Goal: Task Accomplishment & Management: Manage account settings

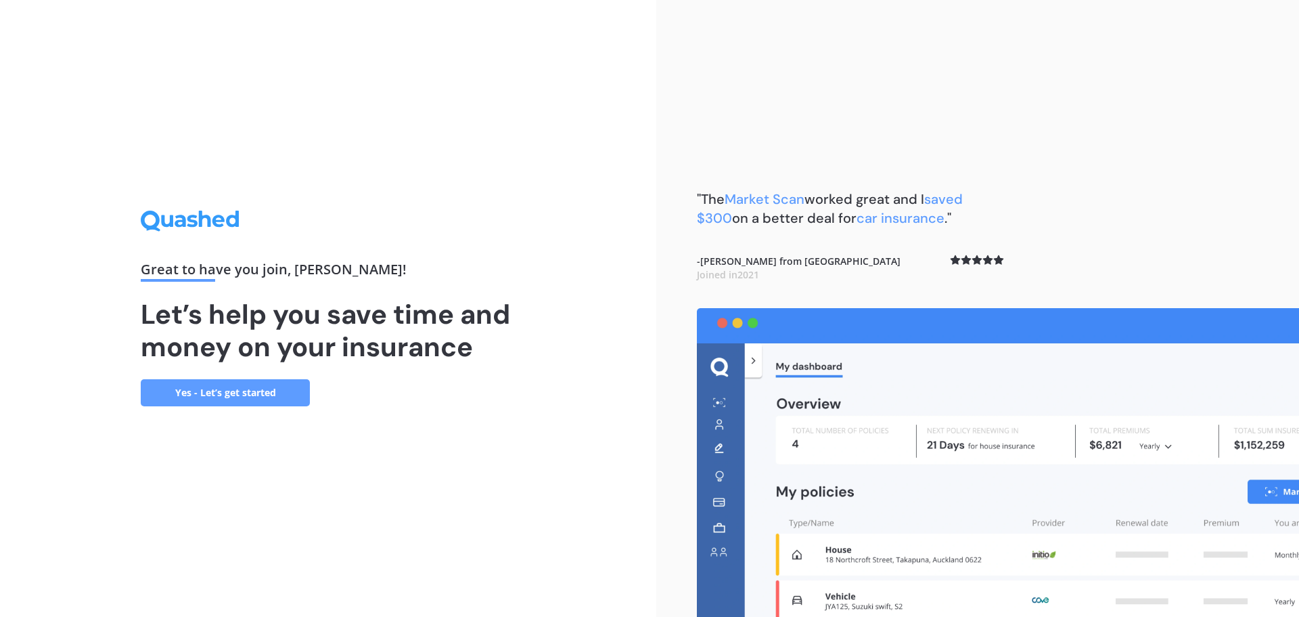
click at [240, 388] on link "Yes - Let’s get started" at bounding box center [225, 392] width 169 height 27
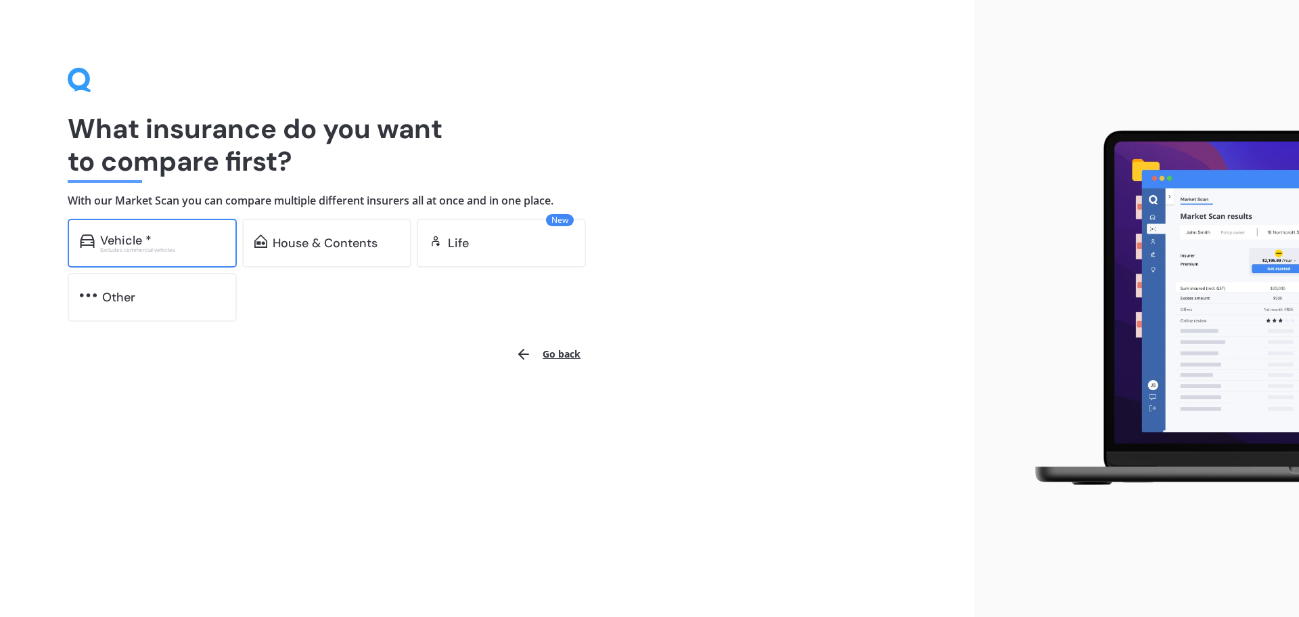
click at [123, 237] on div "Vehicle *" at bounding box center [125, 240] width 51 height 14
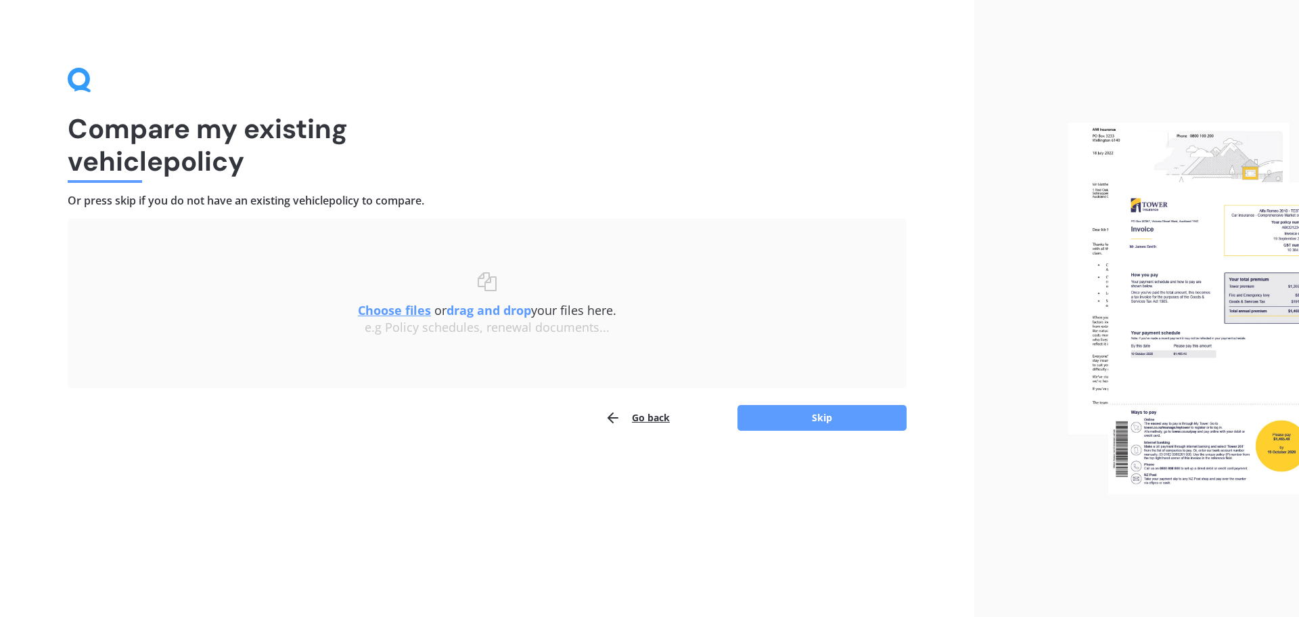
click at [374, 307] on u "Choose files" at bounding box center [394, 310] width 73 height 16
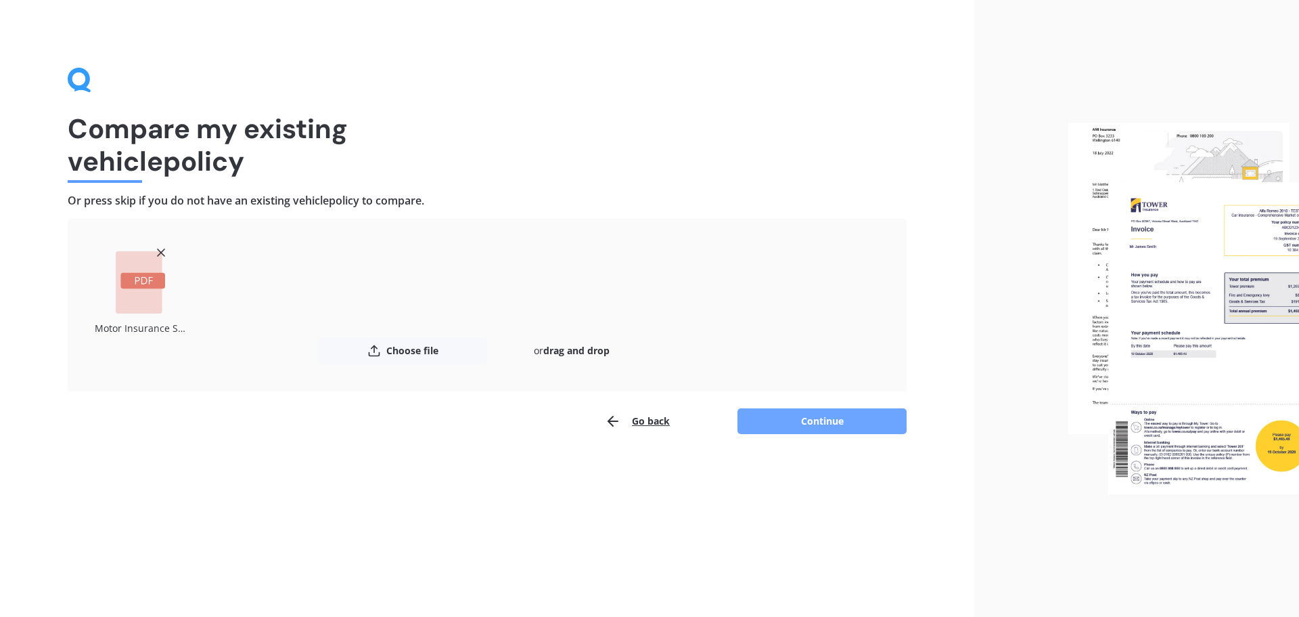
click at [833, 422] on button "Continue" at bounding box center [822, 421] width 169 height 26
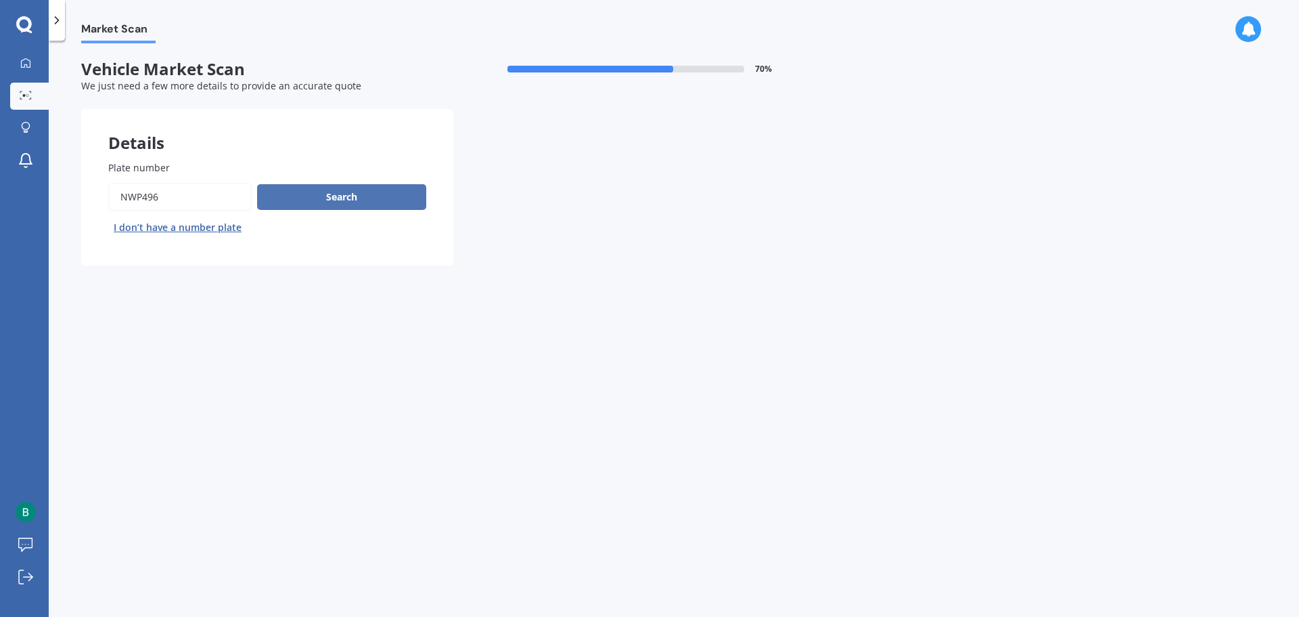
click at [367, 194] on button "Search" at bounding box center [341, 197] width 169 height 26
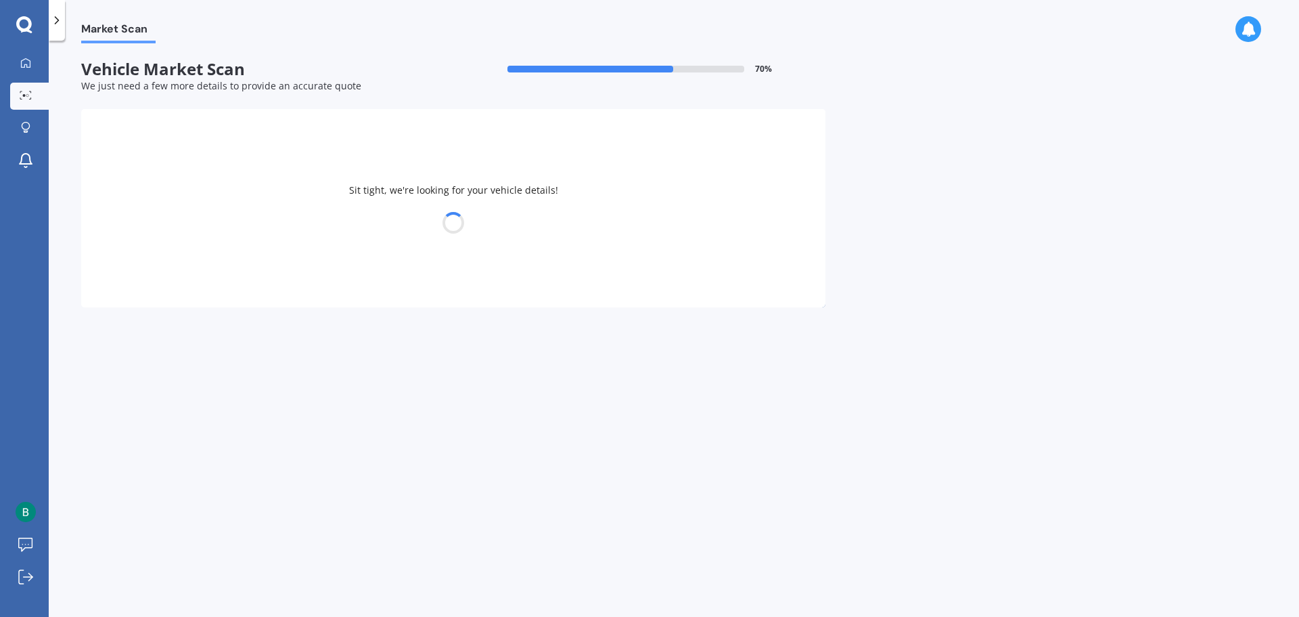
select select "HYUNDAI"
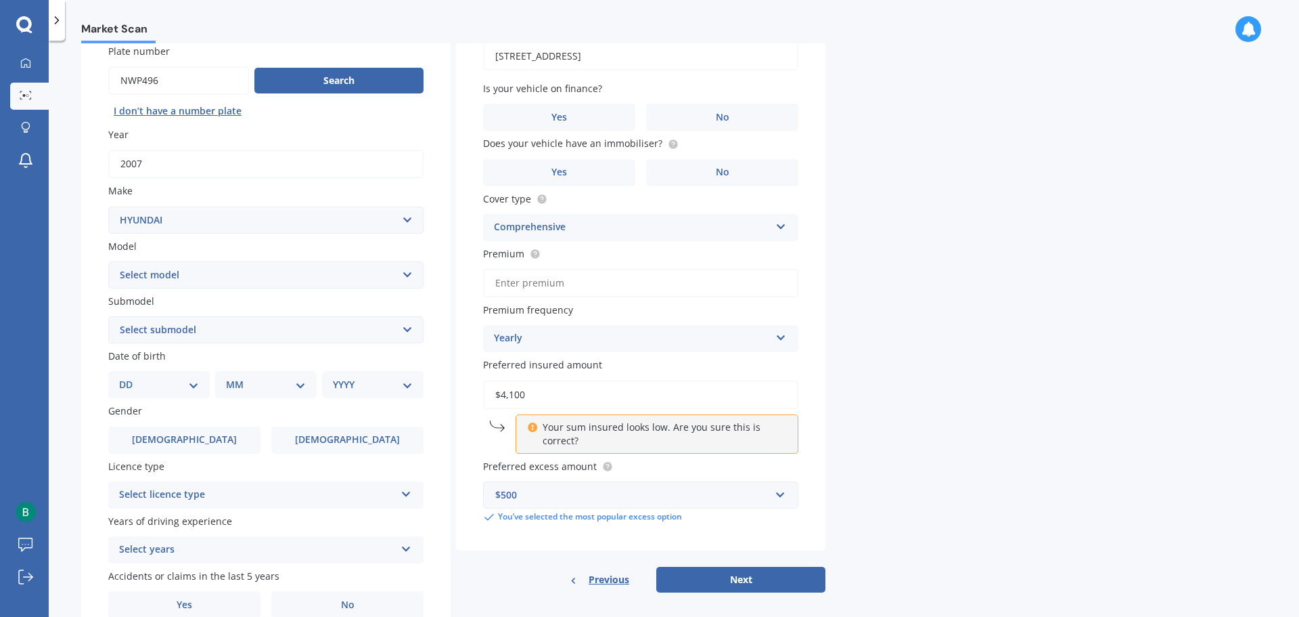
scroll to position [180, 0]
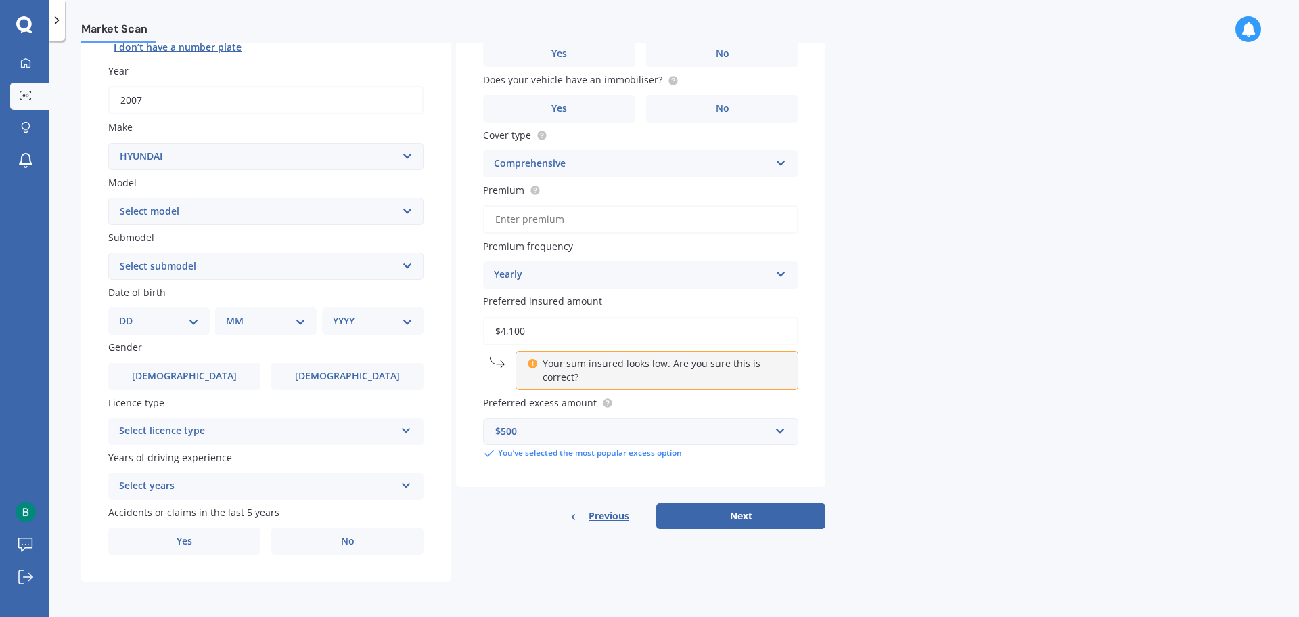
click at [186, 315] on select "DD 01 02 03 04 05 06 07 08 09 10 11 12 13 14 15 16 17 18 19 20 21 22 23 24 25 2…" at bounding box center [159, 320] width 80 height 15
select select "19"
click at [130, 313] on select "DD 01 02 03 04 05 06 07 08 09 10 11 12 13 14 15 16 17 18 19 20 21 22 23 24 25 2…" at bounding box center [159, 320] width 80 height 15
click at [284, 321] on select "MM 01 02 03 04 05 06 07 08 09 10 11 12" at bounding box center [268, 320] width 74 height 15
select select "09"
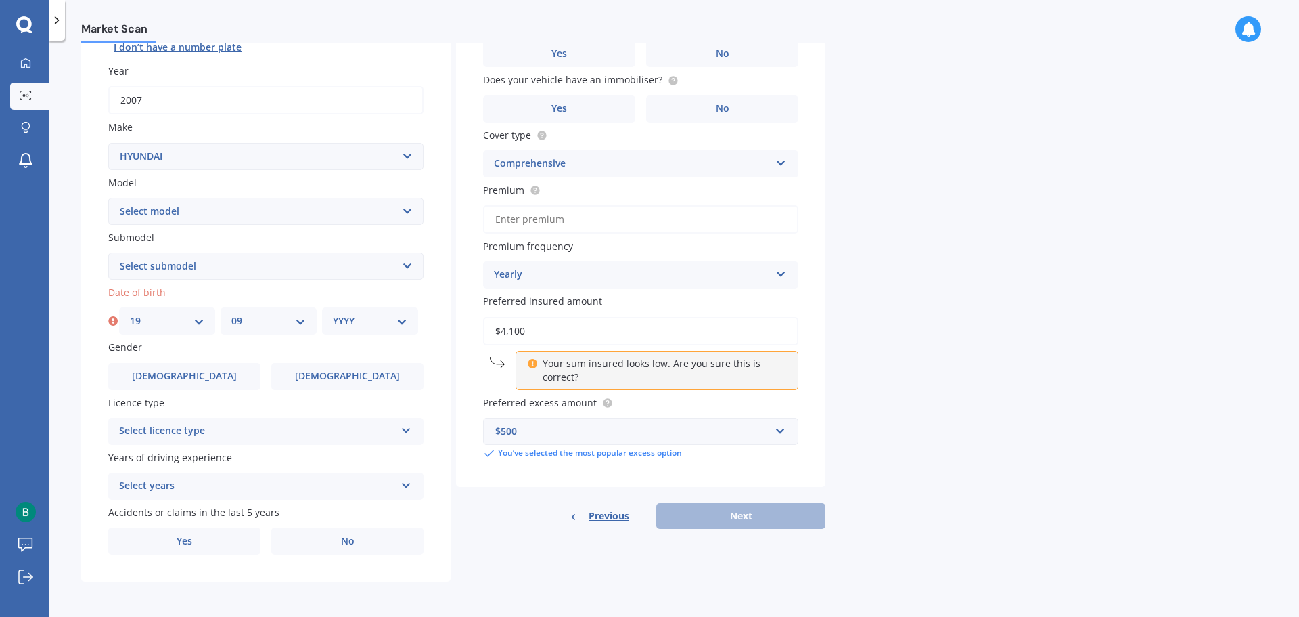
click at [231, 313] on select "MM 01 02 03 04 05 06 07 08 09 10 11 12" at bounding box center [268, 320] width 74 height 15
click at [386, 313] on select "YYYY 2025 2024 2023 2022 2021 2020 2019 2018 2017 2016 2015 2014 2013 2012 2011…" at bounding box center [370, 320] width 74 height 15
select select "1974"
click at [333, 313] on select "YYYY 2025 2024 2023 2022 2021 2020 2019 2018 2017 2016 2015 2014 2013 2012 2011…" at bounding box center [370, 320] width 74 height 15
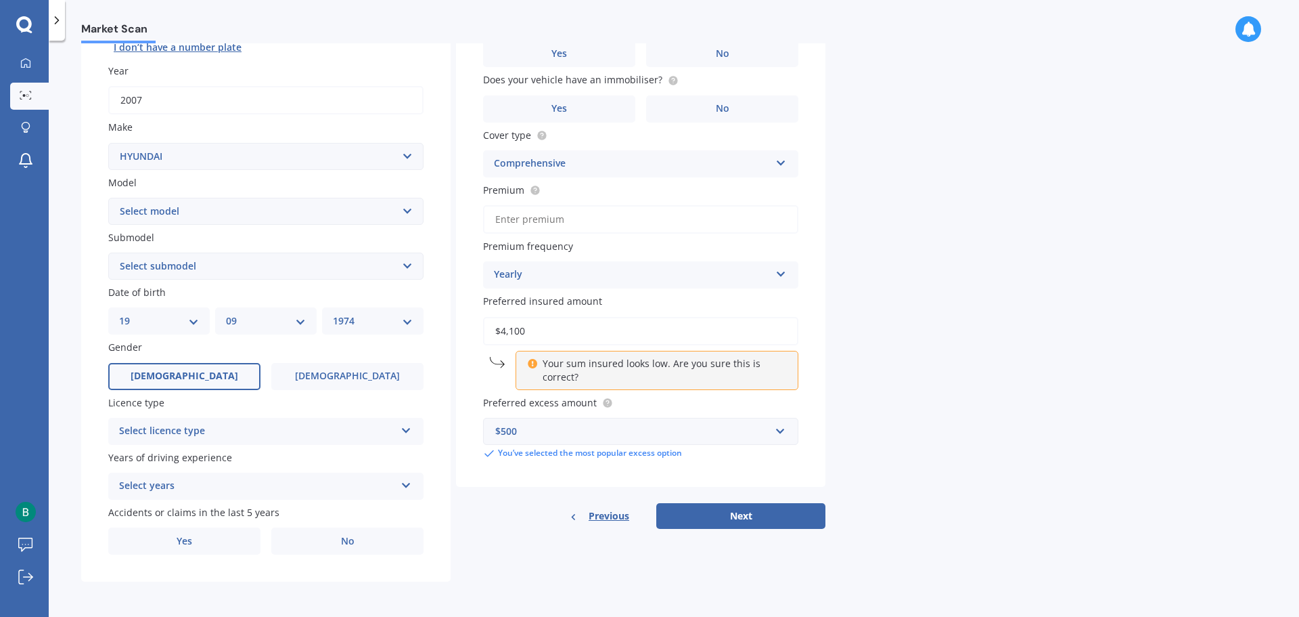
click at [185, 366] on label "[DEMOGRAPHIC_DATA]" at bounding box center [184, 376] width 152 height 27
click at [0, 0] on input "[DEMOGRAPHIC_DATA]" at bounding box center [0, 0] width 0 height 0
click at [185, 429] on div "Select licence type" at bounding box center [257, 431] width 276 height 16
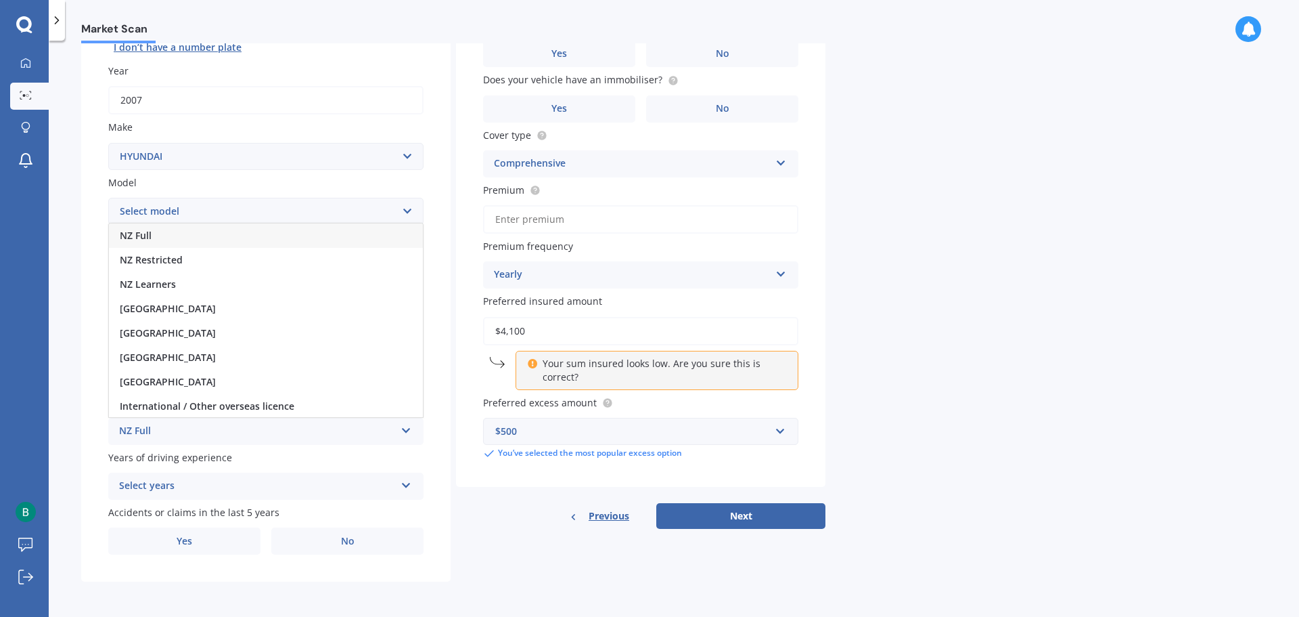
click at [152, 235] on div "NZ Full" at bounding box center [266, 235] width 314 height 24
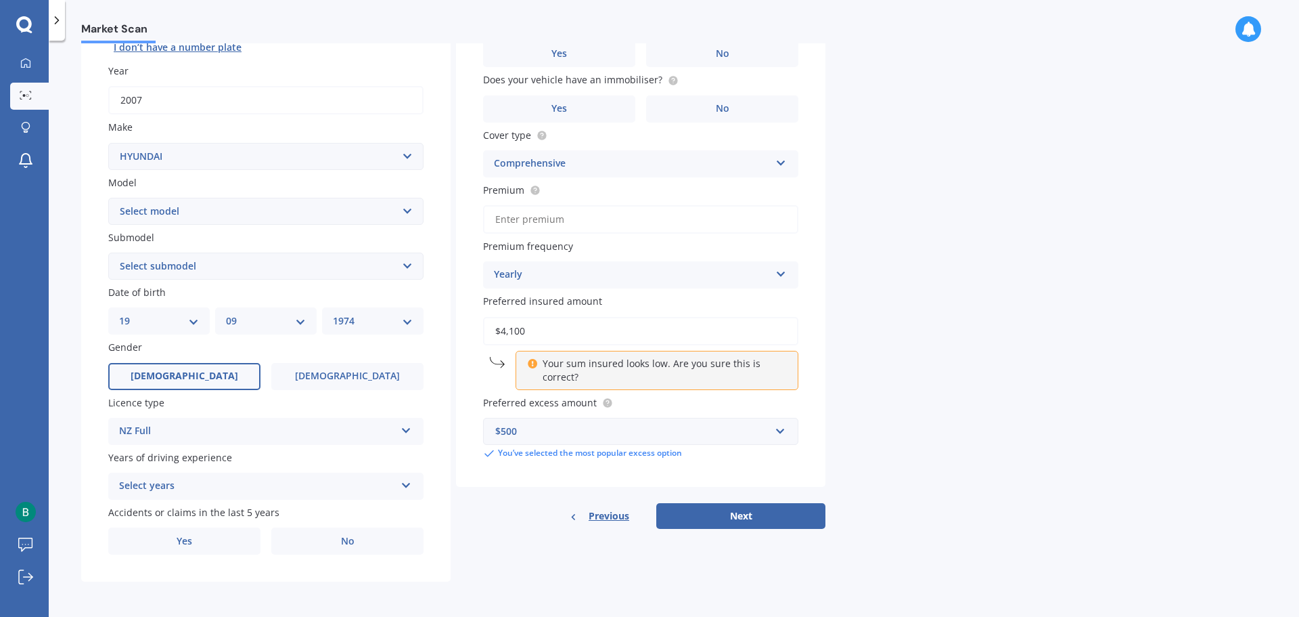
click at [176, 485] on div "Select years" at bounding box center [257, 486] width 276 height 16
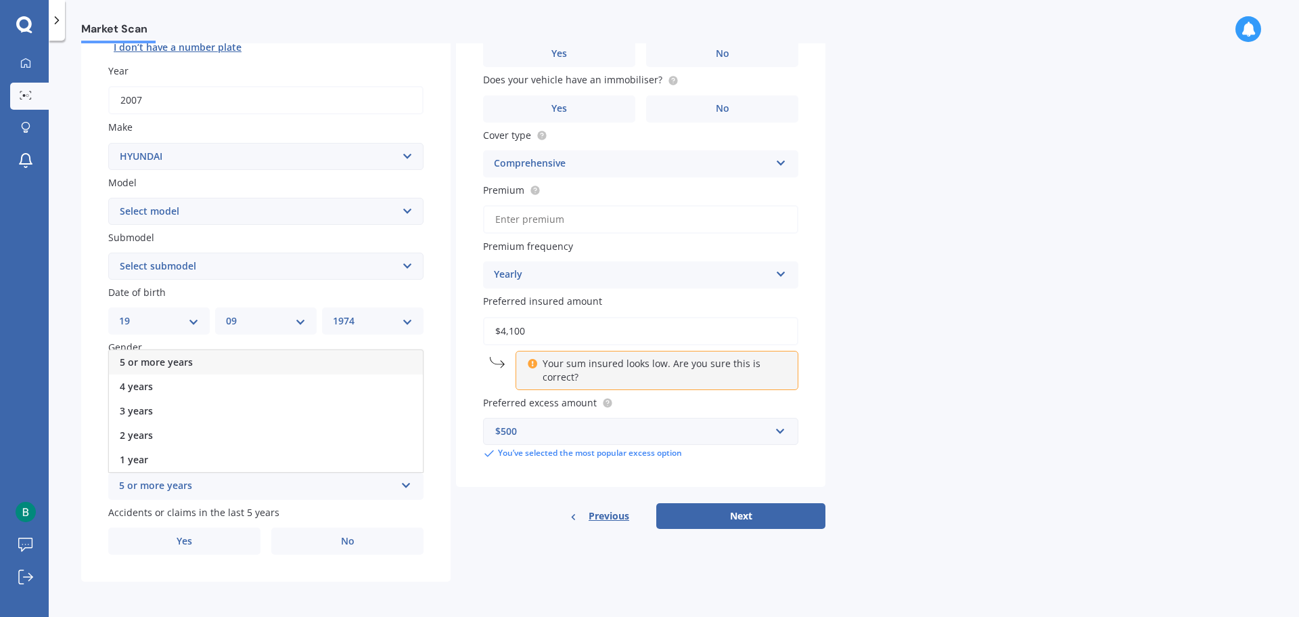
click at [169, 354] on div "5 or more years" at bounding box center [266, 362] width 314 height 24
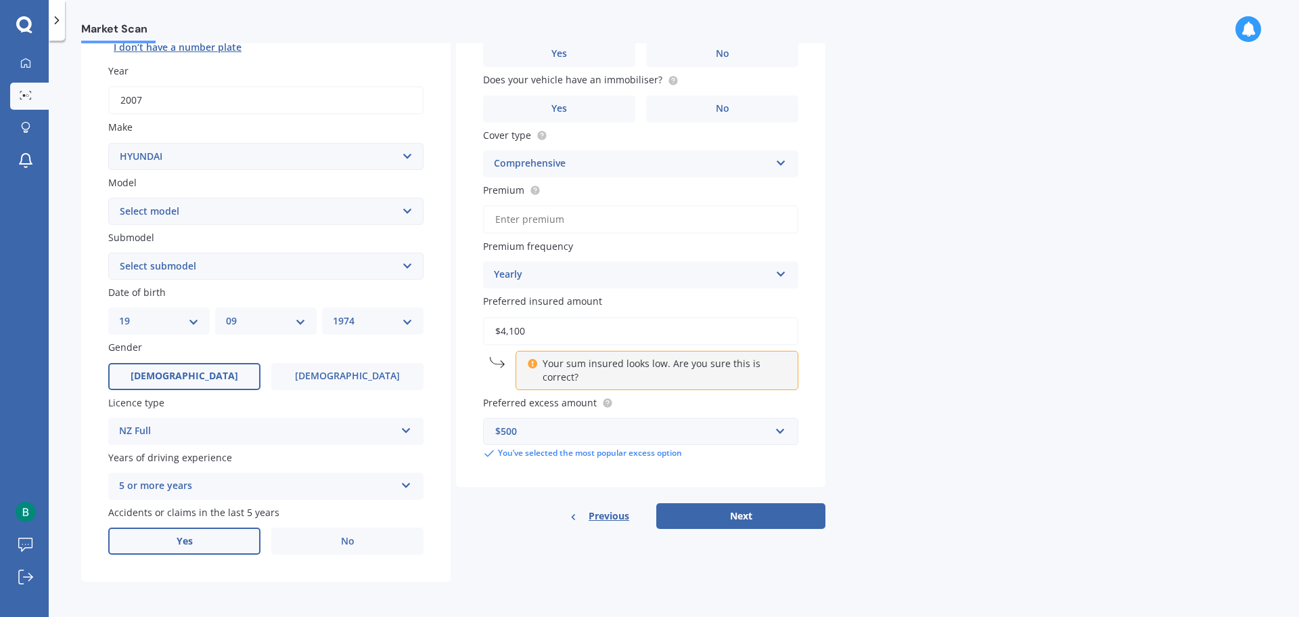
click at [185, 539] on span "Yes" at bounding box center [185, 541] width 16 height 12
click at [0, 0] on input "Yes" at bounding box center [0, 0] width 0 height 0
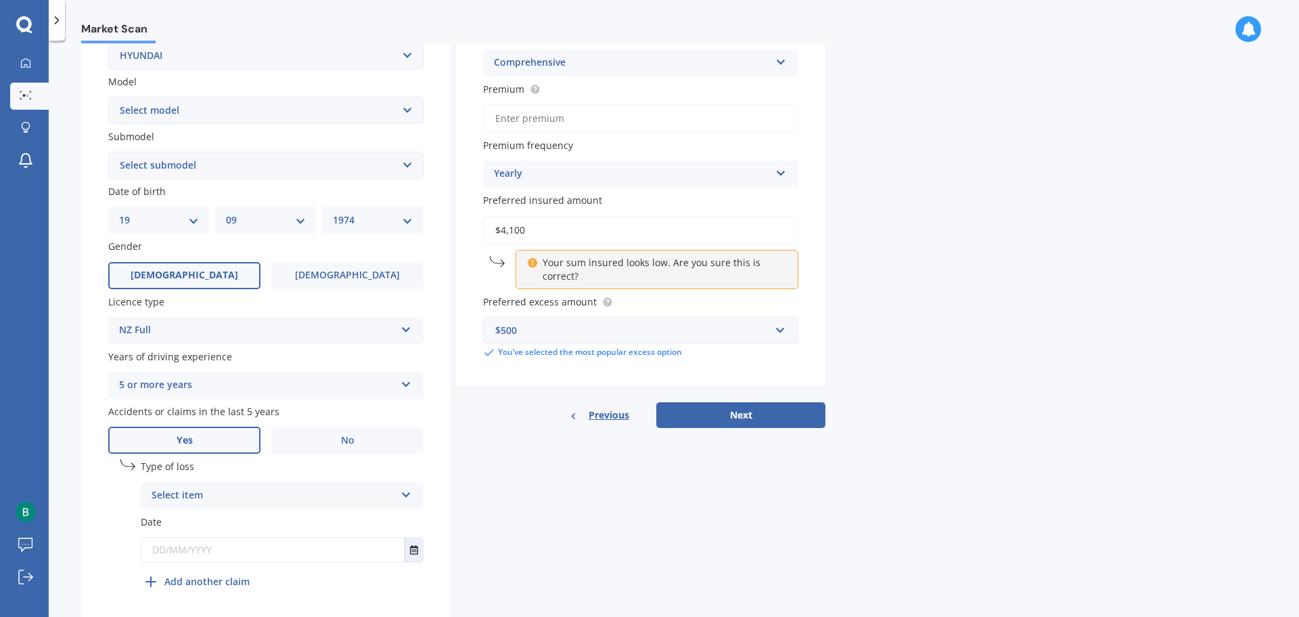
scroll to position [315, 0]
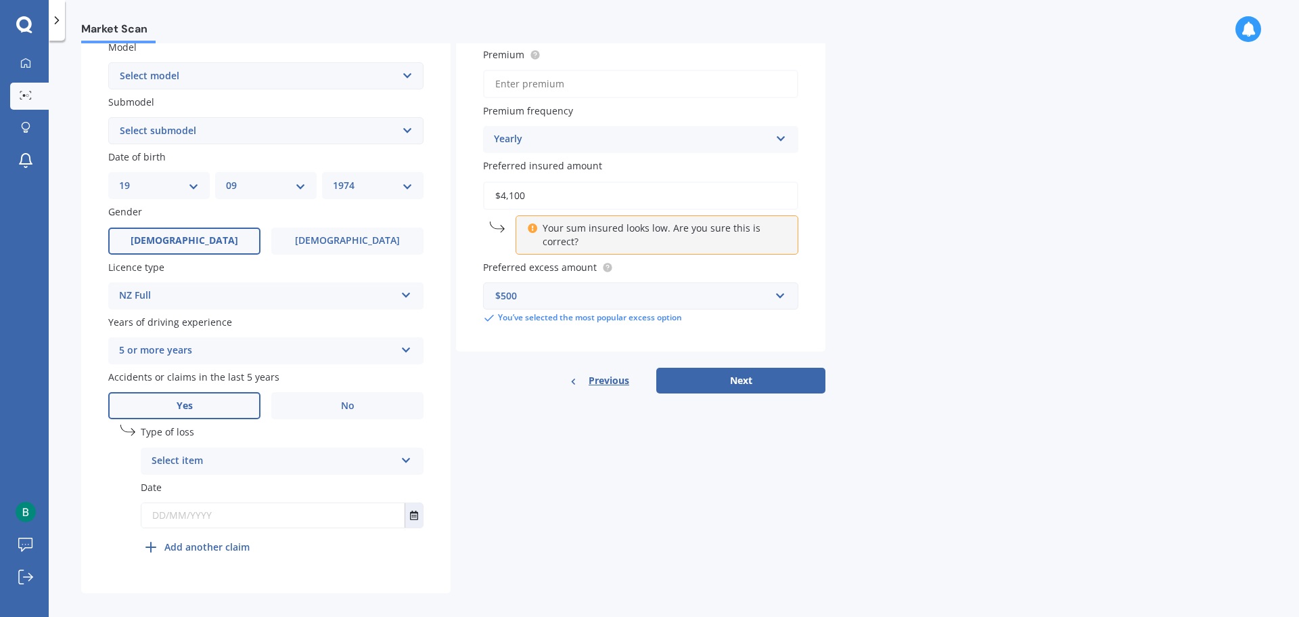
click at [201, 453] on div "Select item" at bounding box center [274, 461] width 244 height 16
click at [210, 486] on span "At fault accident" at bounding box center [190, 487] width 76 height 13
click at [188, 516] on input "text" at bounding box center [272, 515] width 263 height 24
click at [407, 512] on button "Select date" at bounding box center [414, 515] width 18 height 24
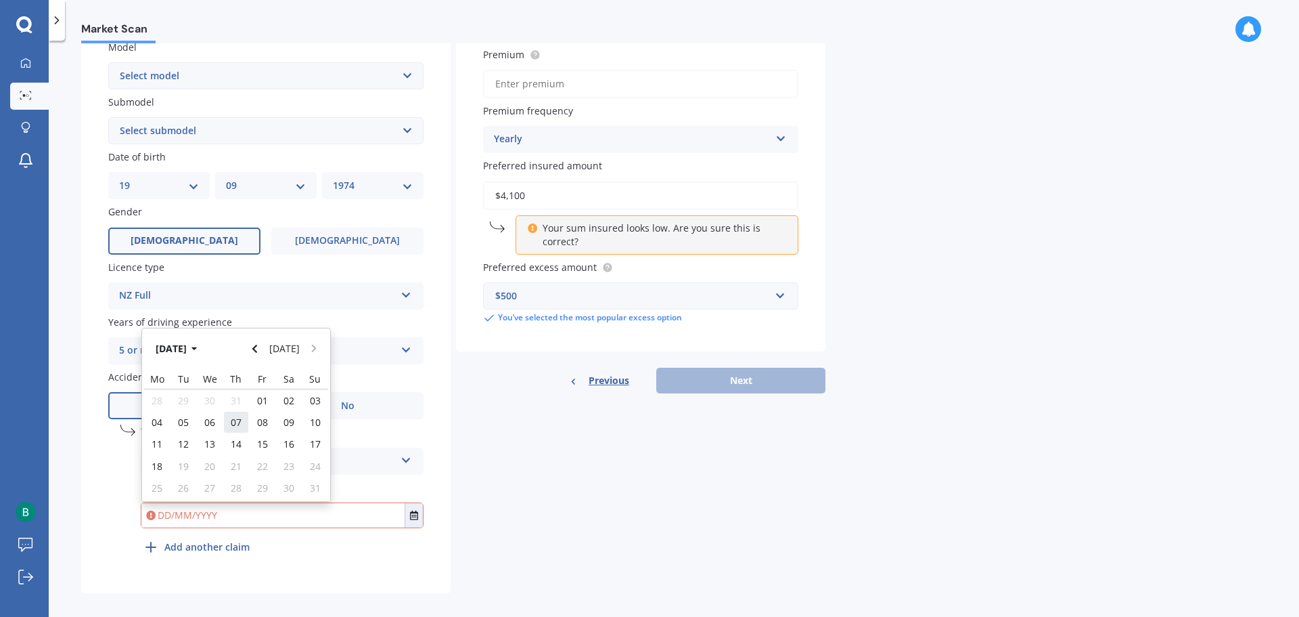
click at [235, 421] on span "07" at bounding box center [236, 422] width 11 height 13
type input "[DATE]"
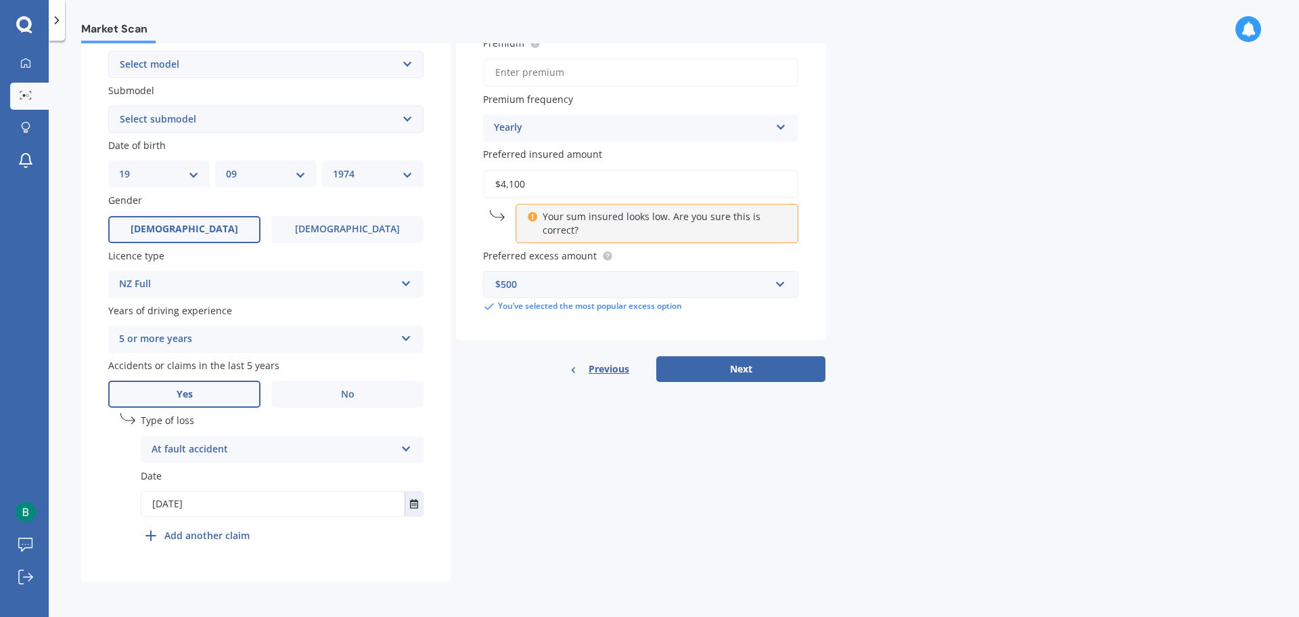
scroll to position [0, 0]
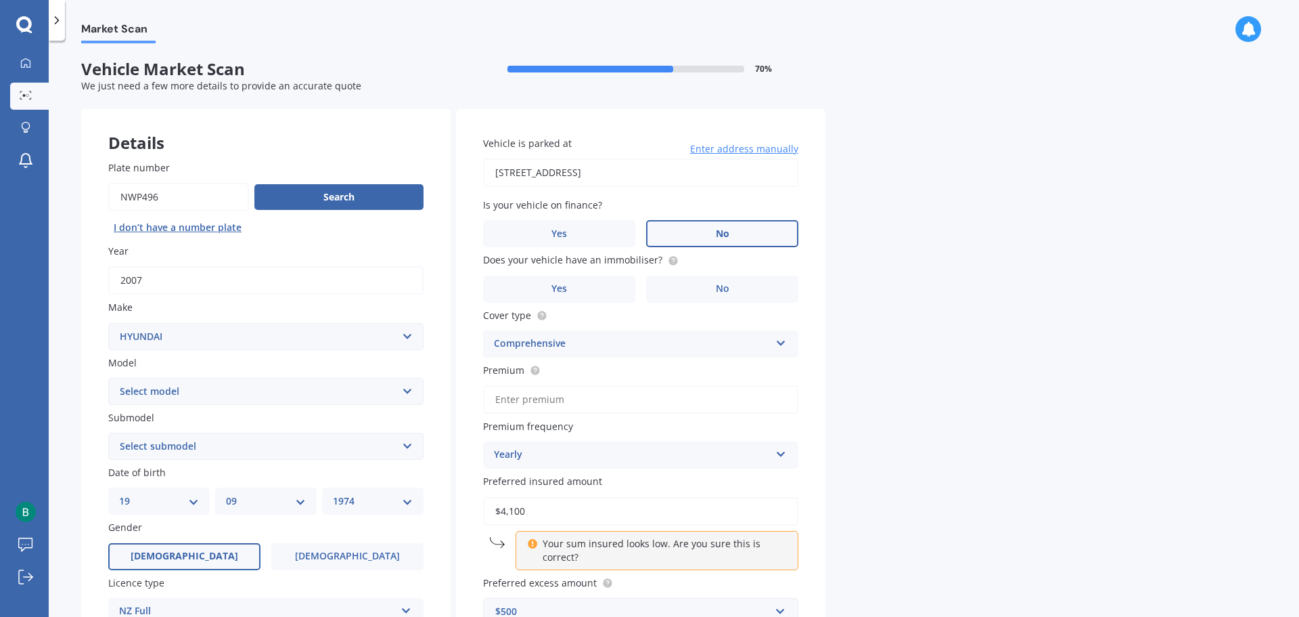
click at [713, 231] on label "No" at bounding box center [722, 233] width 152 height 27
click at [0, 0] on input "No" at bounding box center [0, 0] width 0 height 0
click at [561, 288] on span "Yes" at bounding box center [560, 289] width 16 height 12
click at [0, 0] on input "Yes" at bounding box center [0, 0] width 0 height 0
click at [498, 405] on input "Premium" at bounding box center [640, 399] width 315 height 28
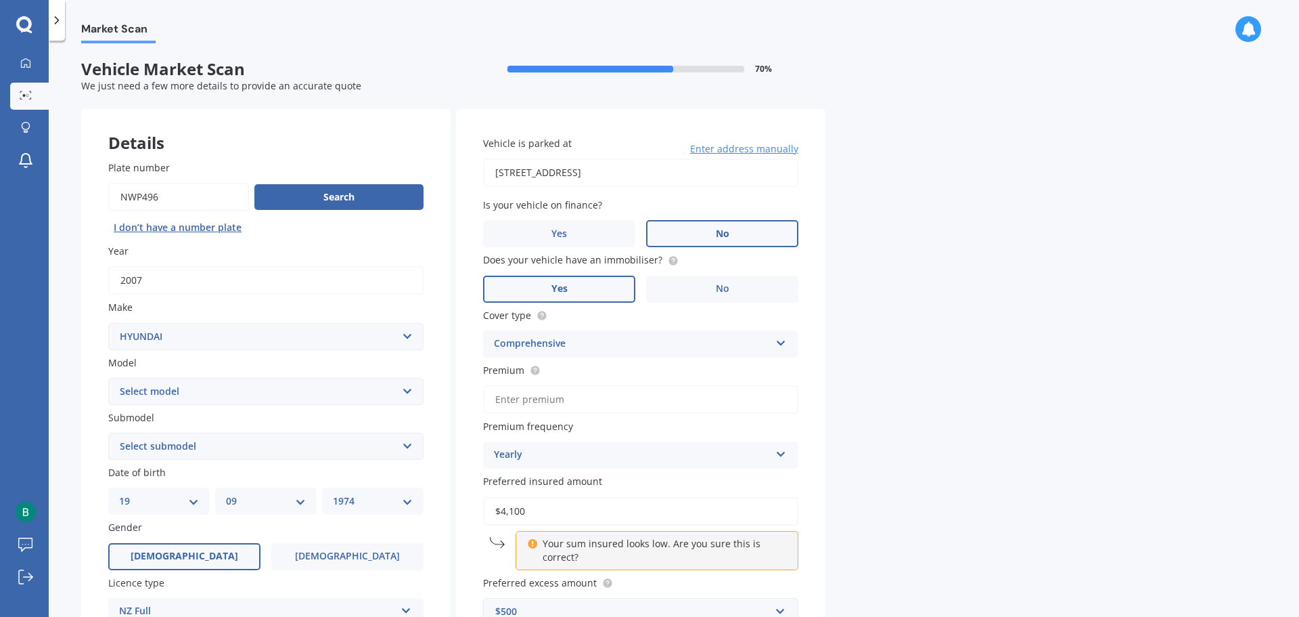
click at [596, 453] on div "Yearly" at bounding box center [632, 455] width 276 height 16
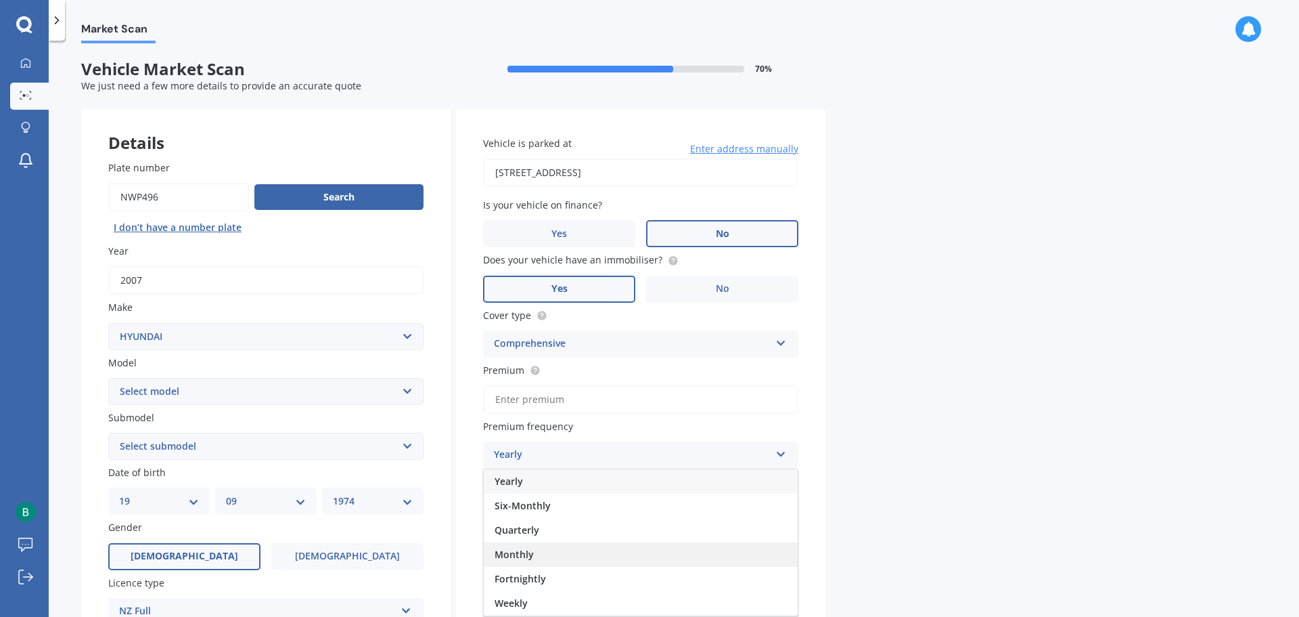
click at [533, 554] on span "Monthly" at bounding box center [514, 554] width 39 height 13
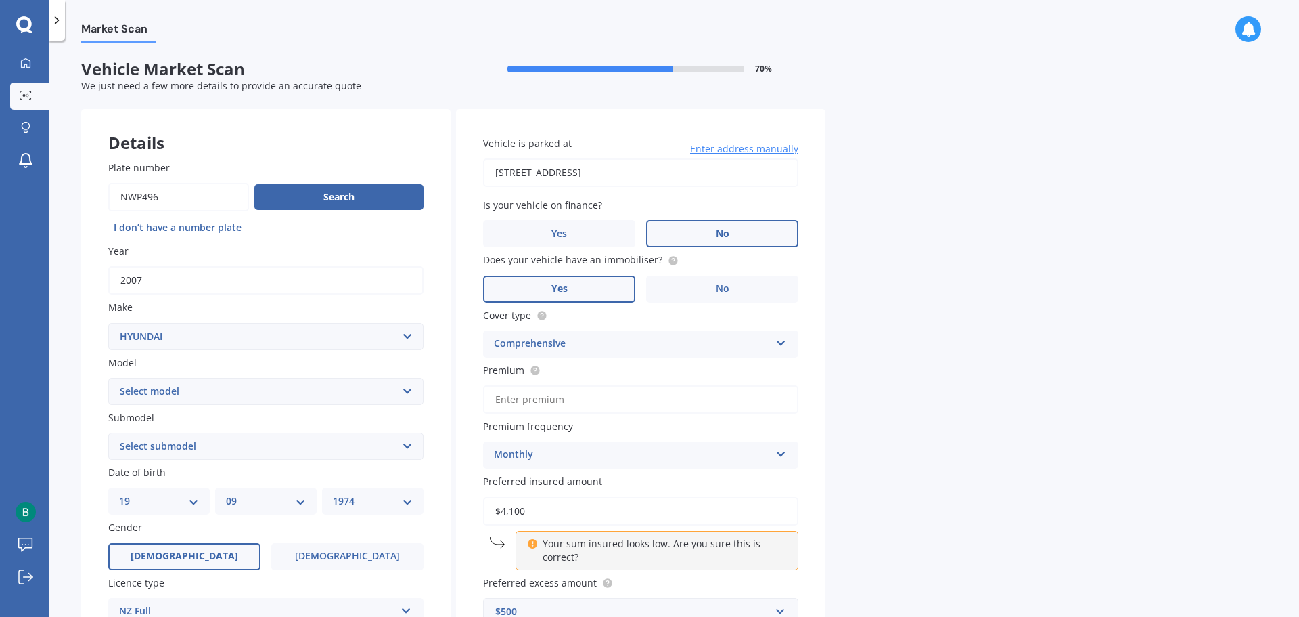
click at [501, 405] on input "Premium" at bounding box center [640, 399] width 315 height 28
type input "$78.83"
click at [738, 256] on label "Does your vehicle have an immobiliser?" at bounding box center [638, 259] width 310 height 14
click at [757, 262] on label "Does your vehicle have an immobiliser?" at bounding box center [638, 259] width 310 height 14
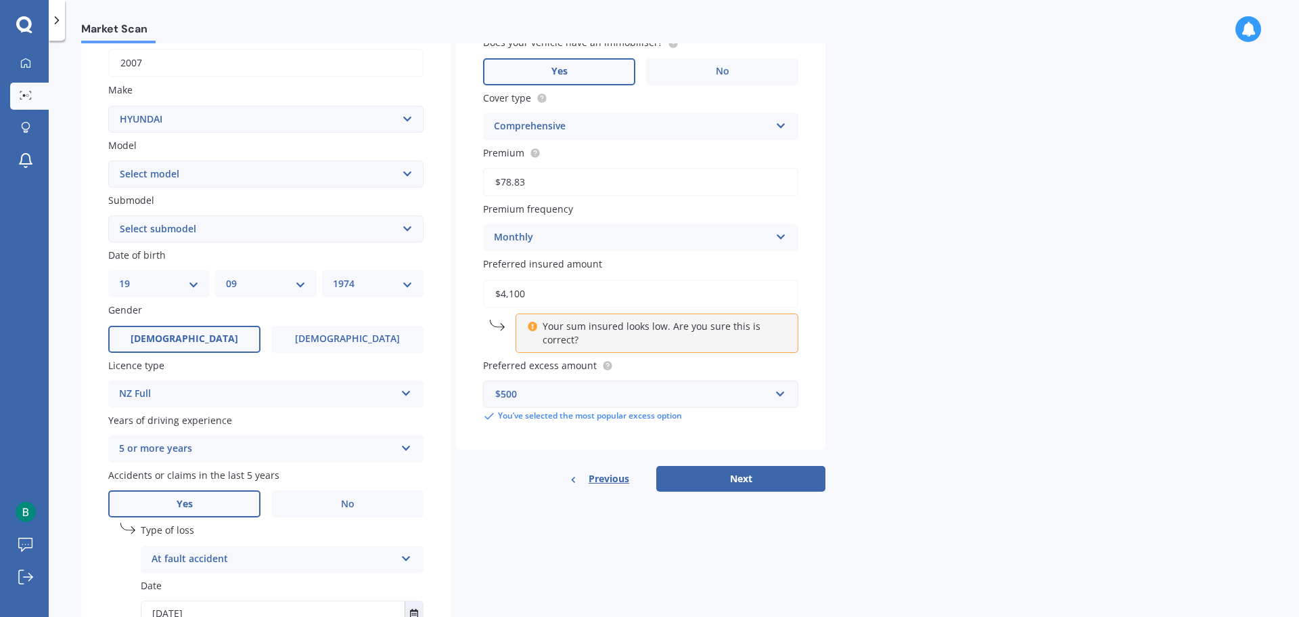
scroll to position [327, 0]
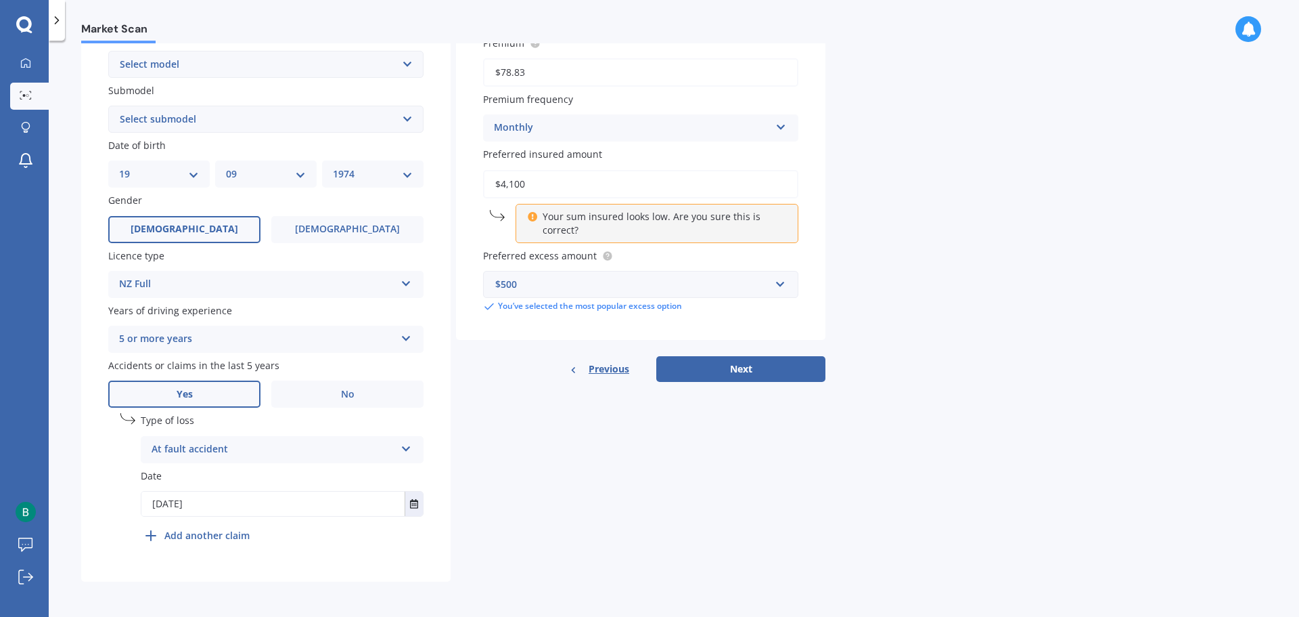
click at [762, 363] on button "Next" at bounding box center [740, 369] width 169 height 26
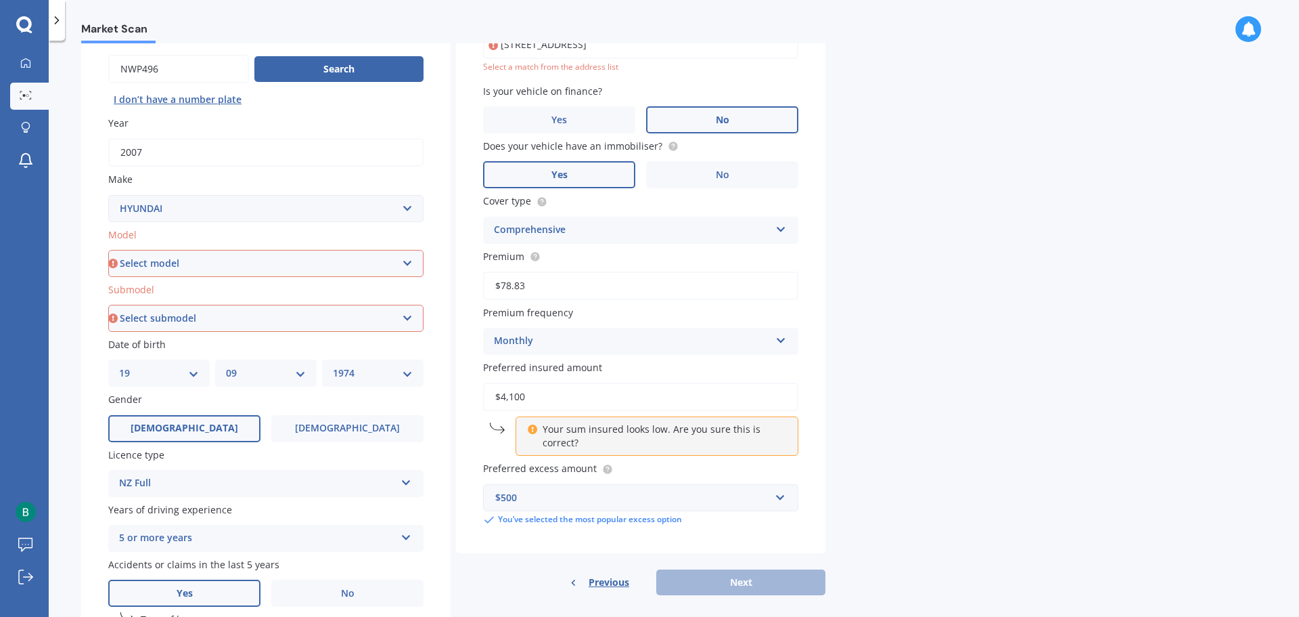
scroll to position [109, 0]
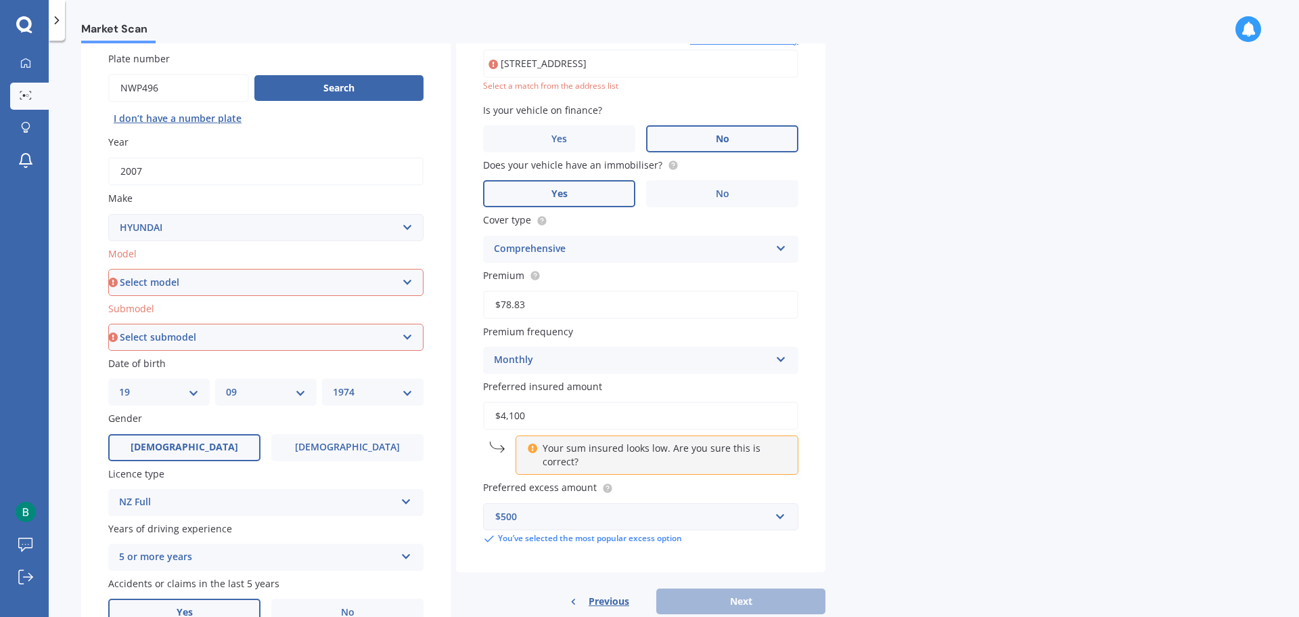
click at [204, 282] on select "Select model Accent Atoz Coupe Elantra Excel FX Coupe [PERSON_NAME] Grandeur H1…" at bounding box center [265, 282] width 315 height 27
select select "[PERSON_NAME]"
click at [108, 269] on select "Select model Accent Atoz Coupe Elantra Excel FX Coupe [PERSON_NAME] Grandeur H1…" at bounding box center [265, 282] width 315 height 27
click at [187, 339] on select "Select submodel (All) 1.5 Diesel" at bounding box center [265, 337] width 315 height 27
select select "(ALL)"
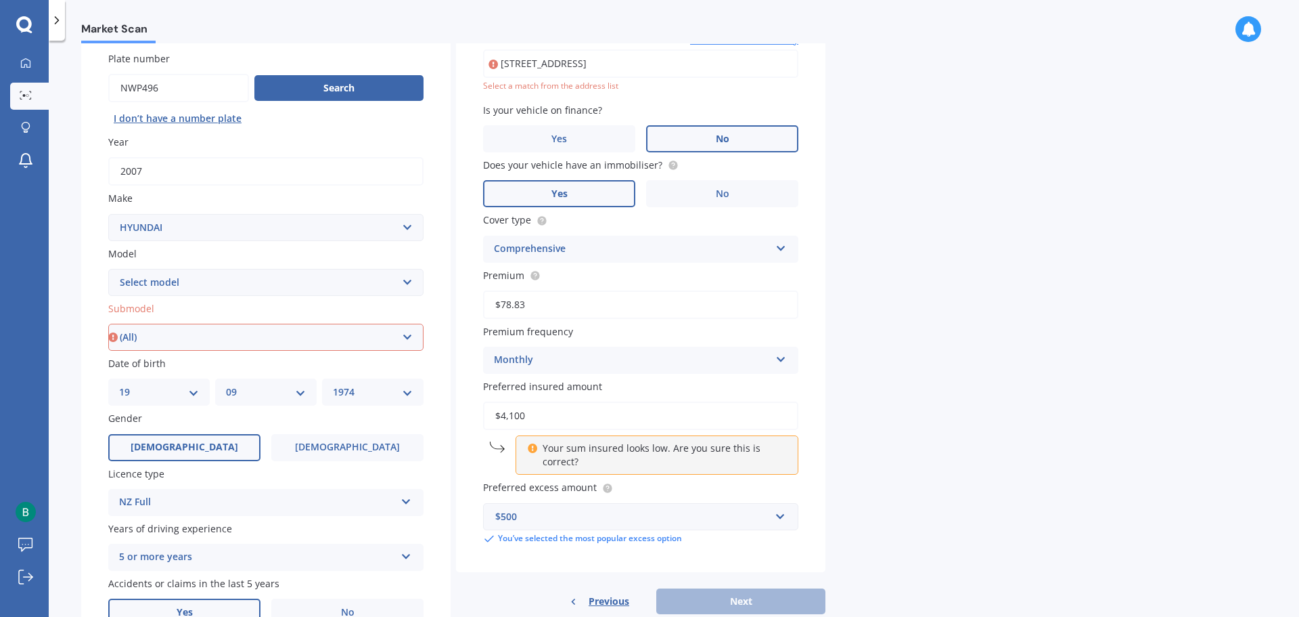
click at [108, 324] on select "Select submodel (All) 1.5 Diesel" at bounding box center [265, 337] width 315 height 27
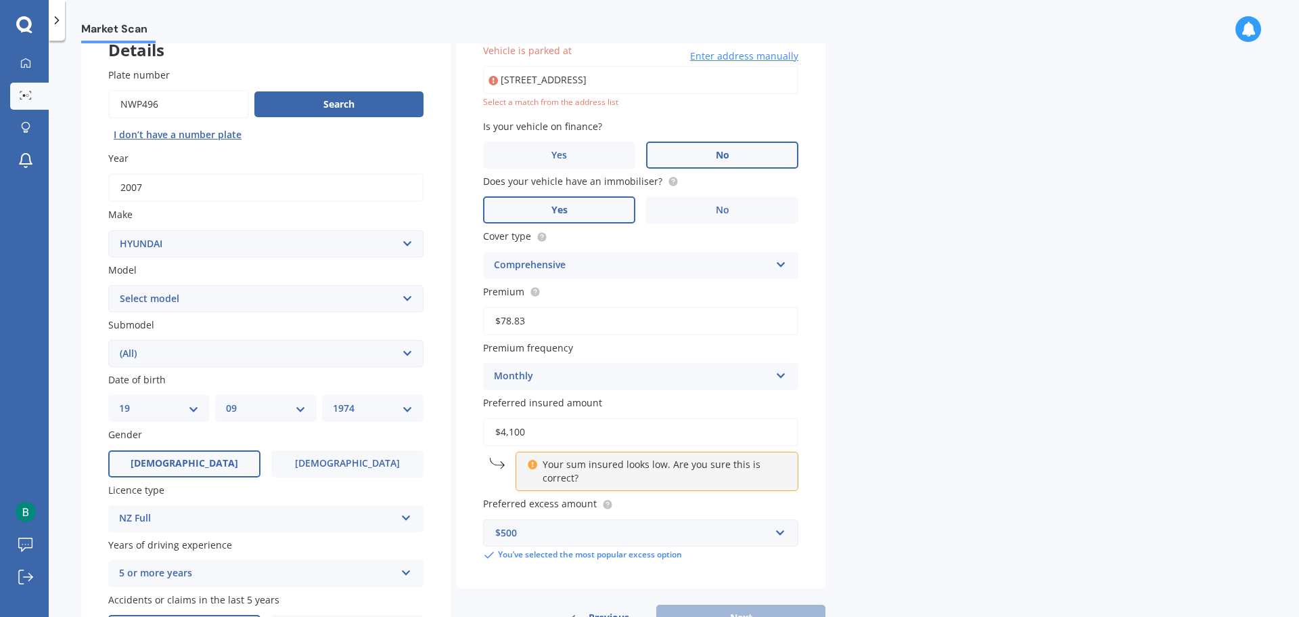
click at [169, 353] on select "Select submodel (All) 1.5 Diesel" at bounding box center [265, 353] width 315 height 27
click at [108, 340] on select "Select submodel (All) 1.5 Diesel" at bounding box center [265, 353] width 315 height 27
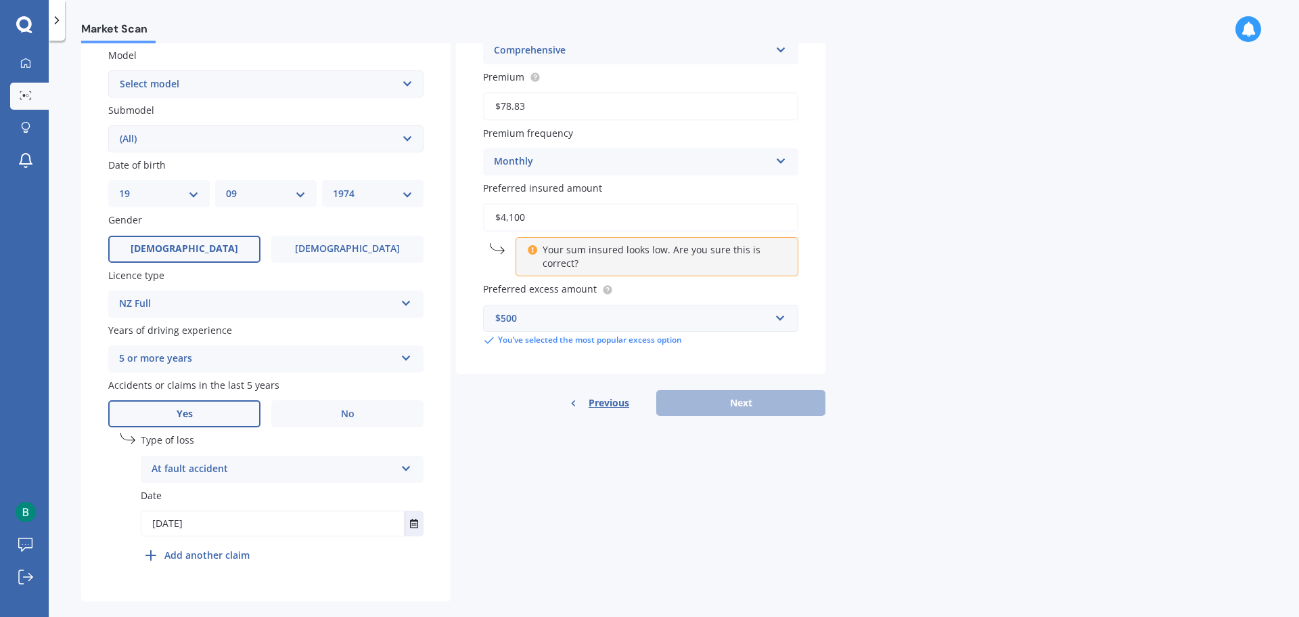
scroll to position [327, 0]
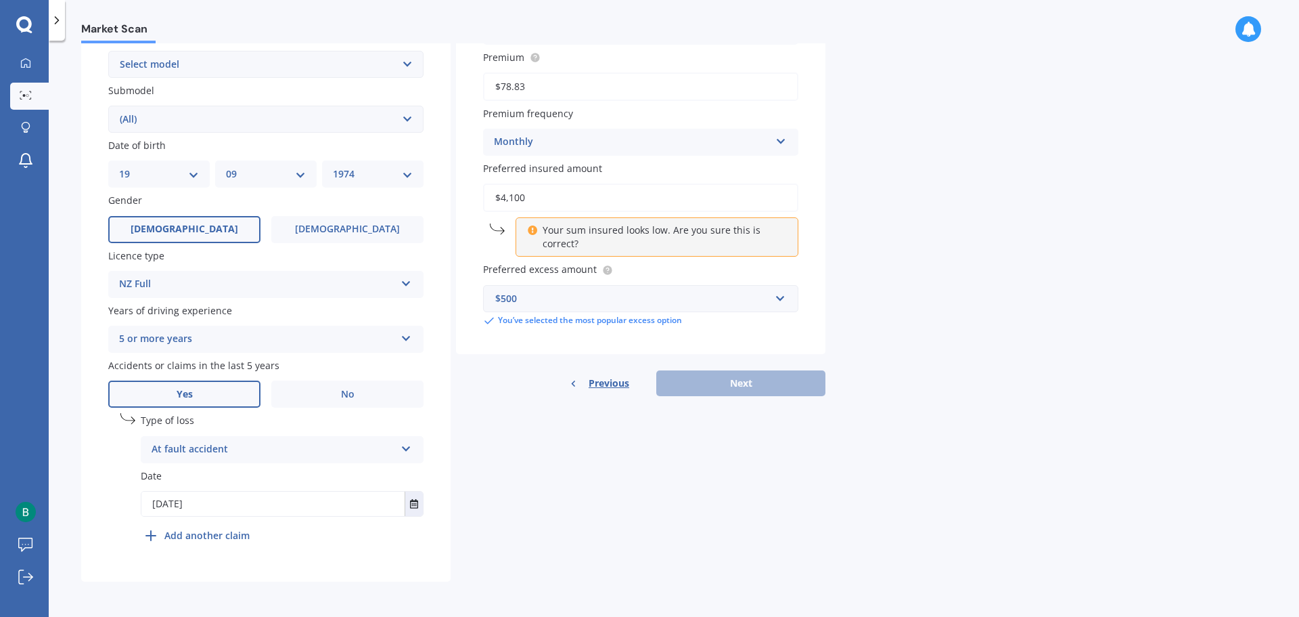
click at [593, 347] on div "Vehicle is parked at [STREET_ADDRESS] Enter address manually Select a match fro…" at bounding box center [641, 68] width 370 height 572
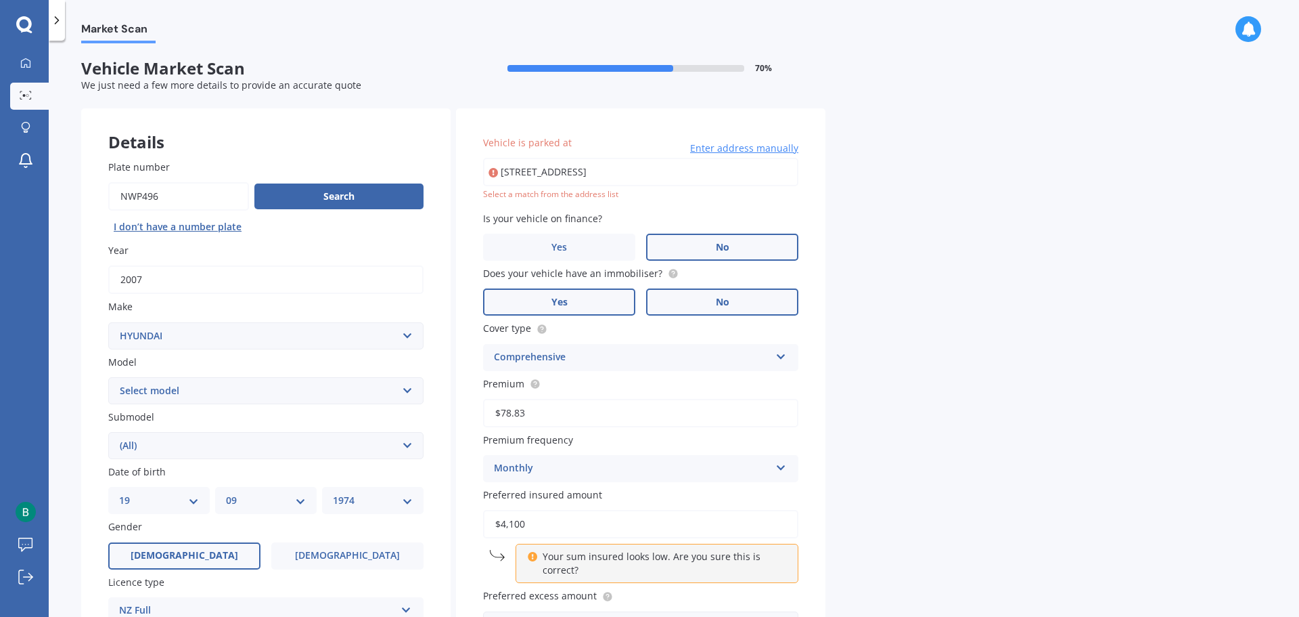
scroll to position [0, 0]
click at [632, 167] on input "[STREET_ADDRESS]" at bounding box center [640, 172] width 315 height 28
type input "[STREET_ADDRESS]"
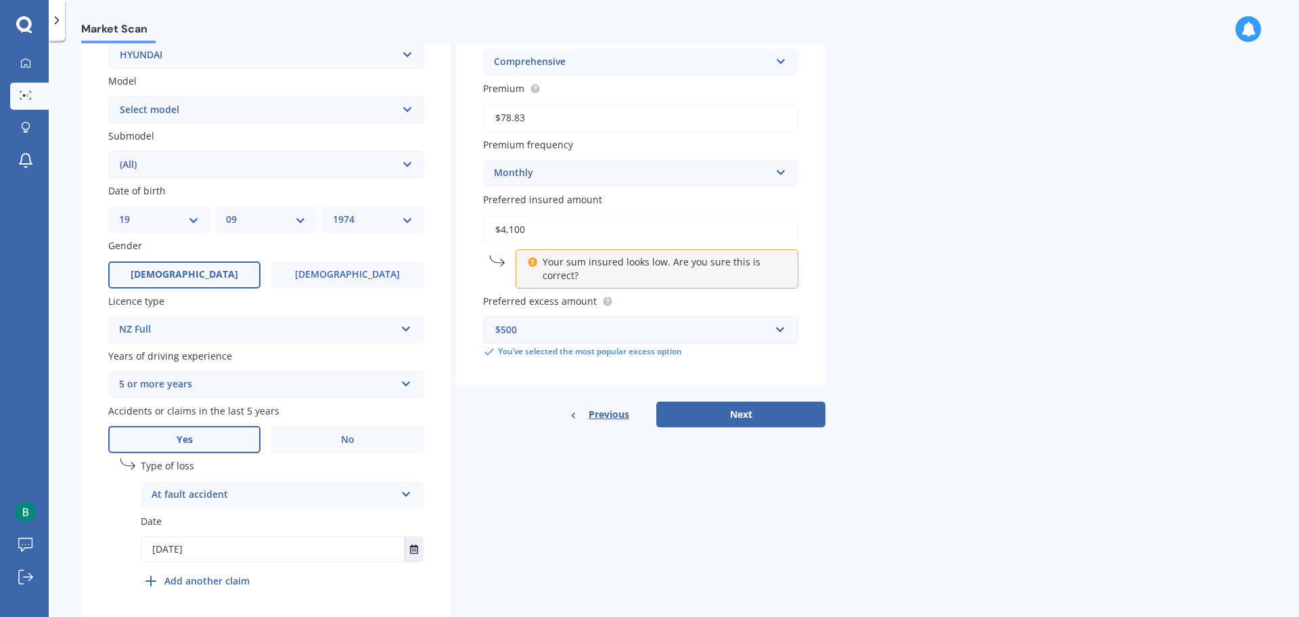
scroll to position [327, 0]
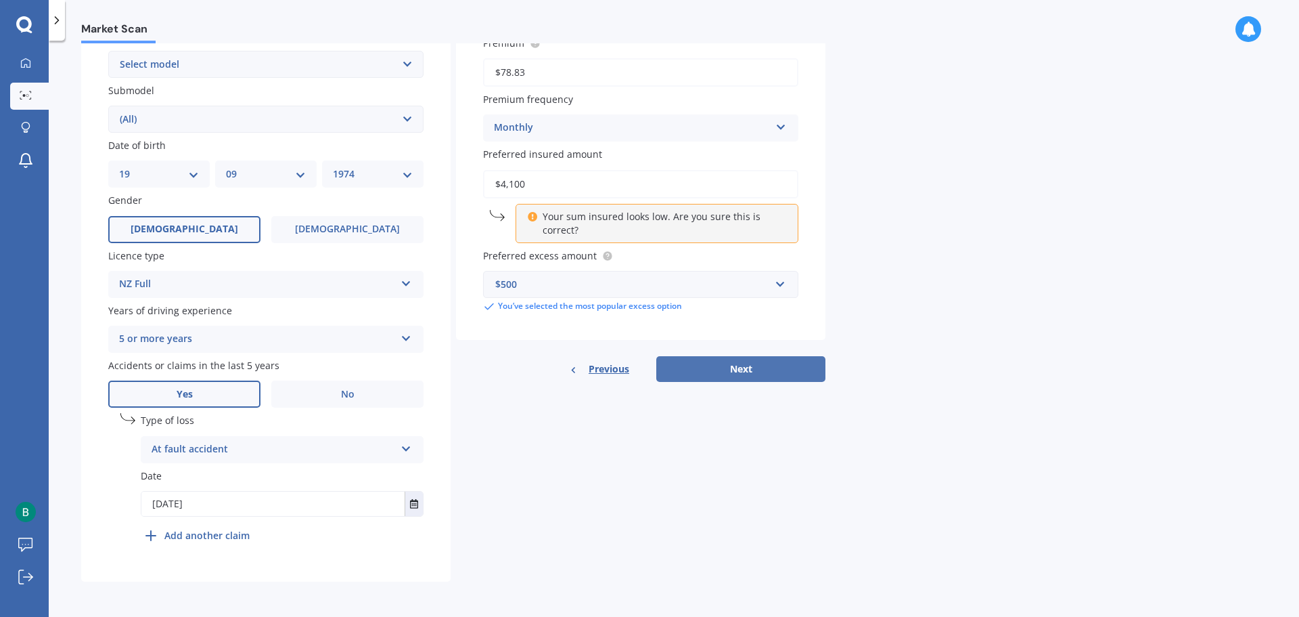
click at [745, 370] on button "Next" at bounding box center [740, 369] width 169 height 26
select select "19"
select select "09"
select select "1974"
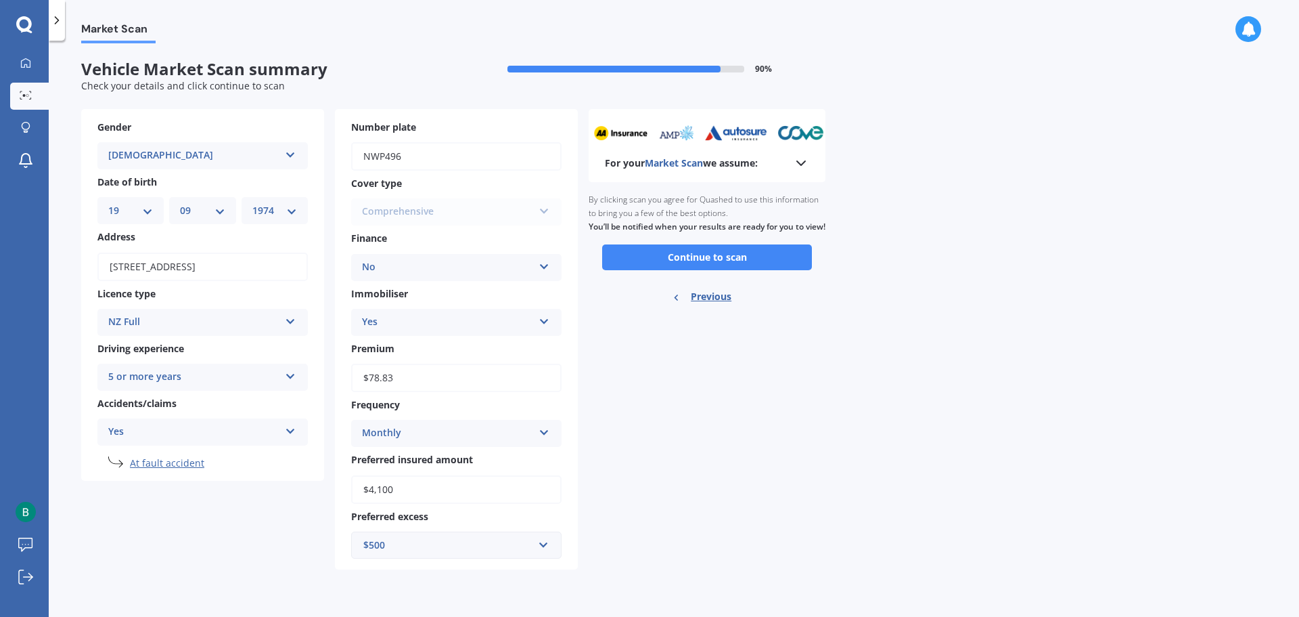
scroll to position [0, 0]
click at [721, 265] on button "Continue to scan" at bounding box center [707, 257] width 210 height 26
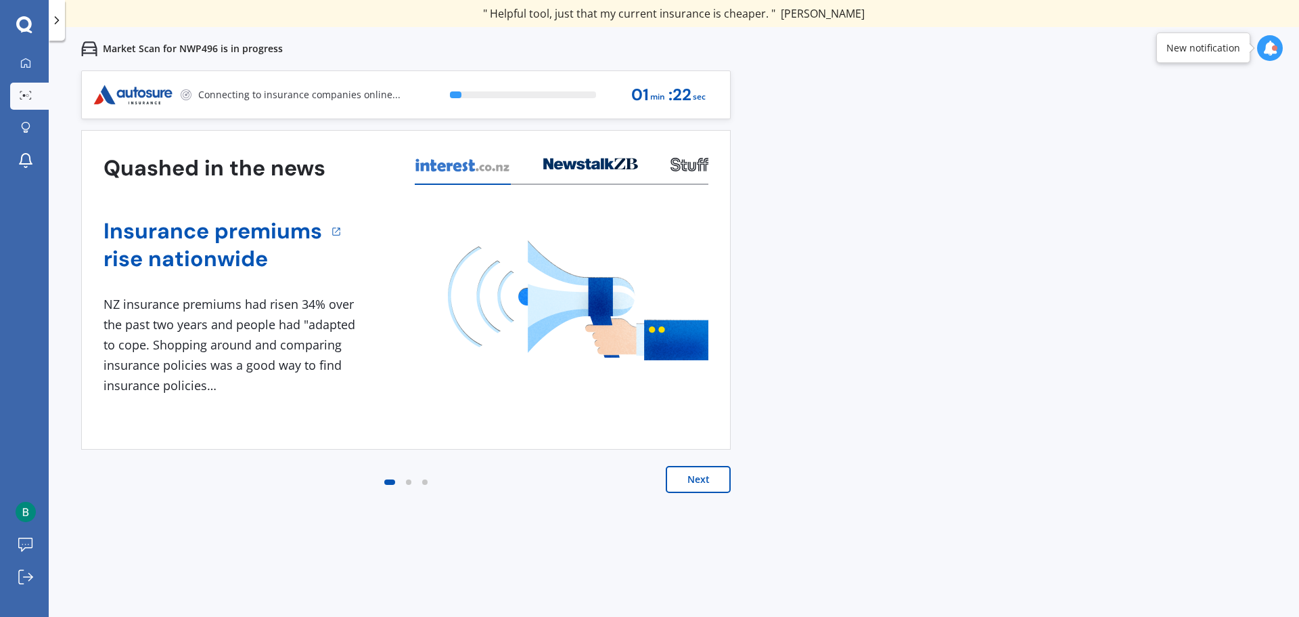
click at [694, 478] on button "Next" at bounding box center [698, 479] width 65 height 27
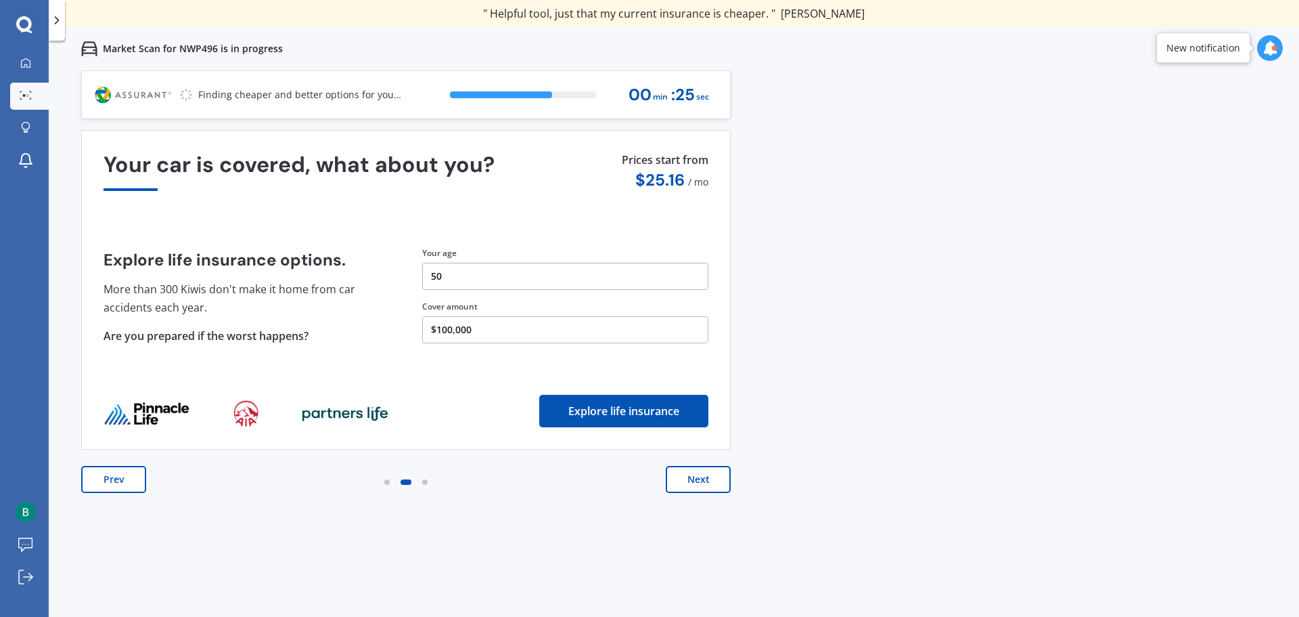
click at [698, 475] on button "Next" at bounding box center [698, 479] width 65 height 27
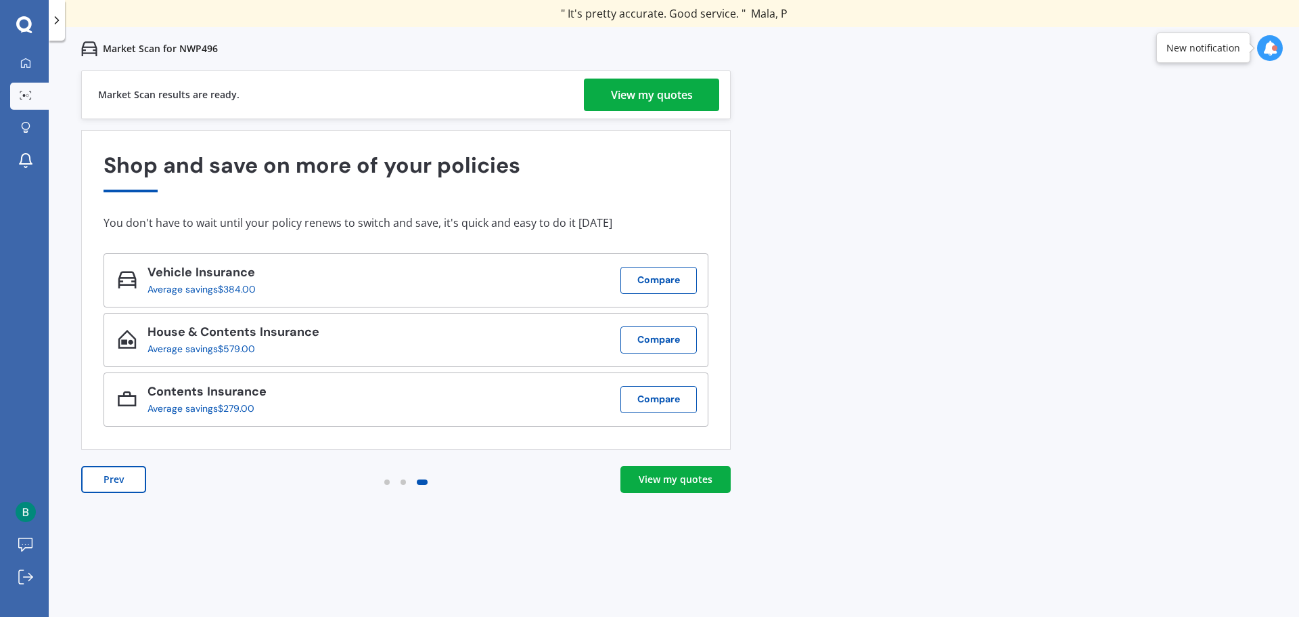
click at [657, 85] on div "View my quotes" at bounding box center [652, 95] width 82 height 32
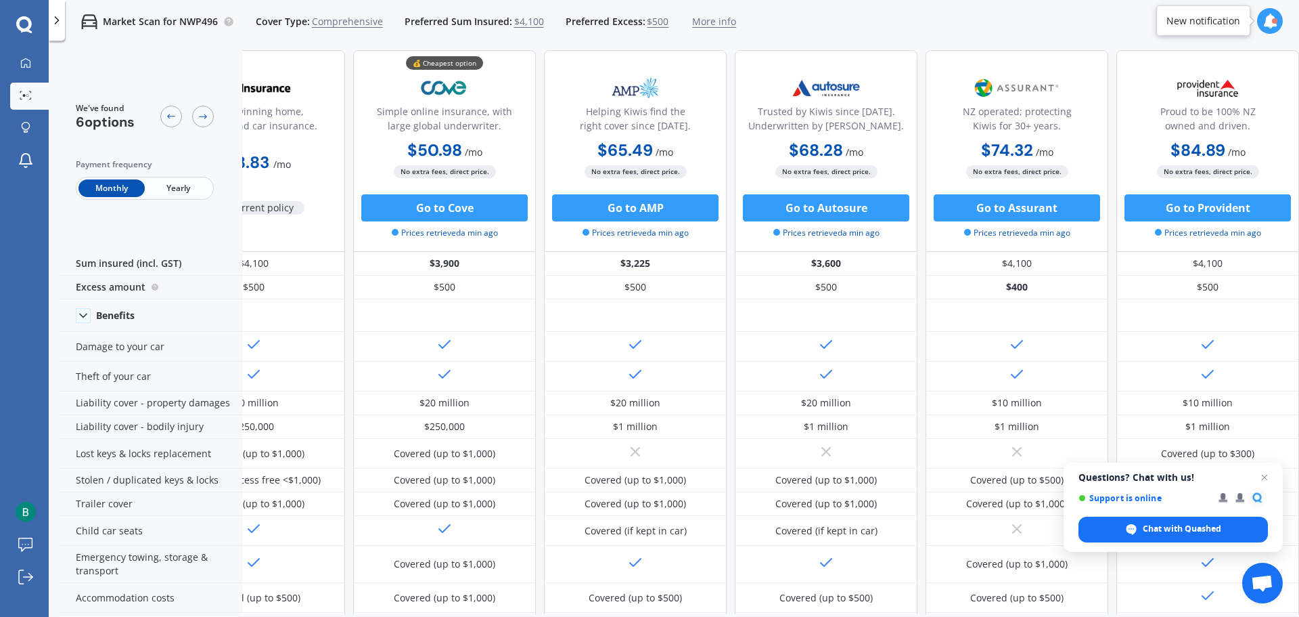
scroll to position [7, 0]
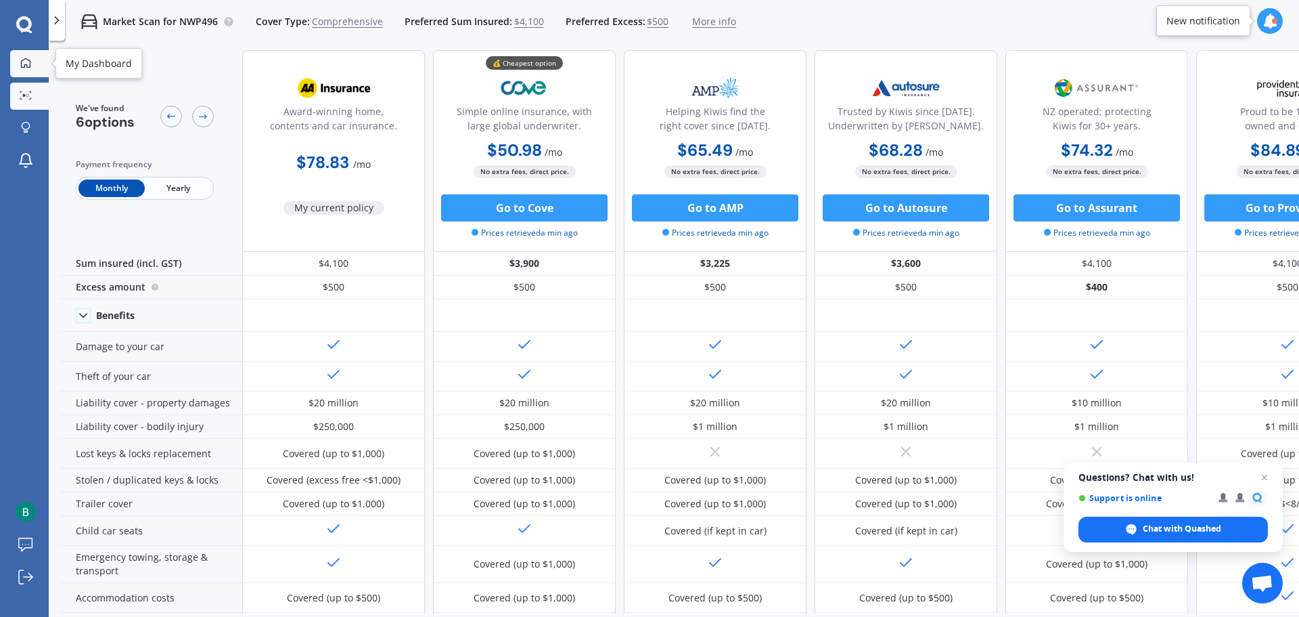
click at [23, 66] on icon at bounding box center [25, 63] width 11 height 11
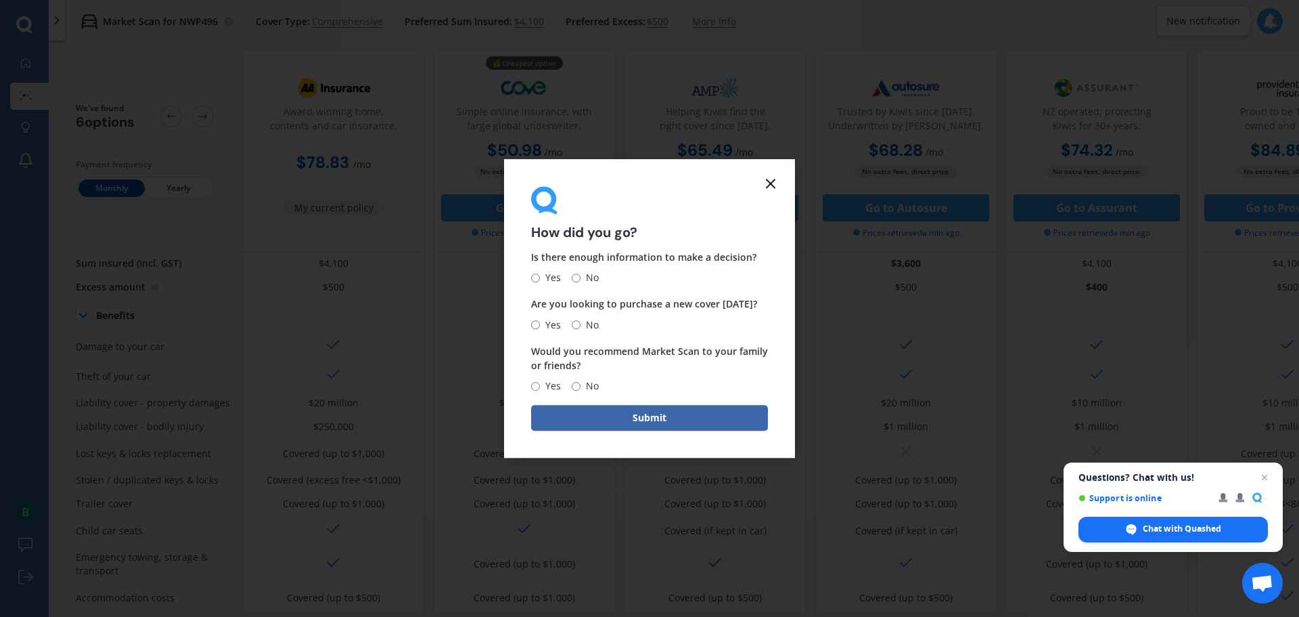
click at [534, 279] on input "Yes" at bounding box center [535, 277] width 9 height 9
radio input "true"
click at [575, 324] on input "No" at bounding box center [576, 324] width 9 height 9
radio input "true"
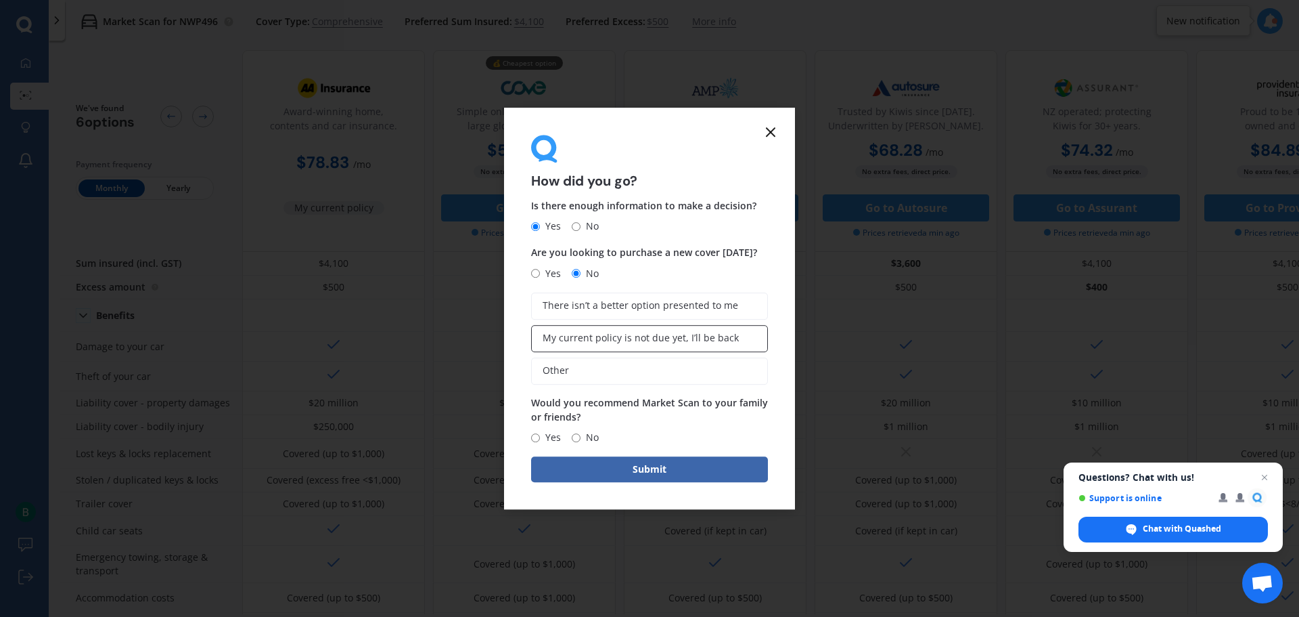
click at [638, 336] on span "My current policy is not due yet, I’ll be back" at bounding box center [641, 338] width 196 height 12
click at [0, 0] on input "My current policy is not due yet, I’ll be back" at bounding box center [0, 0] width 0 height 0
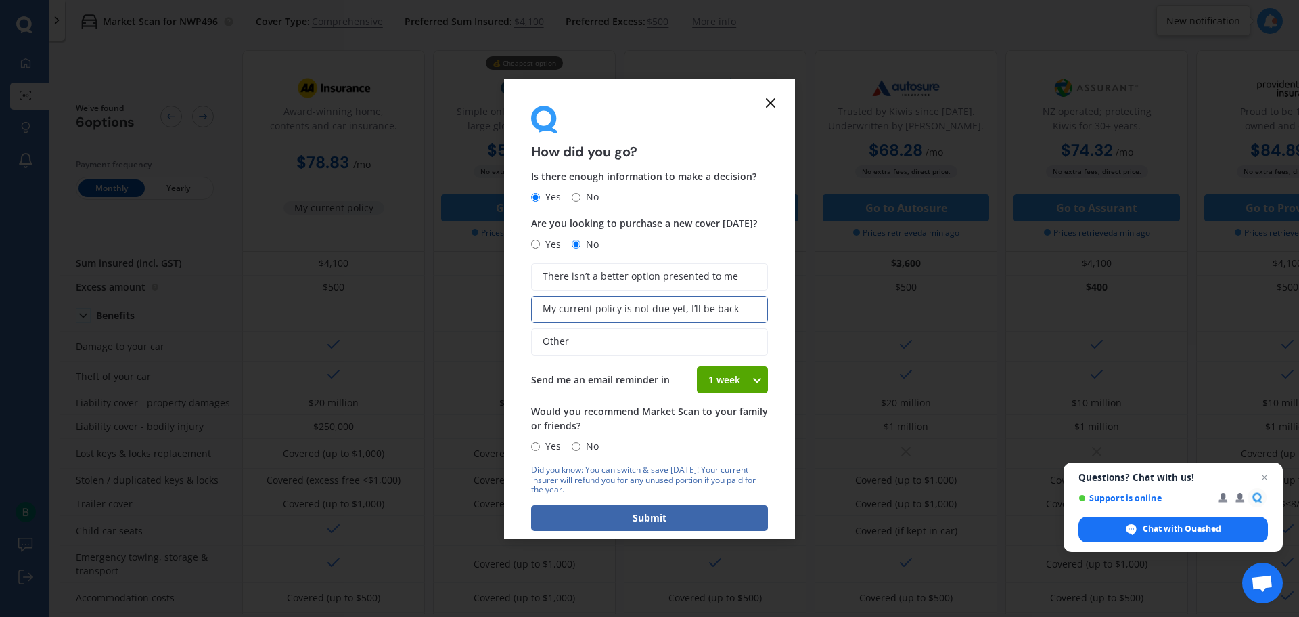
click at [533, 446] on input "Yes" at bounding box center [535, 446] width 9 height 9
radio input "true"
click at [650, 511] on button "Submit" at bounding box center [649, 518] width 237 height 26
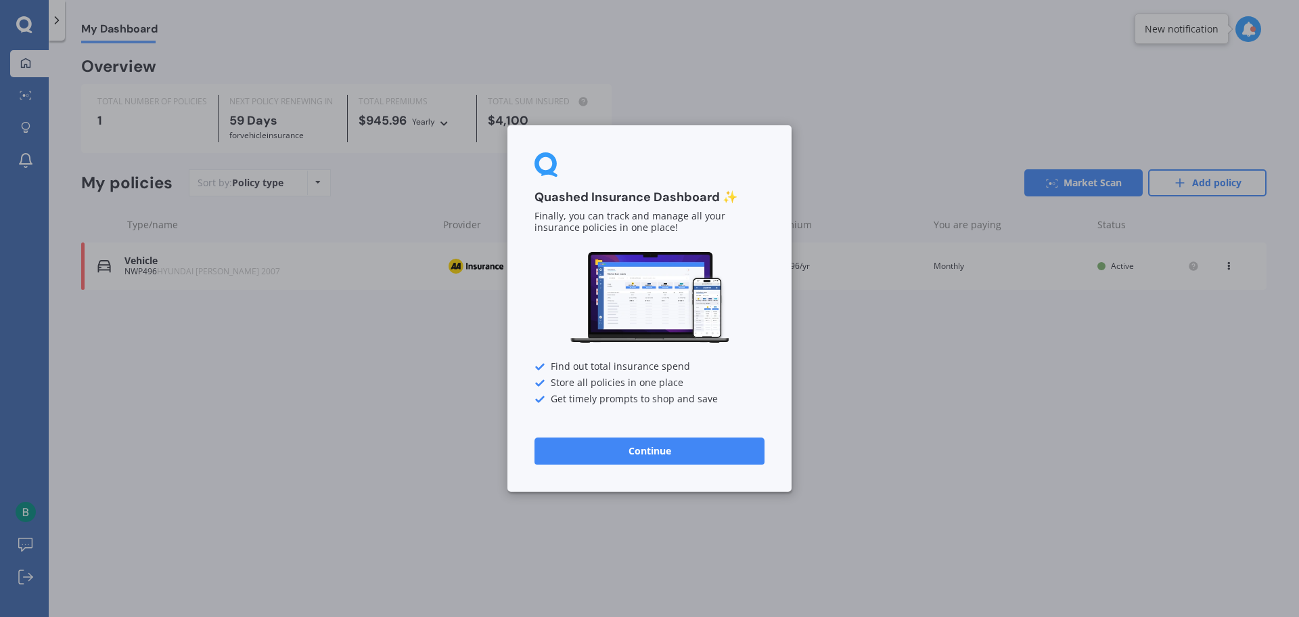
click at [636, 434] on div "Quashed Insurance Dashboard ✨ Finally, you can track and manage all your insura…" at bounding box center [650, 308] width 284 height 366
click at [670, 449] on button "Continue" at bounding box center [650, 450] width 230 height 27
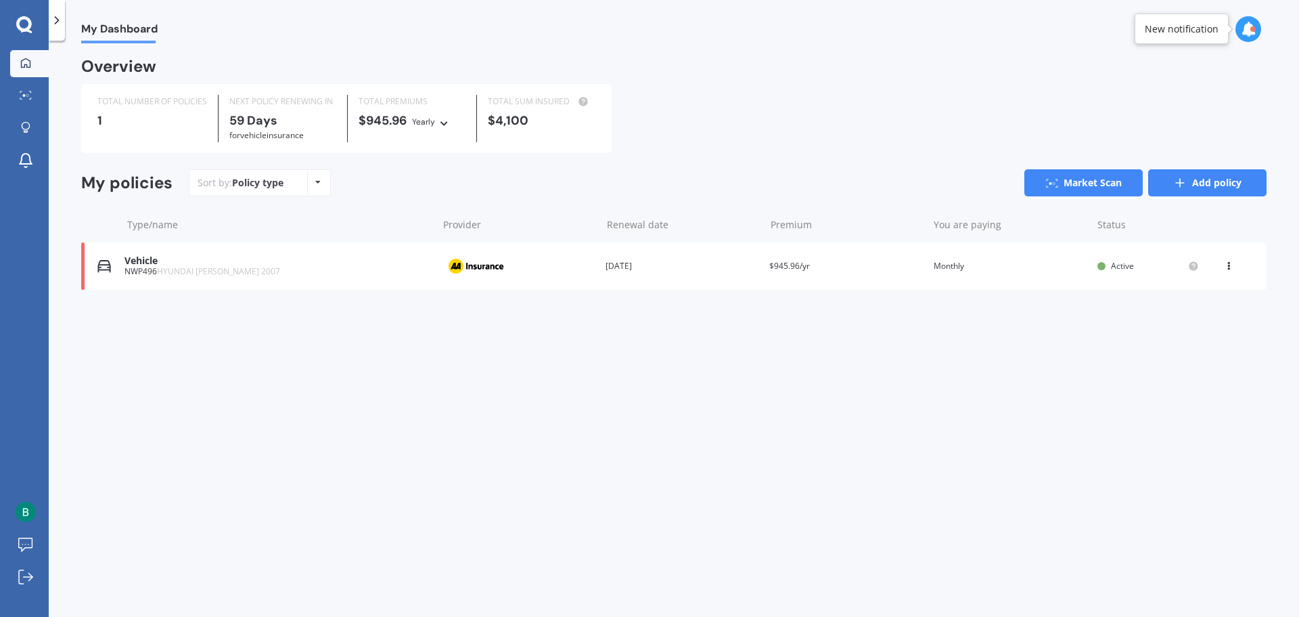
click at [1232, 182] on link "Add policy" at bounding box center [1208, 182] width 118 height 27
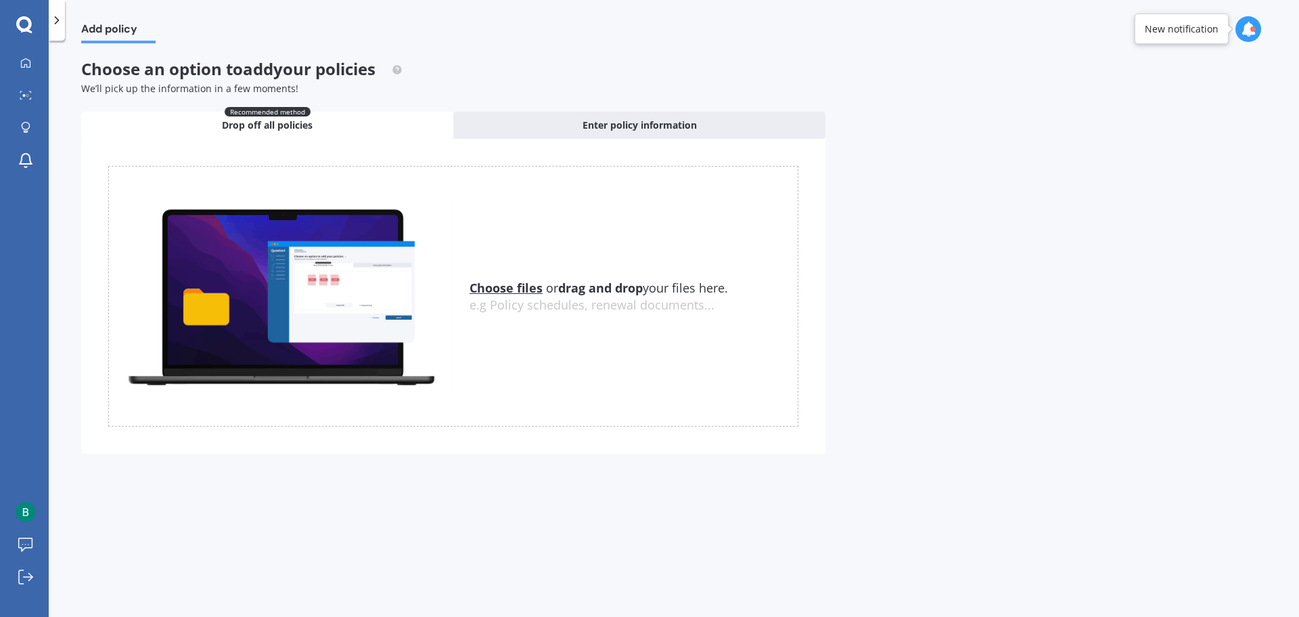
click at [494, 280] on u "Choose files" at bounding box center [506, 288] width 73 height 16
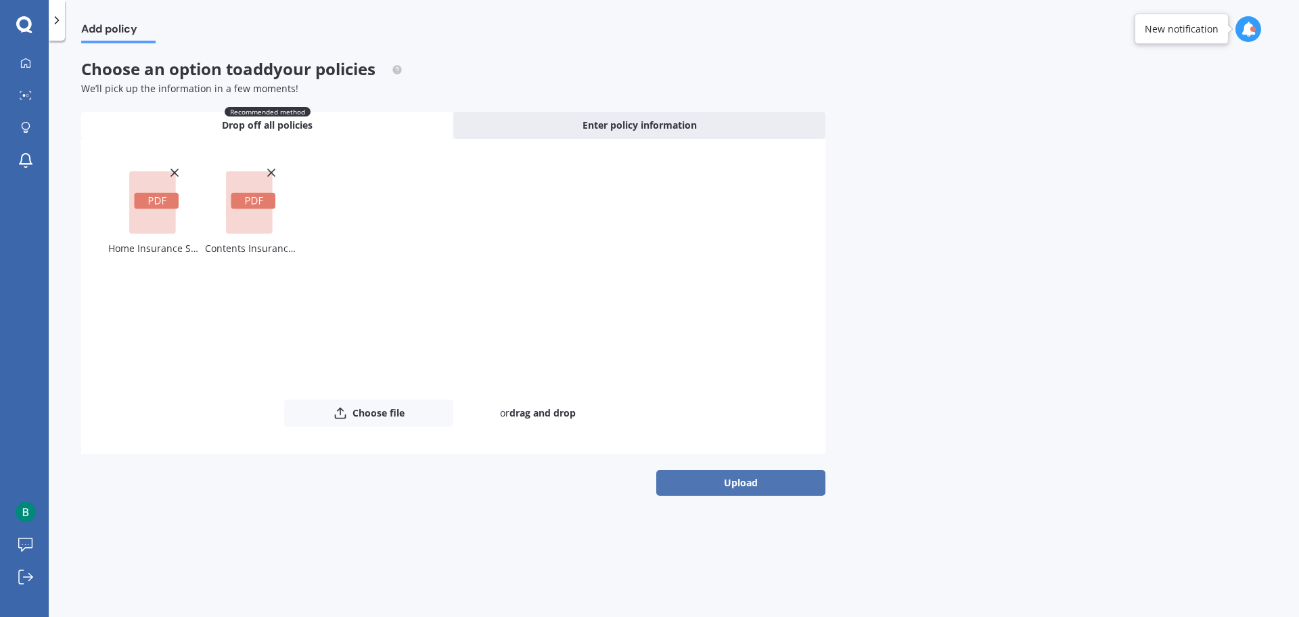
click at [747, 485] on button "Upload" at bounding box center [740, 483] width 169 height 26
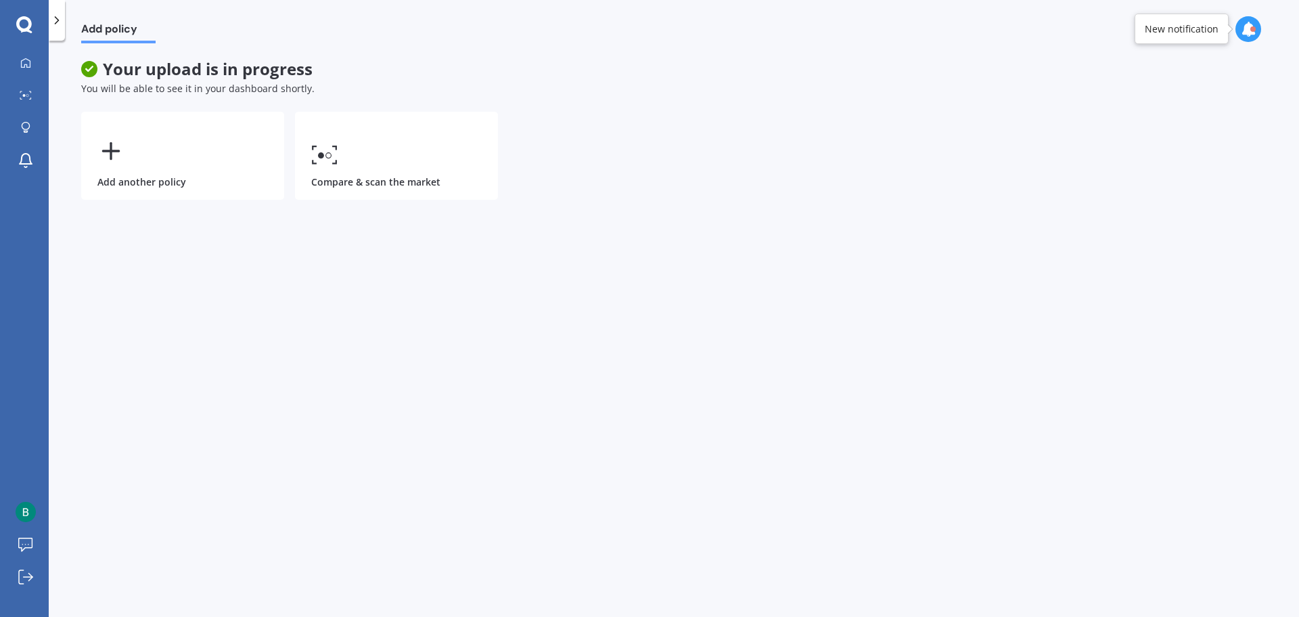
click at [409, 318] on div "Add policy Your upload is in progress You will be able to see it in your dashbo…" at bounding box center [674, 331] width 1251 height 576
click at [24, 56] on link "My Dashboard" at bounding box center [29, 63] width 39 height 27
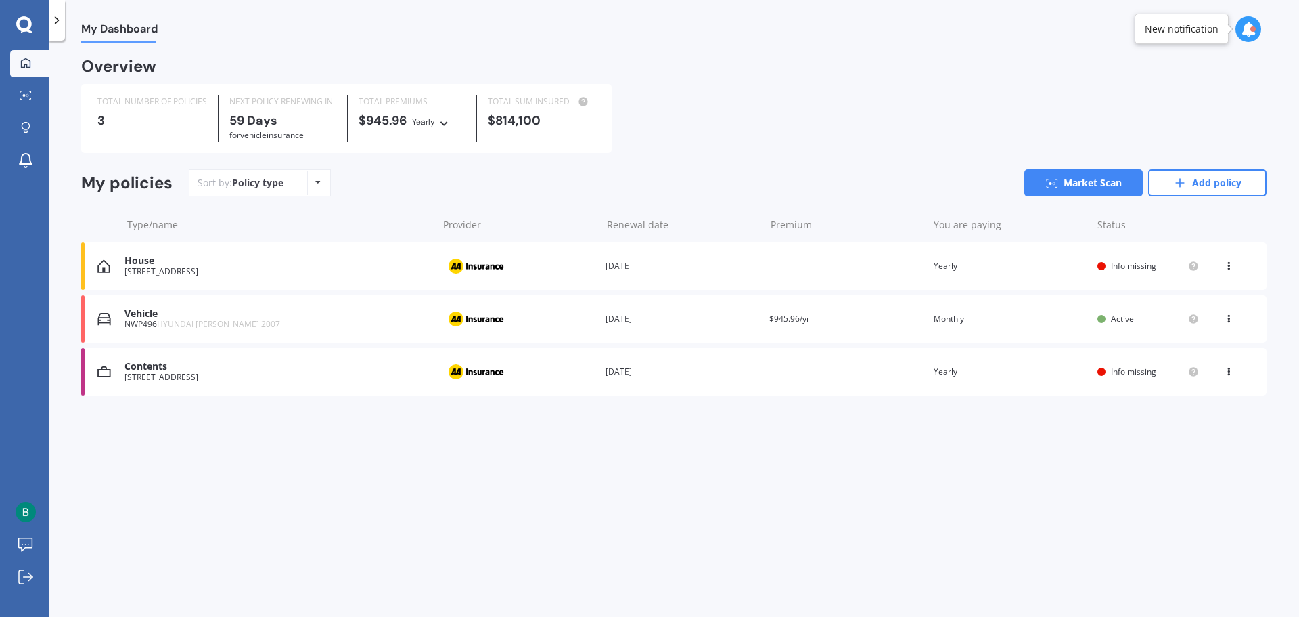
click at [1153, 267] on span "Info missing" at bounding box center [1133, 266] width 45 height 12
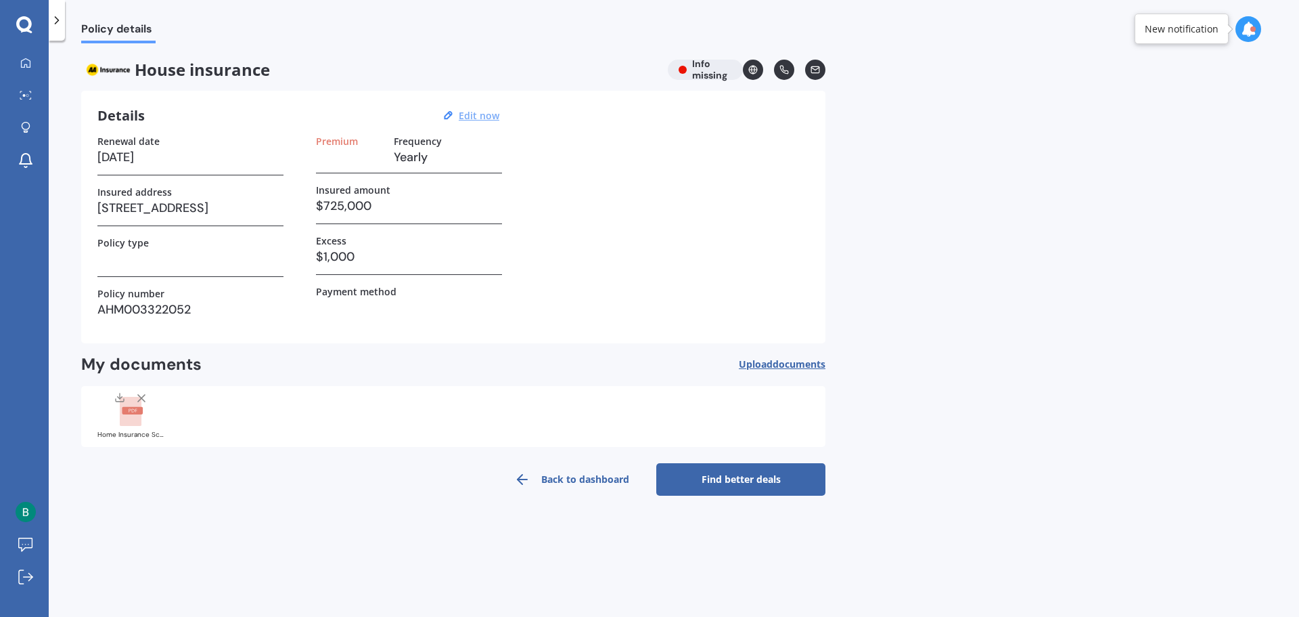
click at [472, 110] on u "Edit now" at bounding box center [479, 115] width 41 height 13
select select "18"
select select "06"
select select "2026"
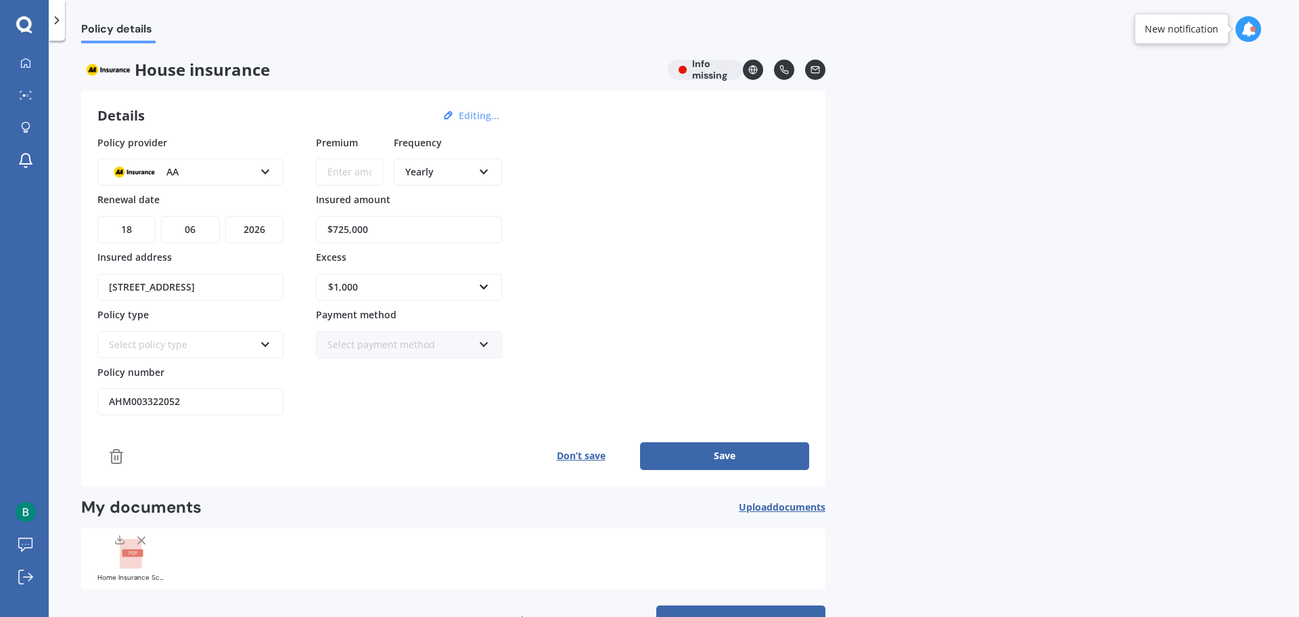
click at [351, 169] on input "Premium" at bounding box center [349, 171] width 67 height 27
click at [443, 172] on div "Yearly" at bounding box center [439, 171] width 68 height 15
click at [325, 166] on input "Premium" at bounding box center [349, 171] width 67 height 27
paste input "$137.63"
type input "$137.63"
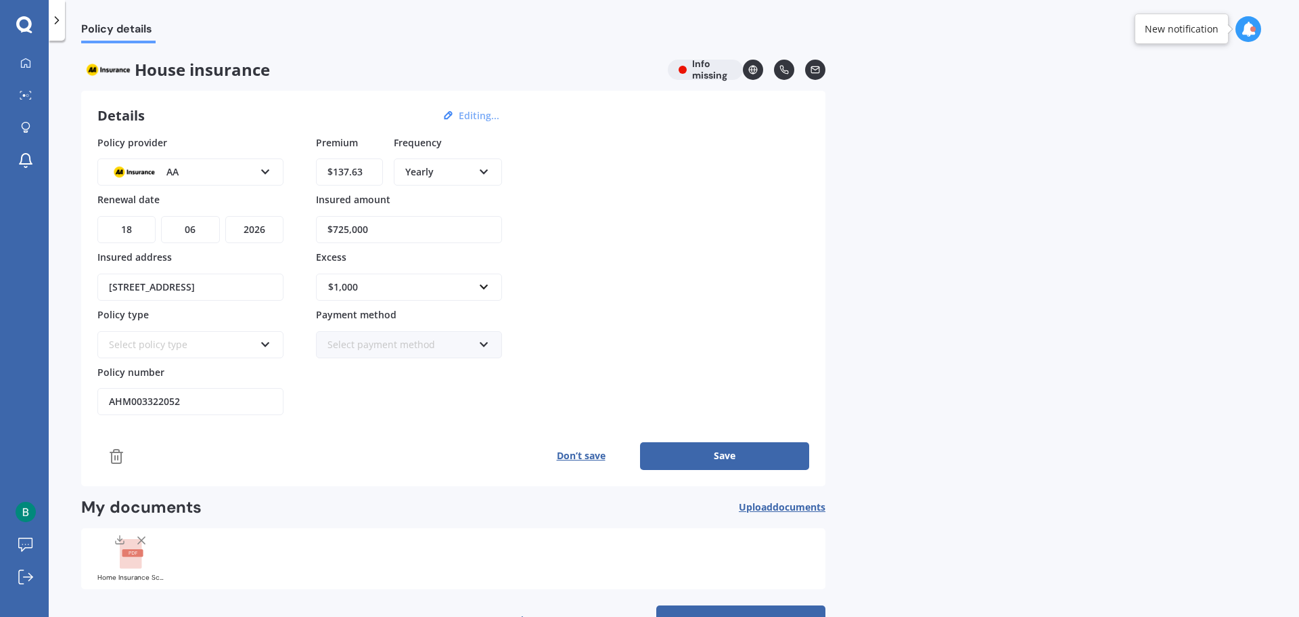
click at [470, 170] on div "Yearly" at bounding box center [439, 171] width 68 height 15
click at [434, 268] on span "Monthly" at bounding box center [424, 270] width 37 height 13
click at [215, 345] on div "Select policy type" at bounding box center [182, 344] width 146 height 15
click at [167, 368] on span "Home Insurance Policy" at bounding box center [161, 369] width 103 height 13
click at [436, 343] on div "Select payment method" at bounding box center [401, 344] width 146 height 15
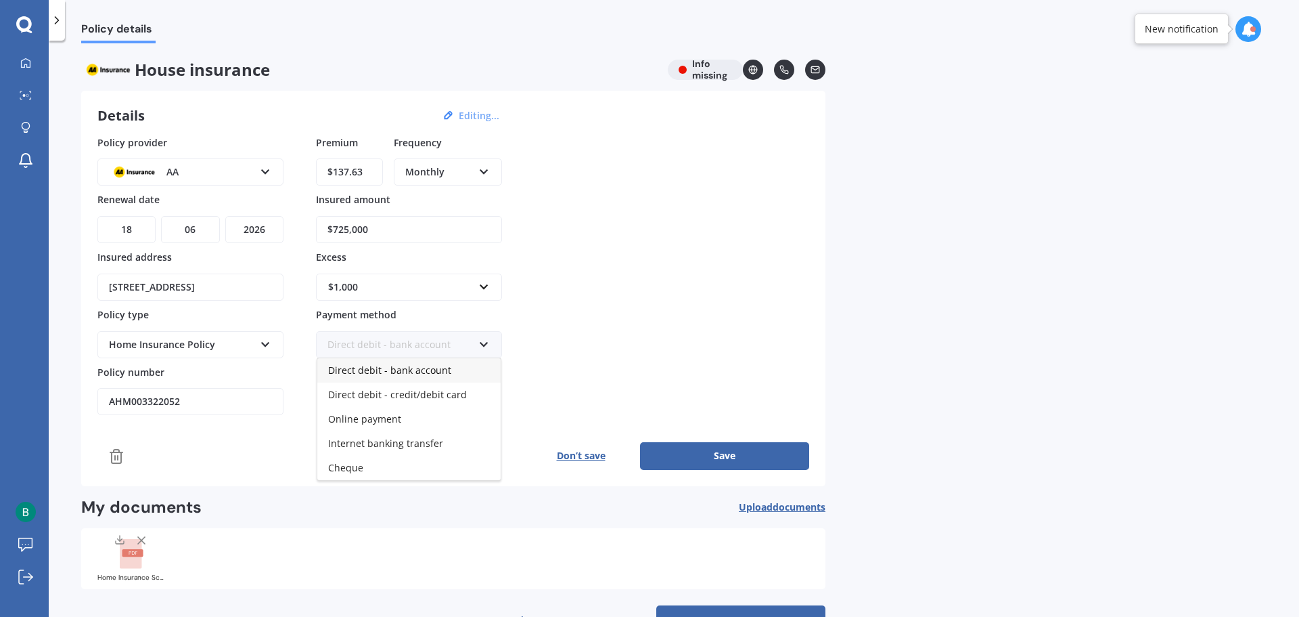
click at [403, 370] on span "Direct debit - bank account" at bounding box center [389, 369] width 123 height 13
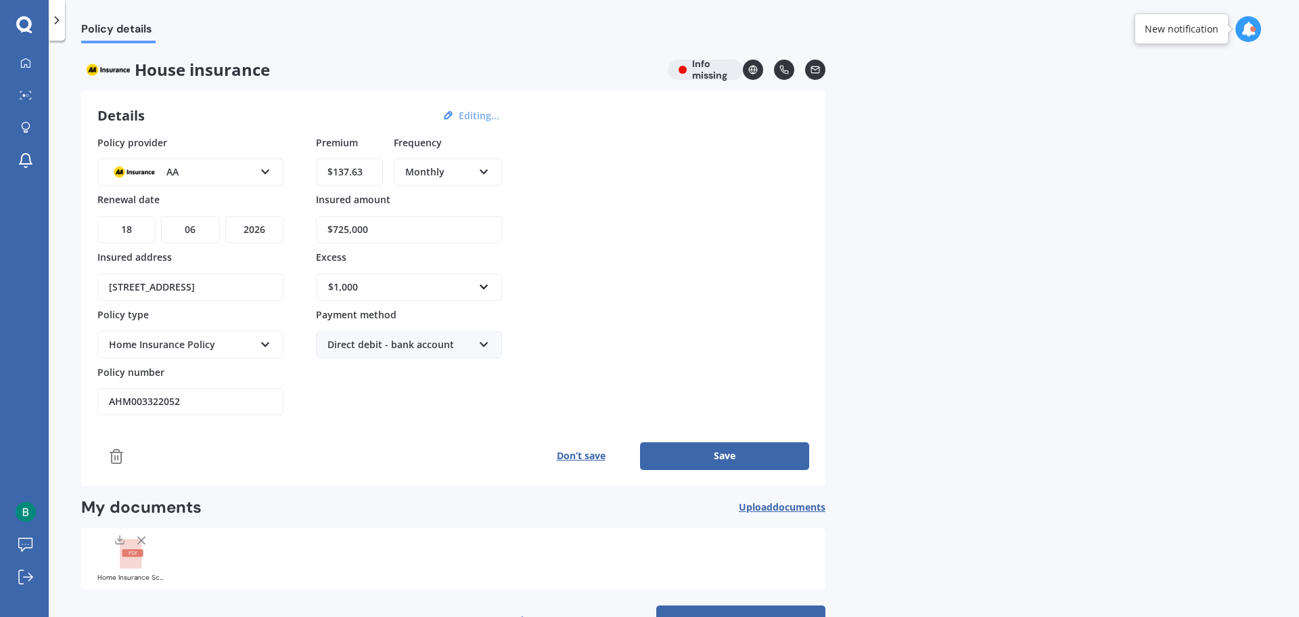
click at [418, 396] on div "Premium $137.63 Frequency Monthly Yearly Six-Monthly Quarterly Monthly Fortnigh…" at bounding box center [409, 275] width 186 height 280
click at [735, 449] on button "Save" at bounding box center [724, 455] width 169 height 27
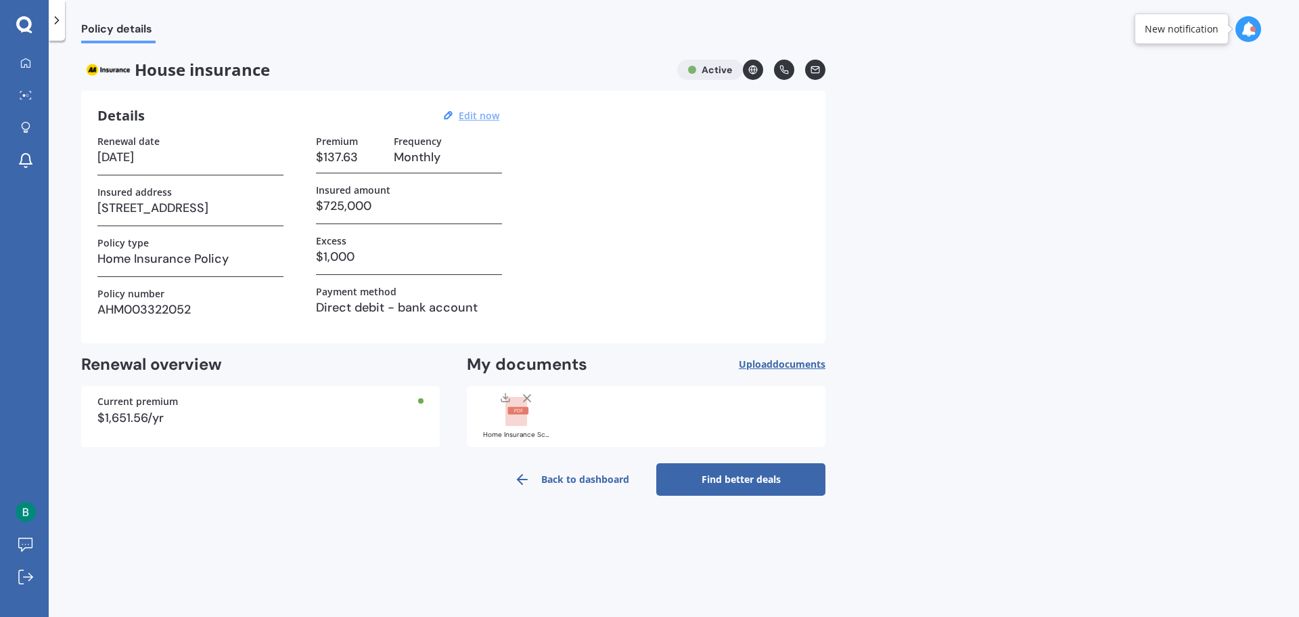
click at [767, 476] on link "Find better deals" at bounding box center [740, 479] width 169 height 32
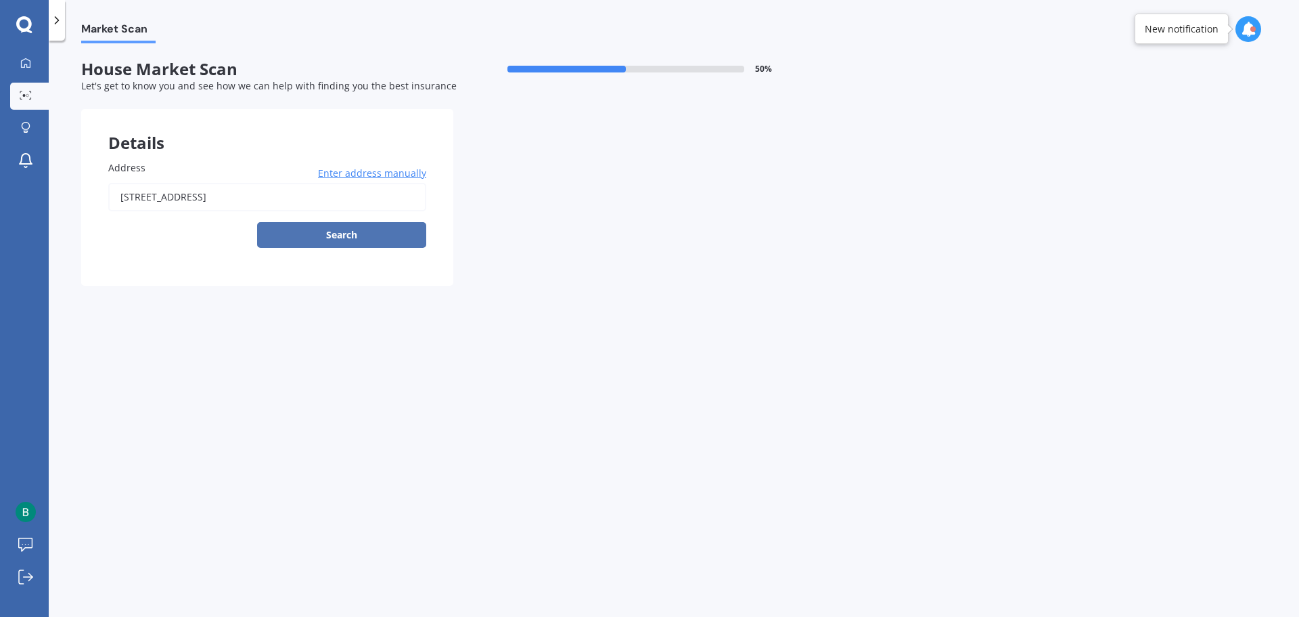
click at [359, 227] on button "Search" at bounding box center [341, 235] width 169 height 26
click at [183, 201] on input "[STREET_ADDRESS]" at bounding box center [267, 197] width 318 height 28
type input "[STREET_ADDRESS]"
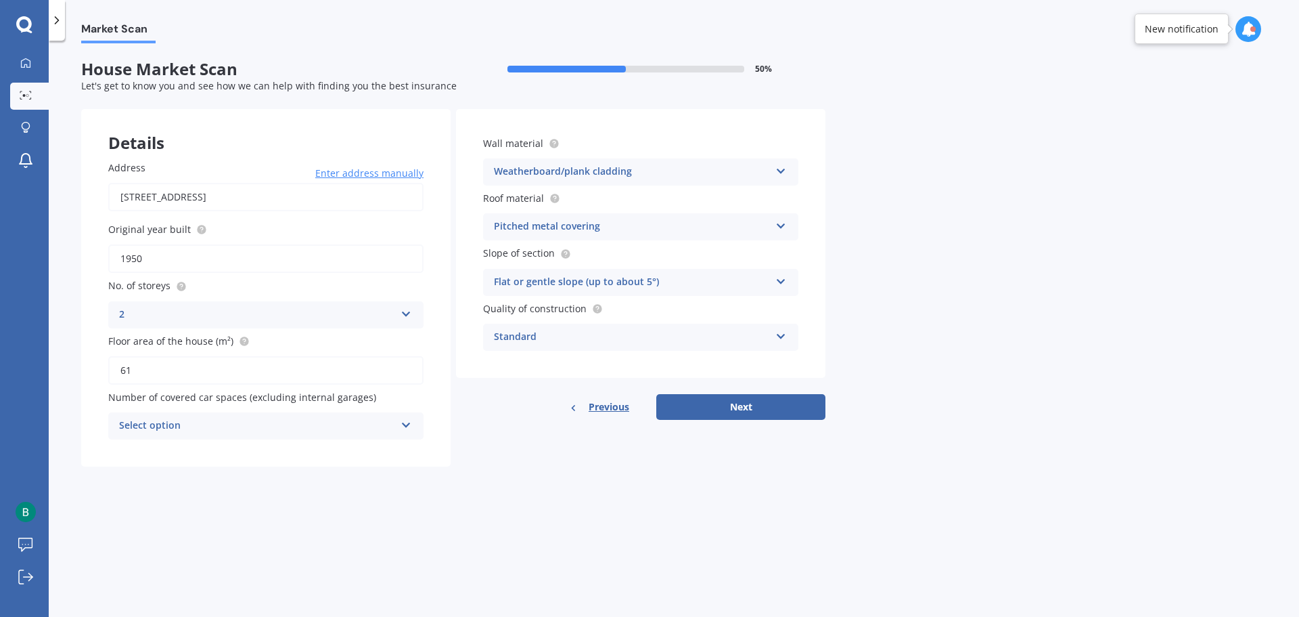
click at [401, 414] on div "Select option 0 1 2 3 4 5+" at bounding box center [265, 425] width 315 height 27
click at [177, 445] on div "0" at bounding box center [266, 452] width 314 height 24
click at [751, 409] on button "Next" at bounding box center [740, 407] width 169 height 26
select select "19"
select select "09"
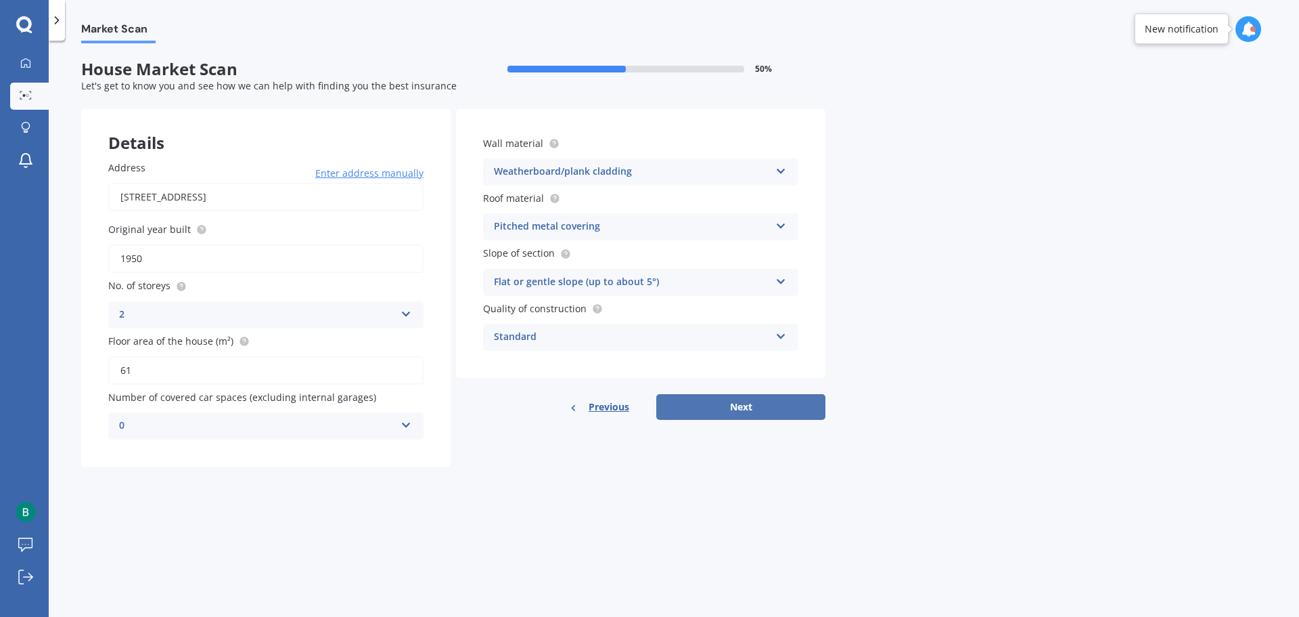
select select "1974"
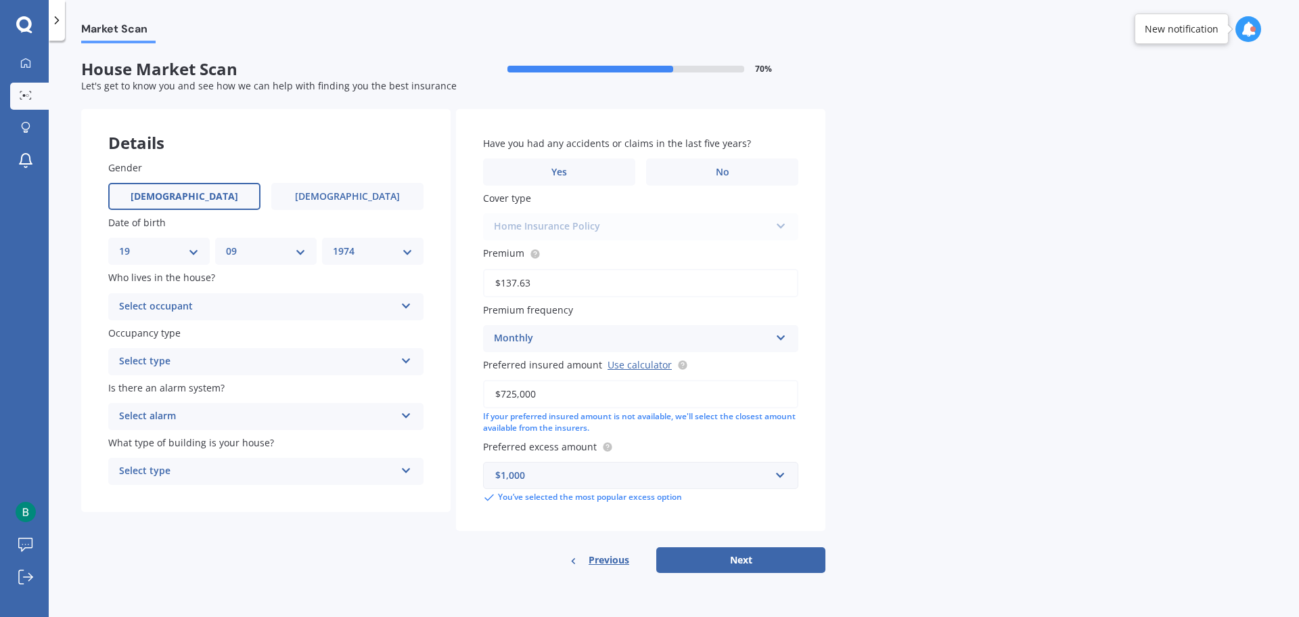
click at [237, 306] on div "Select occupant" at bounding box center [257, 306] width 276 height 16
click at [133, 330] on span "Owner" at bounding box center [135, 332] width 30 height 13
click at [174, 355] on div "Select type" at bounding box center [257, 361] width 276 height 16
click at [148, 388] on span "Permanent" at bounding box center [145, 387] width 51 height 13
click at [175, 409] on div "Select alarm" at bounding box center [257, 416] width 276 height 16
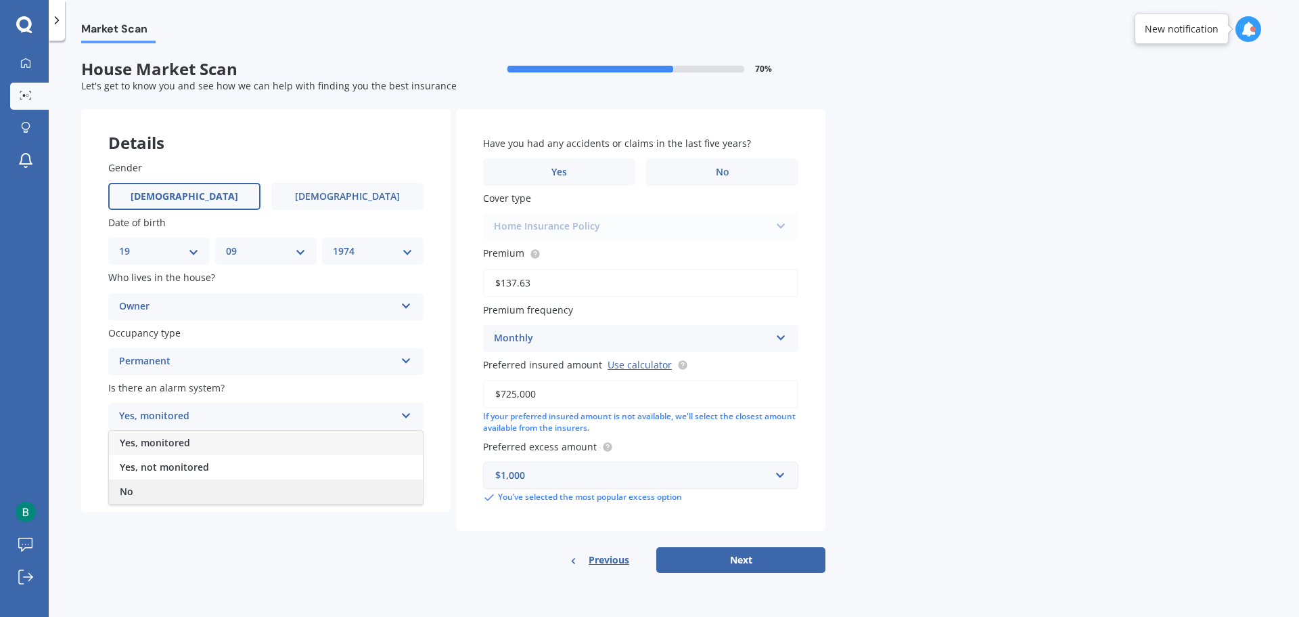
click at [136, 487] on div "No" at bounding box center [266, 491] width 314 height 24
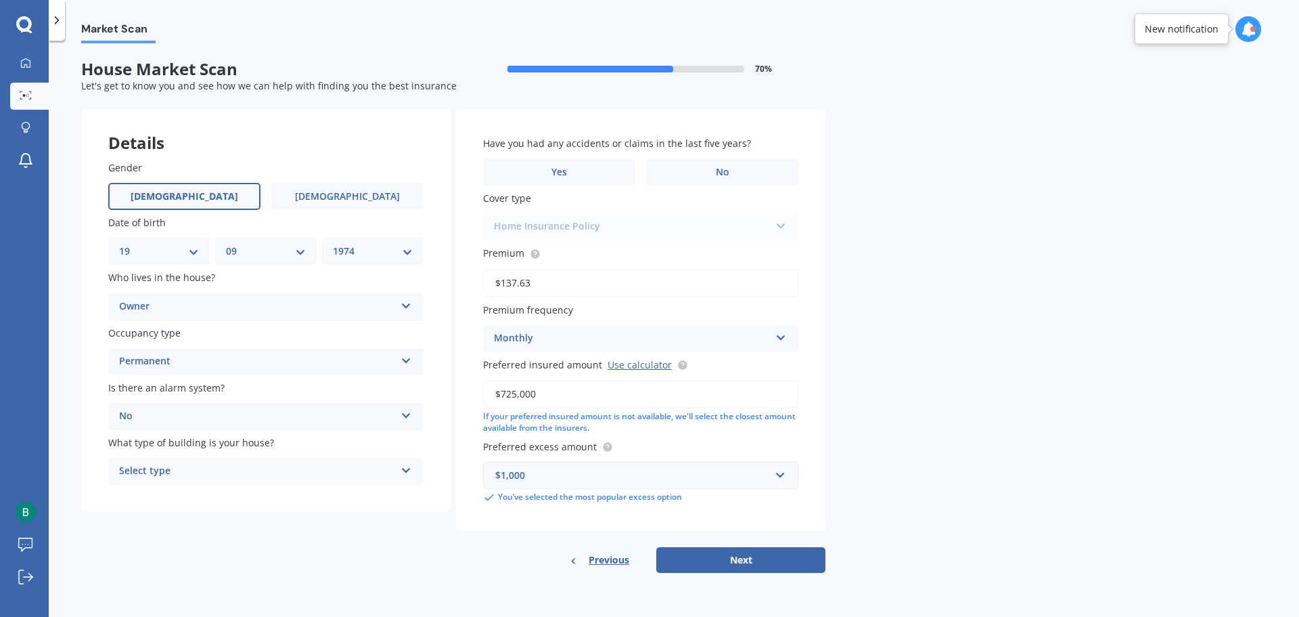
click at [213, 476] on div "Select type" at bounding box center [257, 471] width 276 height 16
click at [162, 496] on span "Freestanding" at bounding box center [150, 497] width 60 height 13
click at [732, 167] on label "No" at bounding box center [722, 171] width 152 height 27
click at [0, 0] on input "No" at bounding box center [0, 0] width 0 height 0
click at [671, 225] on div "Home Insurance Policy Home Insurance Policy" at bounding box center [640, 226] width 315 height 27
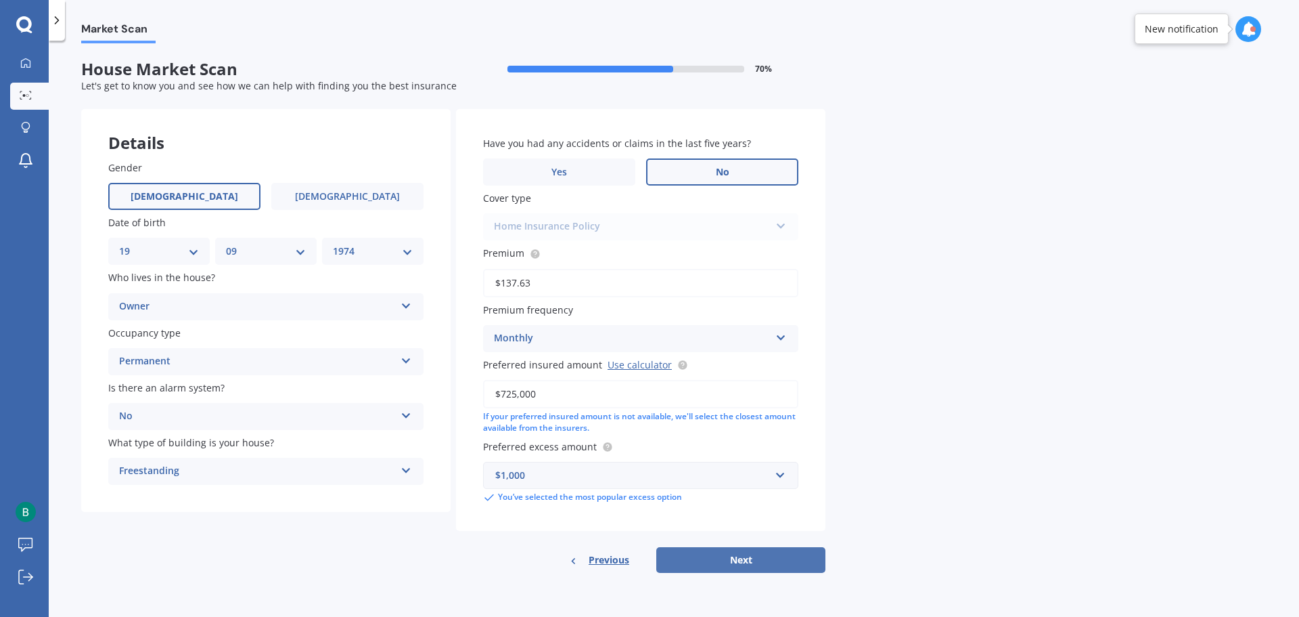
click at [740, 560] on button "Next" at bounding box center [740, 560] width 169 height 26
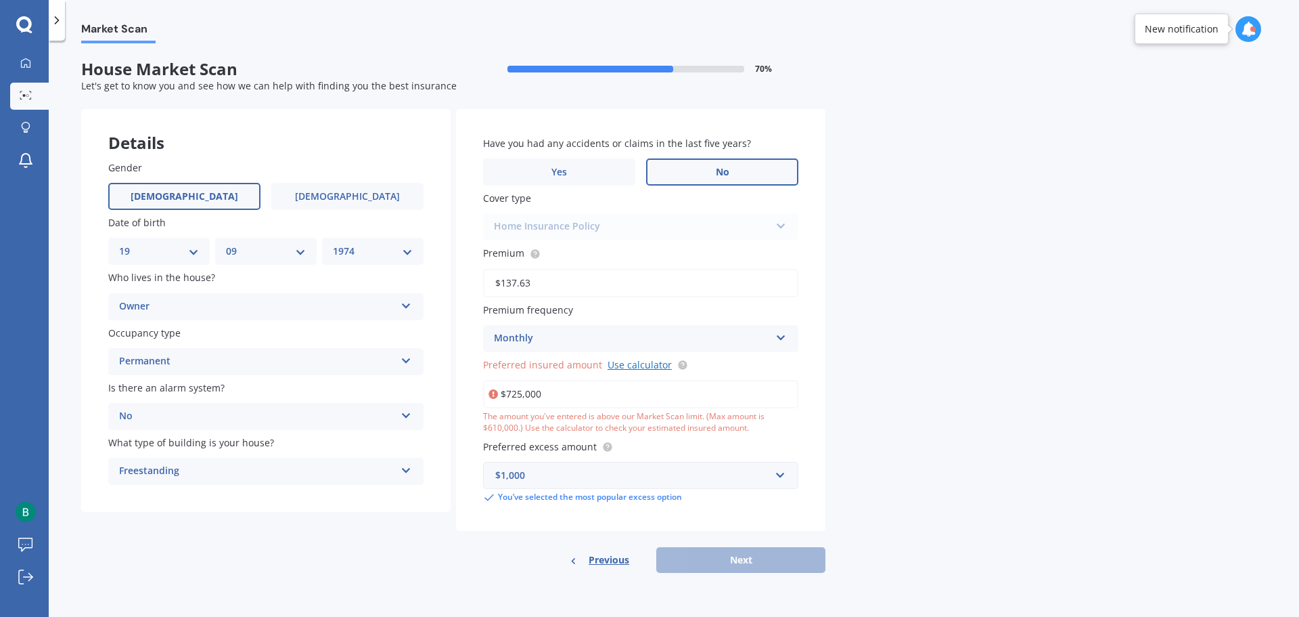
click at [636, 365] on link "Use calculator" at bounding box center [640, 364] width 64 height 13
drag, startPoint x: 505, startPoint y: 393, endPoint x: 522, endPoint y: 393, distance: 16.9
click at [522, 393] on input "$725,000" at bounding box center [640, 394] width 315 height 28
click at [512, 388] on input "$725,000" at bounding box center [640, 394] width 315 height 28
click at [549, 442] on span "Preferred excess amount" at bounding box center [540, 446] width 114 height 13
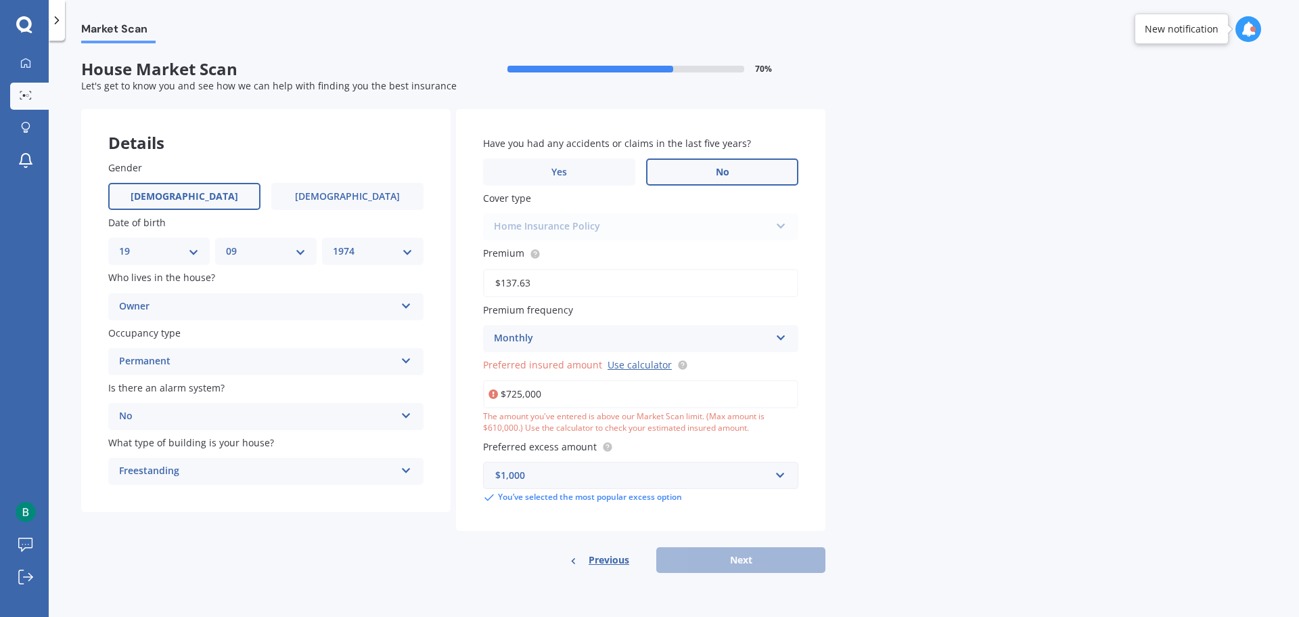
click at [946, 202] on div "Market Scan House Market Scan 70 % Let's get to know you and see how we can hel…" at bounding box center [674, 331] width 1251 height 576
click at [608, 559] on span "Previous" at bounding box center [609, 560] width 41 height 20
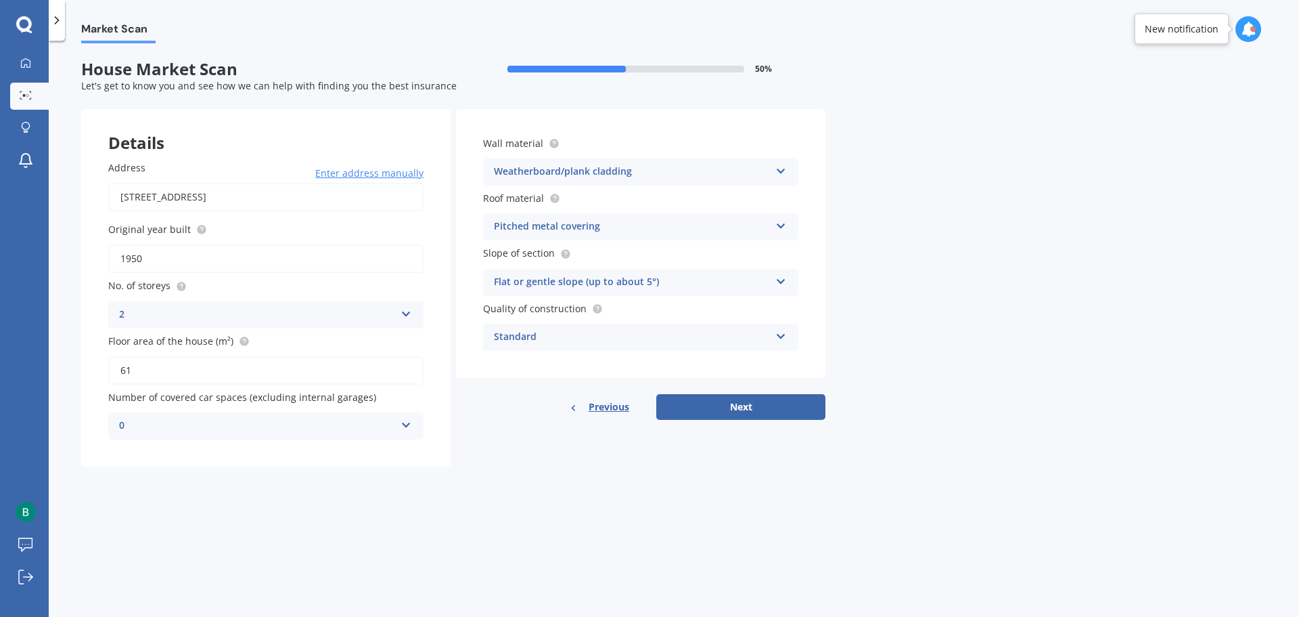
click at [120, 368] on input "61" at bounding box center [265, 370] width 315 height 28
type input "161"
click at [558, 462] on div "Details Address [STREET_ADDRESS] Enter address manually Search Original year bu…" at bounding box center [453, 287] width 744 height 357
click at [755, 401] on button "Next" at bounding box center [740, 407] width 169 height 26
select select "19"
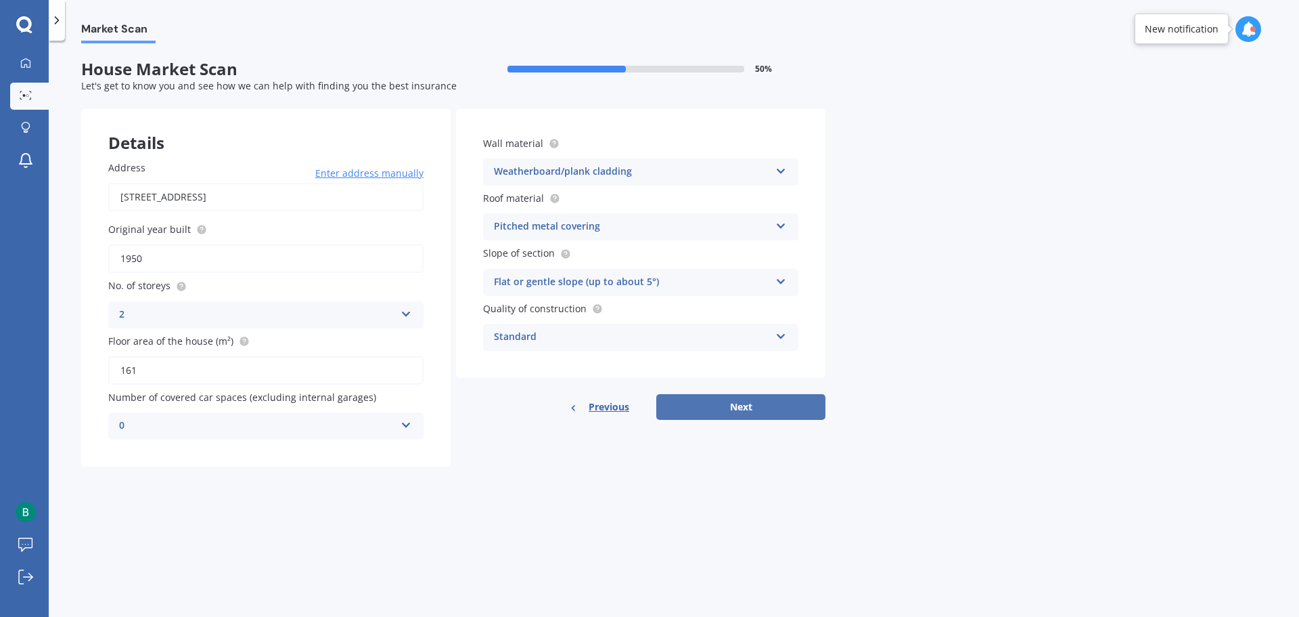
select select "09"
select select "1974"
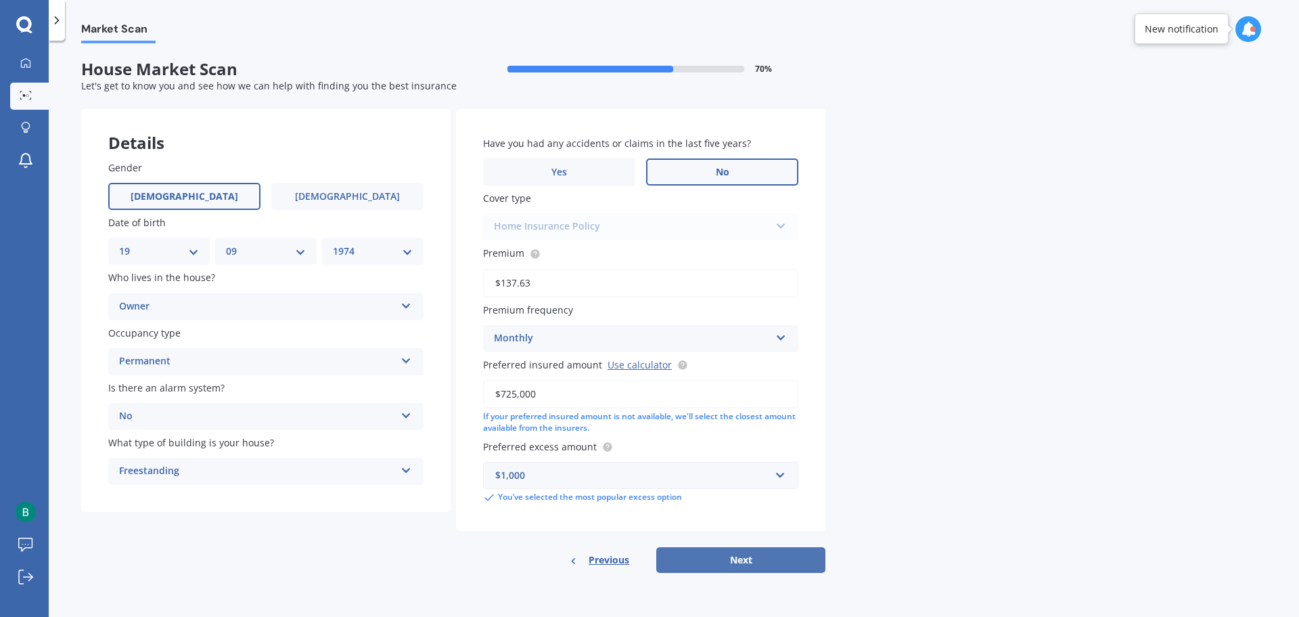
click at [740, 559] on button "Next" at bounding box center [740, 560] width 169 height 26
select select "19"
select select "09"
select select "1974"
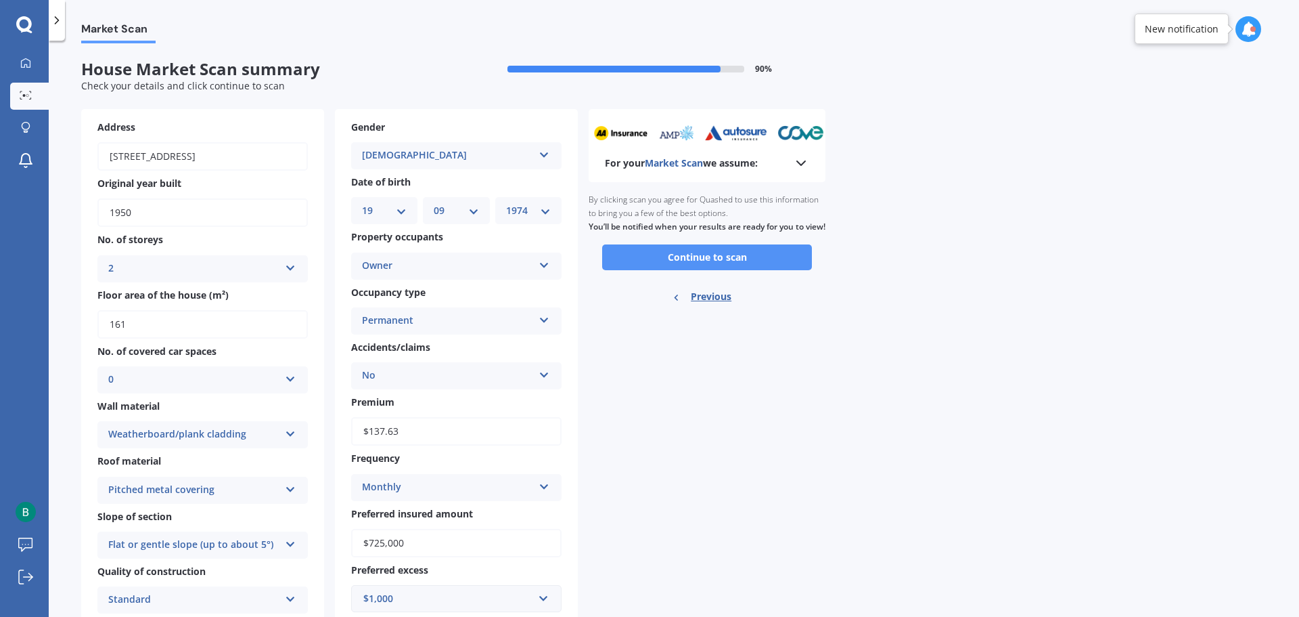
click at [718, 267] on button "Continue to scan" at bounding box center [707, 257] width 210 height 26
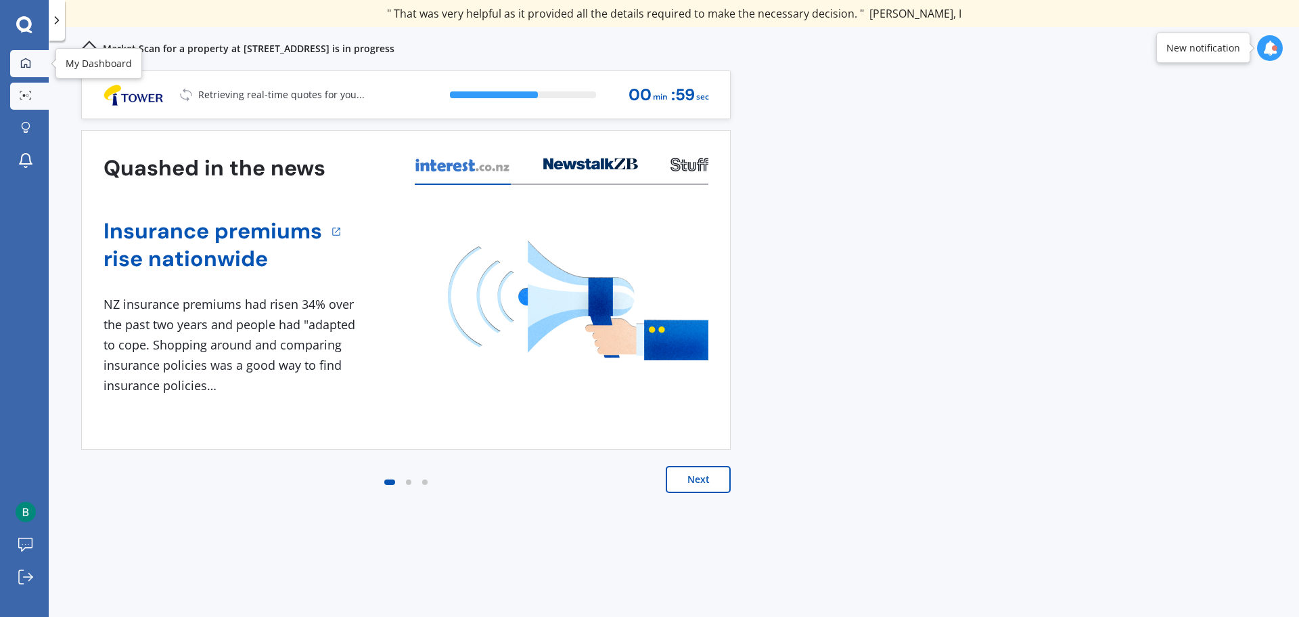
click at [26, 61] on icon at bounding box center [25, 63] width 11 height 11
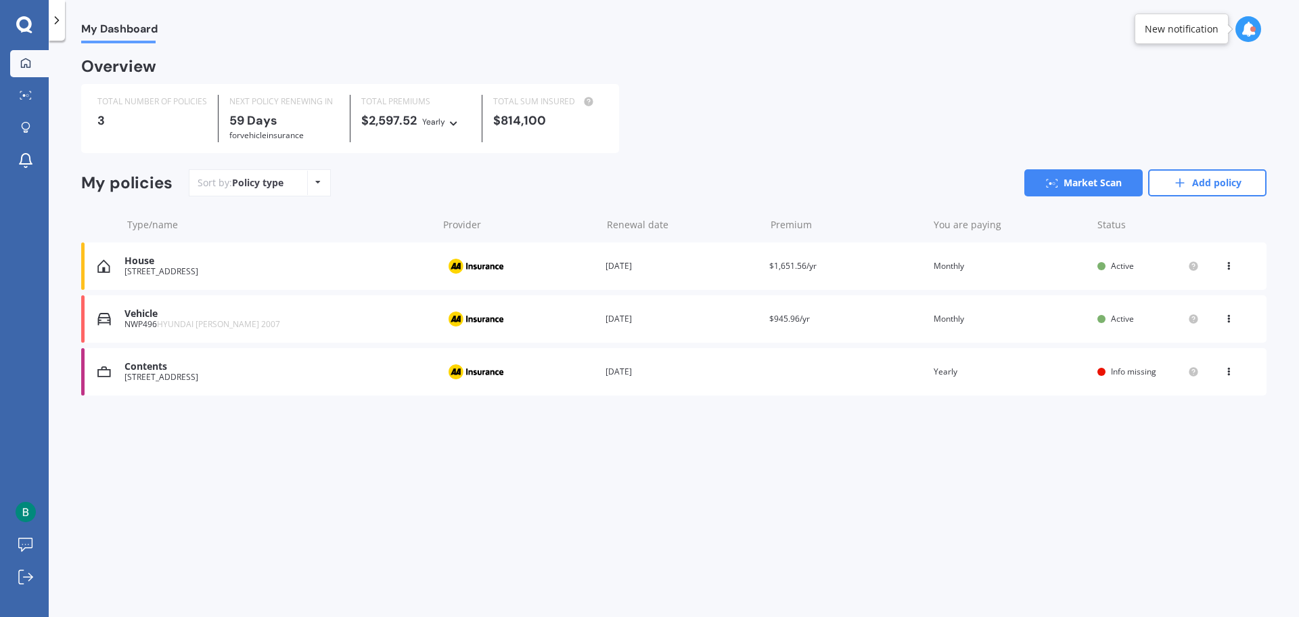
click at [1146, 371] on span "Info missing" at bounding box center [1133, 371] width 45 height 12
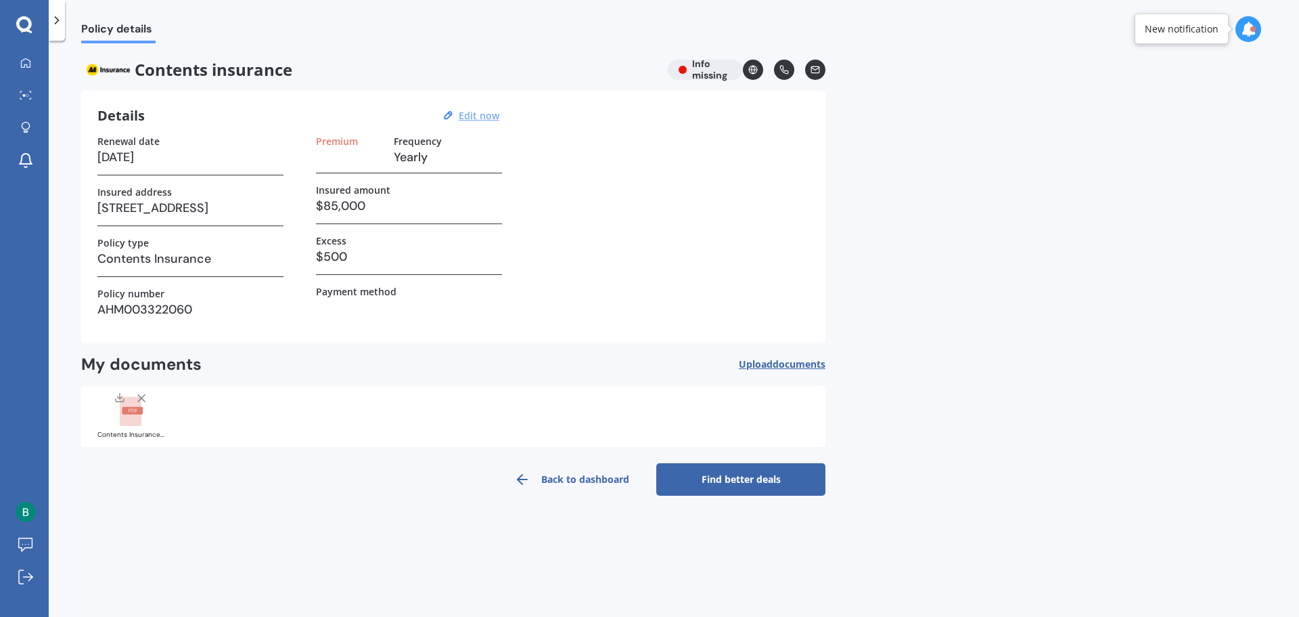
click at [480, 116] on u "Edit now" at bounding box center [479, 115] width 41 height 13
select select "18"
select select "06"
select select "2026"
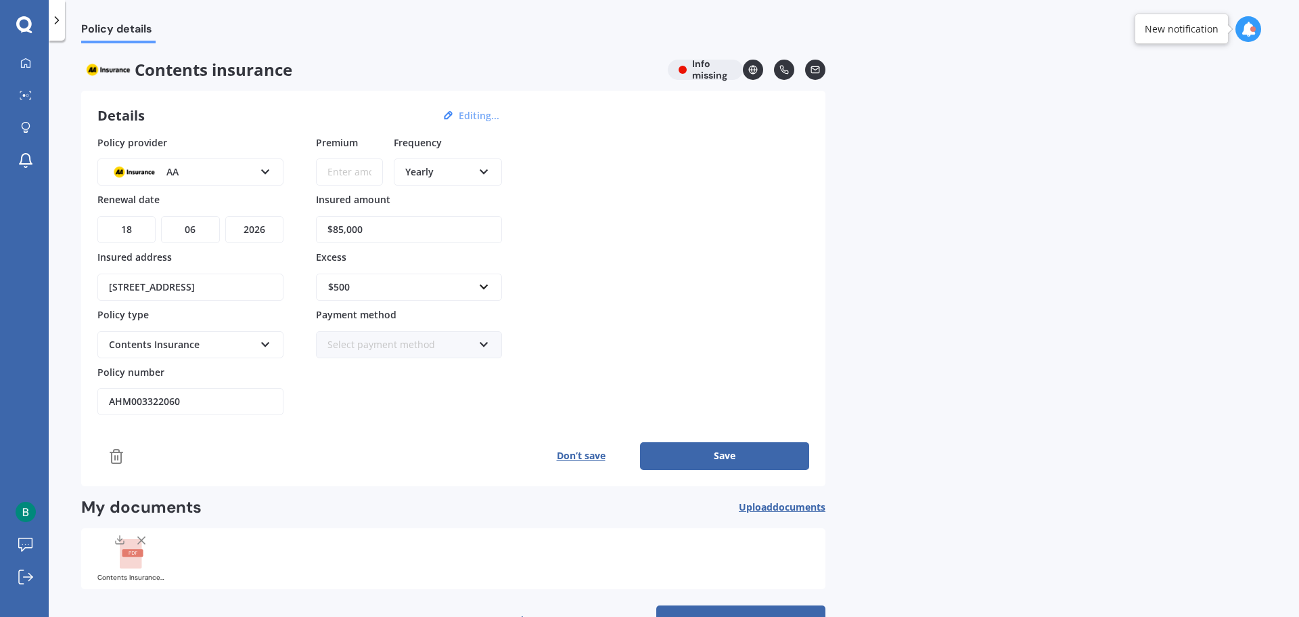
click at [326, 178] on input "Premium" at bounding box center [349, 171] width 67 height 27
type input "$45.16"
click at [465, 170] on div "Yearly" at bounding box center [439, 171] width 68 height 15
click at [432, 267] on span "Monthly" at bounding box center [424, 270] width 37 height 13
click at [422, 344] on div "Select payment method" at bounding box center [401, 344] width 146 height 15
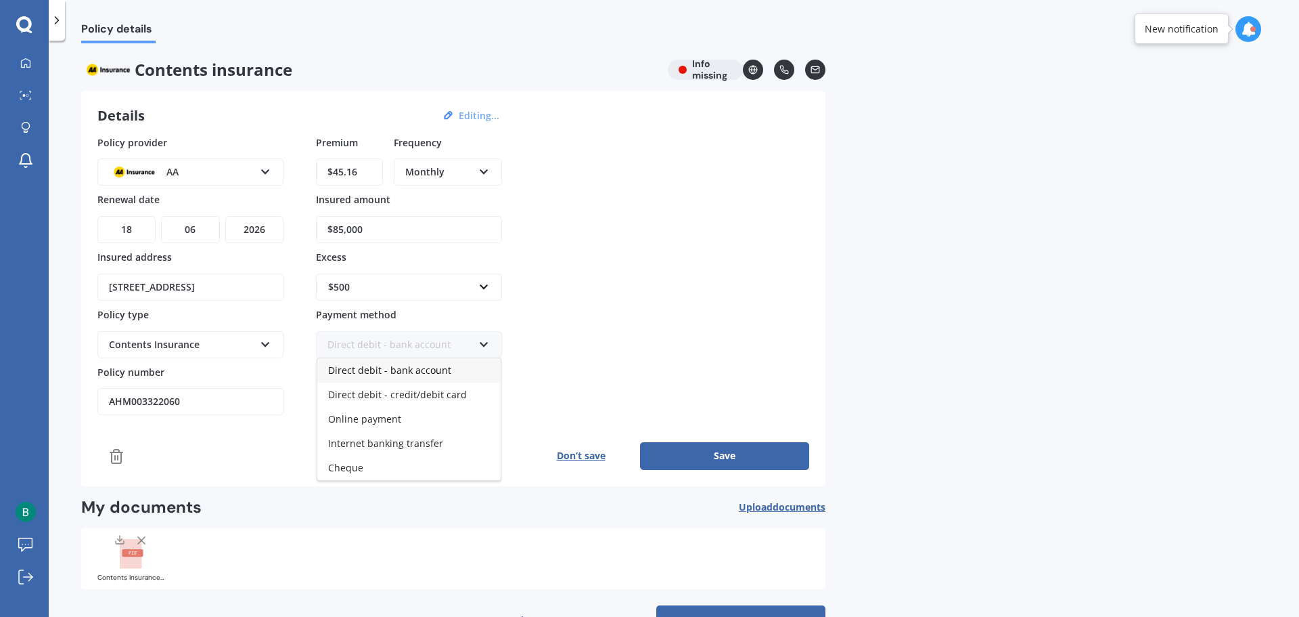
click at [414, 371] on span "Direct debit - bank account" at bounding box center [389, 369] width 123 height 13
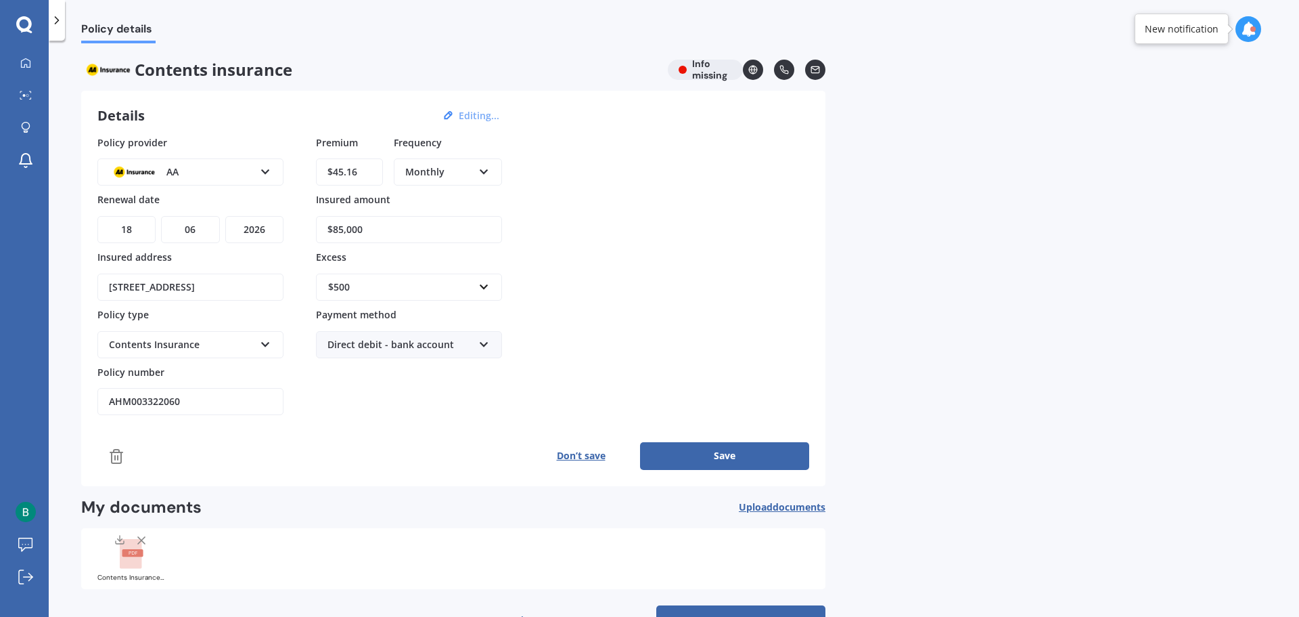
click at [719, 455] on button "Save" at bounding box center [724, 455] width 169 height 27
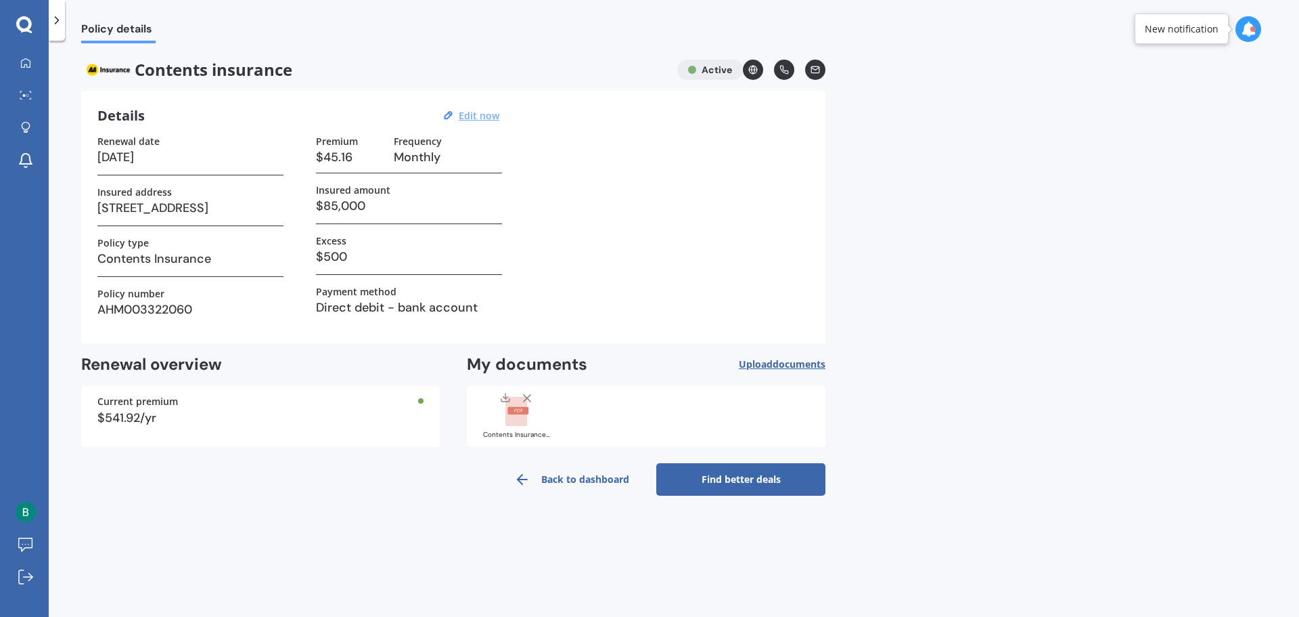
click at [740, 477] on link "Find better deals" at bounding box center [740, 479] width 169 height 32
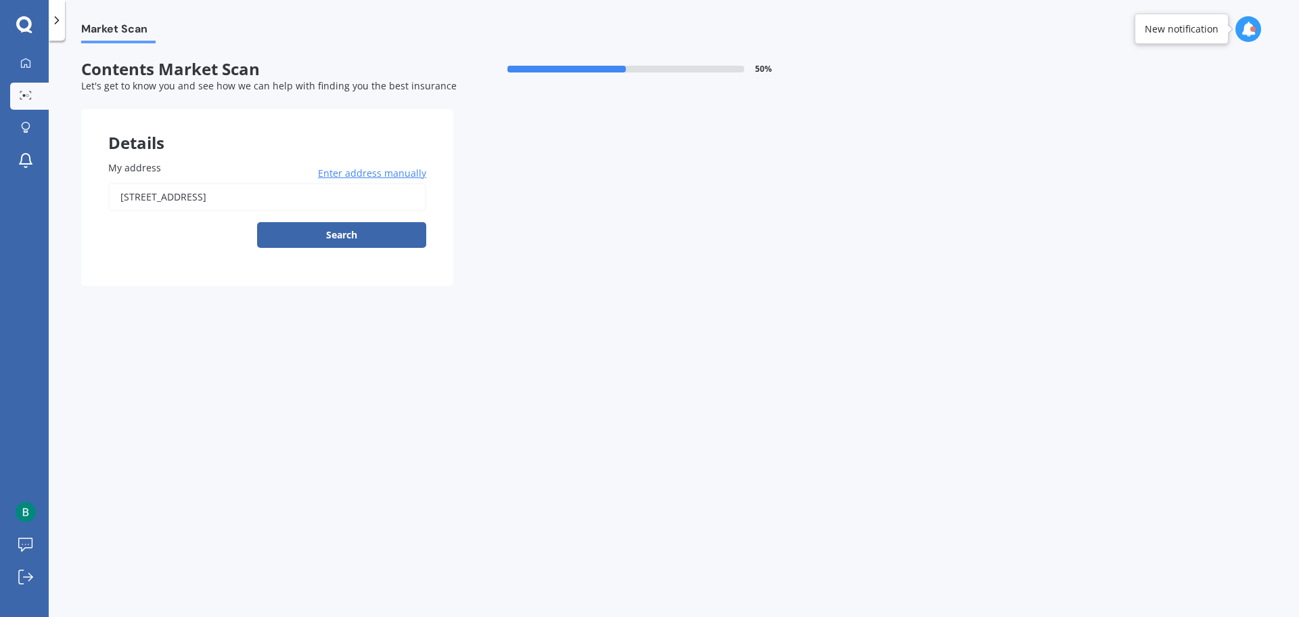
click at [224, 194] on input "[STREET_ADDRESS]" at bounding box center [267, 197] width 318 height 28
type input "[STREET_ADDRESS]"
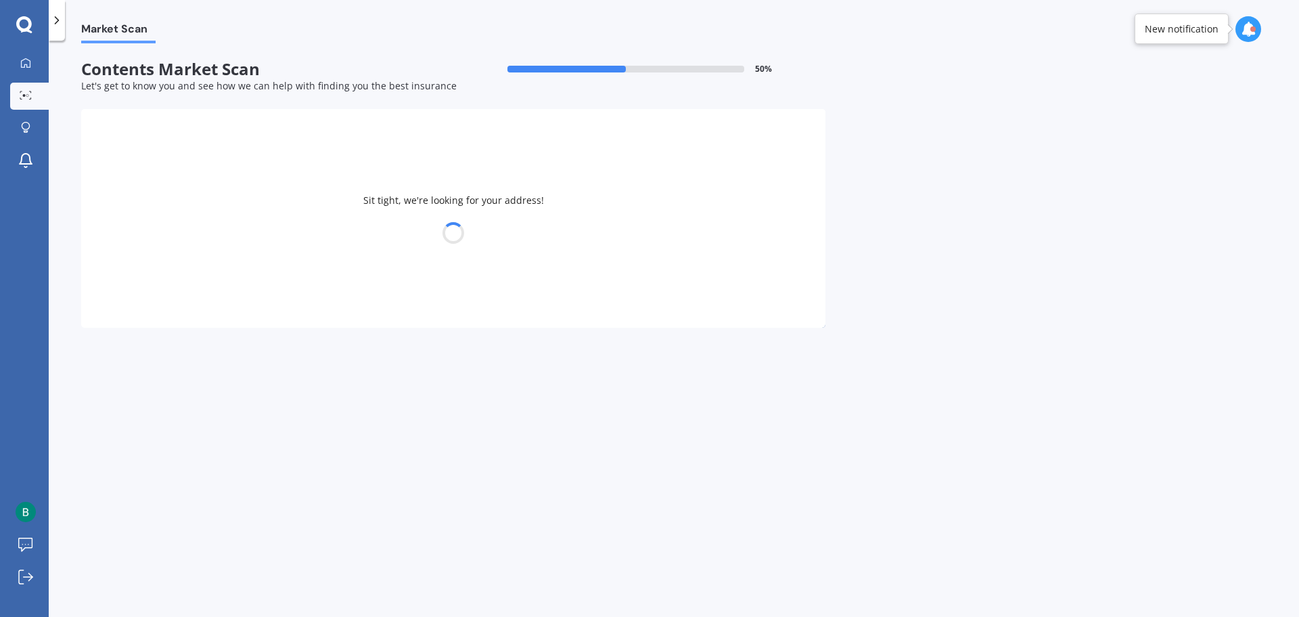
select select "19"
select select "09"
select select "1974"
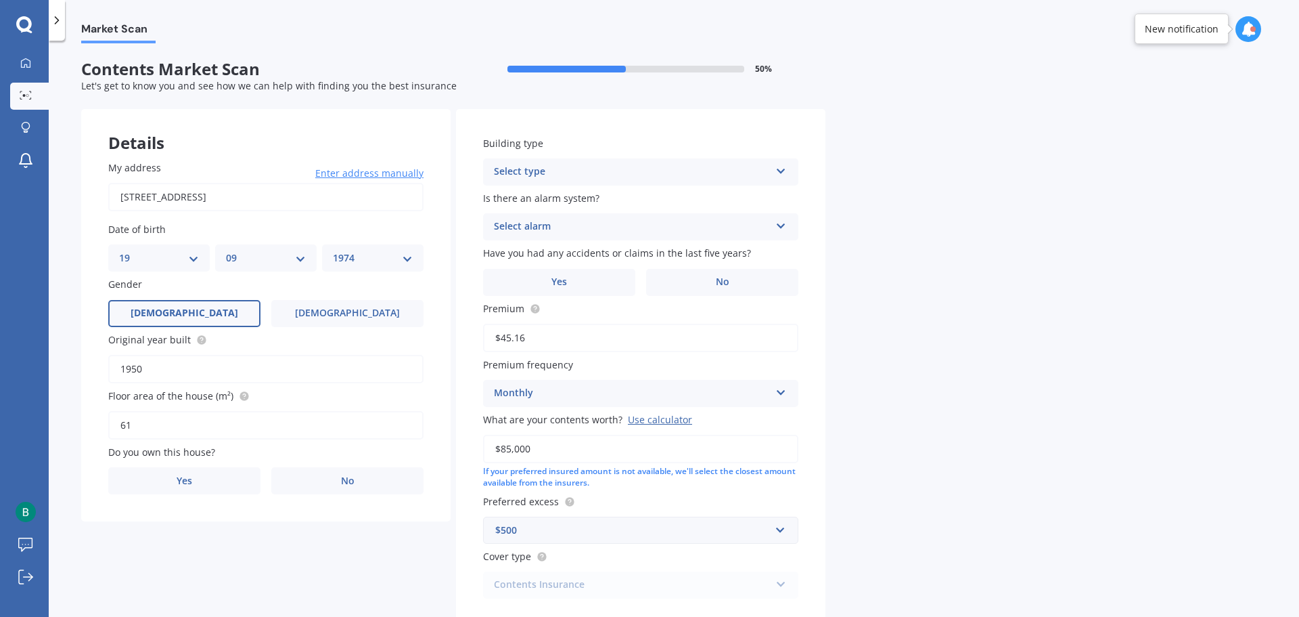
click at [121, 424] on input "61" at bounding box center [265, 425] width 315 height 28
type input "161"
click at [194, 478] on label "Yes" at bounding box center [184, 480] width 152 height 27
click at [0, 0] on input "Yes" at bounding box center [0, 0] width 0 height 0
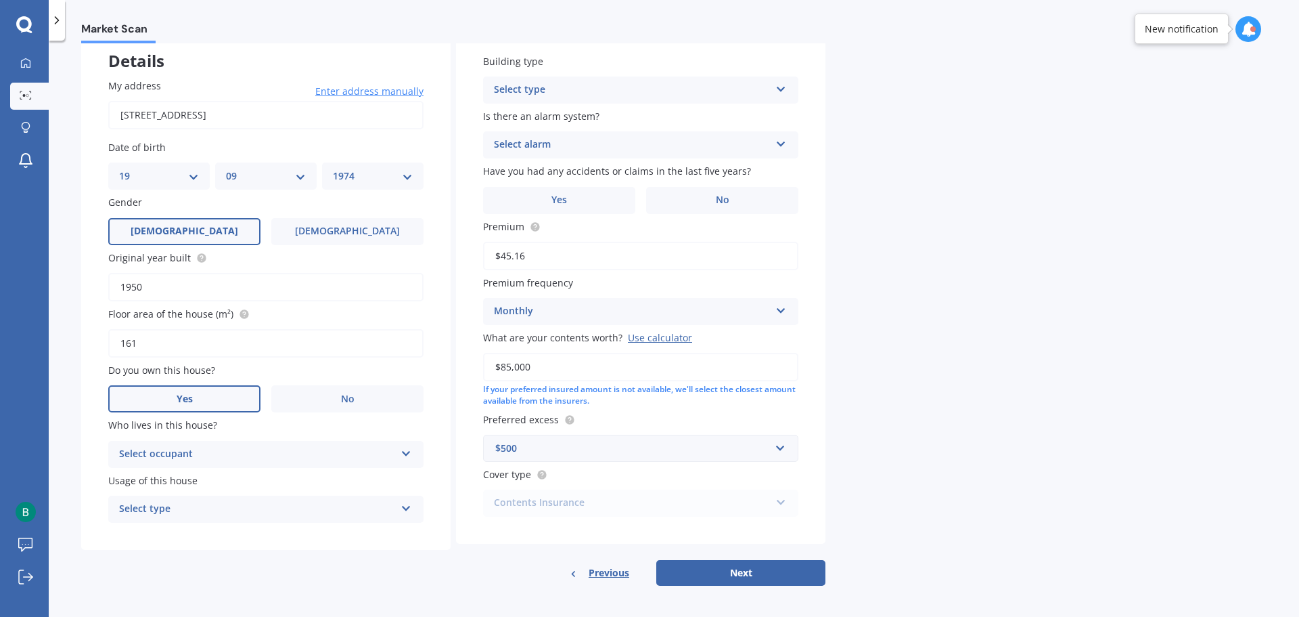
scroll to position [86, 0]
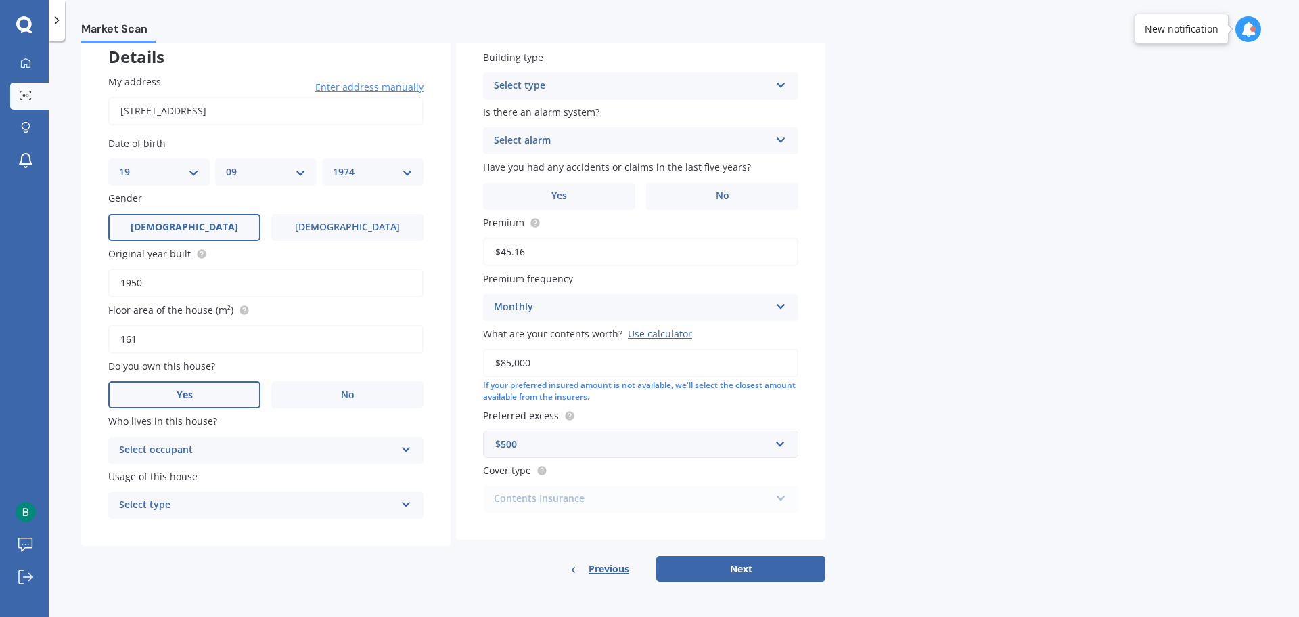
click at [220, 437] on div "Select occupant Owner" at bounding box center [265, 450] width 315 height 27
click at [168, 476] on div "Owner" at bounding box center [266, 476] width 314 height 24
click at [165, 511] on div "Select type" at bounding box center [257, 505] width 276 height 16
click at [165, 529] on span "Permanent" at bounding box center [145, 531] width 51 height 13
click at [623, 89] on div "Select type" at bounding box center [632, 86] width 276 height 16
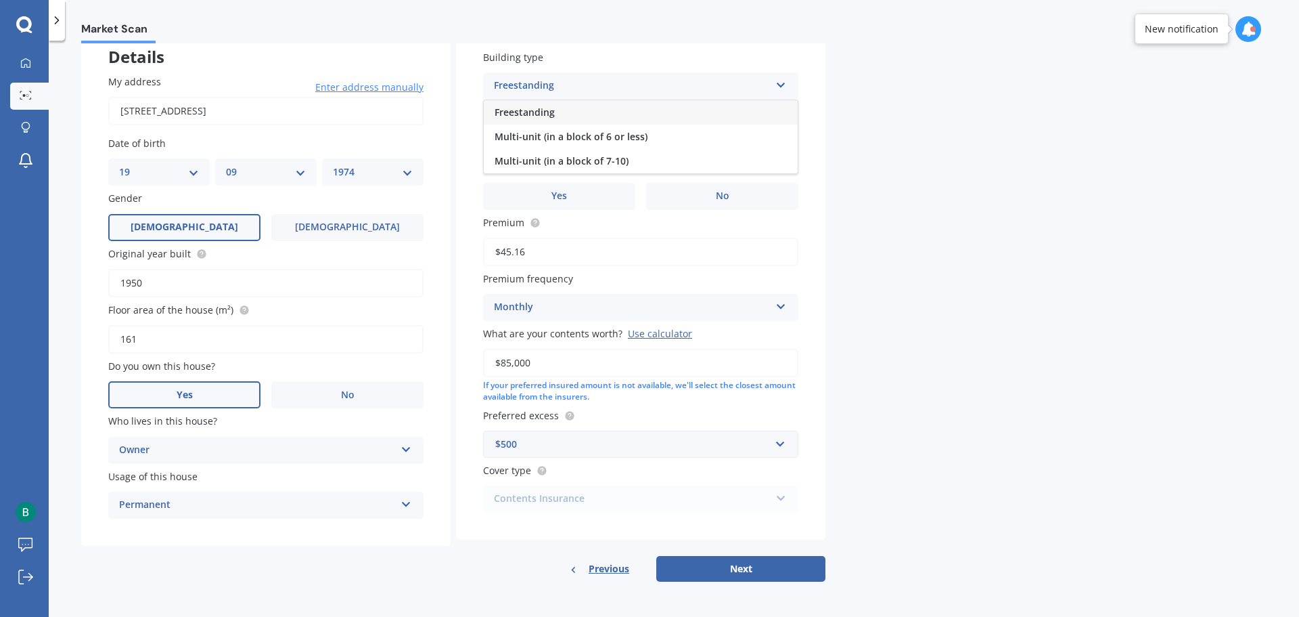
click at [529, 110] on span "Freestanding" at bounding box center [525, 112] width 60 height 13
click at [584, 138] on div "Select alarm" at bounding box center [632, 141] width 276 height 16
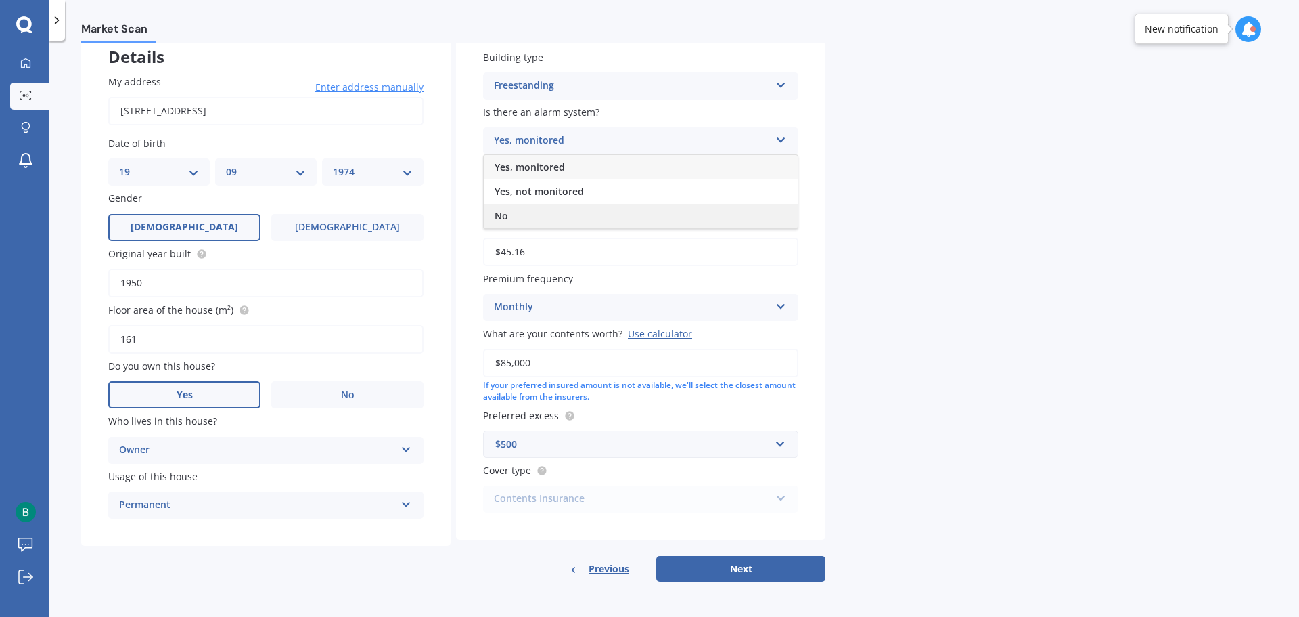
click at [513, 207] on div "No" at bounding box center [641, 216] width 314 height 24
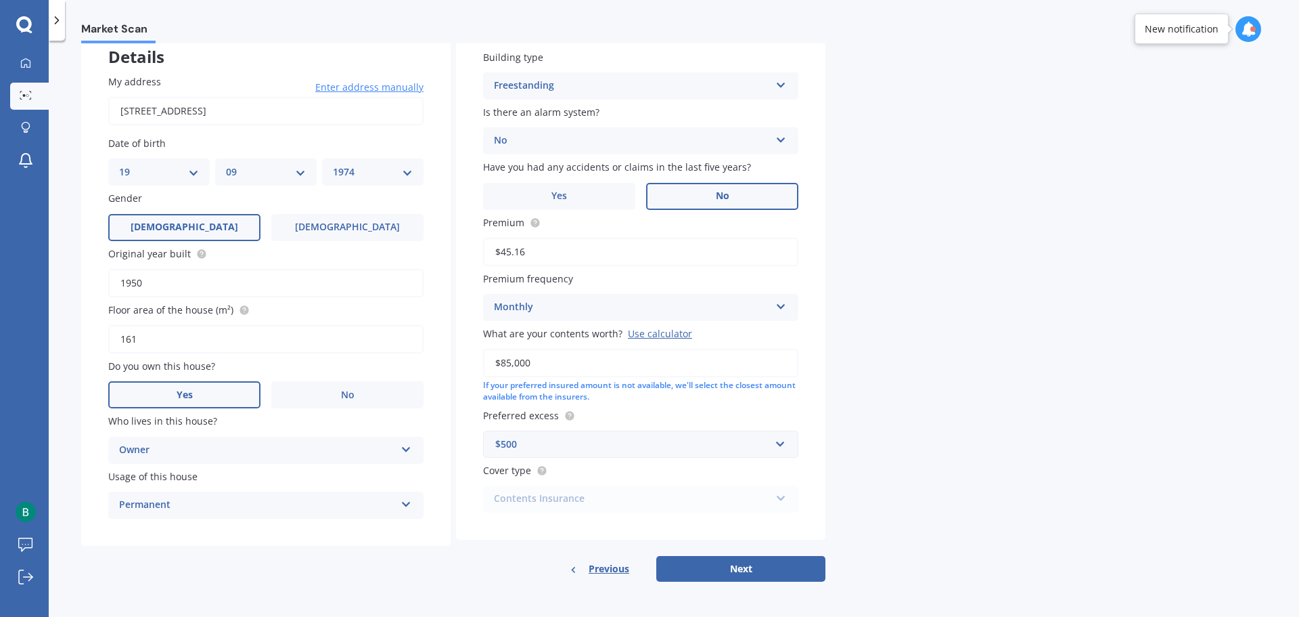
click at [697, 190] on label "No" at bounding box center [722, 196] width 152 height 27
click at [0, 0] on input "No" at bounding box center [0, 0] width 0 height 0
click at [751, 570] on button "Next" at bounding box center [740, 569] width 169 height 26
select select "19"
select select "09"
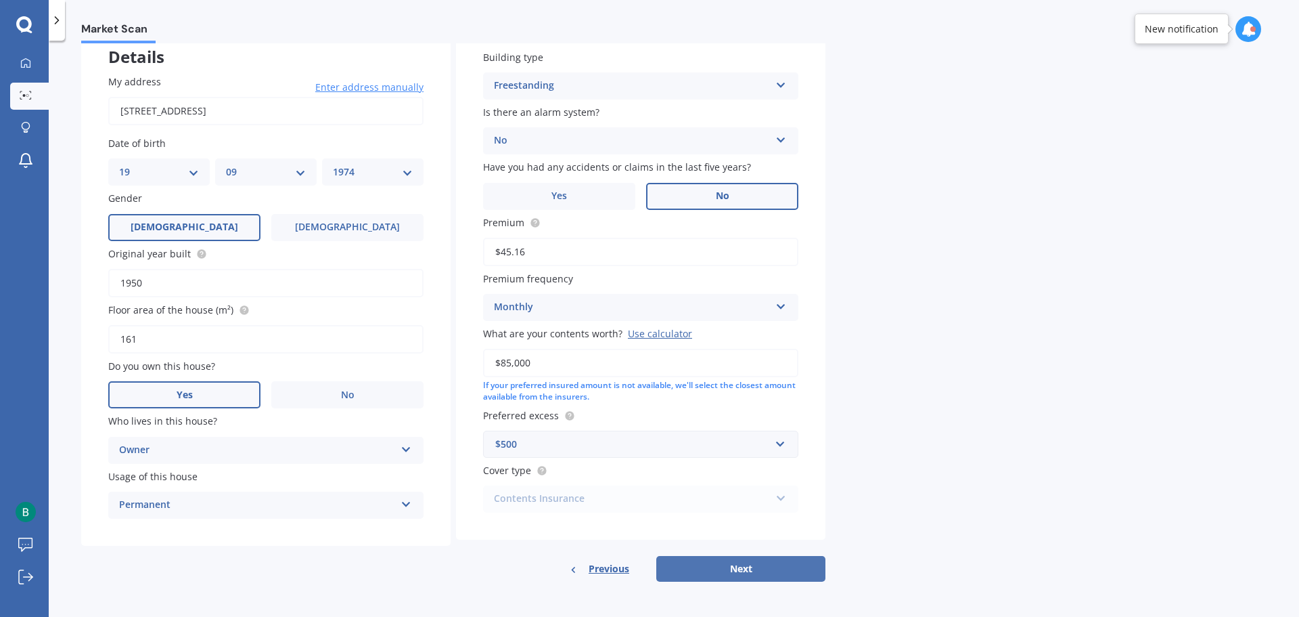
select select "1974"
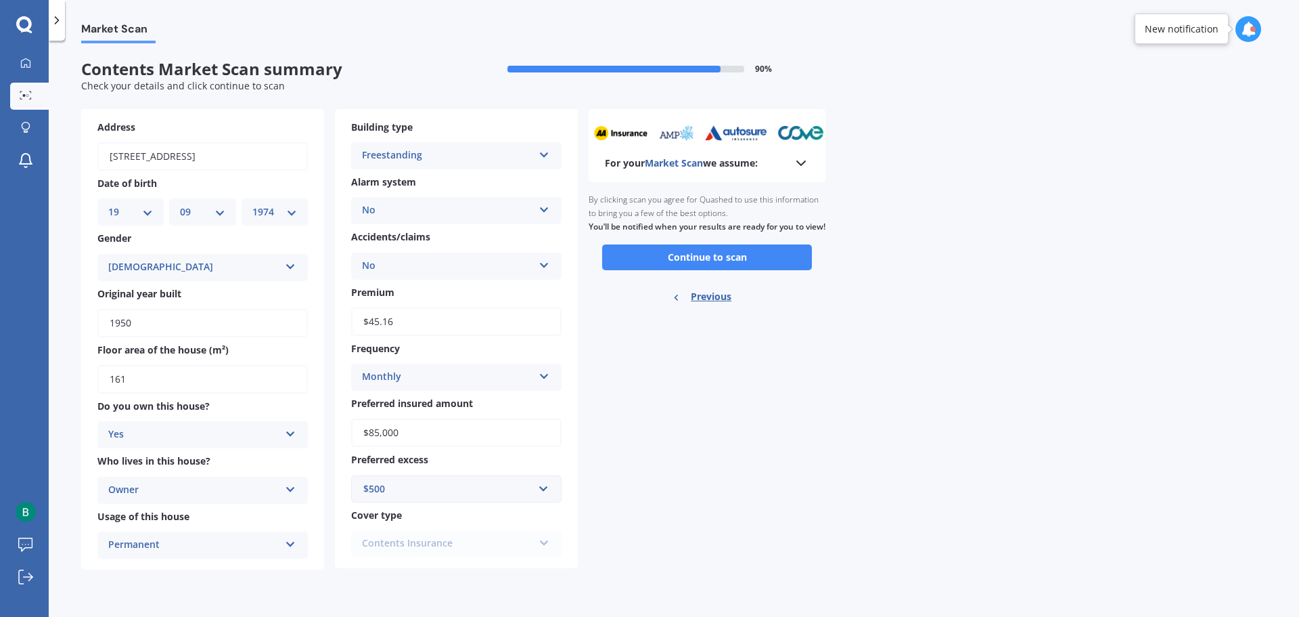
scroll to position [0, 0]
click at [708, 270] on button "Continue to scan" at bounding box center [707, 257] width 210 height 26
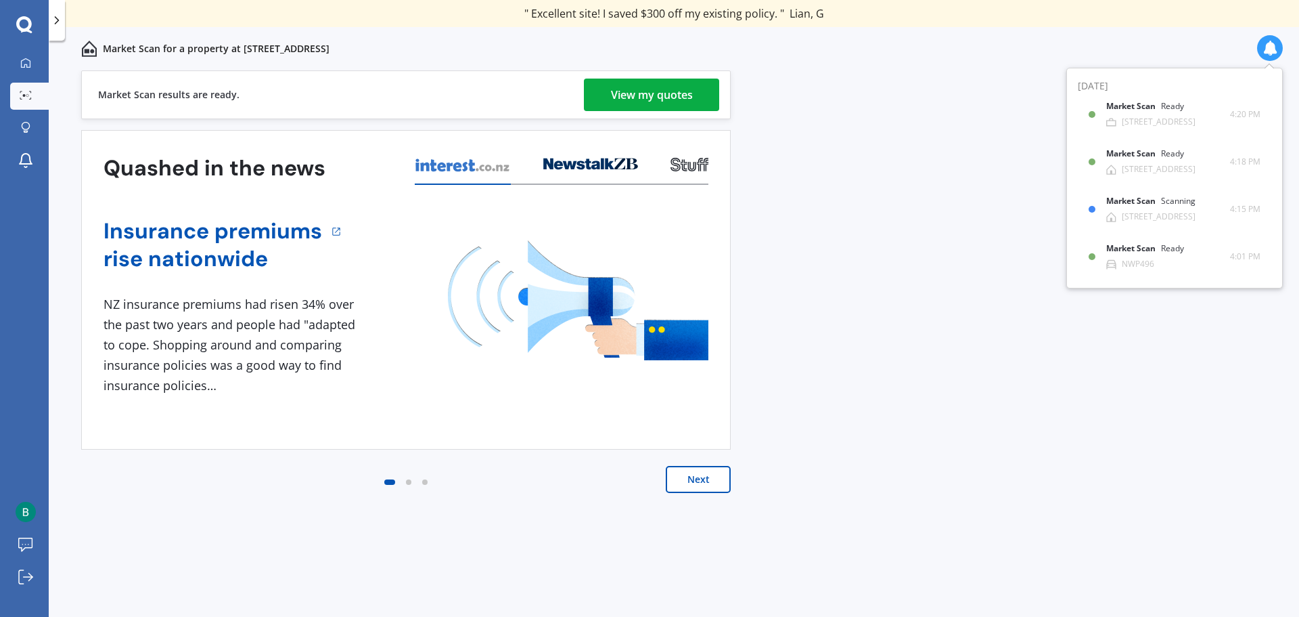
click at [195, 213] on div "Insurance premiums rise nationwide 1 NZ insurance premiums had risen 34% over t…" at bounding box center [406, 304] width 605 height 238
click at [644, 92] on div "View my quotes" at bounding box center [652, 95] width 82 height 32
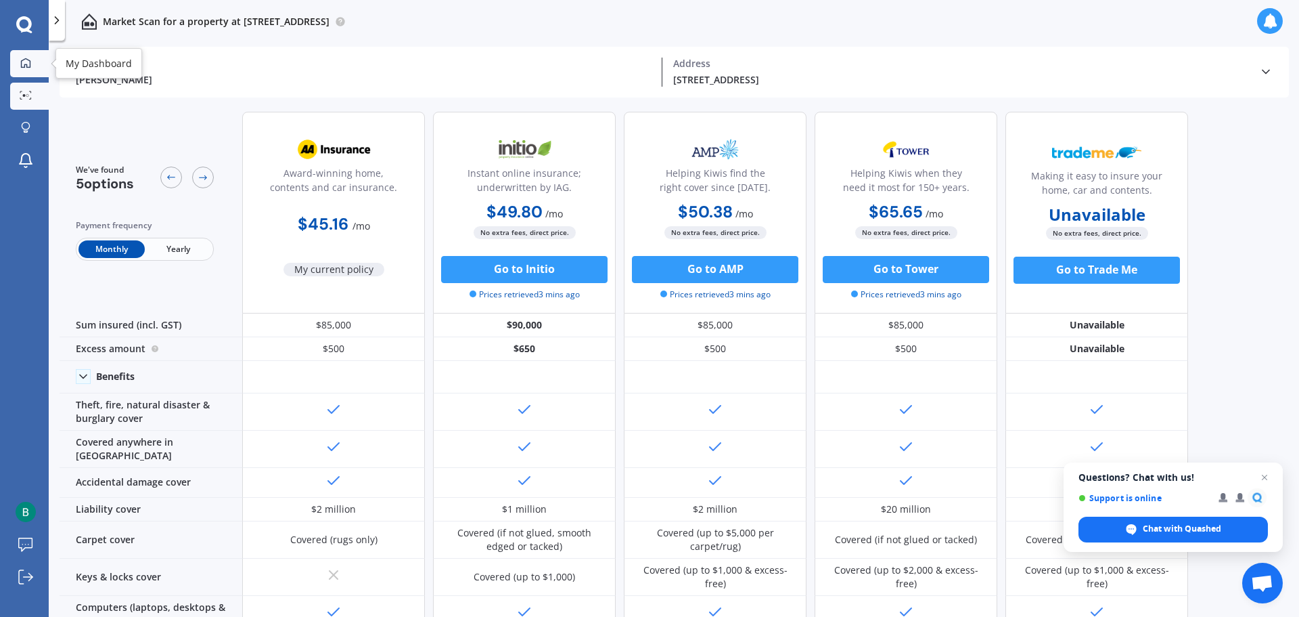
click at [22, 59] on icon at bounding box center [25, 63] width 11 height 11
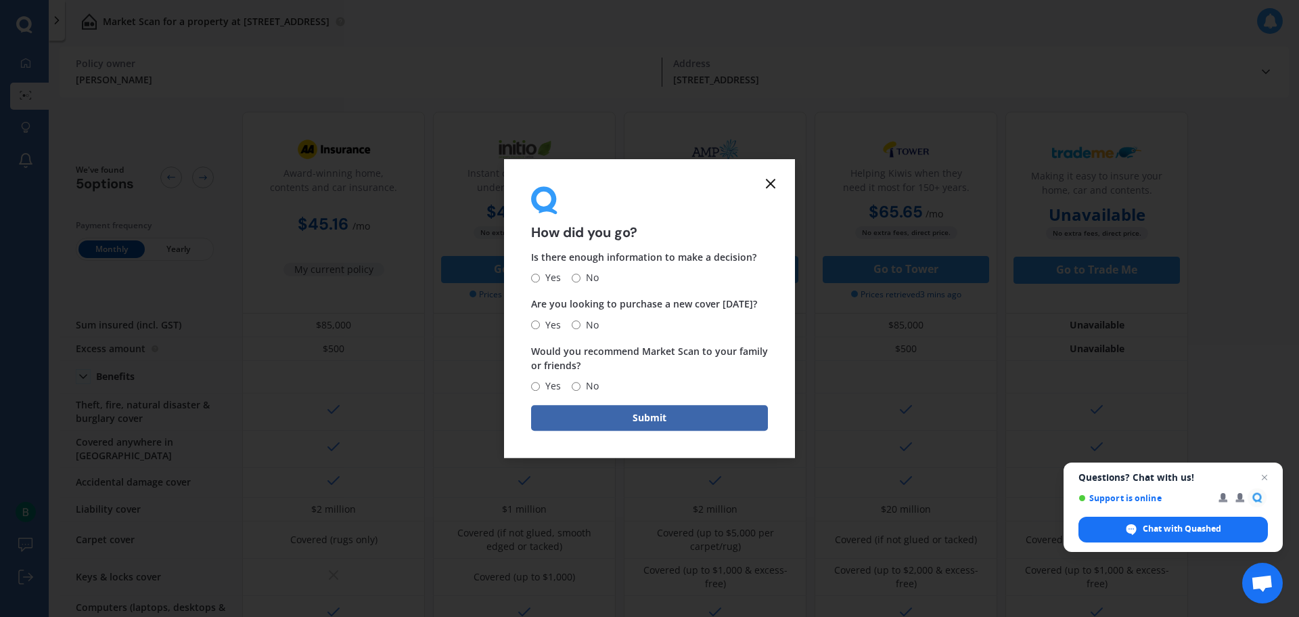
click at [537, 278] on input "Yes" at bounding box center [535, 277] width 9 height 9
radio input "true"
click at [578, 326] on input "No" at bounding box center [576, 324] width 9 height 9
radio input "true"
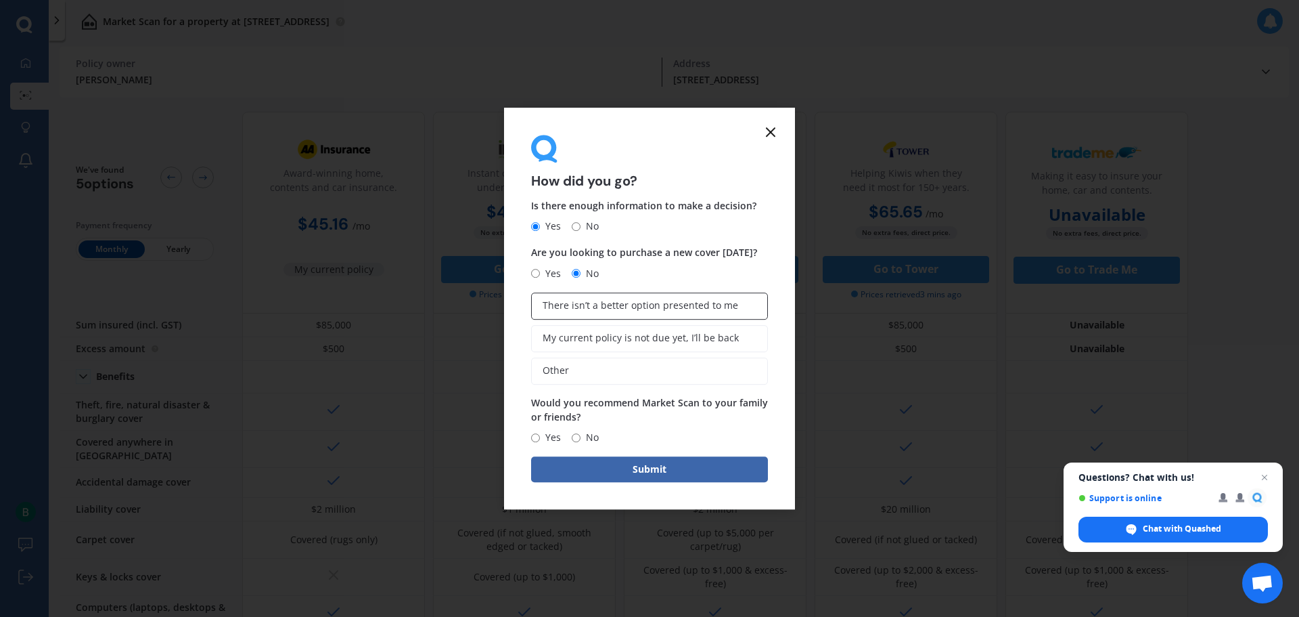
click at [632, 309] on span "There isn’t a better option presented to me" at bounding box center [641, 306] width 196 height 12
click at [0, 0] on input "There isn’t a better option presented to me" at bounding box center [0, 0] width 0 height 0
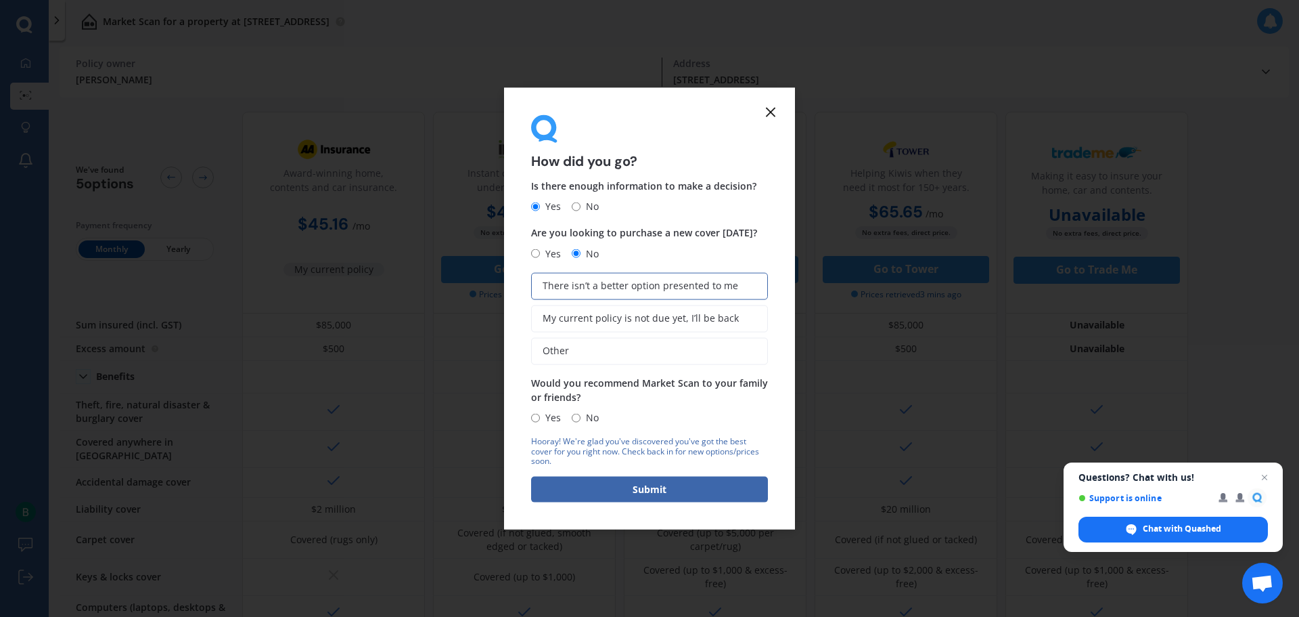
click at [537, 418] on input "Yes" at bounding box center [535, 417] width 9 height 9
radio input "true"
click at [661, 481] on button "Submit" at bounding box center [649, 489] width 237 height 26
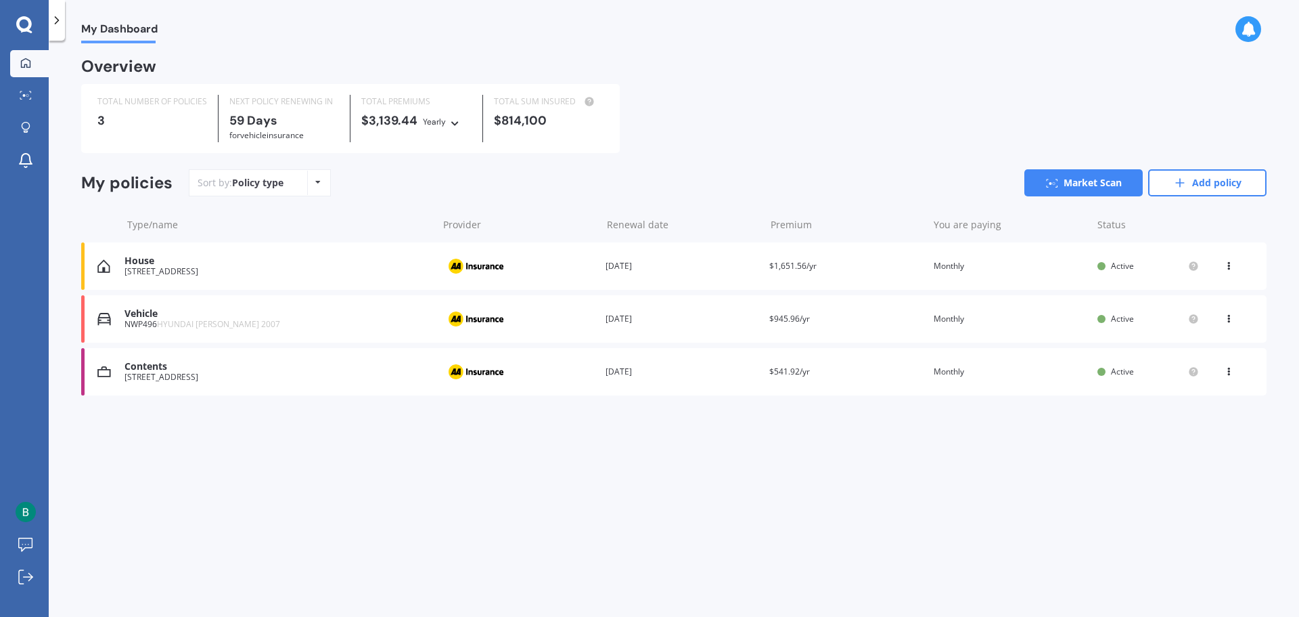
click at [210, 269] on div "[STREET_ADDRESS]" at bounding box center [278, 271] width 307 height 9
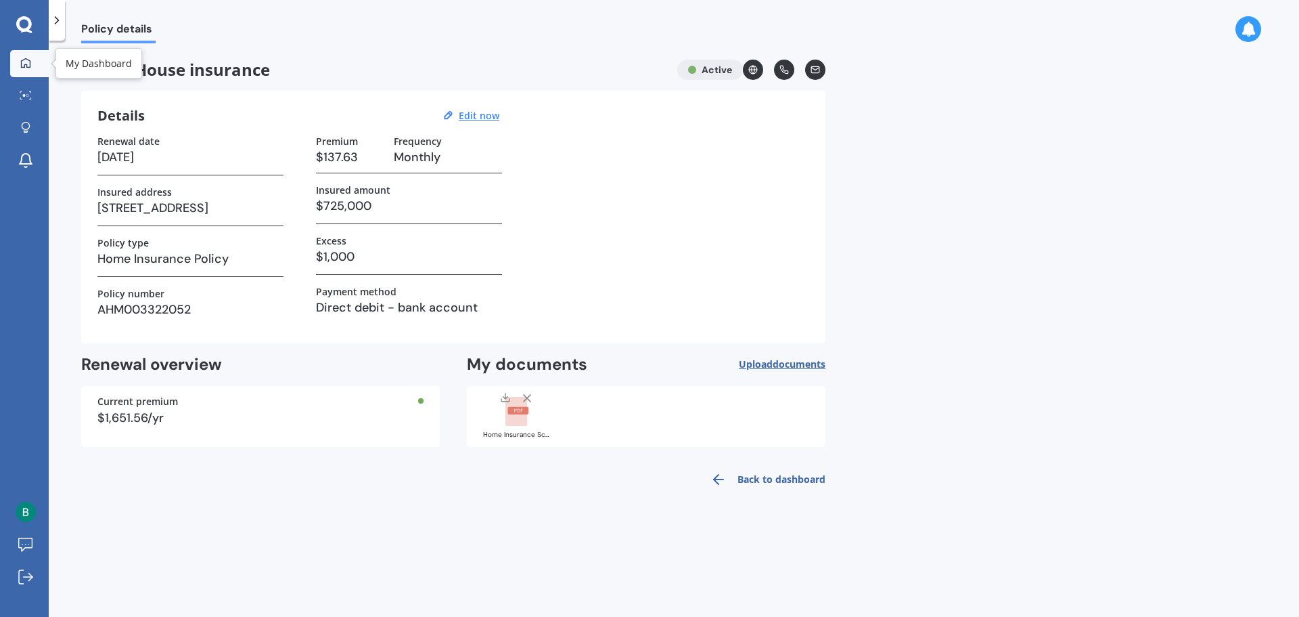
click at [28, 64] on icon at bounding box center [25, 63] width 11 height 11
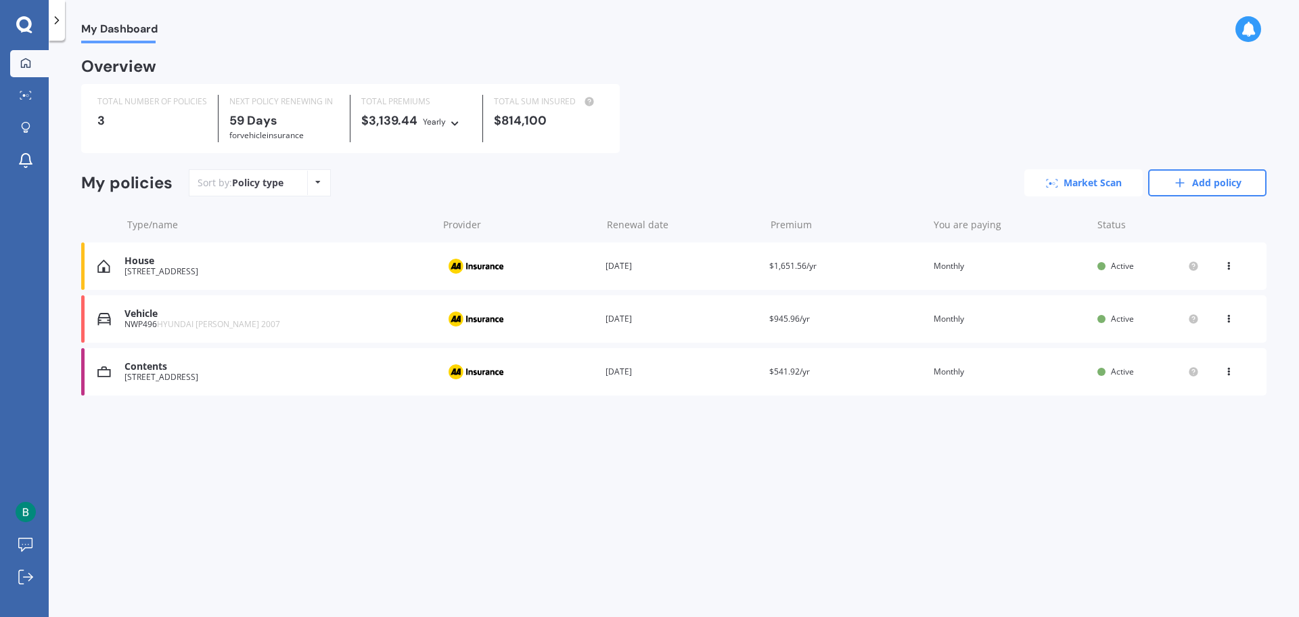
click at [1086, 185] on link "Market Scan" at bounding box center [1084, 182] width 118 height 27
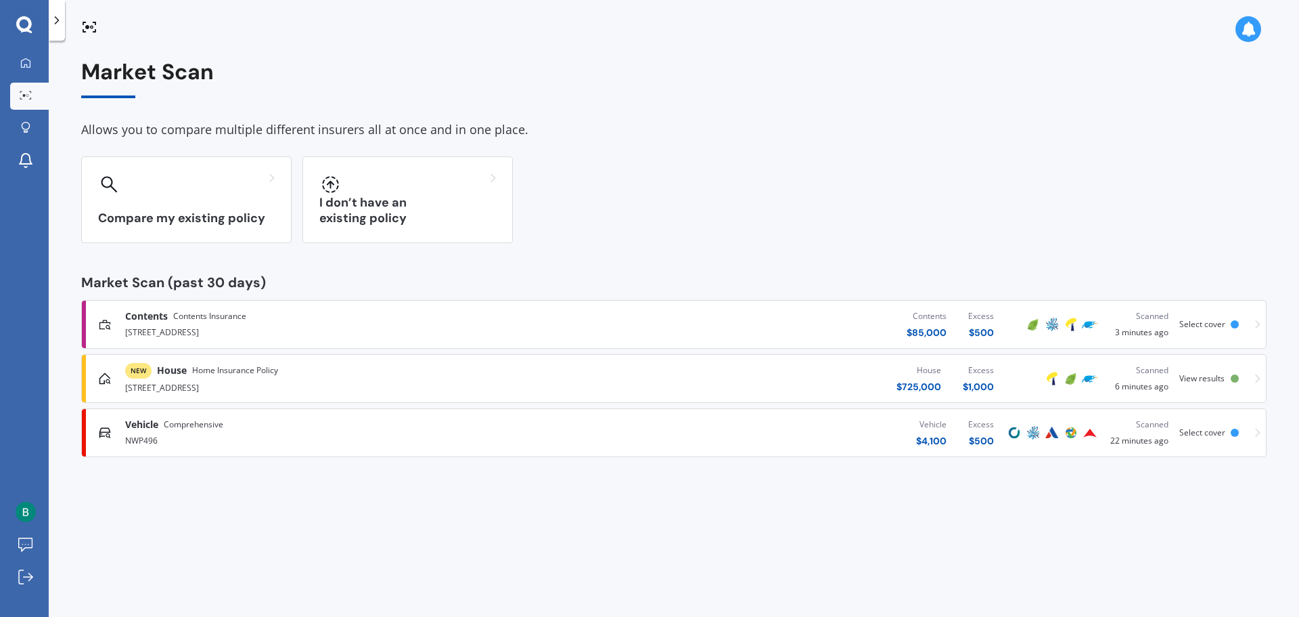
click at [1203, 375] on span "View results" at bounding box center [1202, 378] width 45 height 12
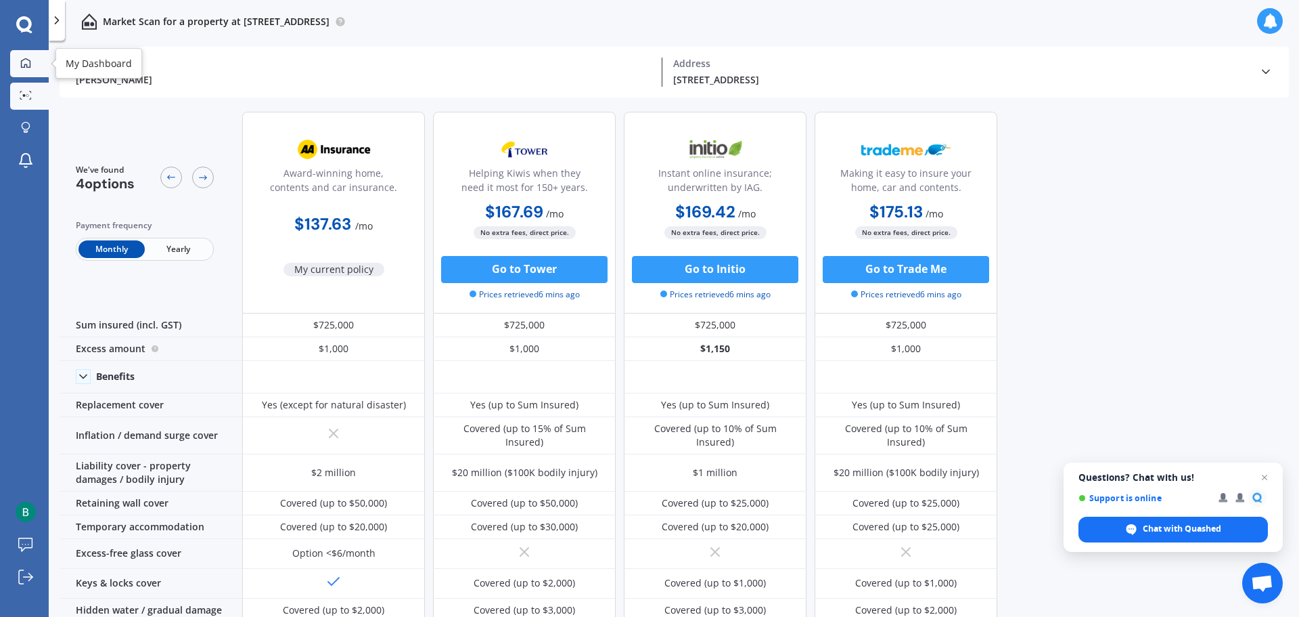
click at [24, 58] on icon at bounding box center [25, 63] width 11 height 11
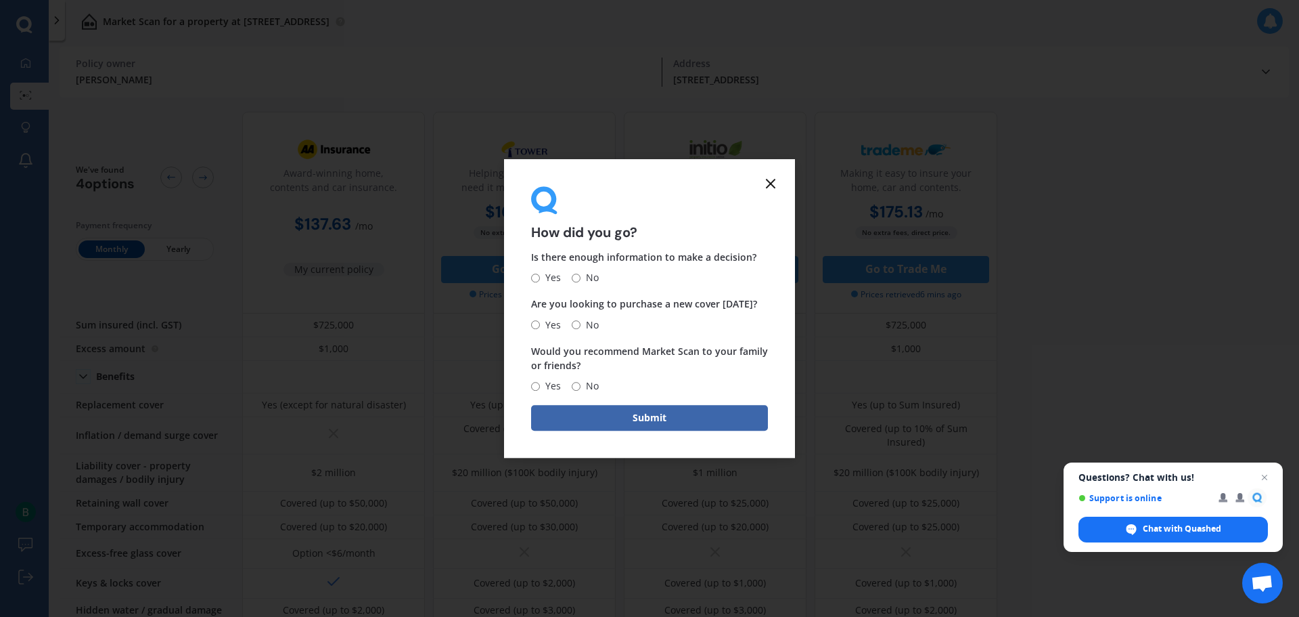
click at [535, 275] on input "Yes" at bounding box center [535, 277] width 9 height 9
radio input "true"
click at [577, 325] on input "No" at bounding box center [576, 324] width 9 height 9
radio input "true"
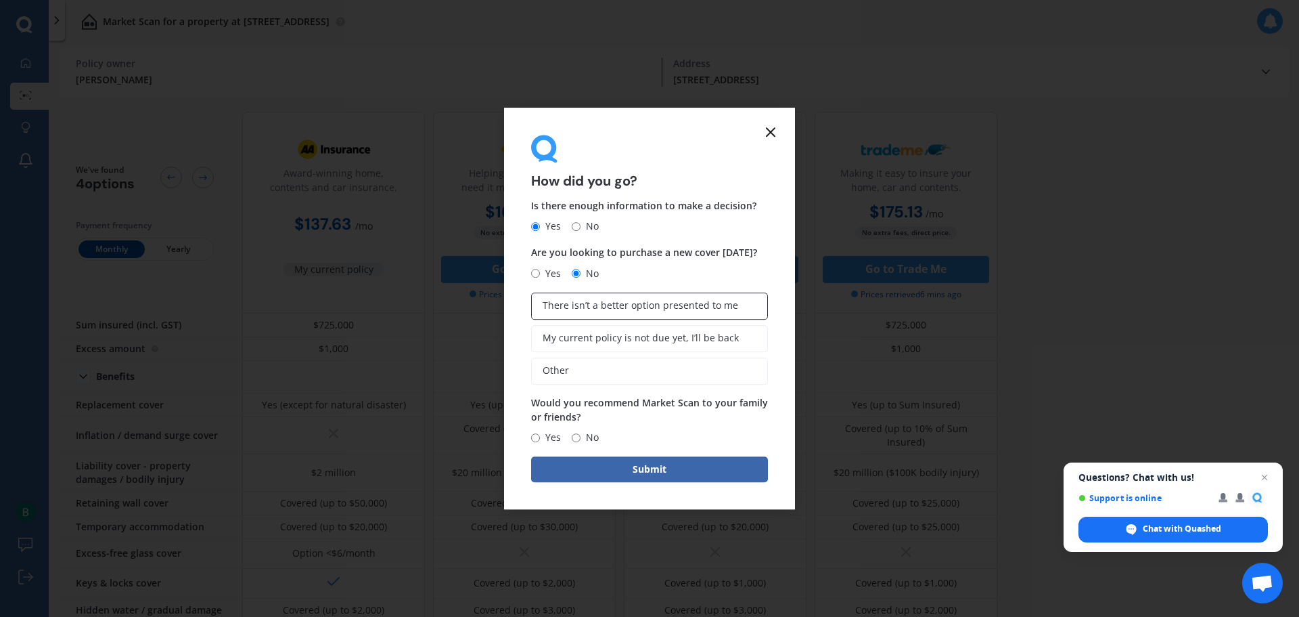
click at [636, 301] on span "There isn’t a better option presented to me" at bounding box center [641, 306] width 196 height 12
click at [0, 0] on input "There isn’t a better option presented to me" at bounding box center [0, 0] width 0 height 0
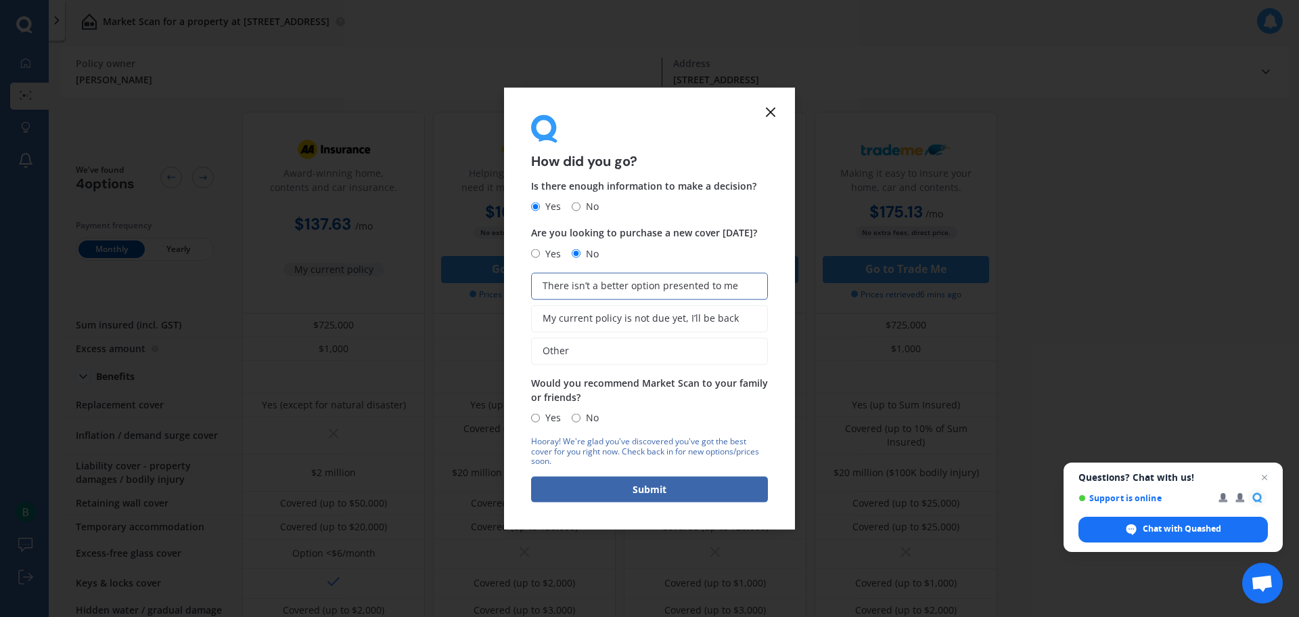
click at [537, 418] on input "Yes" at bounding box center [535, 417] width 9 height 9
radio input "true"
click at [656, 490] on button "Submit" at bounding box center [649, 489] width 237 height 26
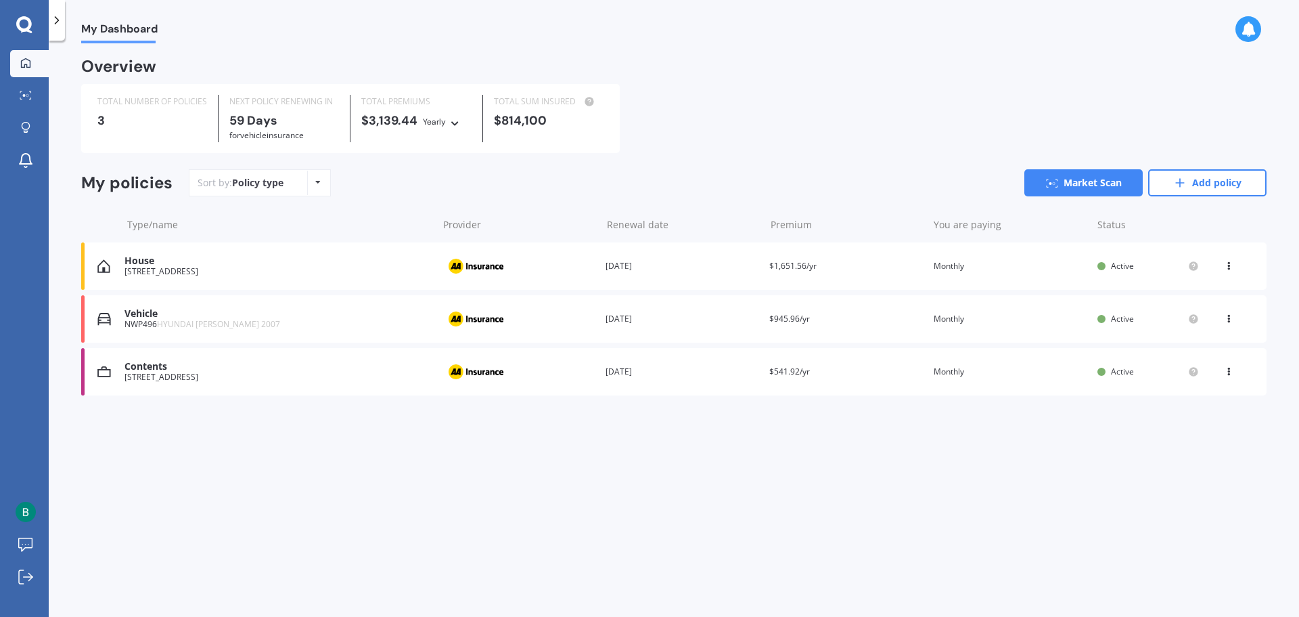
click at [1230, 267] on icon at bounding box center [1228, 263] width 9 height 8
click at [1196, 317] on div "Delete" at bounding box center [1199, 318] width 134 height 27
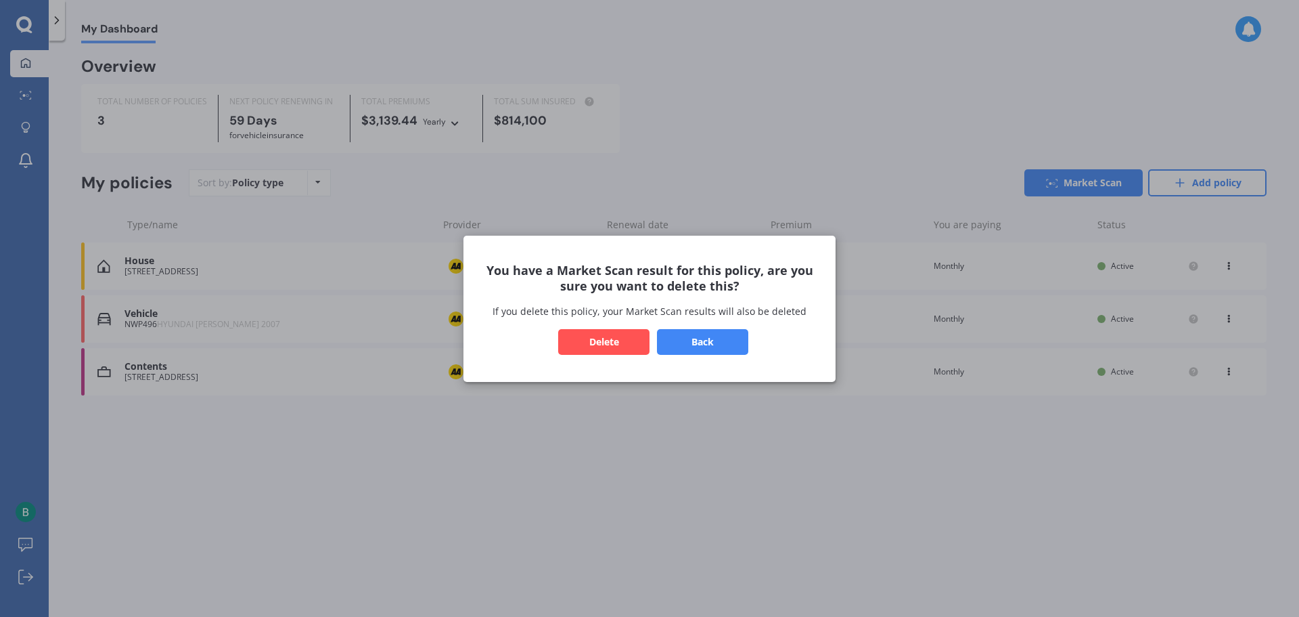
click at [606, 341] on button "Delete" at bounding box center [603, 341] width 91 height 26
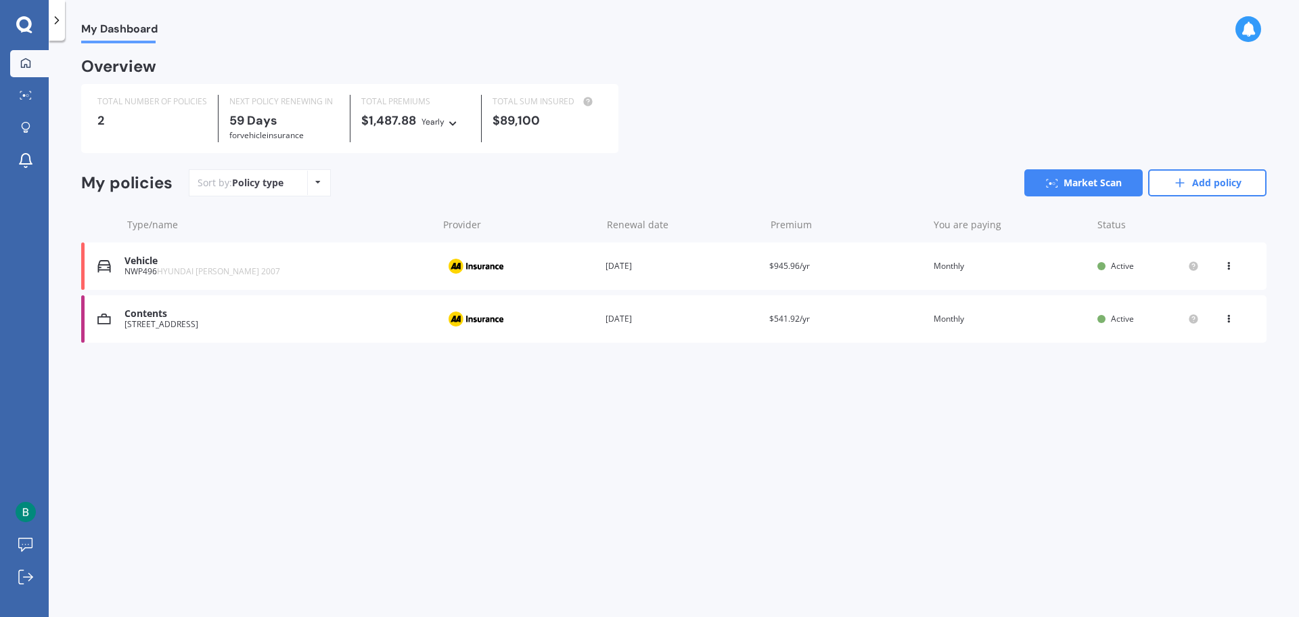
click at [1232, 267] on icon at bounding box center [1228, 263] width 9 height 8
click at [1178, 326] on div "Delete" at bounding box center [1199, 318] width 134 height 27
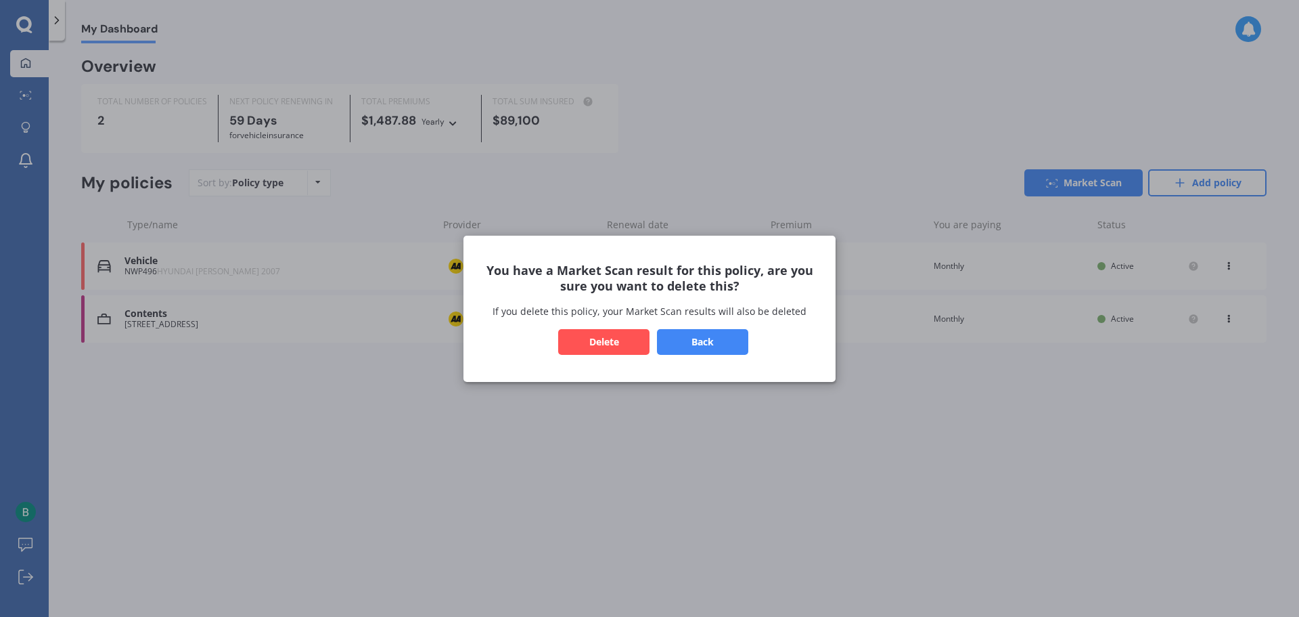
click at [589, 342] on button "Delete" at bounding box center [603, 341] width 91 height 26
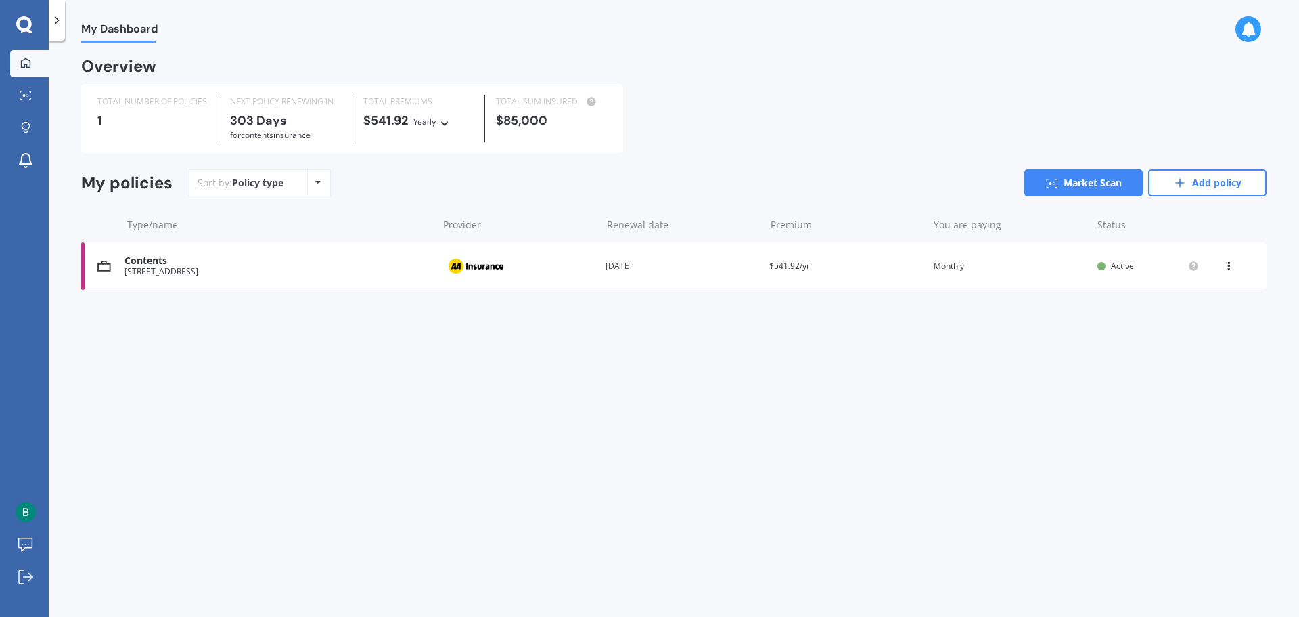
click at [1232, 270] on div "View option View policy Delete" at bounding box center [1230, 266] width 12 height 14
click at [1171, 325] on div "Delete" at bounding box center [1199, 318] width 134 height 27
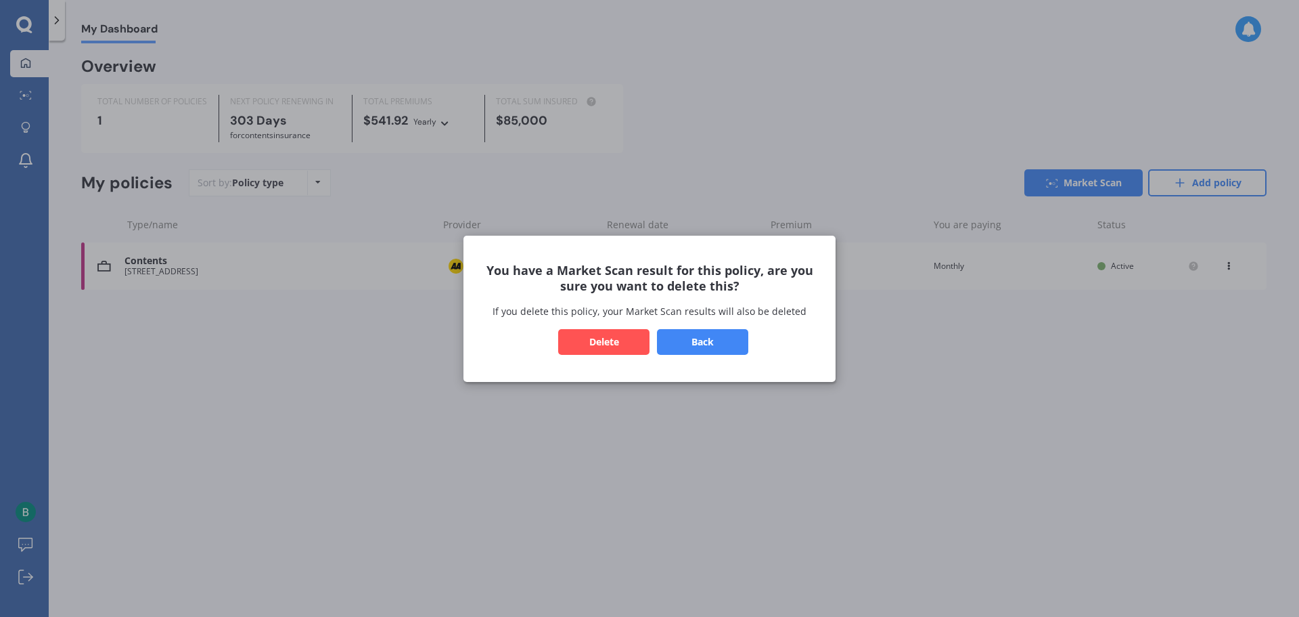
click at [602, 337] on button "Delete" at bounding box center [603, 341] width 91 height 26
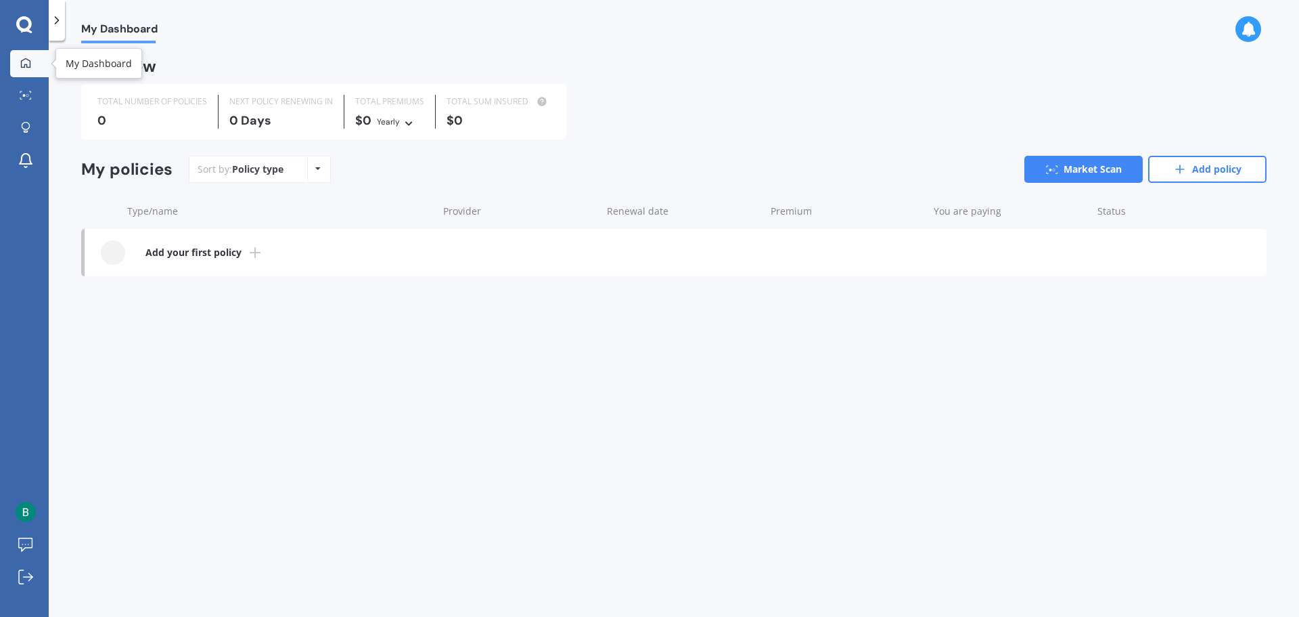
click at [25, 55] on link "My Dashboard" at bounding box center [29, 63] width 39 height 27
click at [31, 100] on div at bounding box center [26, 96] width 20 height 10
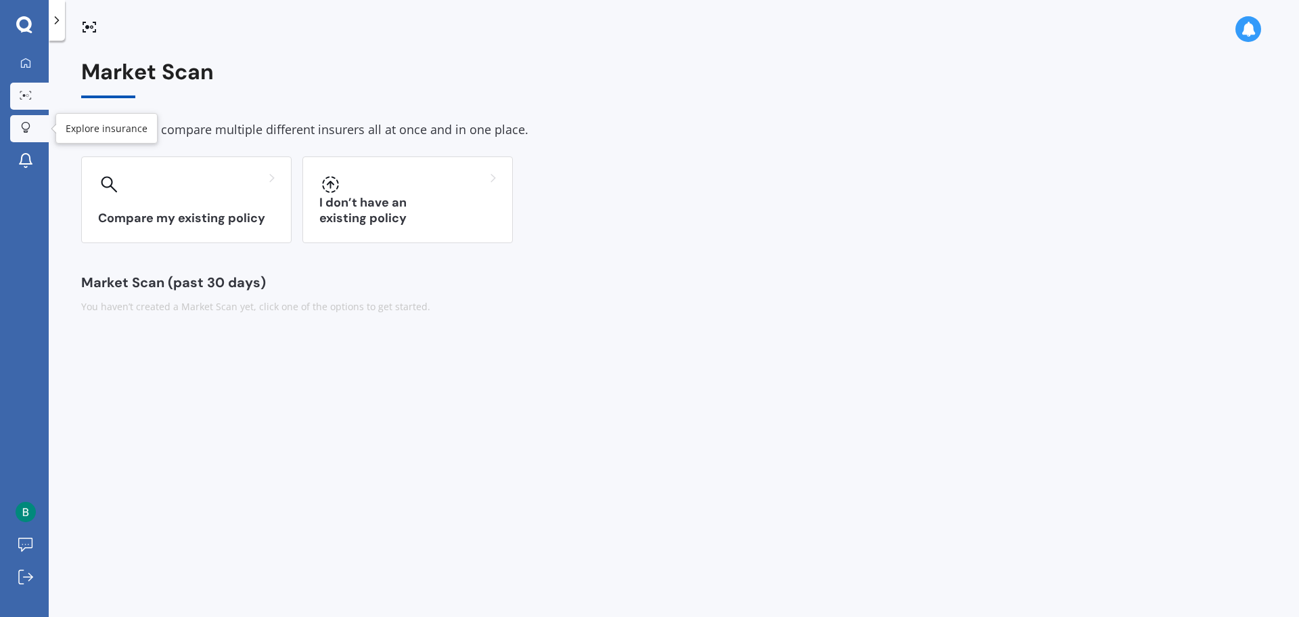
click at [20, 128] on div at bounding box center [26, 128] width 20 height 13
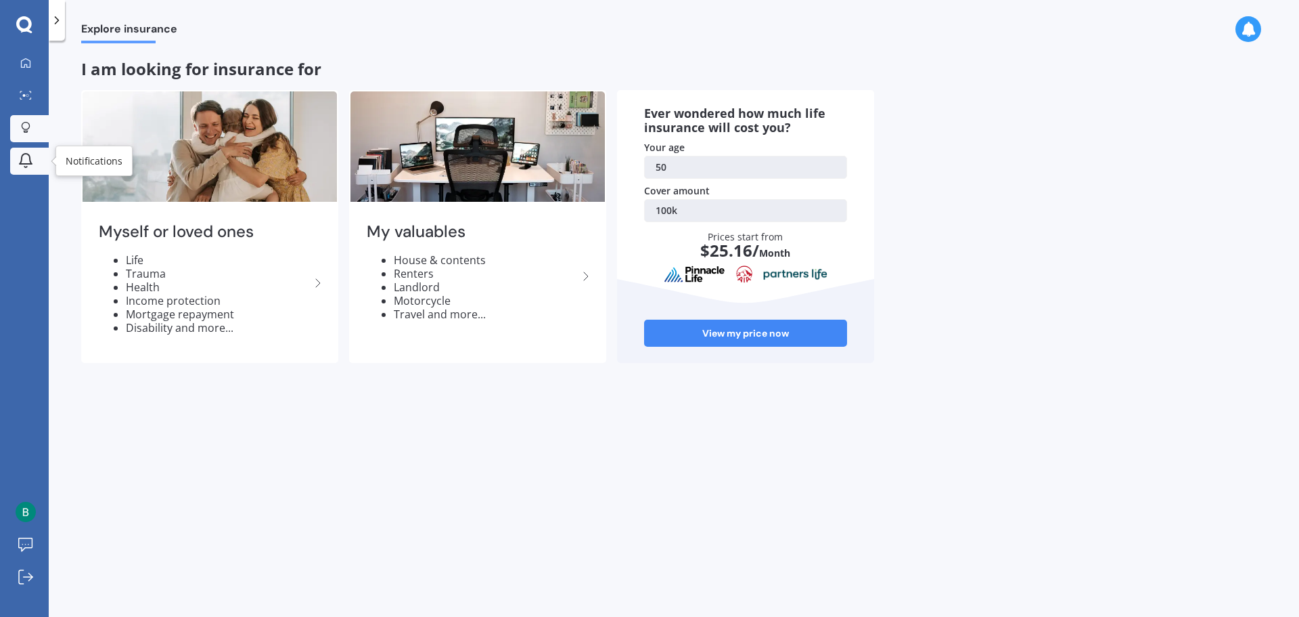
click at [21, 160] on icon at bounding box center [26, 159] width 12 height 10
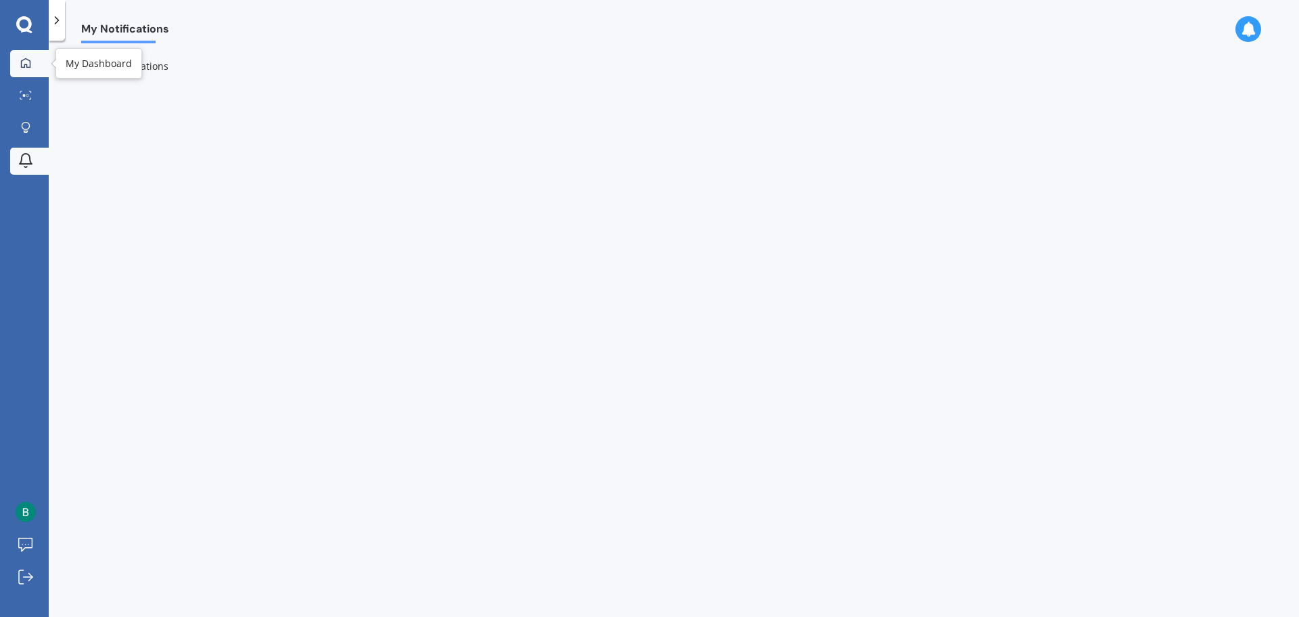
click at [20, 64] on div at bounding box center [26, 64] width 20 height 12
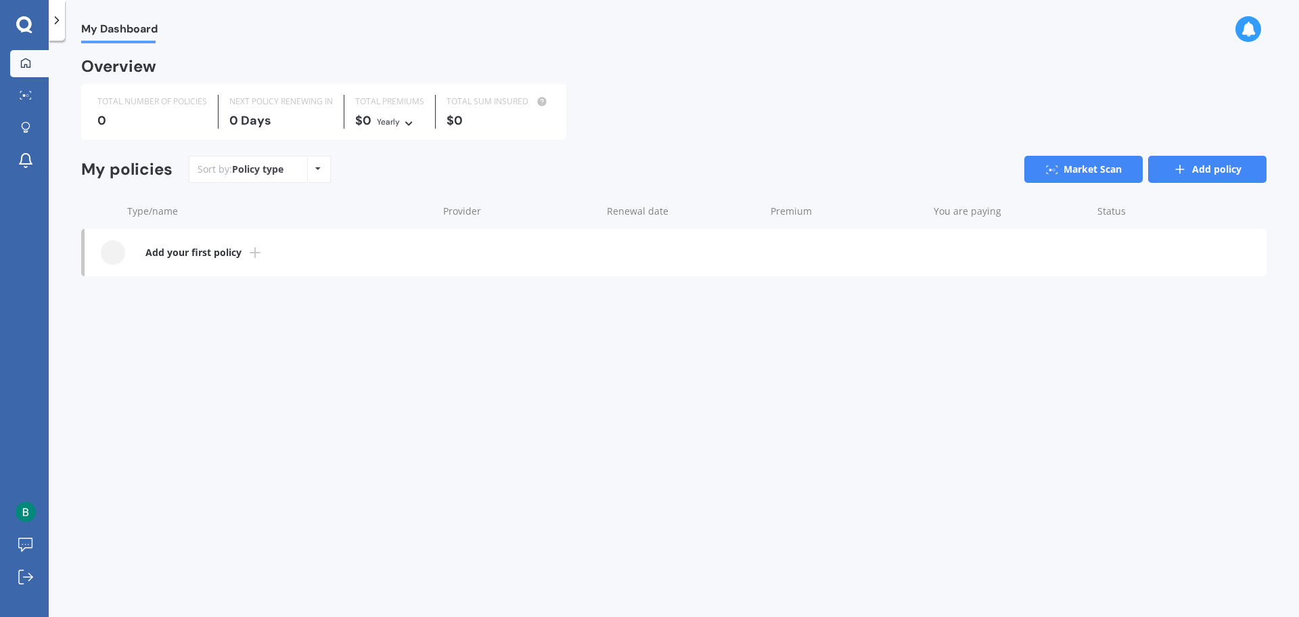
drag, startPoint x: 1188, startPoint y: 160, endPoint x: 829, endPoint y: 197, distance: 361.2
click at [1188, 160] on link "Add policy" at bounding box center [1208, 169] width 118 height 27
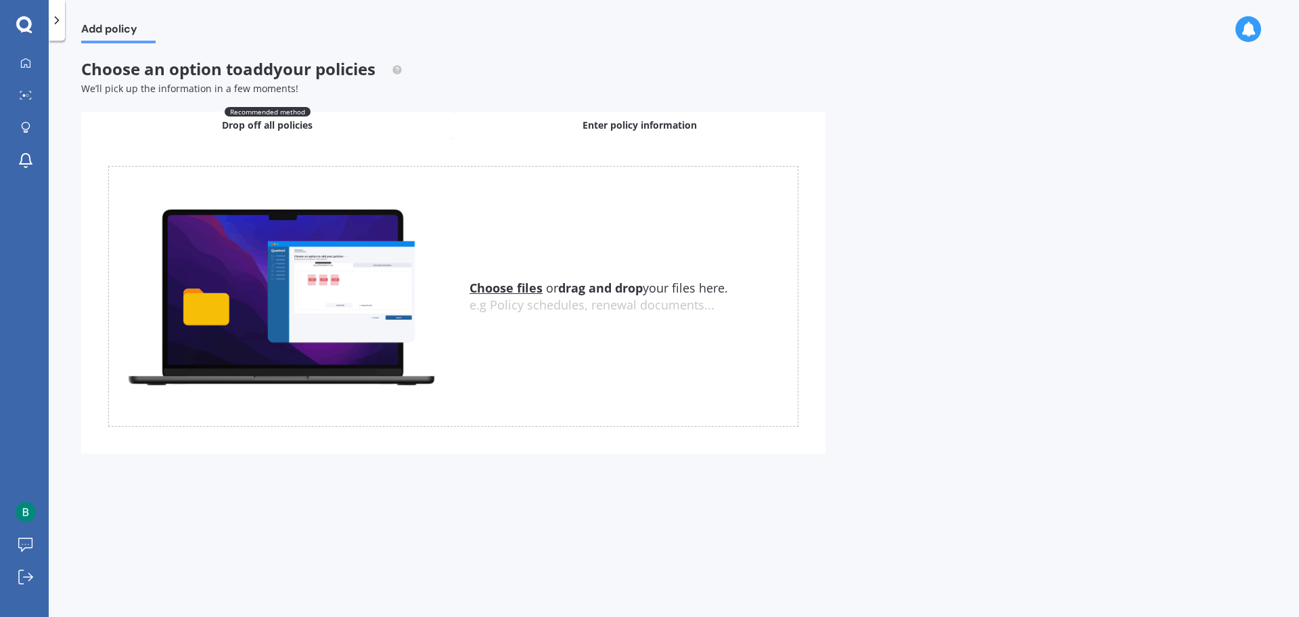
click at [617, 119] on span "Enter policy information" at bounding box center [640, 125] width 114 height 14
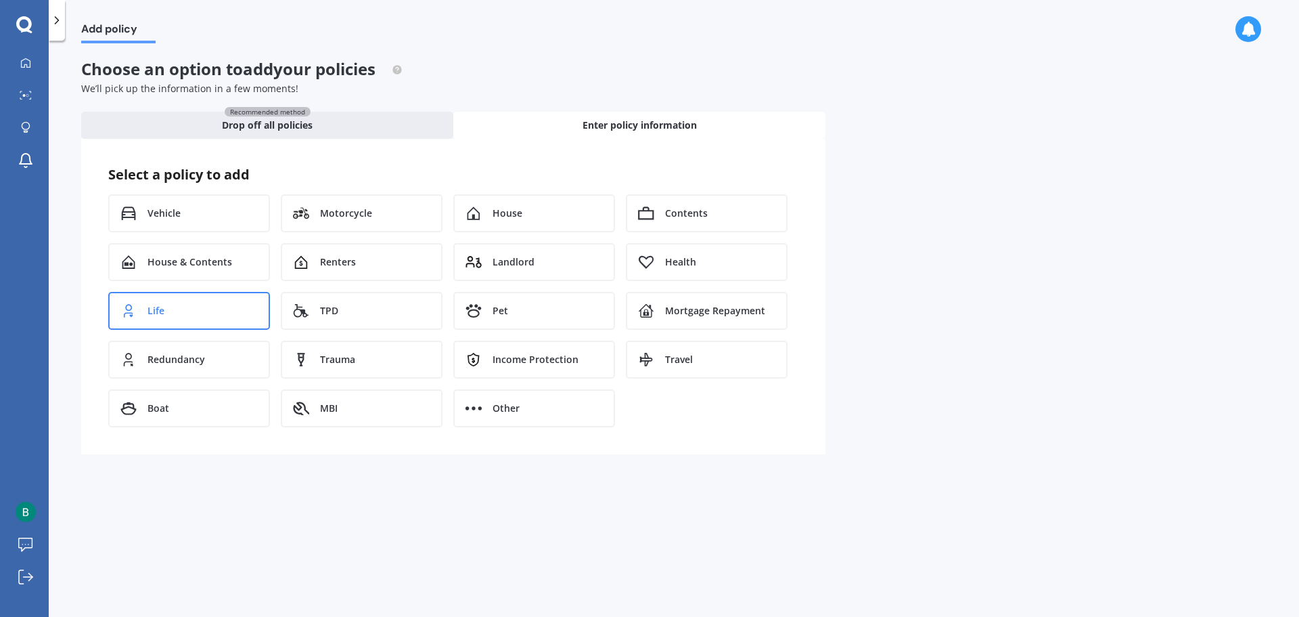
click at [179, 299] on div "Life" at bounding box center [189, 311] width 162 height 38
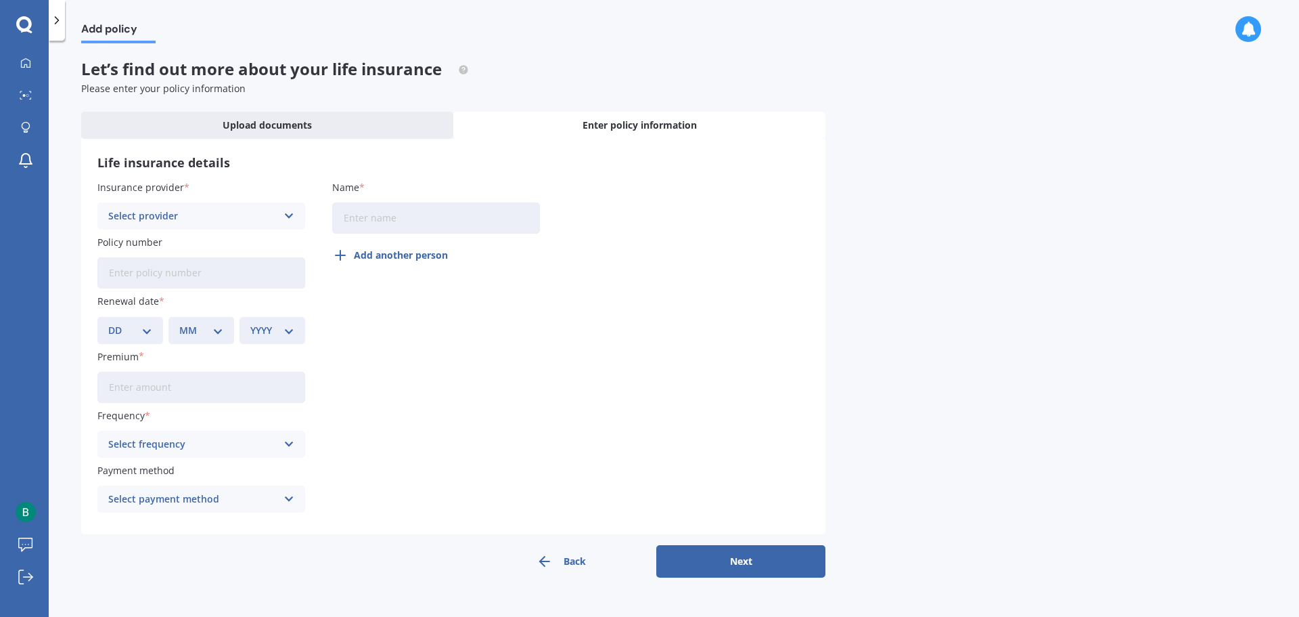
click at [204, 212] on div "Select provider" at bounding box center [192, 215] width 169 height 15
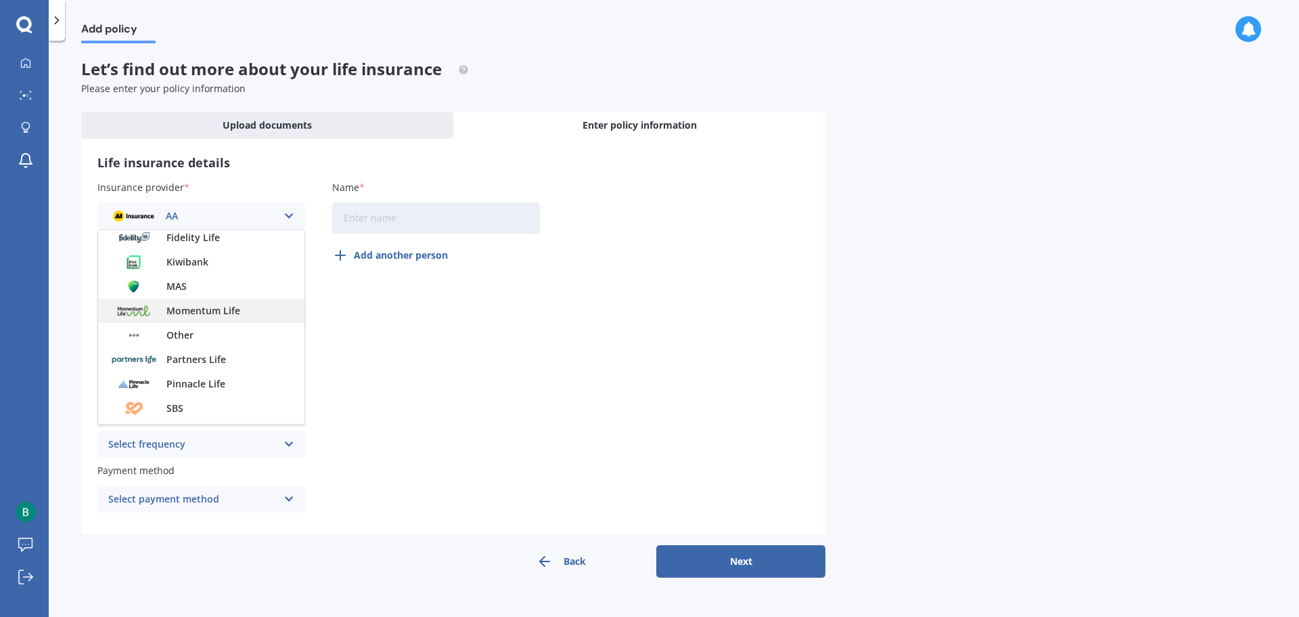
scroll to position [271, 0]
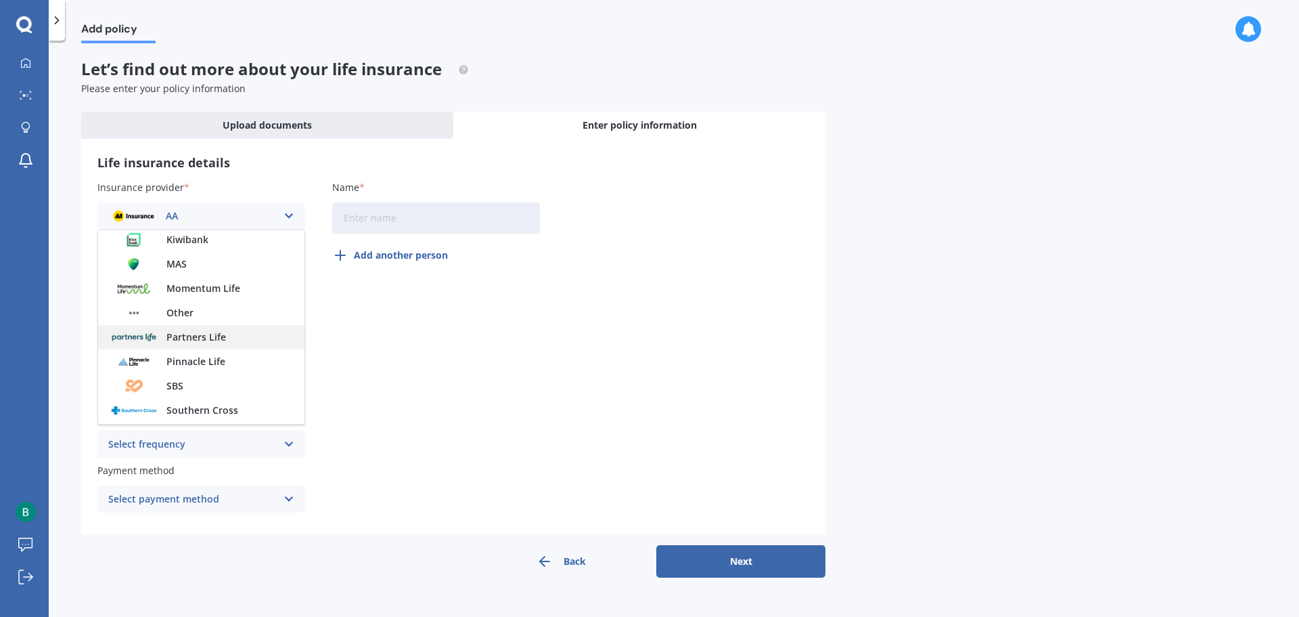
click at [183, 336] on span "Partners Life" at bounding box center [196, 336] width 60 height 9
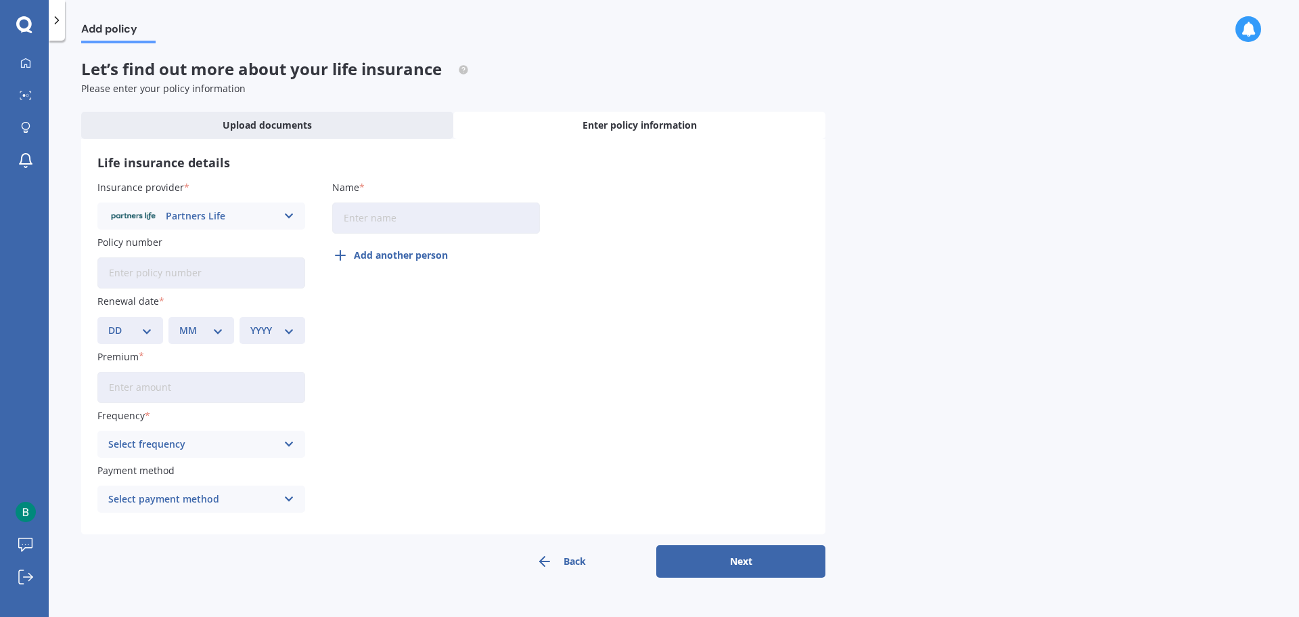
click at [162, 271] on input "Policy number" at bounding box center [201, 272] width 208 height 31
type input "169405"
click at [142, 324] on select "DD 01 02 03 04 05 06 07 08 09 10 11 12 13 14 15 16 17 18 19 20 21 22 23 24 25 2…" at bounding box center [130, 330] width 44 height 15
select select "23"
click at [108, 323] on select "DD 01 02 03 04 05 06 07 08 09 10 11 12 13 14 15 16 17 18 19 20 21 22 23 24 25 2…" at bounding box center [130, 330] width 44 height 15
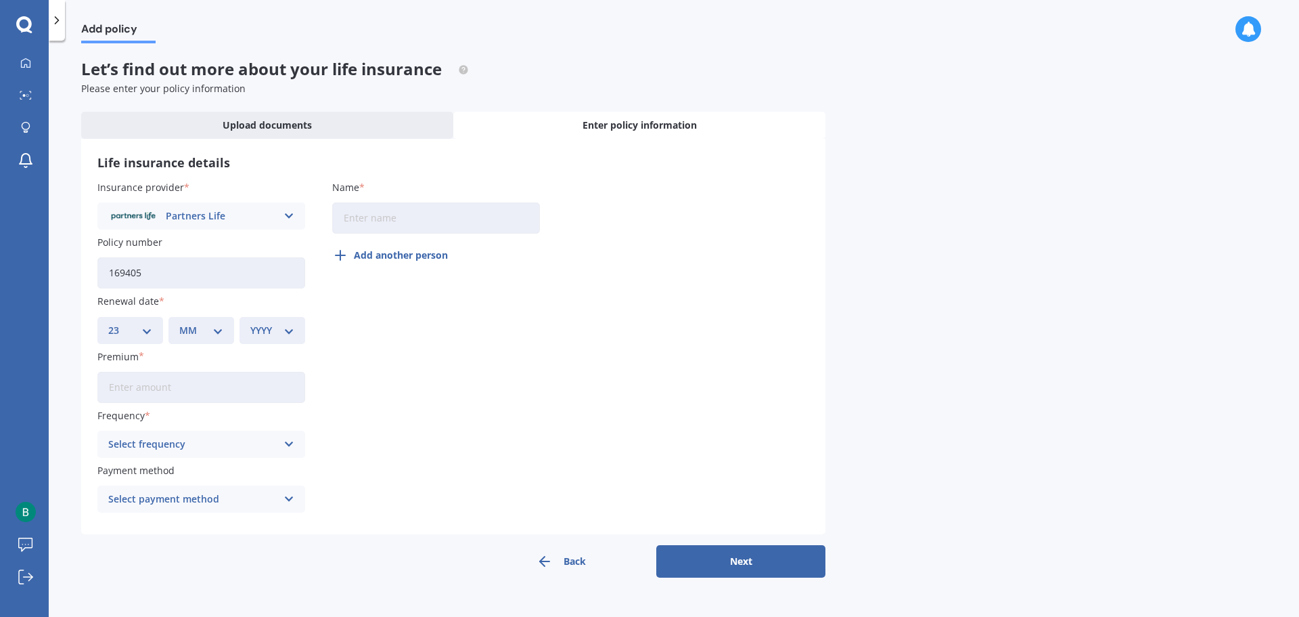
click at [209, 322] on div "MM 01 02 03 04 05 06 07 08 09 10 11 12" at bounding box center [202, 330] width 66 height 27
click at [211, 324] on select "MM 01 02 03 04 05 06 07 08 09 10 11 12" at bounding box center [201, 330] width 44 height 15
select select "08"
click at [179, 323] on select "MM 01 02 03 04 05 06 07 08 09 10 11 12" at bounding box center [201, 330] width 44 height 15
click at [297, 326] on div "YYYY 2027 2026 2025 2024 2023 2022 2021 2020 2019 2018 2017 2016 2015 2014 2013…" at bounding box center [273, 330] width 66 height 27
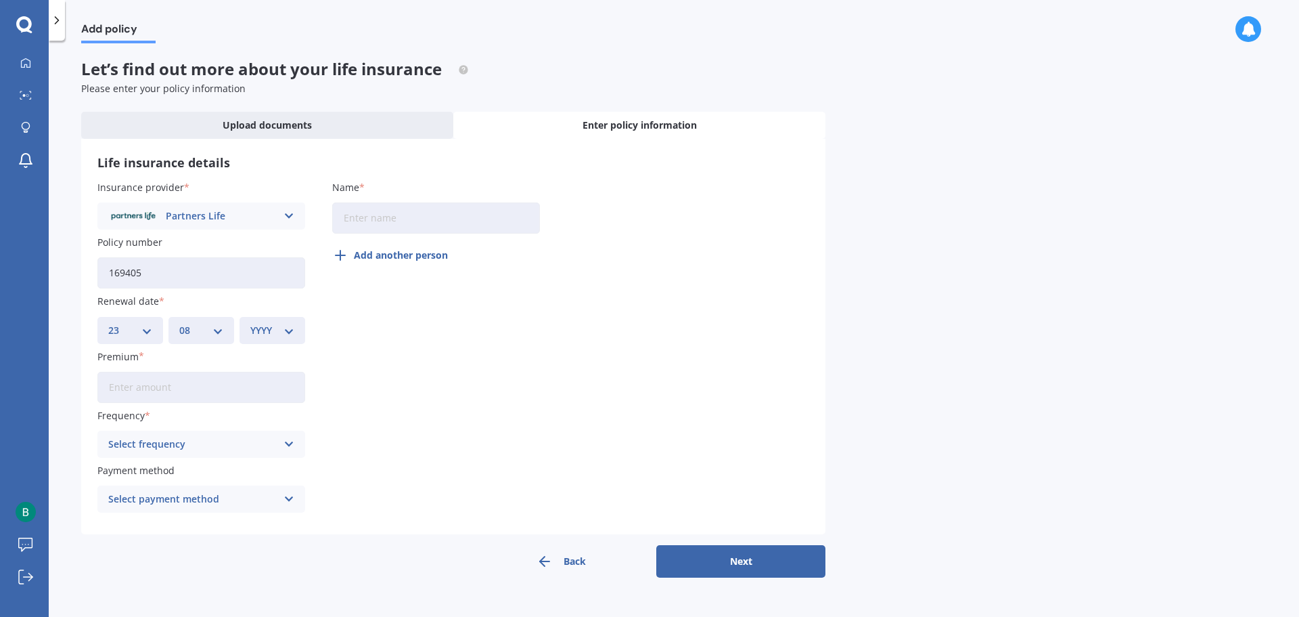
click at [286, 326] on select "YYYY 2027 2026 2025 2024 2023 2022 2021 2020 2019 2018 2017 2016 2015 2014 2013…" at bounding box center [272, 330] width 44 height 15
select select "2025"
click at [250, 323] on select "YYYY 2027 2026 2025 2024 2023 2022 2021 2020 2019 2018 2017 2016 2015 2014 2013…" at bounding box center [272, 330] width 44 height 15
click at [141, 378] on input "Premium" at bounding box center [201, 387] width 208 height 31
click at [157, 441] on div "Select frequency" at bounding box center [192, 444] width 169 height 15
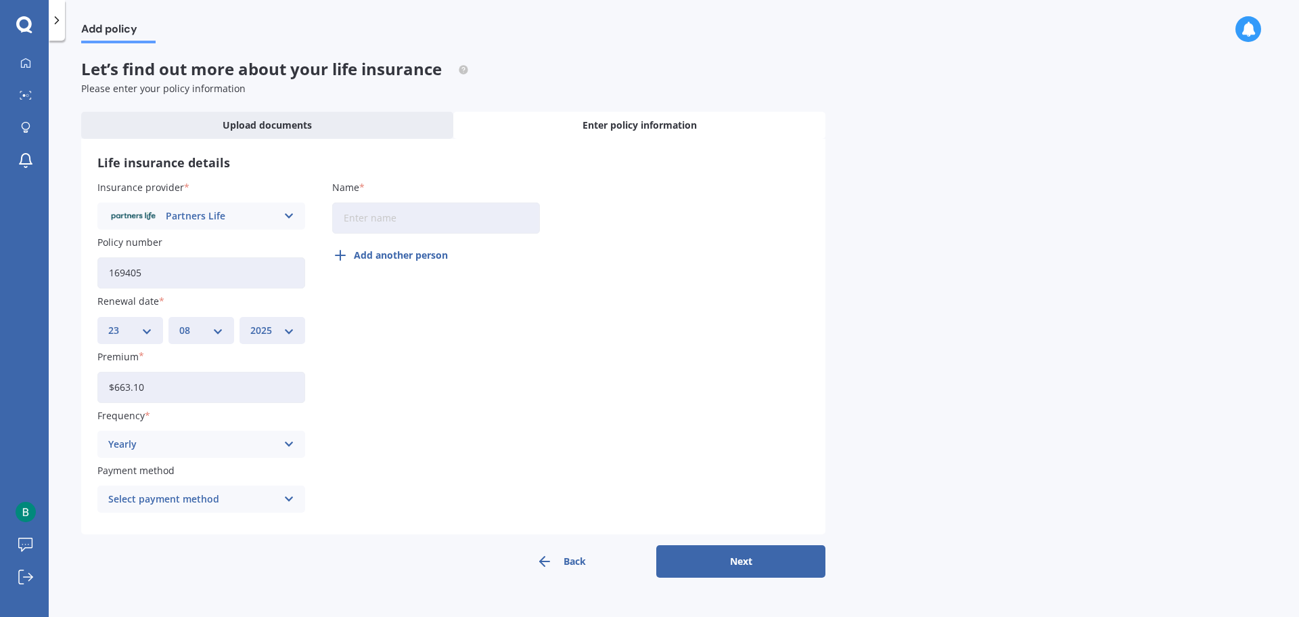
drag, startPoint x: 111, startPoint y: 388, endPoint x: 128, endPoint y: 388, distance: 16.9
click at [128, 388] on input "$663.10" at bounding box center [201, 387] width 208 height 31
click at [125, 388] on input "$663.10" at bounding box center [201, 387] width 208 height 31
drag, startPoint x: 114, startPoint y: 386, endPoint x: 127, endPoint y: 386, distance: 12.9
click at [127, 386] on input "$663.10" at bounding box center [201, 387] width 208 height 31
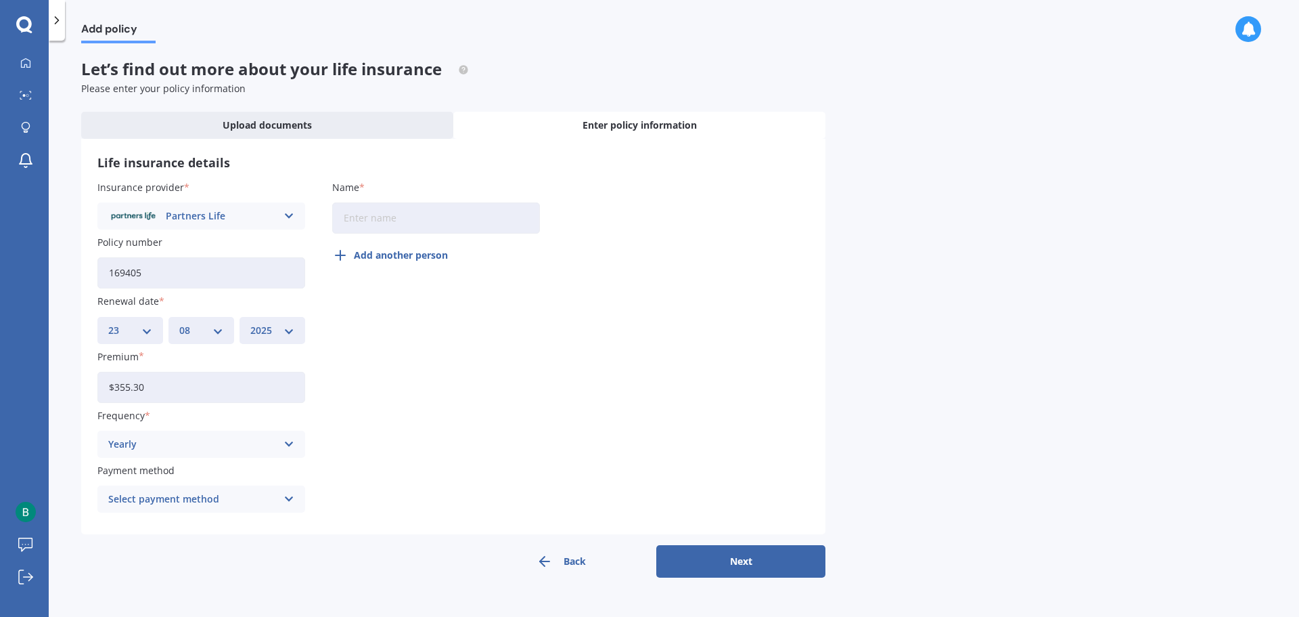
type input "$355.30"
click at [155, 437] on div "Yearly" at bounding box center [192, 444] width 169 height 15
click at [133, 539] on span "Monthly" at bounding box center [128, 543] width 39 height 9
click at [186, 499] on div "Select payment method" at bounding box center [192, 498] width 169 height 15
click at [189, 374] on span "Direct debit - bank account" at bounding box center [172, 374] width 127 height 9
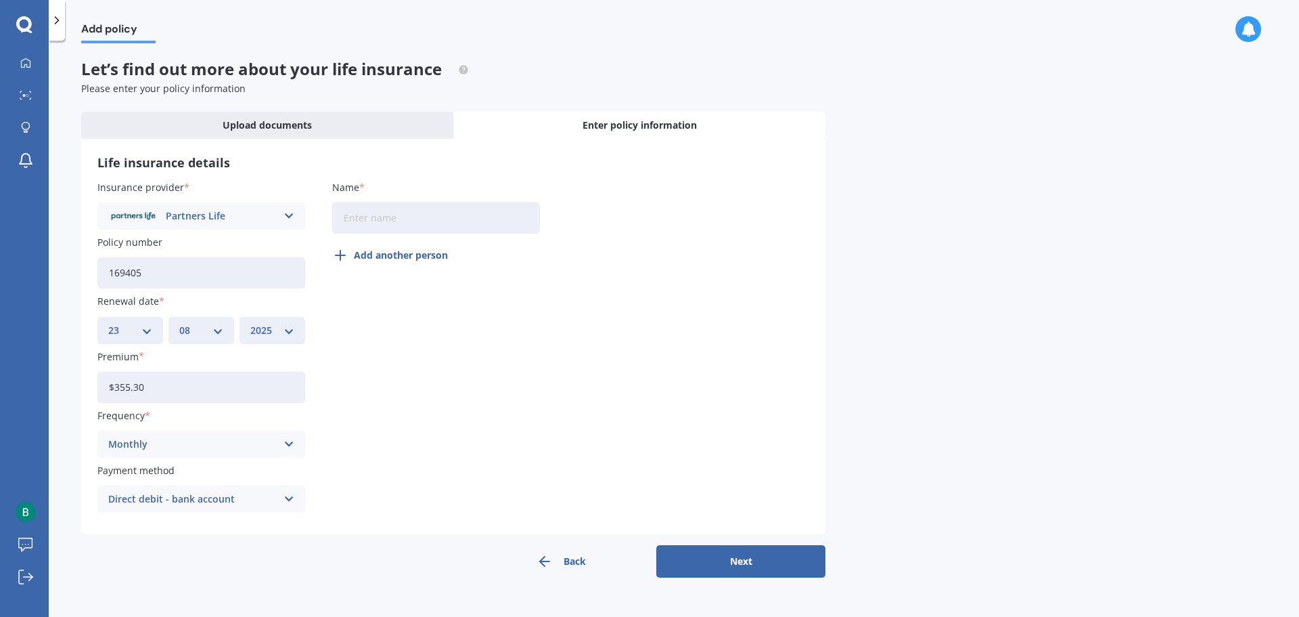
click at [361, 220] on input "Name" at bounding box center [436, 217] width 208 height 31
click at [359, 342] on div "Insurance provider Partners Life AA AIA AMP ANZ ASB Asteron Life BNZ Chubb Cign…" at bounding box center [453, 349] width 712 height 338
click at [367, 219] on input "Name" at bounding box center [436, 217] width 208 height 31
type input "[PERSON_NAME]"
click at [389, 257] on button "Add another person" at bounding box center [394, 255] width 124 height 32
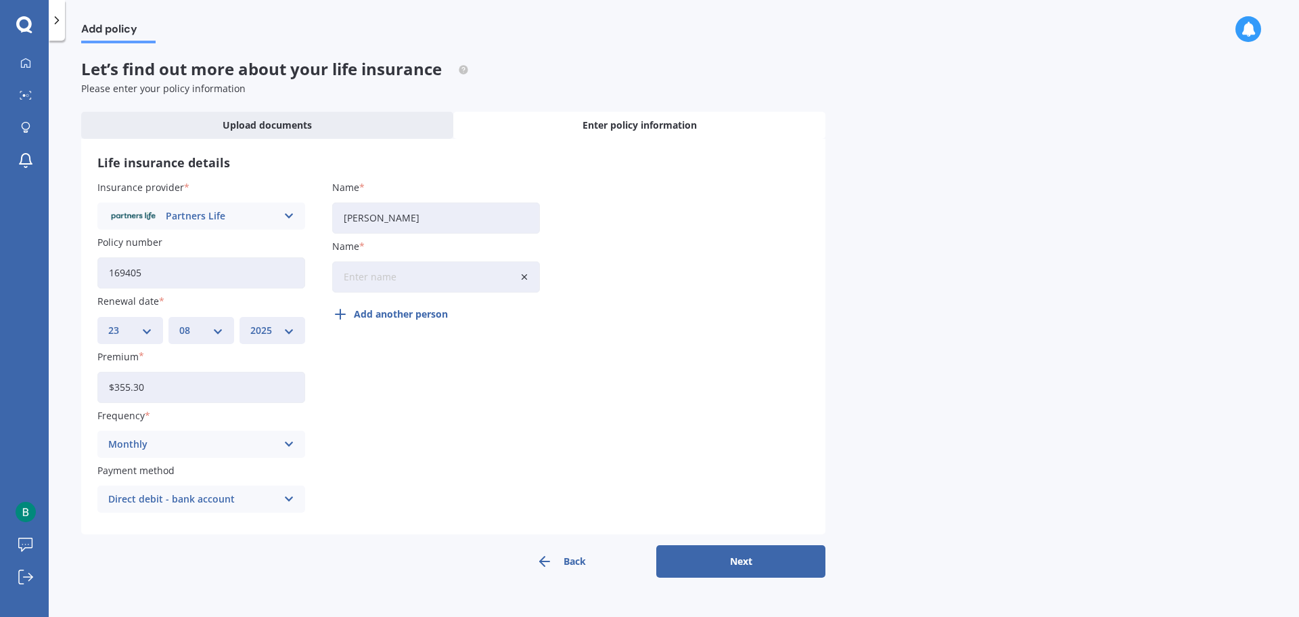
click at [348, 269] on input "Name" at bounding box center [436, 276] width 208 height 31
type input "[PERSON_NAME]"
click at [364, 394] on div "Insurance provider Partners Life AA AIA AMP ANZ ASB Asteron Life BNZ Chubb Cign…" at bounding box center [453, 349] width 712 height 338
click at [116, 382] on input "$355.30" at bounding box center [201, 387] width 208 height 31
drag, startPoint x: 116, startPoint y: 382, endPoint x: 133, endPoint y: 384, distance: 17.0
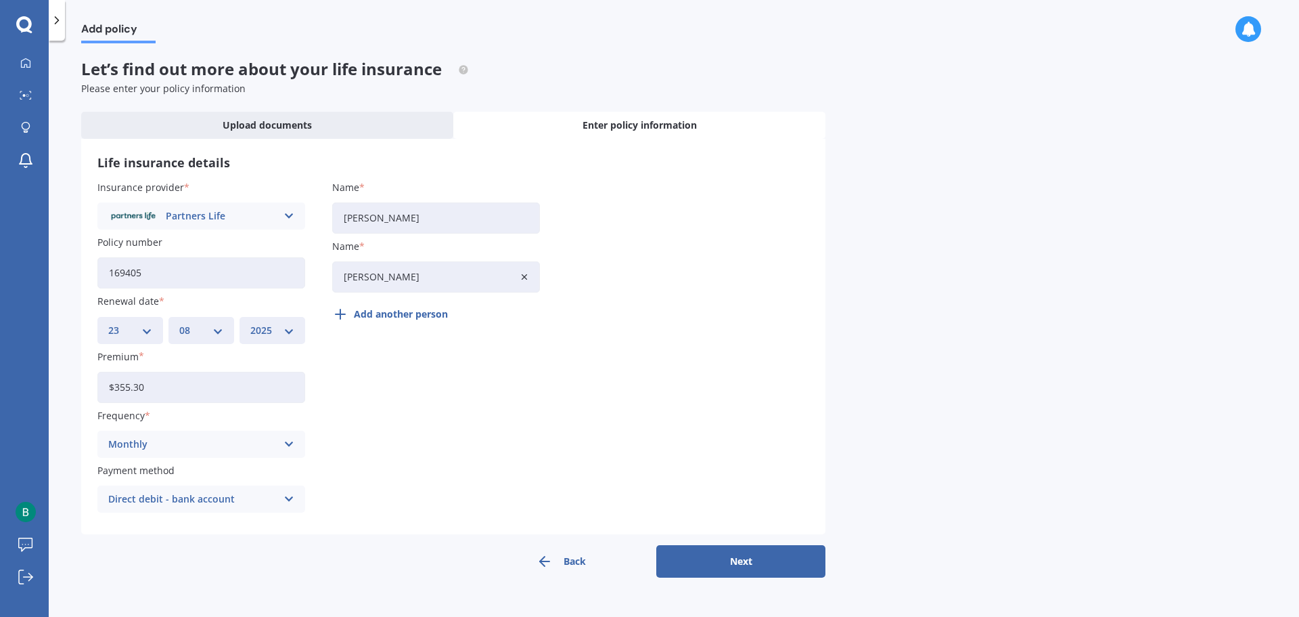
click at [133, 384] on input "$355.30" at bounding box center [201, 387] width 208 height 31
type input "$654.77"
click at [719, 555] on button "Next" at bounding box center [740, 561] width 169 height 32
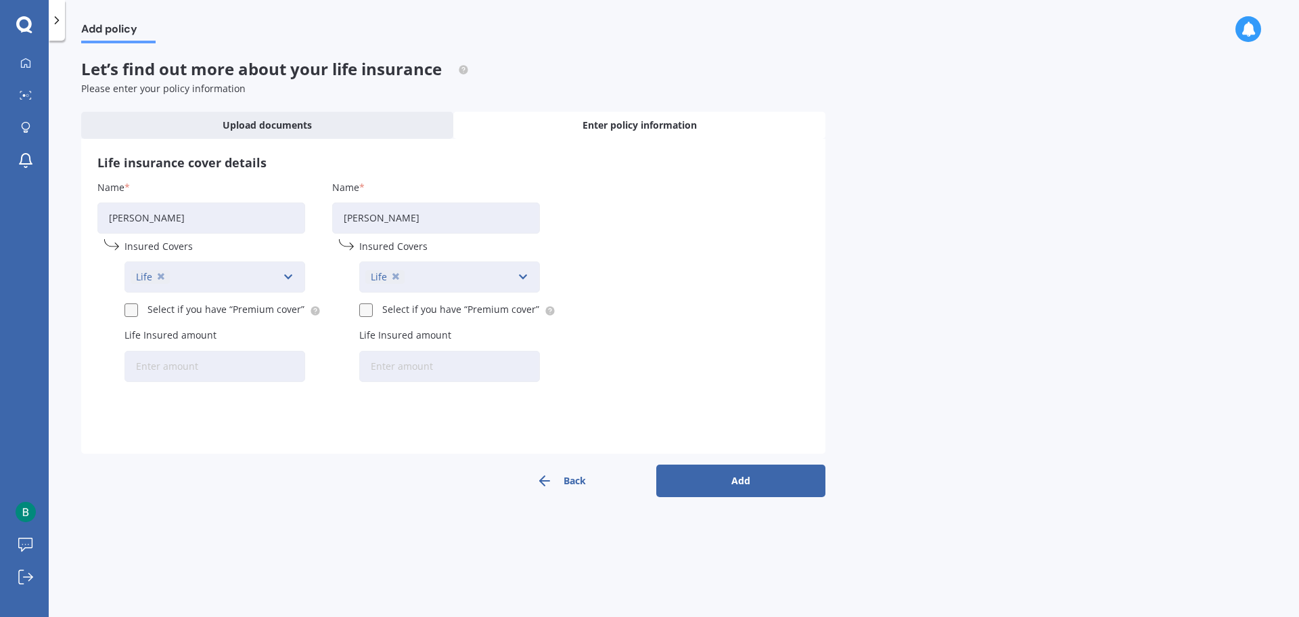
click at [131, 303] on label at bounding box center [134, 303] width 18 height 0
click at [131, 310] on input "Select if you have “Premium cover”" at bounding box center [131, 309] width 12 height 12
checkbox input "true"
click at [234, 365] on input "Life Insured amount" at bounding box center [215, 366] width 181 height 31
click at [158, 371] on input "Life Insured amount" at bounding box center [215, 366] width 181 height 31
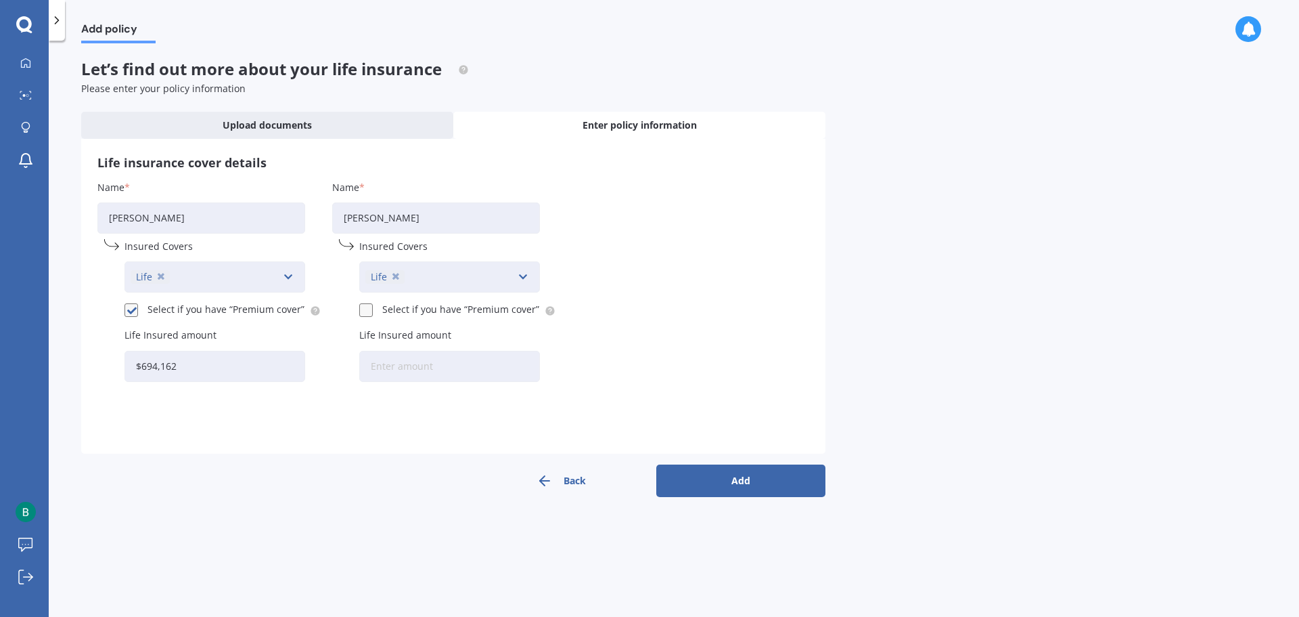
type input "$694,162"
click at [403, 368] on input "Life Insured amount" at bounding box center [449, 366] width 181 height 31
type input "$289,234"
click at [718, 477] on button "Add" at bounding box center [740, 480] width 169 height 32
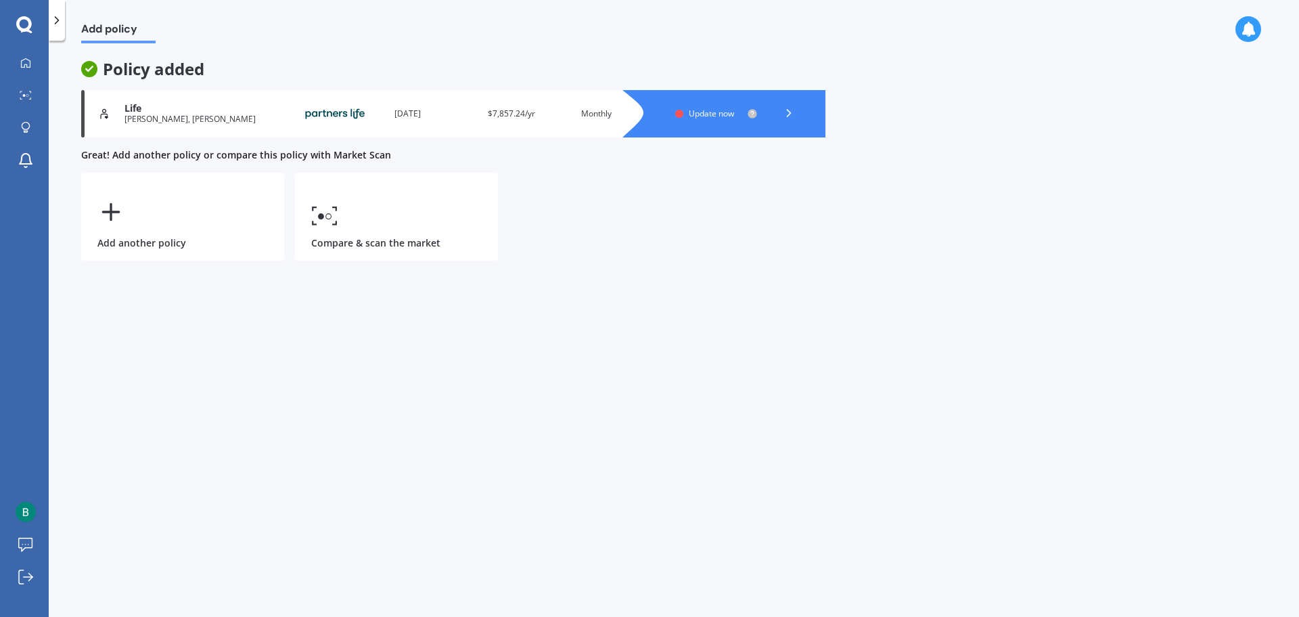
click at [788, 110] on polyline at bounding box center [788, 113] width 3 height 7
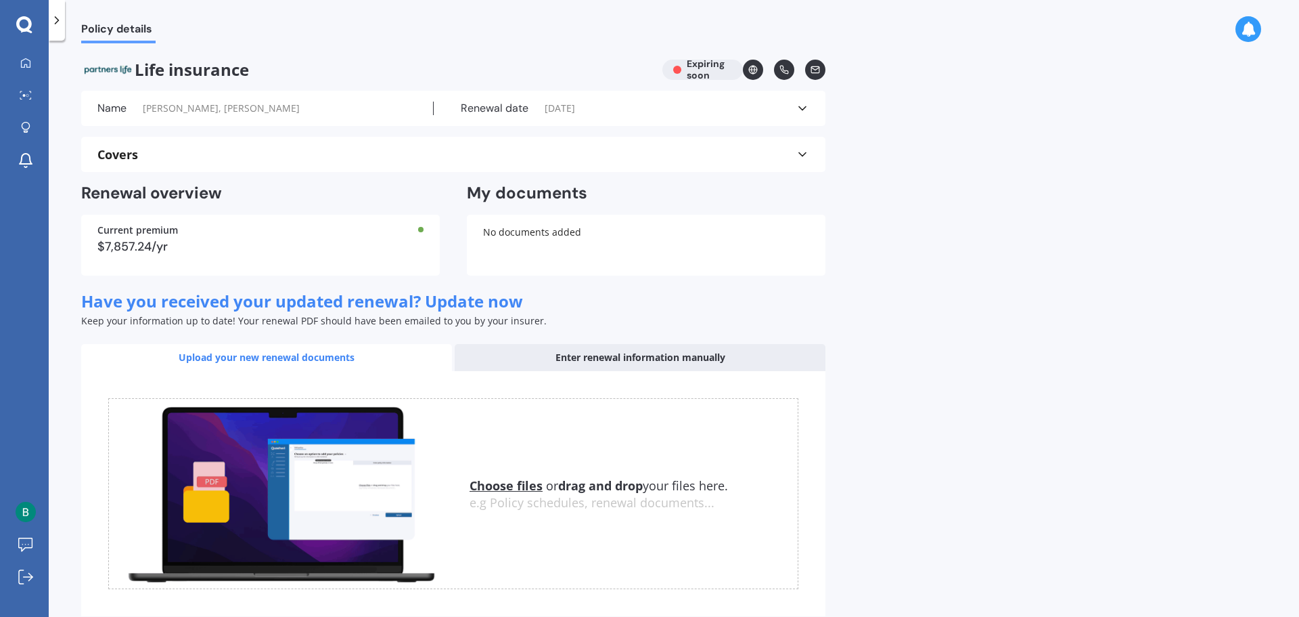
click at [765, 147] on div "Covers" at bounding box center [453, 154] width 712 height 35
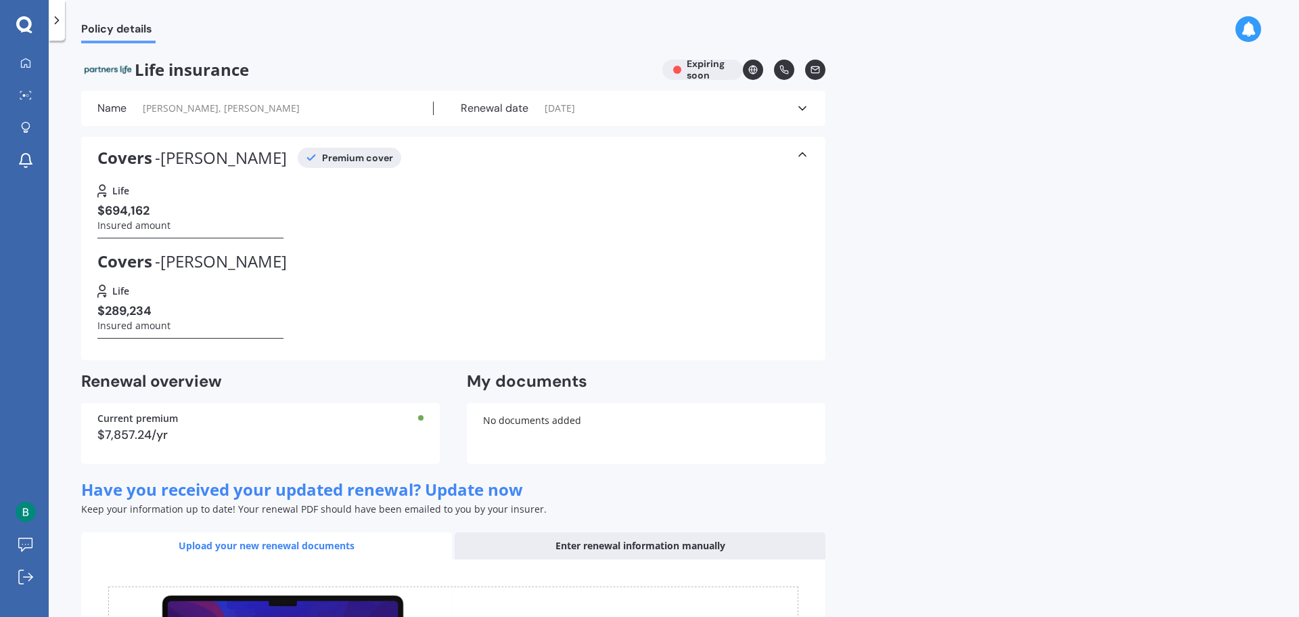
click at [543, 423] on div "No documents added" at bounding box center [646, 433] width 359 height 61
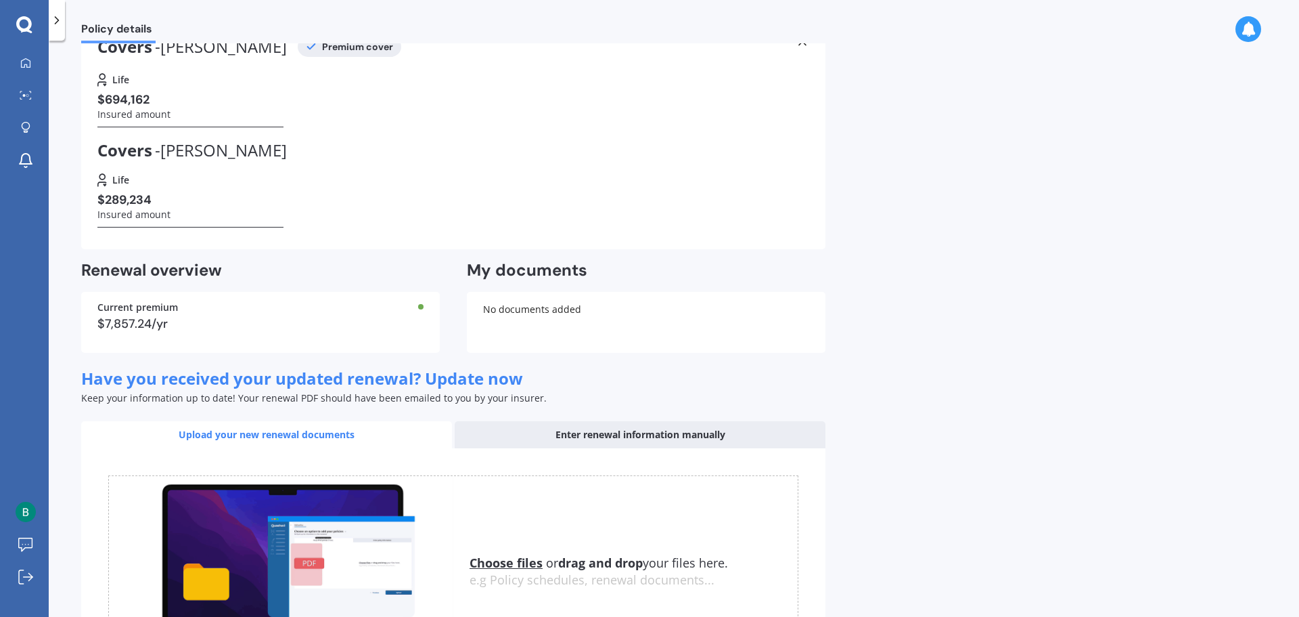
scroll to position [256, 0]
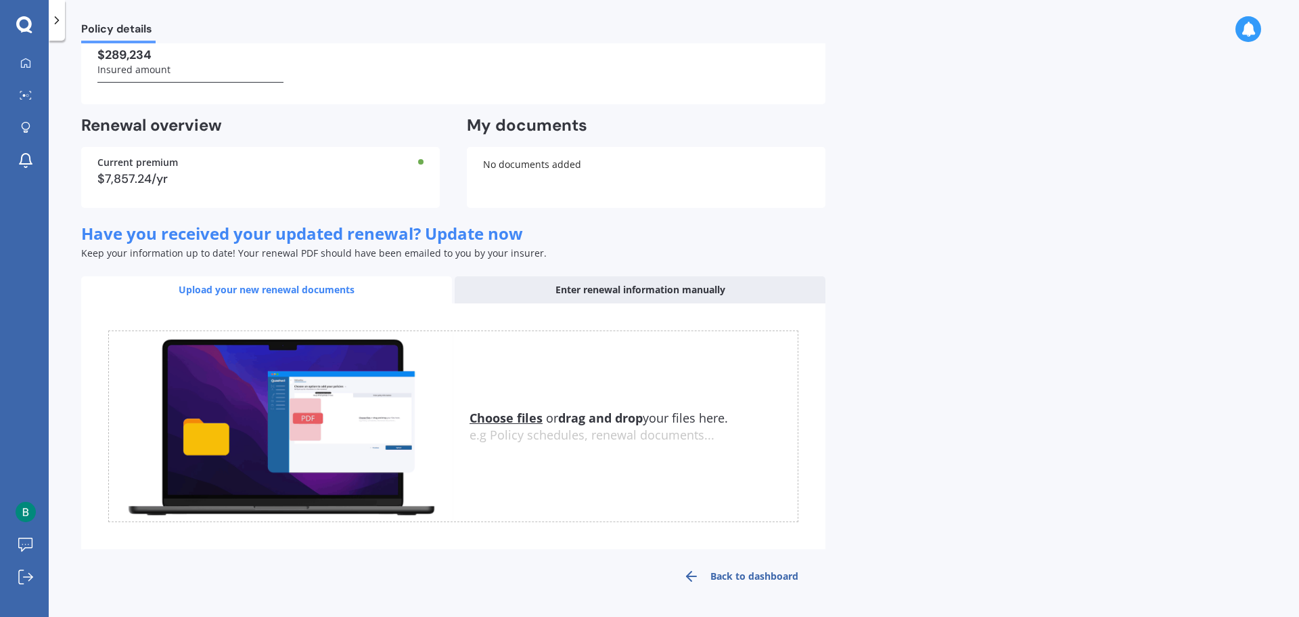
click at [728, 575] on link "Back to dashboard" at bounding box center [740, 576] width 169 height 32
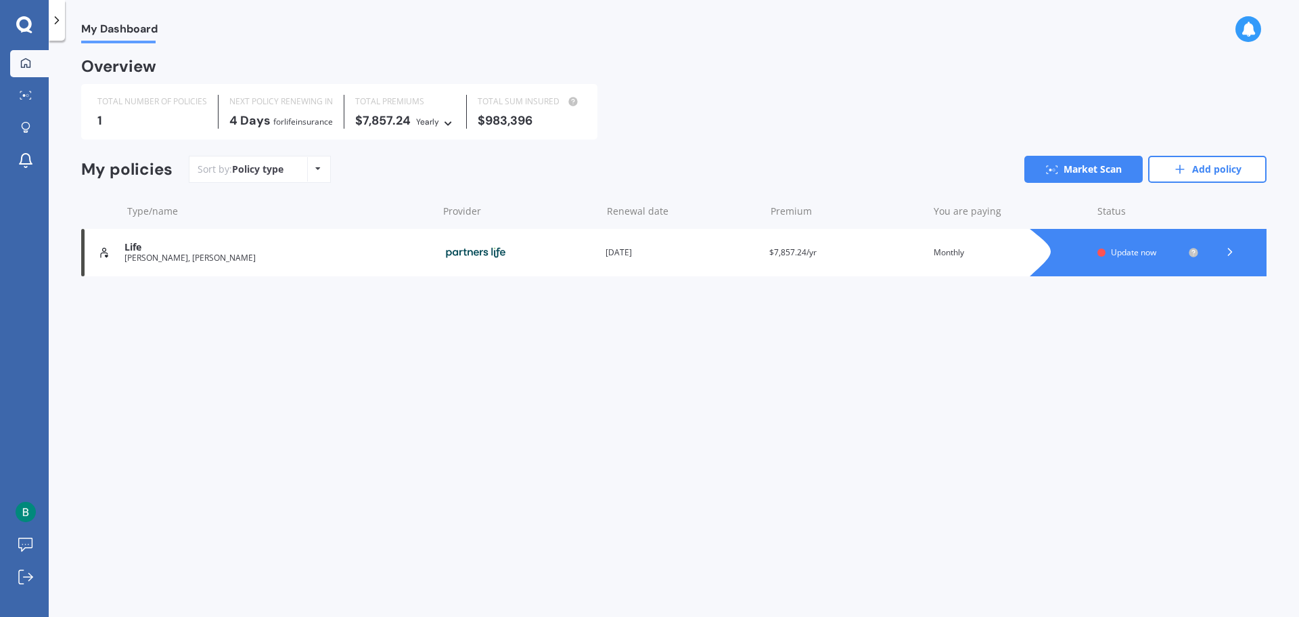
click at [1138, 258] on span "Update now" at bounding box center [1133, 252] width 45 height 12
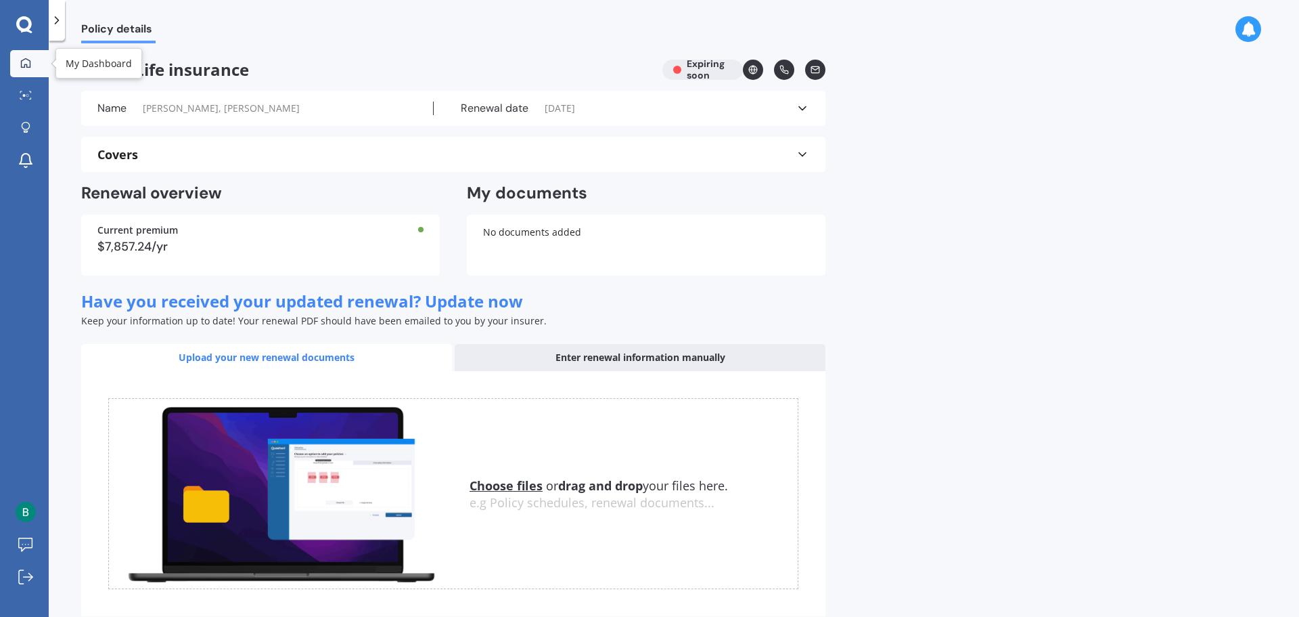
click at [22, 65] on icon at bounding box center [25, 63] width 11 height 11
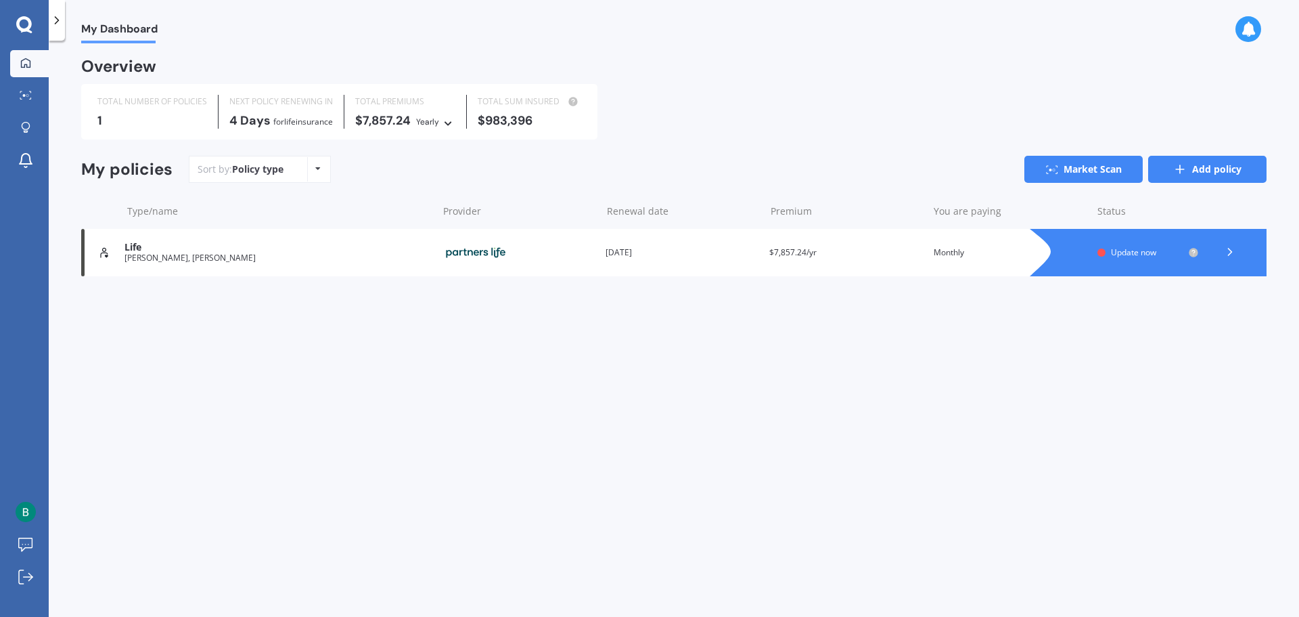
click at [1211, 183] on link "Add policy" at bounding box center [1208, 169] width 118 height 27
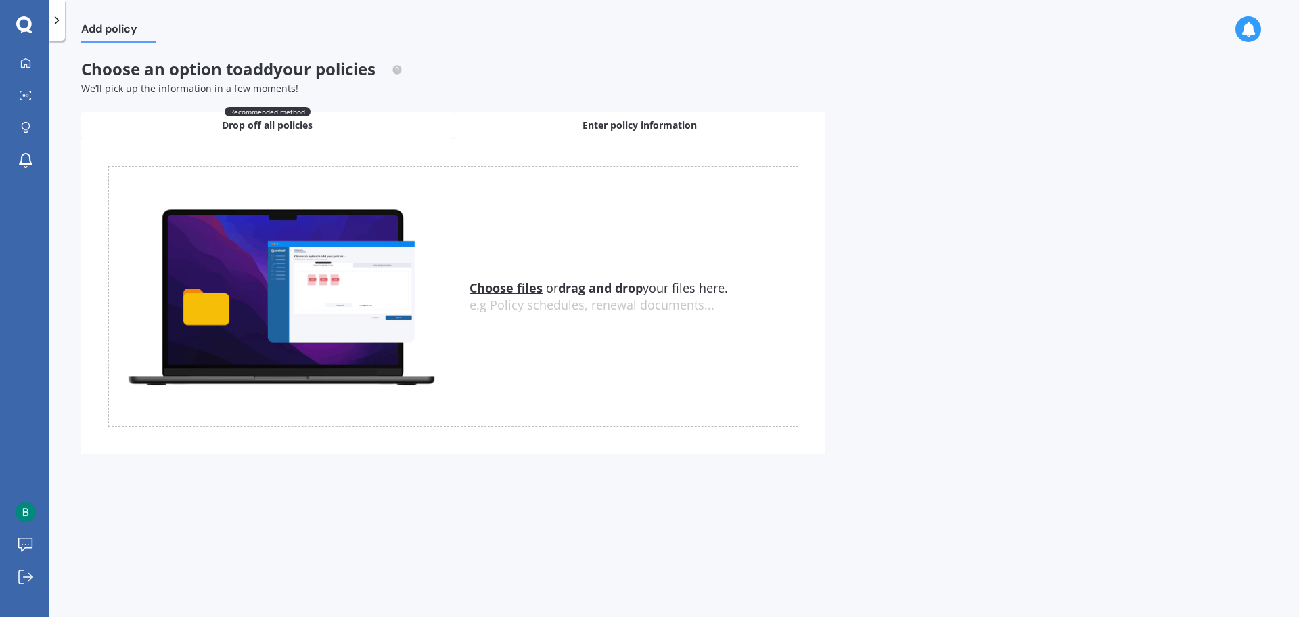
click at [631, 120] on span "Enter policy information" at bounding box center [640, 125] width 114 height 14
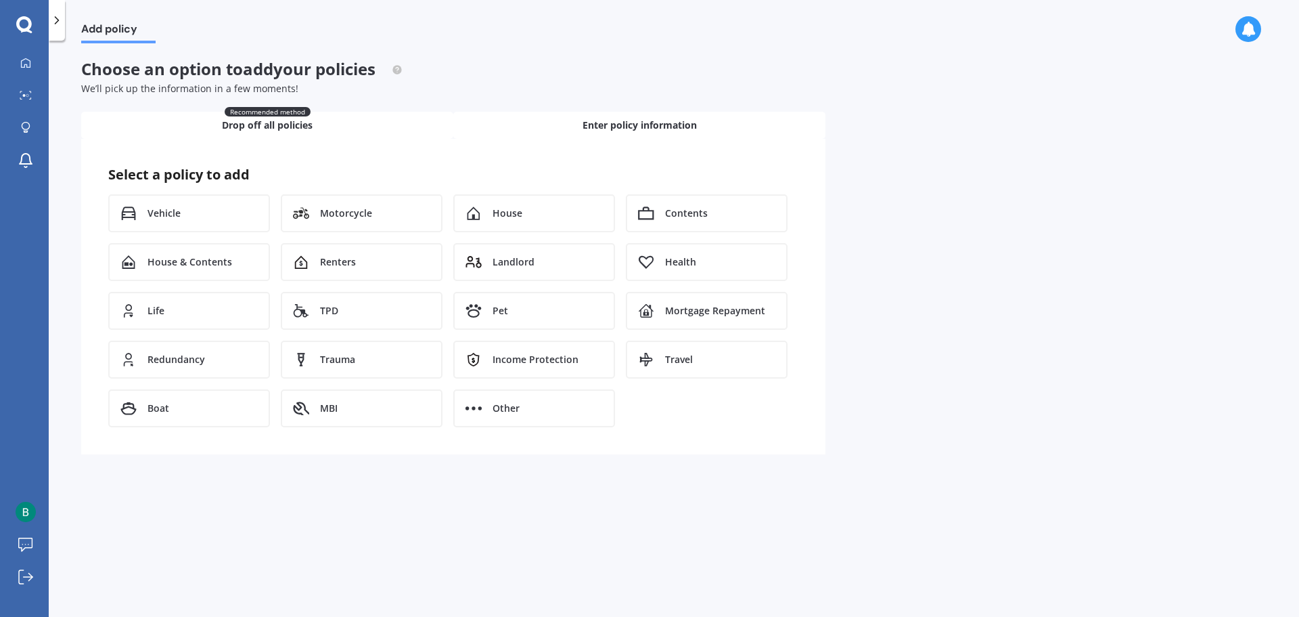
click at [284, 121] on span "Drop off all policies" at bounding box center [267, 125] width 91 height 14
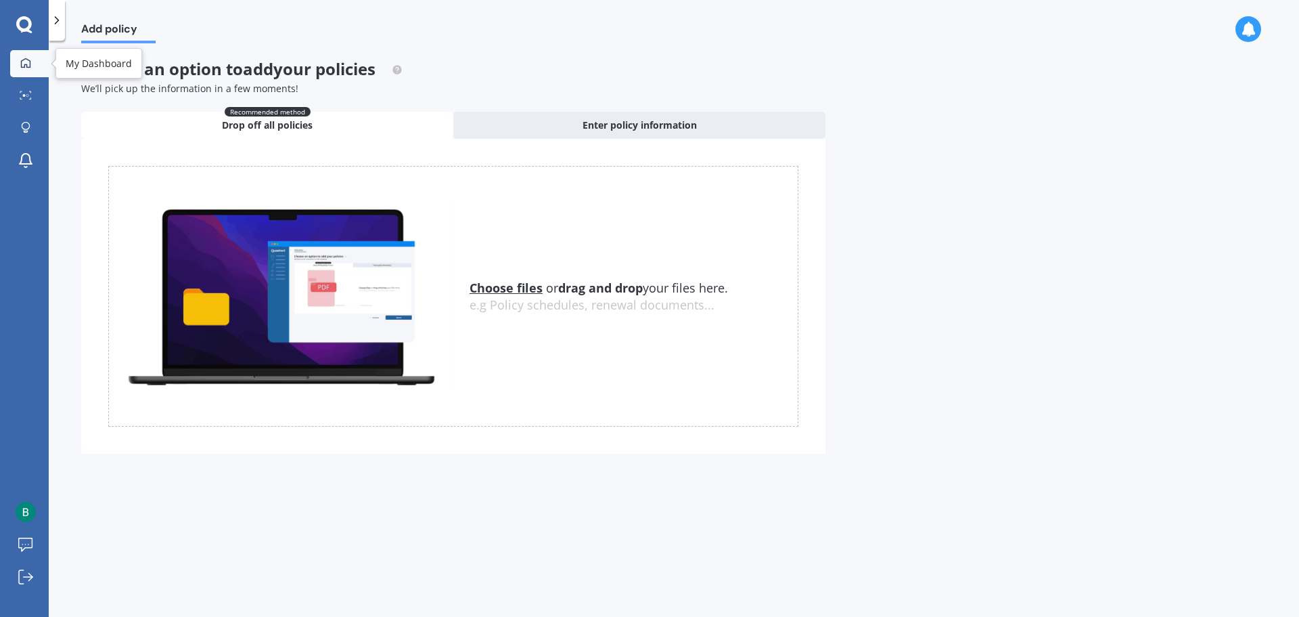
click at [28, 67] on icon at bounding box center [25, 62] width 9 height 9
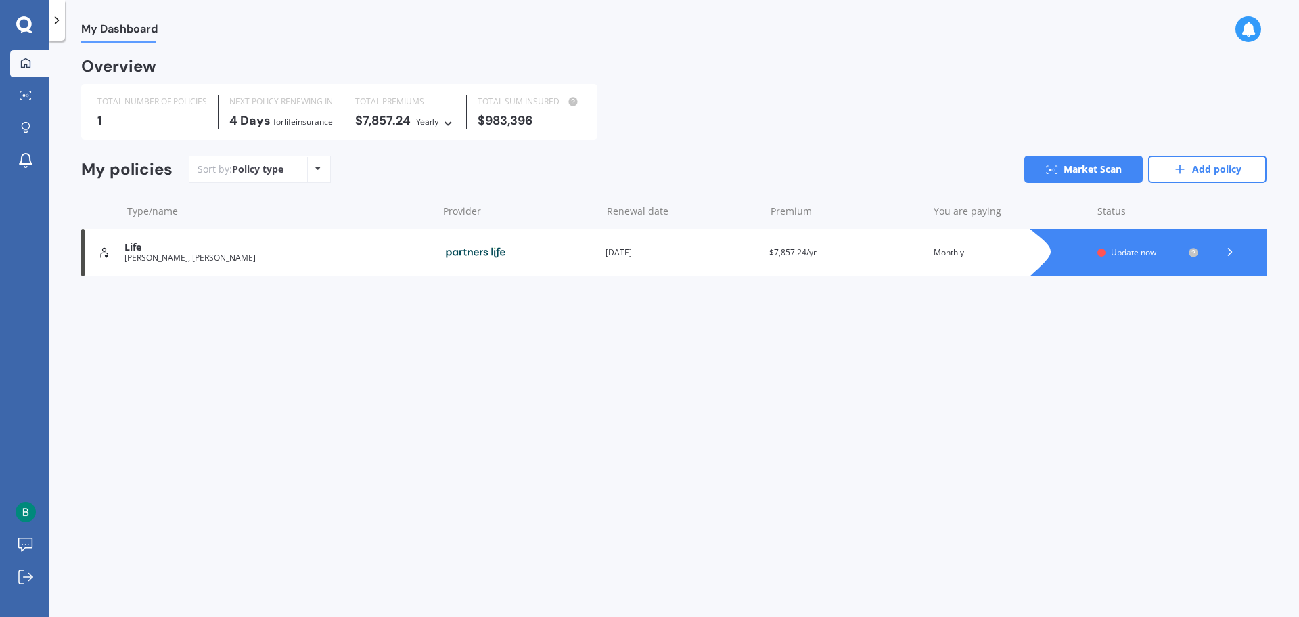
click at [1232, 259] on icon at bounding box center [1231, 252] width 14 height 14
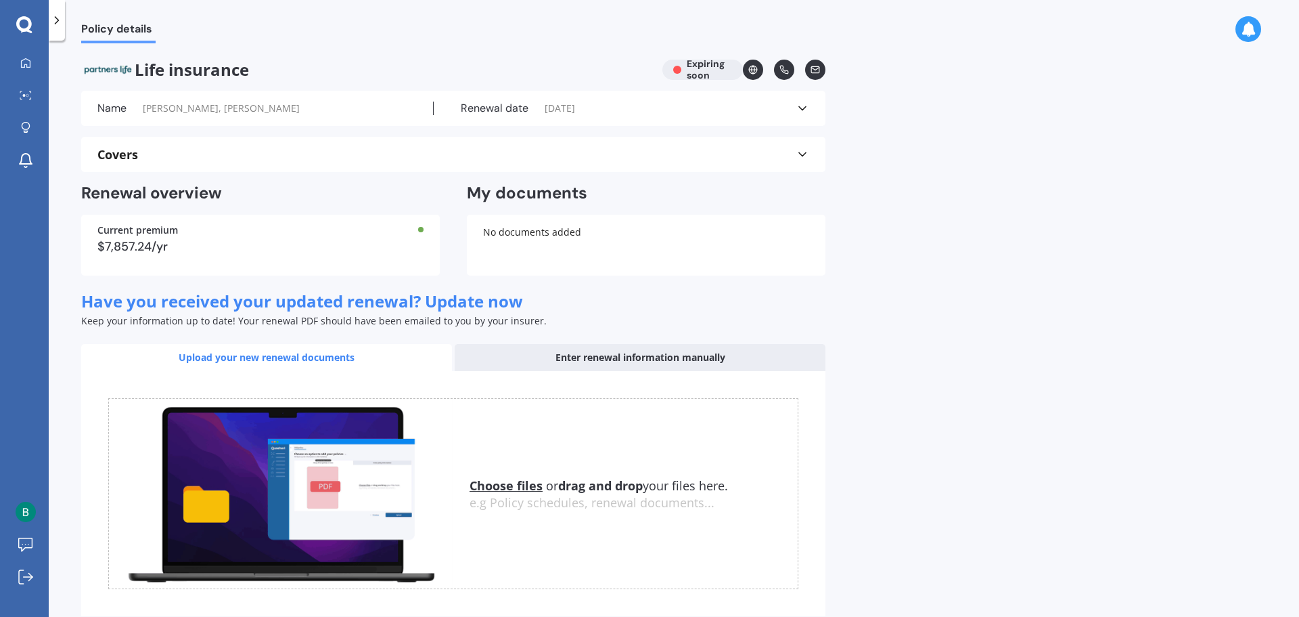
click at [803, 110] on polyline at bounding box center [802, 108] width 7 height 3
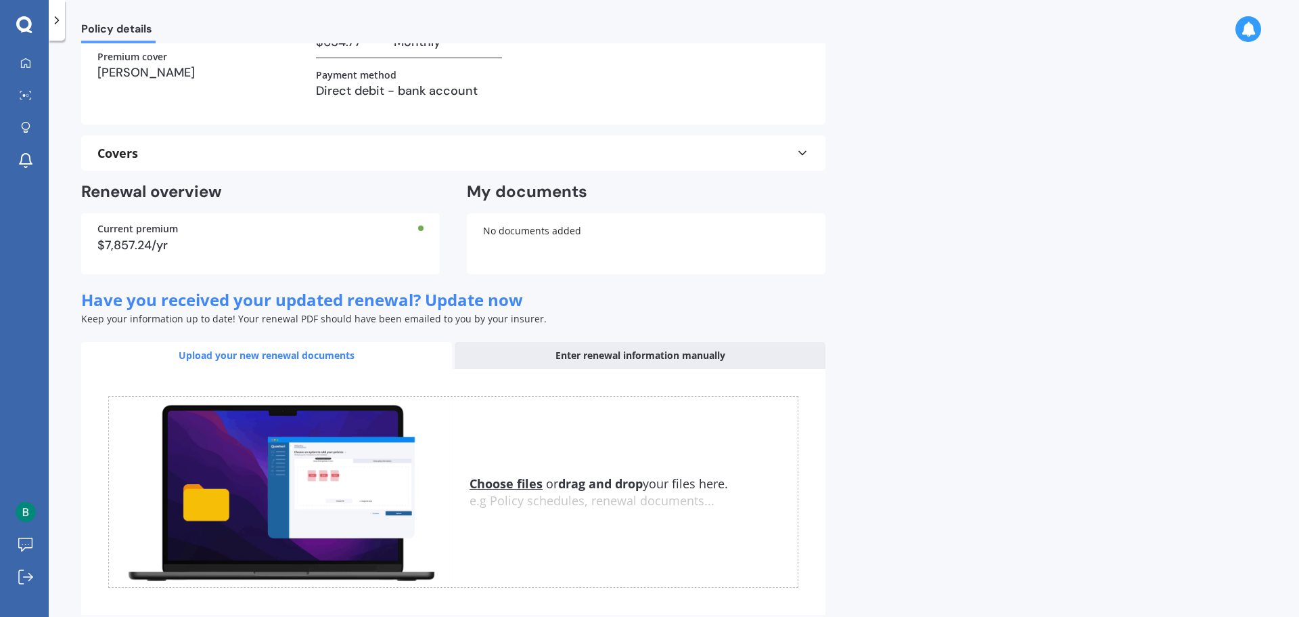
scroll to position [252, 0]
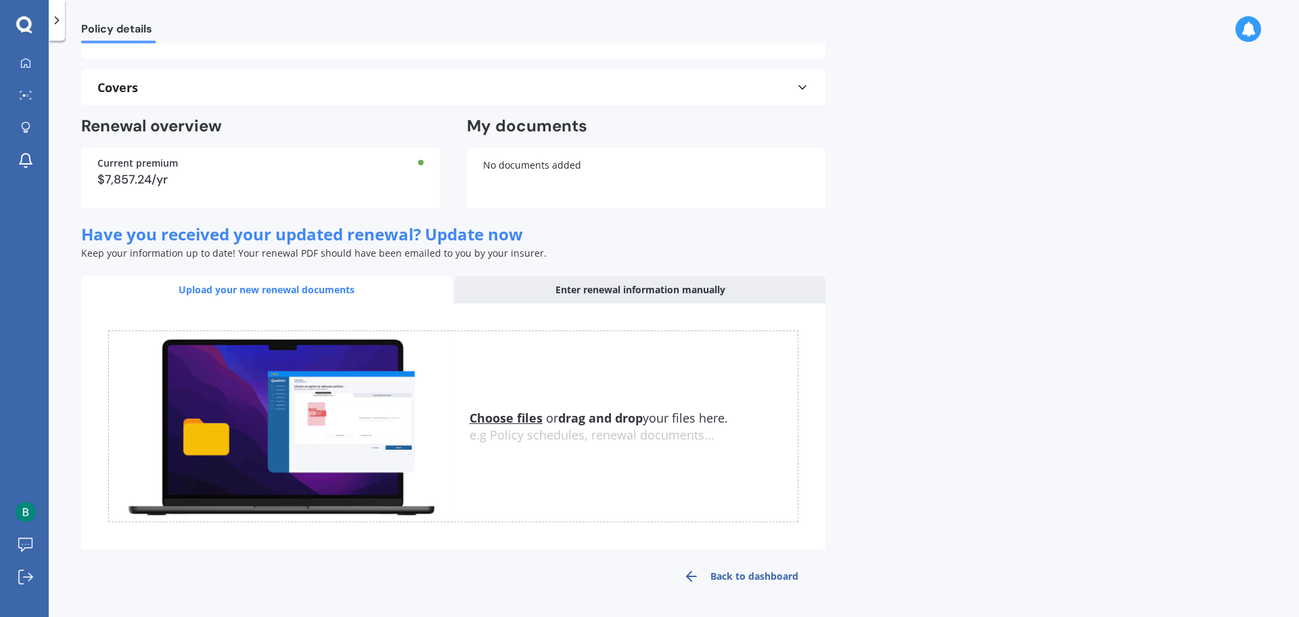
click at [806, 87] on icon at bounding box center [803, 88] width 14 height 14
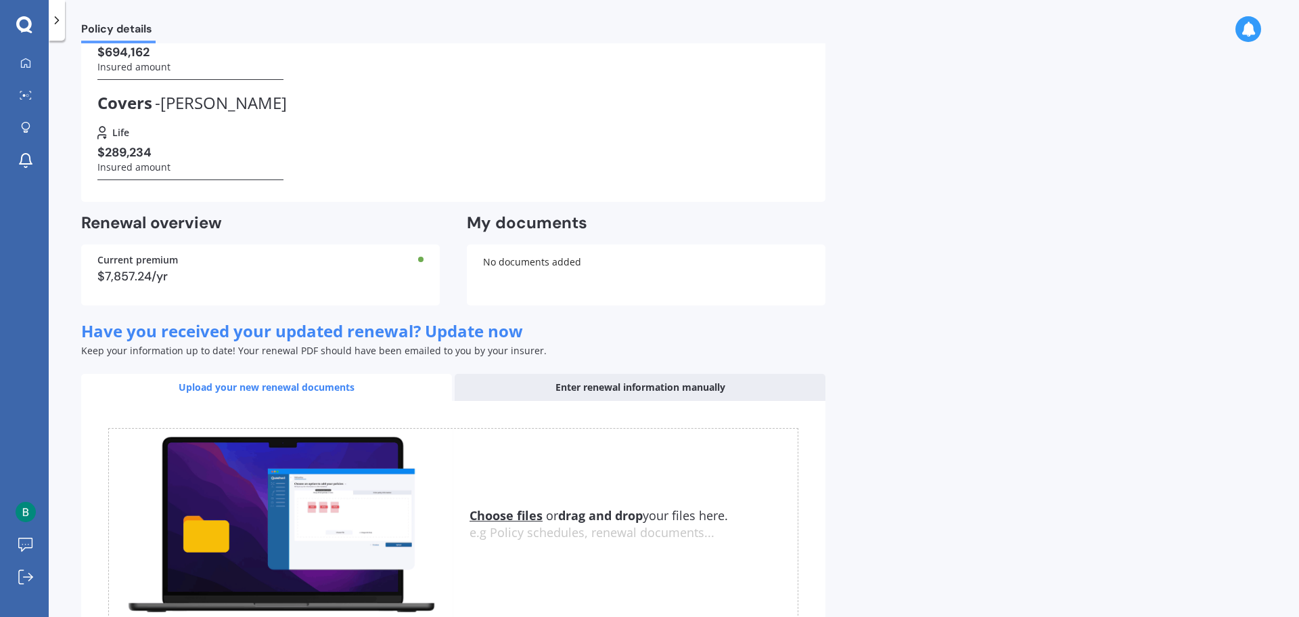
scroll to position [440, 0]
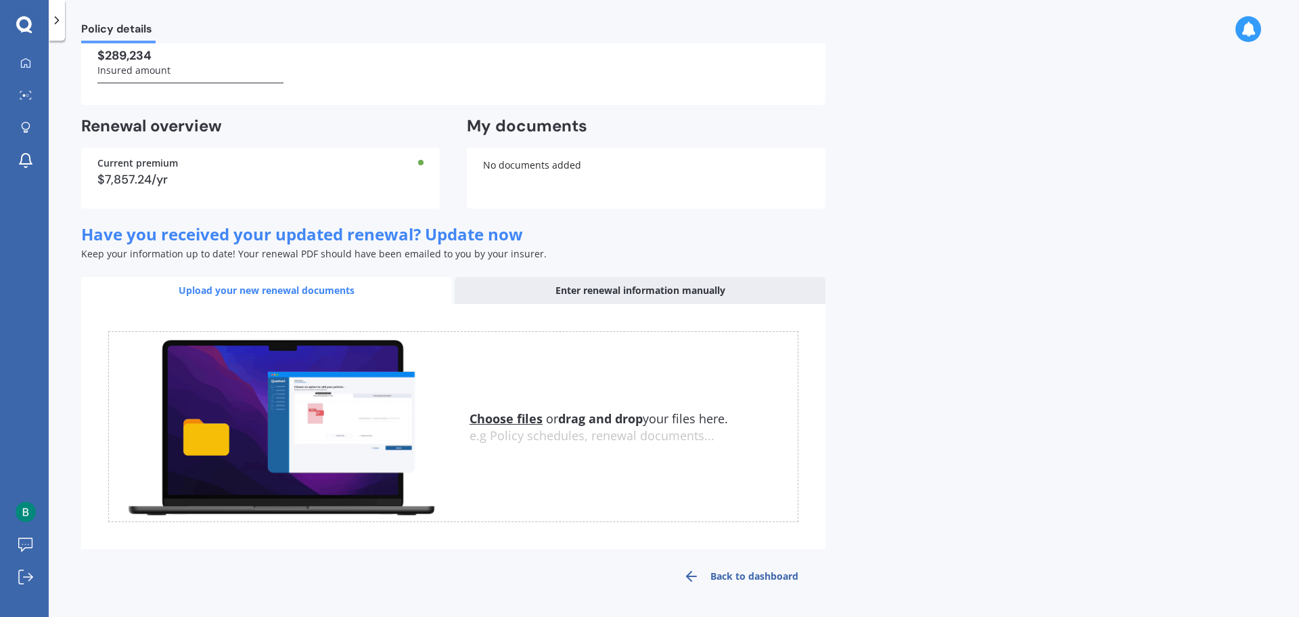
click at [735, 566] on link "Back to dashboard" at bounding box center [740, 576] width 169 height 32
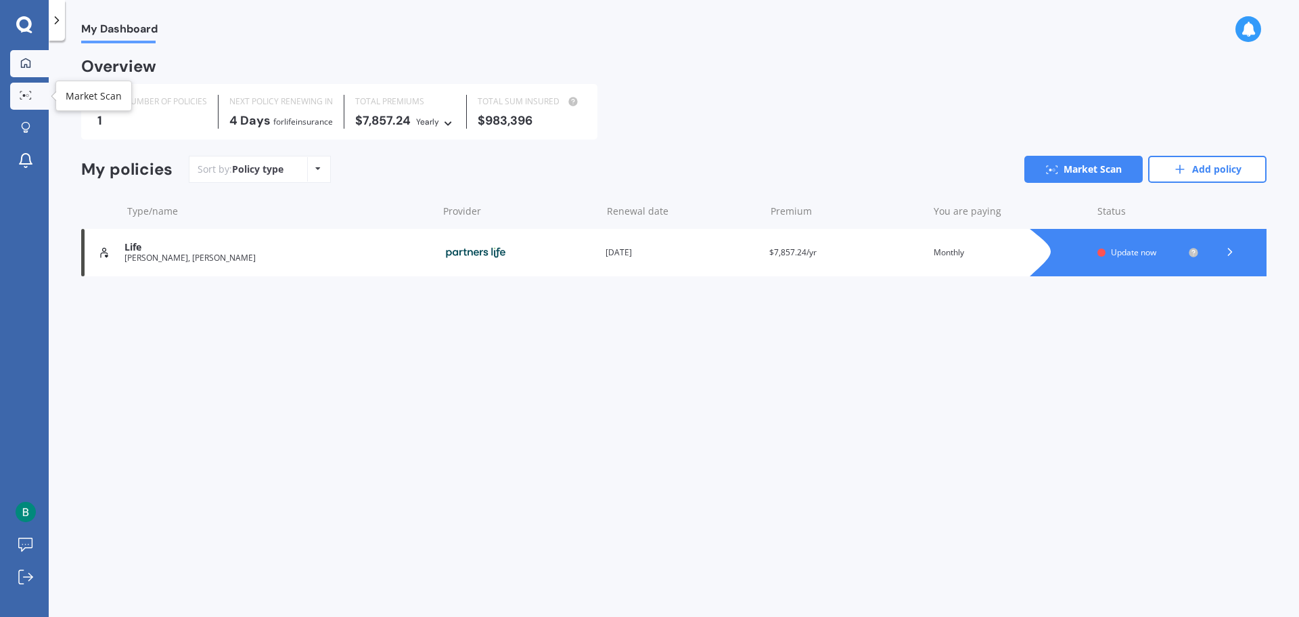
click at [17, 99] on div at bounding box center [26, 96] width 20 height 10
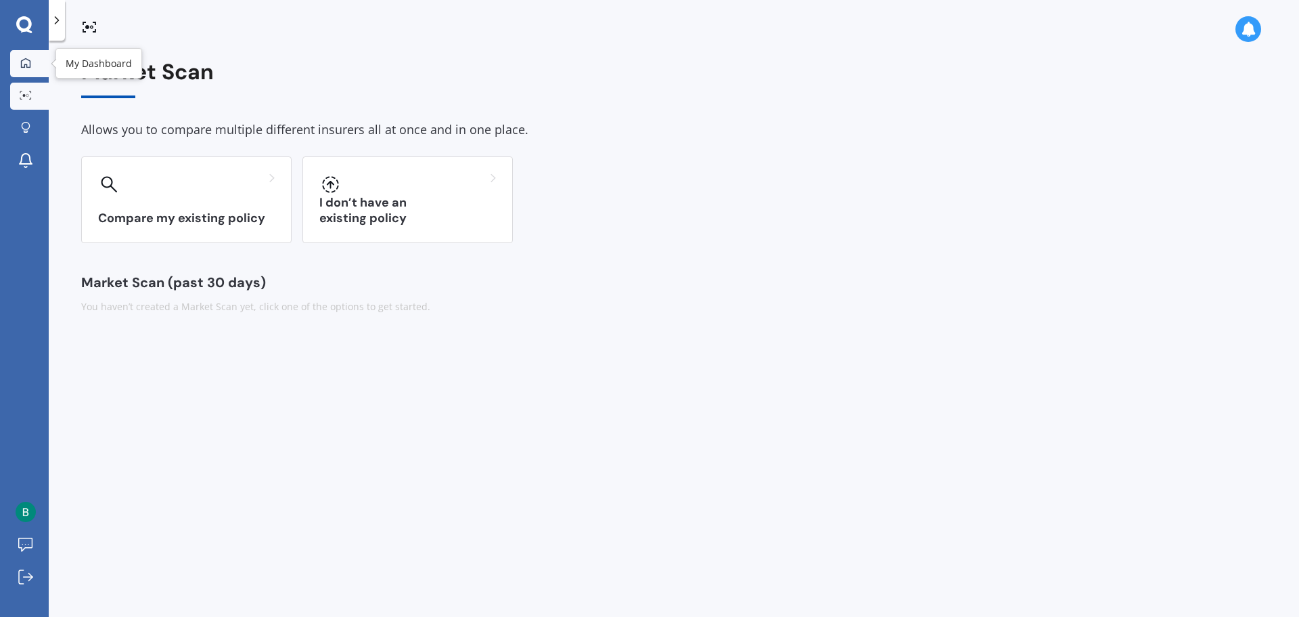
click at [24, 59] on icon at bounding box center [25, 62] width 9 height 9
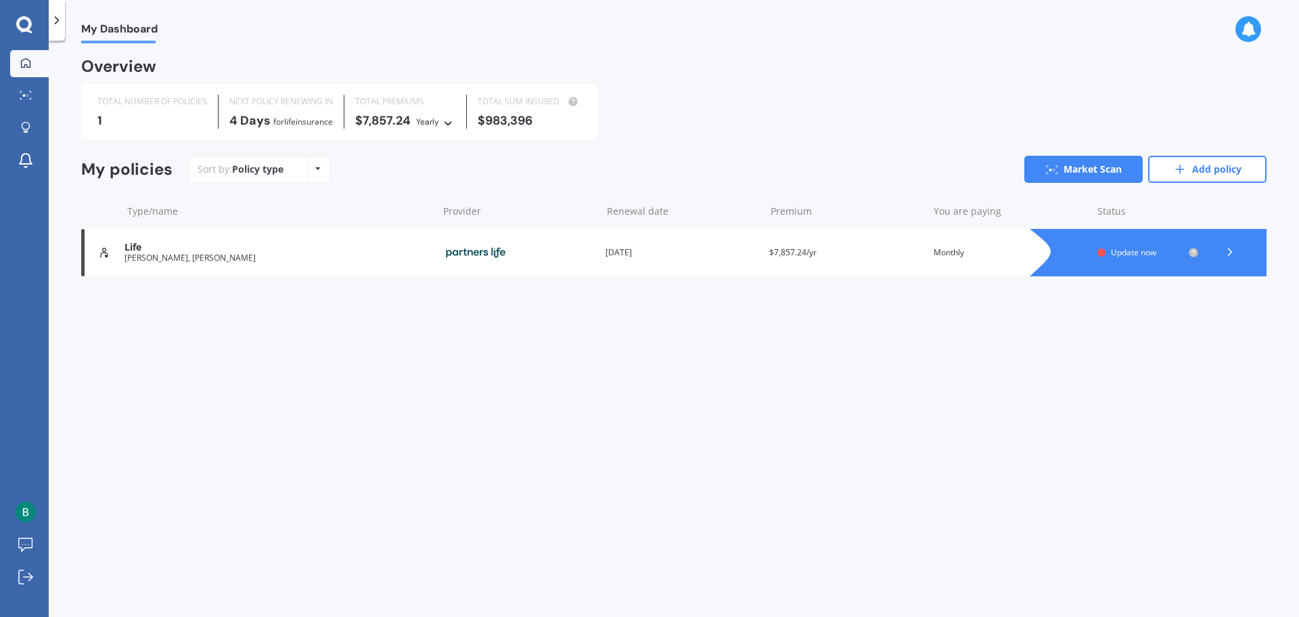
drag, startPoint x: 208, startPoint y: 266, endPoint x: 282, endPoint y: 291, distance: 78.5
click at [288, 306] on div "Overview TOTAL NUMBER OF POLICIES 1 NEXT POLICY RENEWING [DATE] for Life insura…" at bounding box center [674, 184] width 1186 height 249
click at [1135, 258] on span "Update now" at bounding box center [1133, 252] width 45 height 12
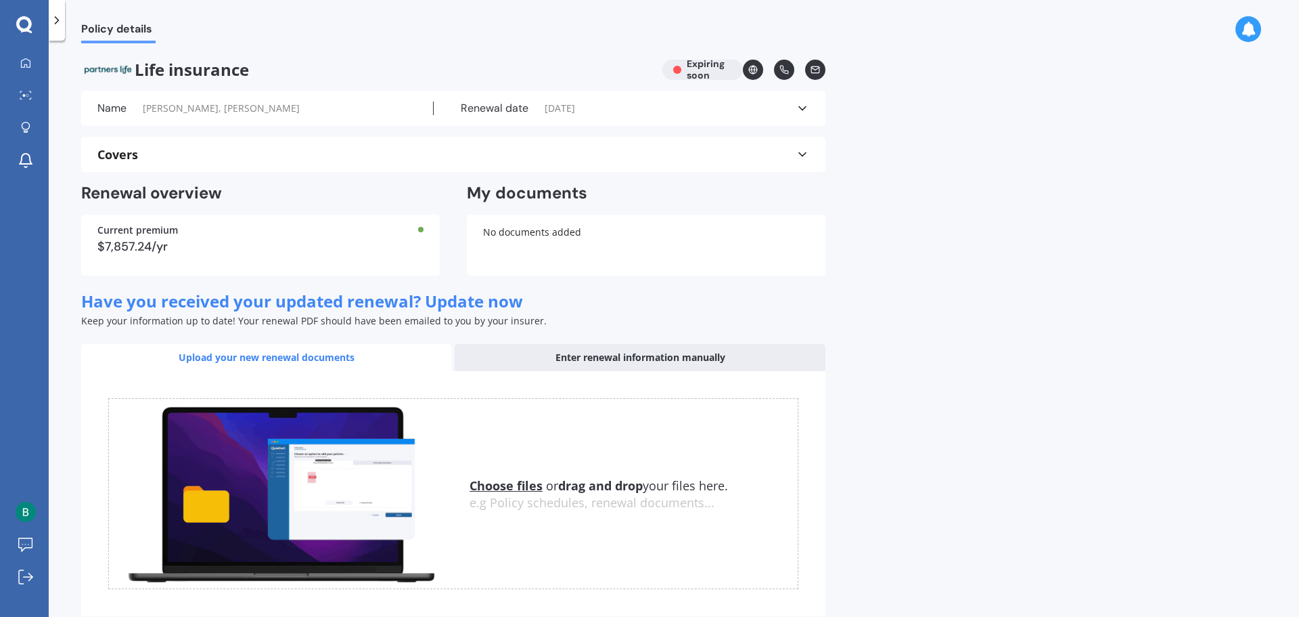
click at [417, 228] on div "Current premium" at bounding box center [260, 229] width 326 height 9
click at [155, 194] on h2 "Renewal overview" at bounding box center [260, 193] width 359 height 21
click at [598, 350] on div "Enter renewal information manually" at bounding box center [640, 357] width 371 height 27
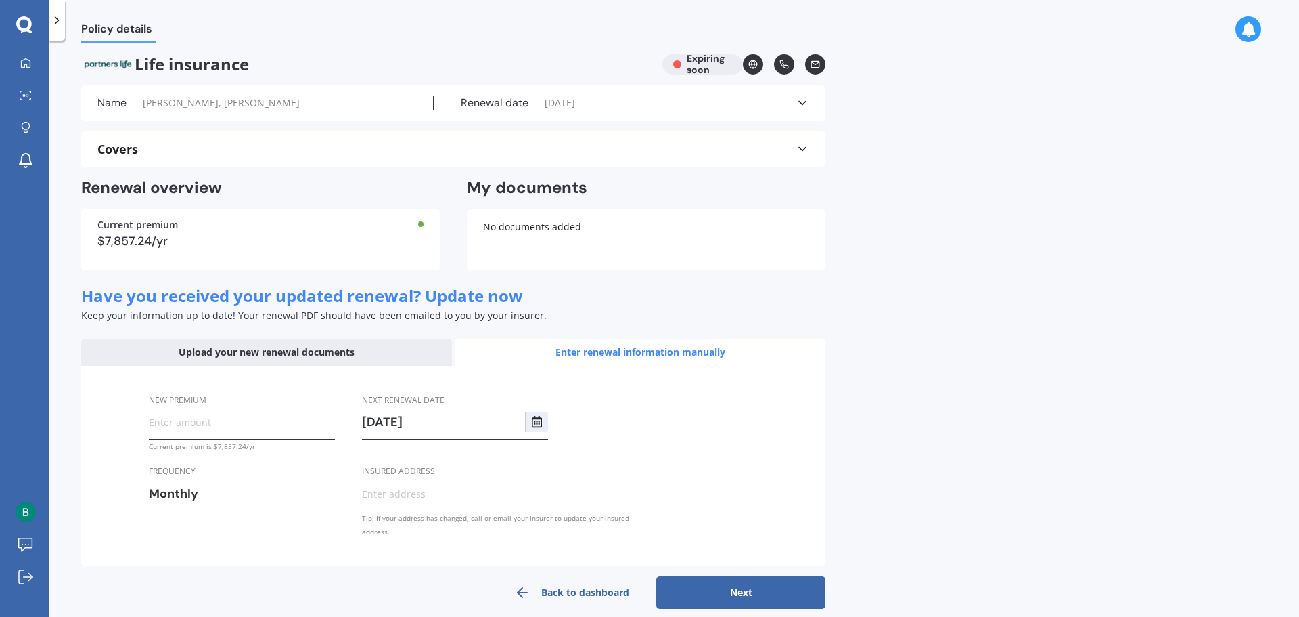
scroll to position [8, 0]
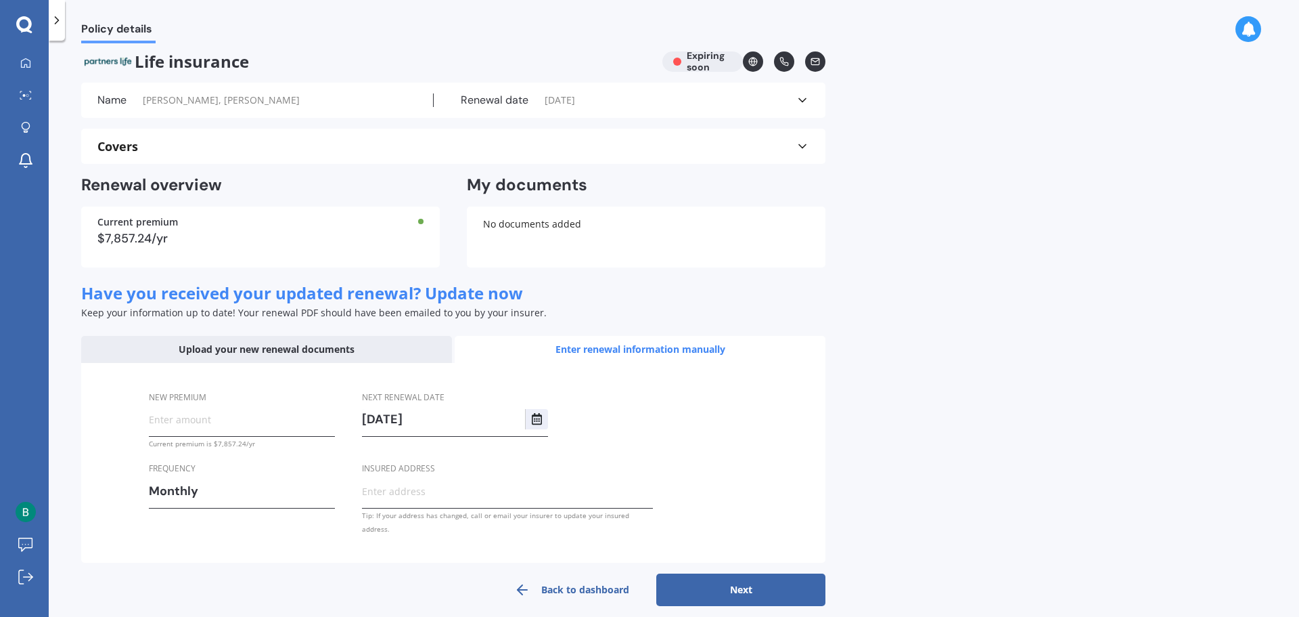
click at [562, 573] on link "Back to dashboard" at bounding box center [571, 589] width 169 height 32
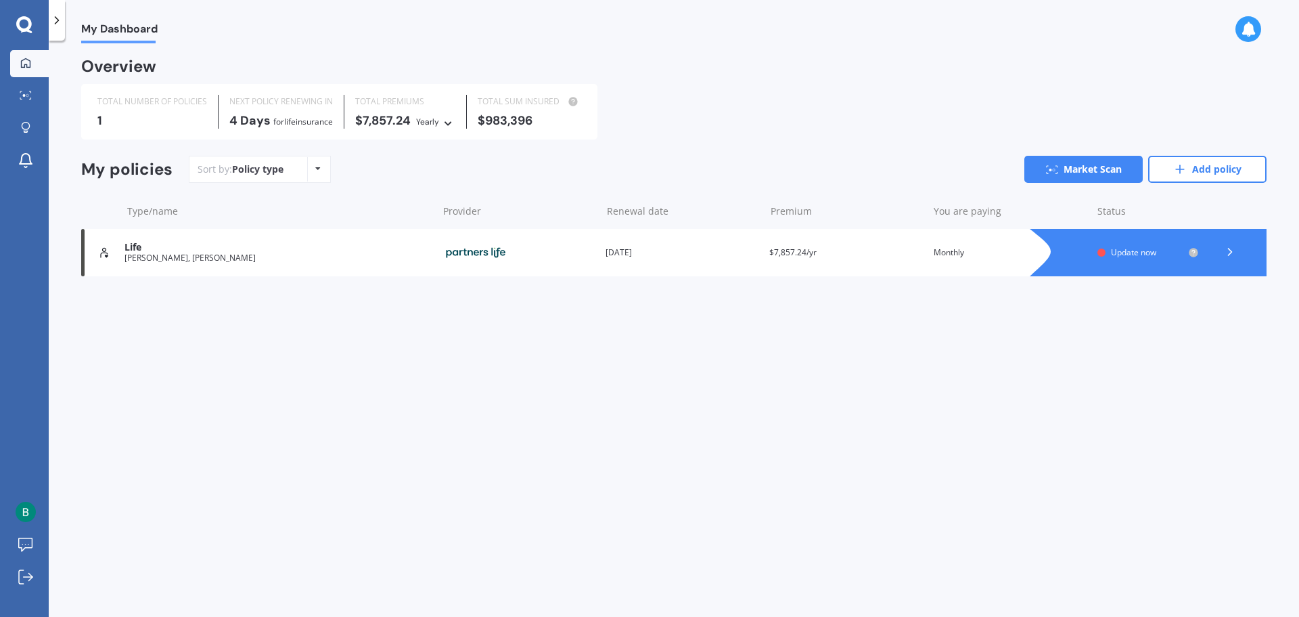
click at [945, 259] on div "You are paying Monthly" at bounding box center [1010, 253] width 153 height 14
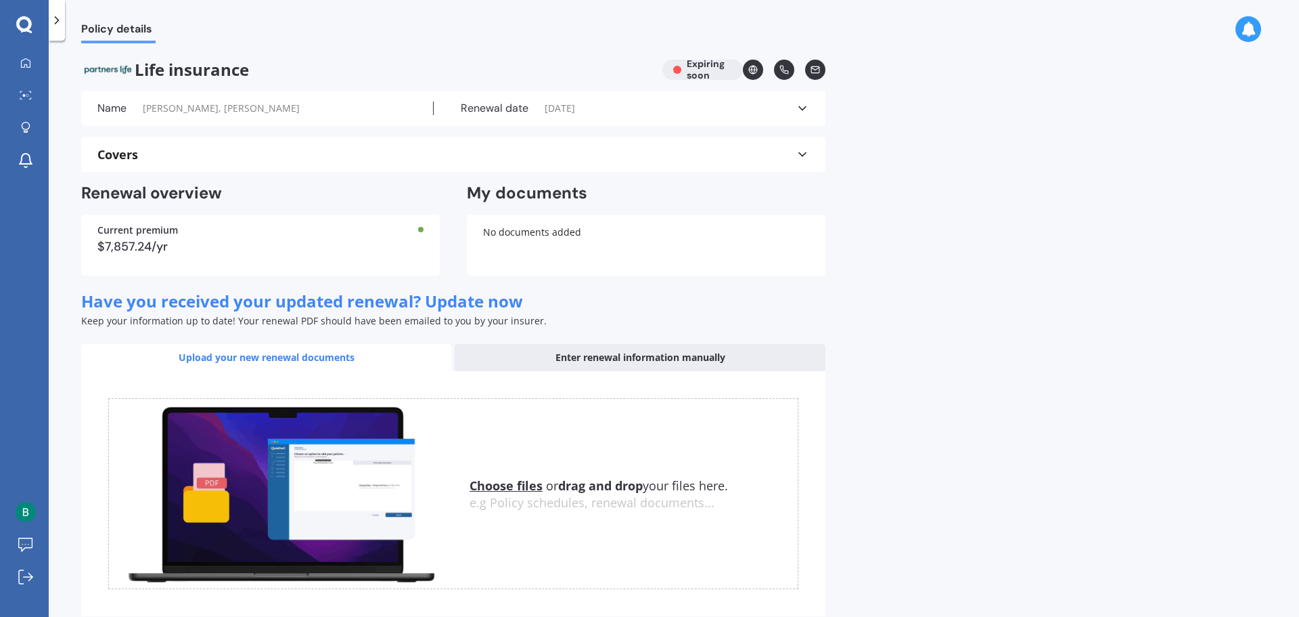
click at [188, 107] on span "[PERSON_NAME], [PERSON_NAME]" at bounding box center [221, 109] width 157 height 14
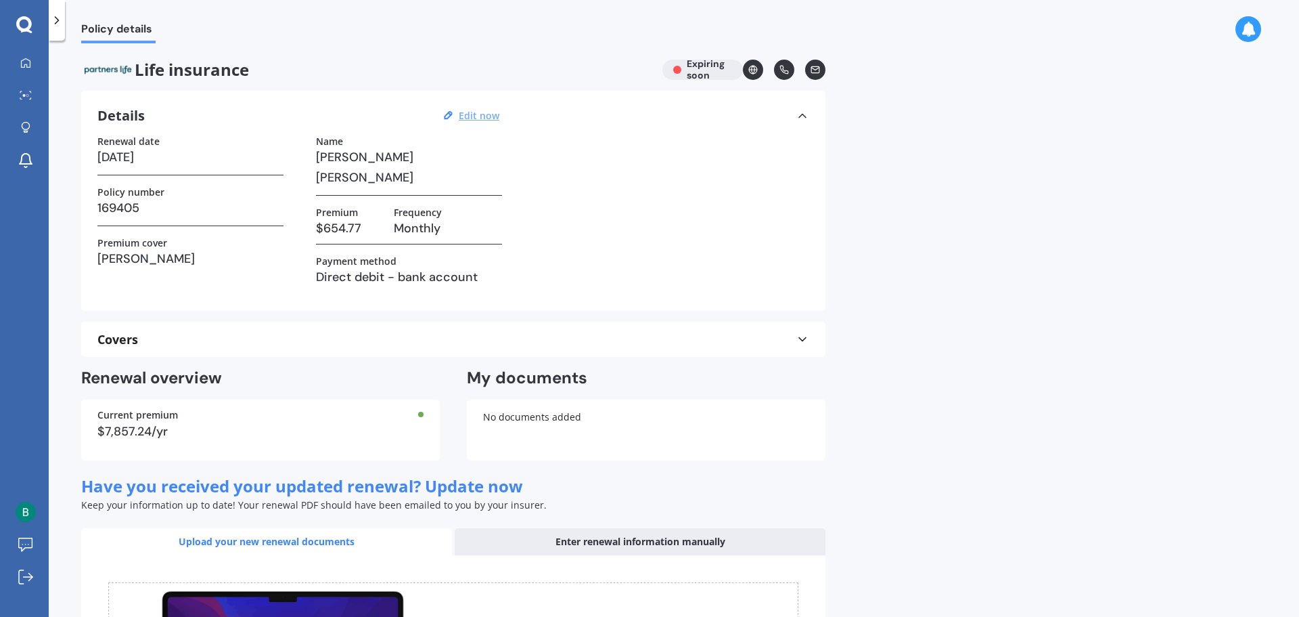
click at [476, 109] on u "Edit now" at bounding box center [479, 115] width 41 height 13
select select "23"
select select "08"
select select "2025"
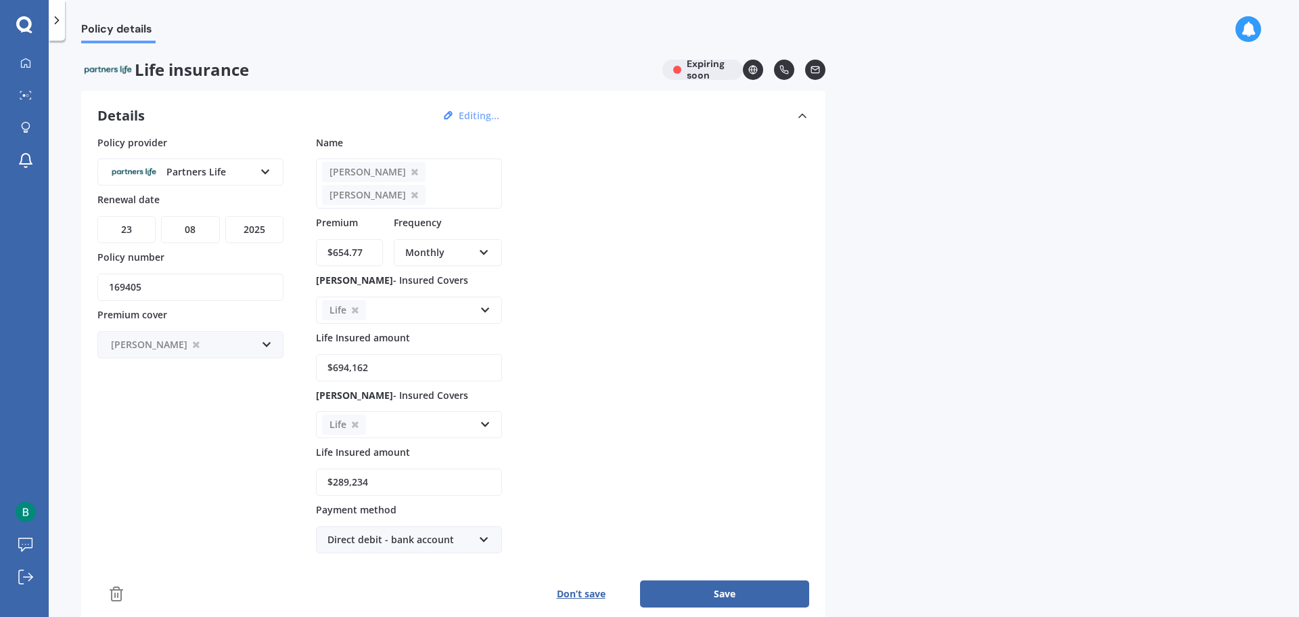
drag, startPoint x: 334, startPoint y: 249, endPoint x: 371, endPoint y: 254, distance: 37.5
click at [371, 254] on input "$654.77" at bounding box center [349, 252] width 67 height 27
type input "$292.45"
click at [687, 489] on div "Policy provider Partners Life AA AIA AMP ANZ ASB Asteron Life BNZ Chubb Cigna C…" at bounding box center [453, 344] width 712 height 418
click at [543, 282] on div "Policy provider Partners Life AA AIA AMP ANZ ASB Asteron Life BNZ Chubb Cigna C…" at bounding box center [453, 344] width 712 height 418
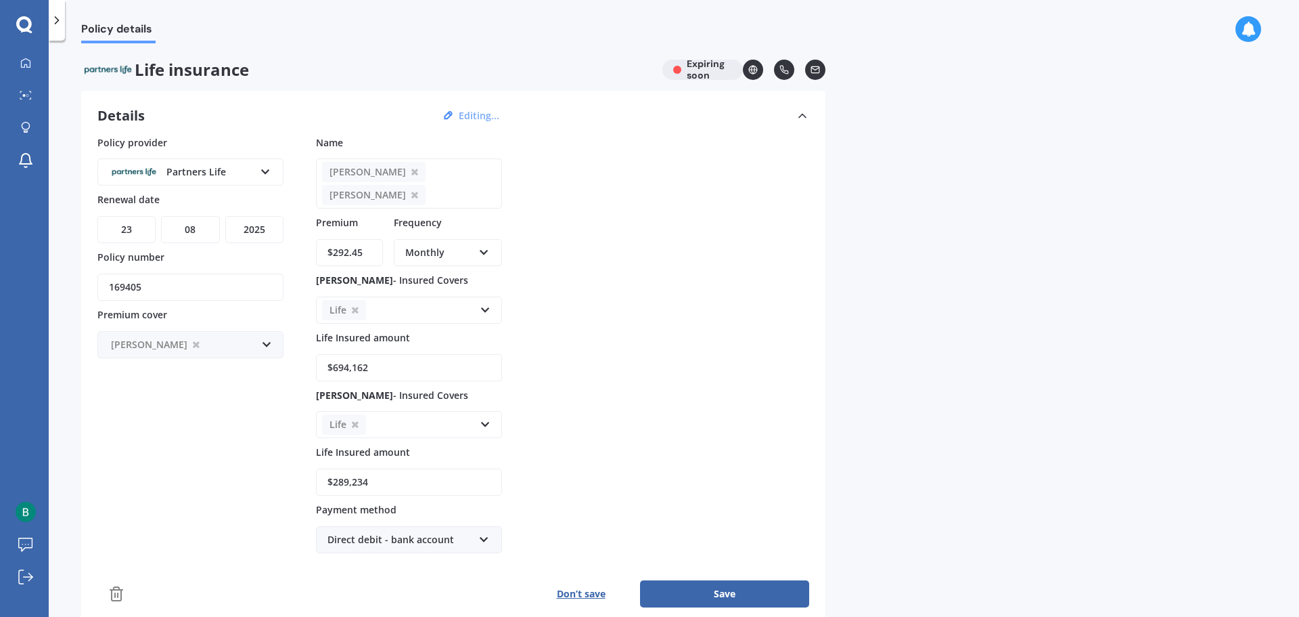
click at [728, 593] on button "Save" at bounding box center [724, 593] width 169 height 27
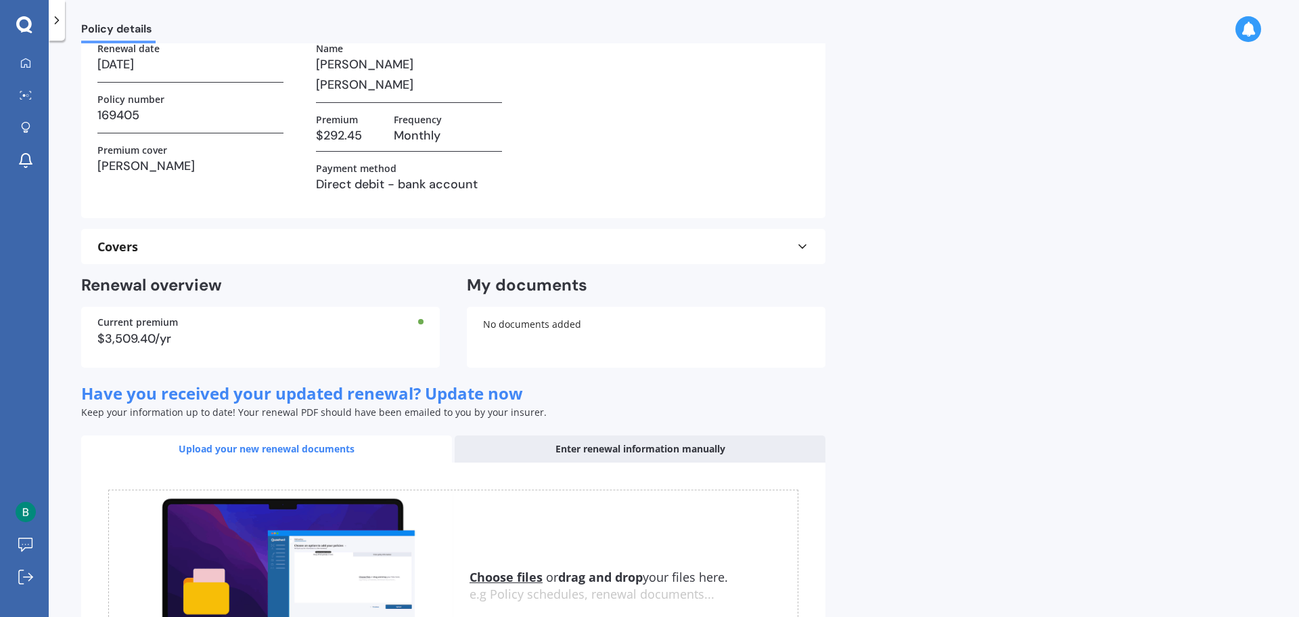
scroll to position [252, 0]
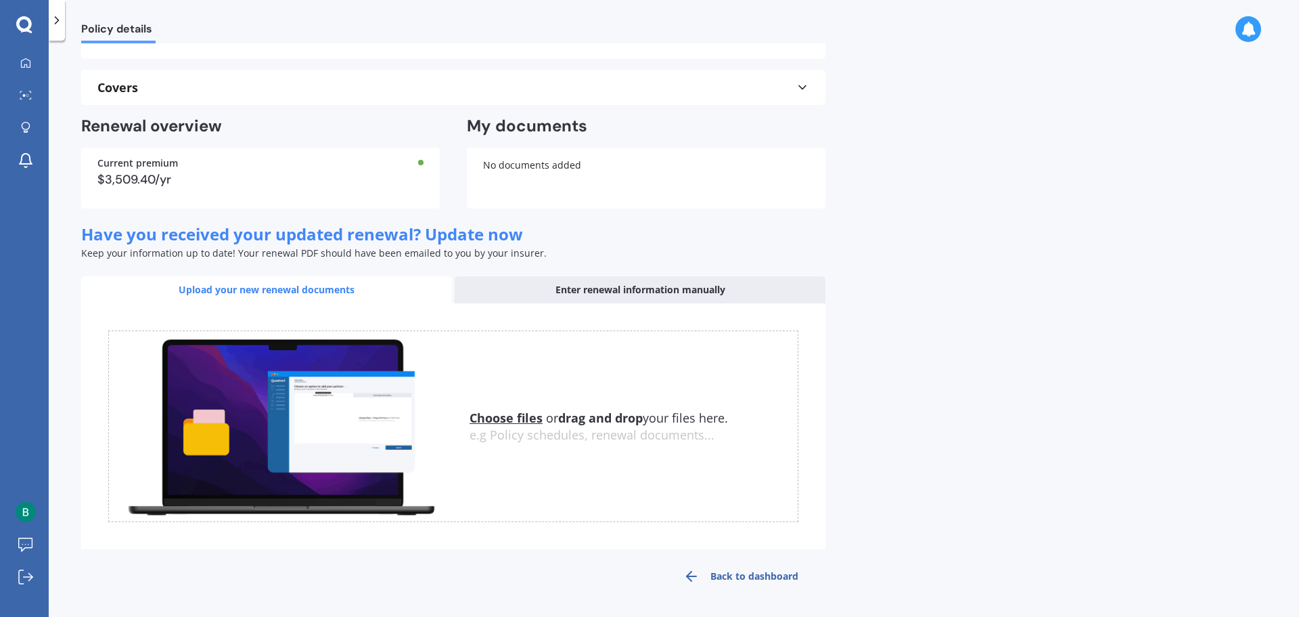
click at [761, 569] on link "Back to dashboard" at bounding box center [740, 576] width 169 height 32
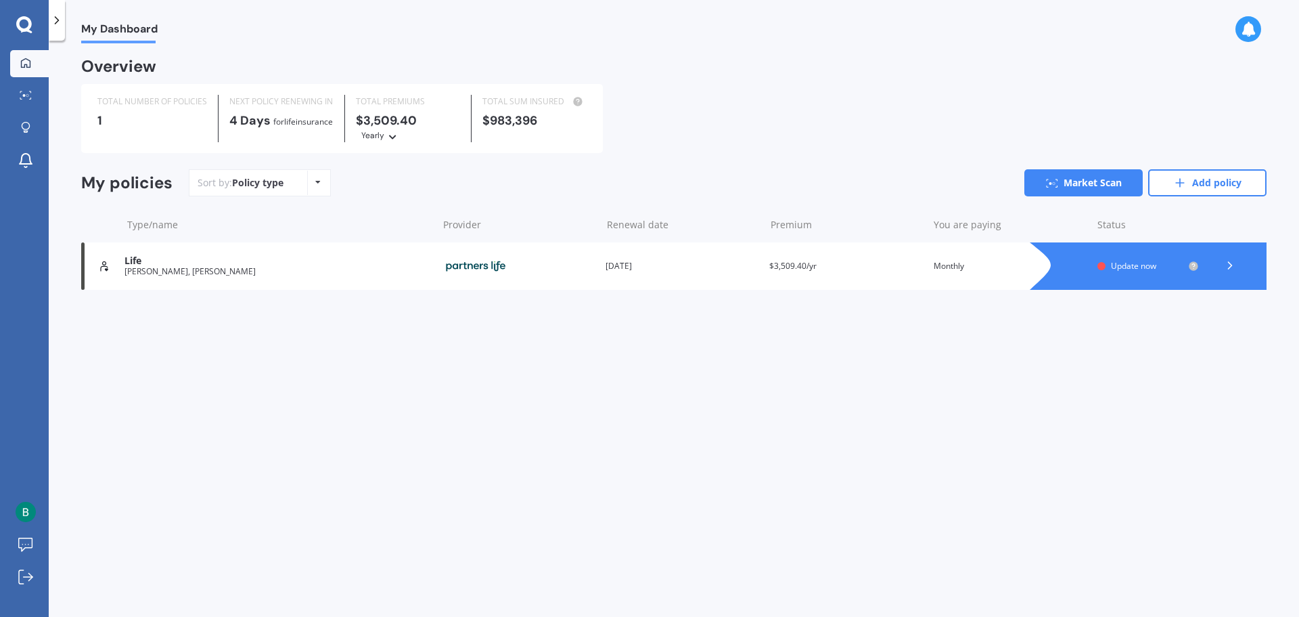
click at [1188, 181] on link "Add policy" at bounding box center [1208, 182] width 118 height 27
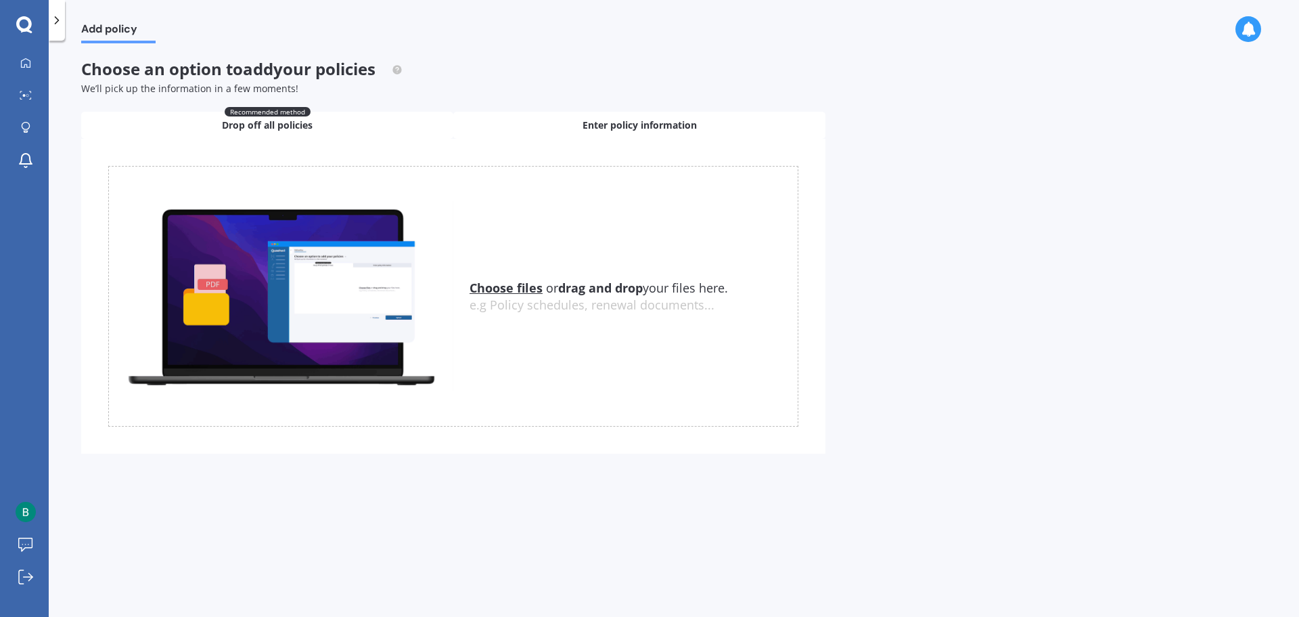
click at [618, 121] on span "Enter policy information" at bounding box center [640, 125] width 114 height 14
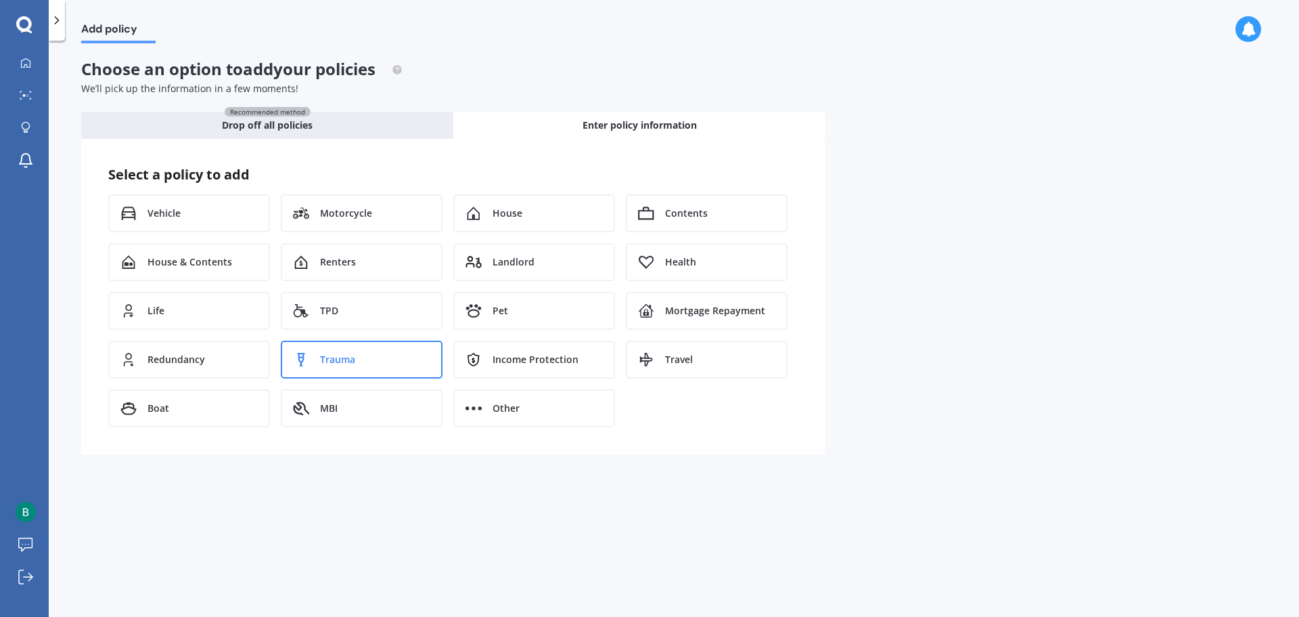
click at [336, 355] on span "Trauma" at bounding box center [337, 360] width 35 height 14
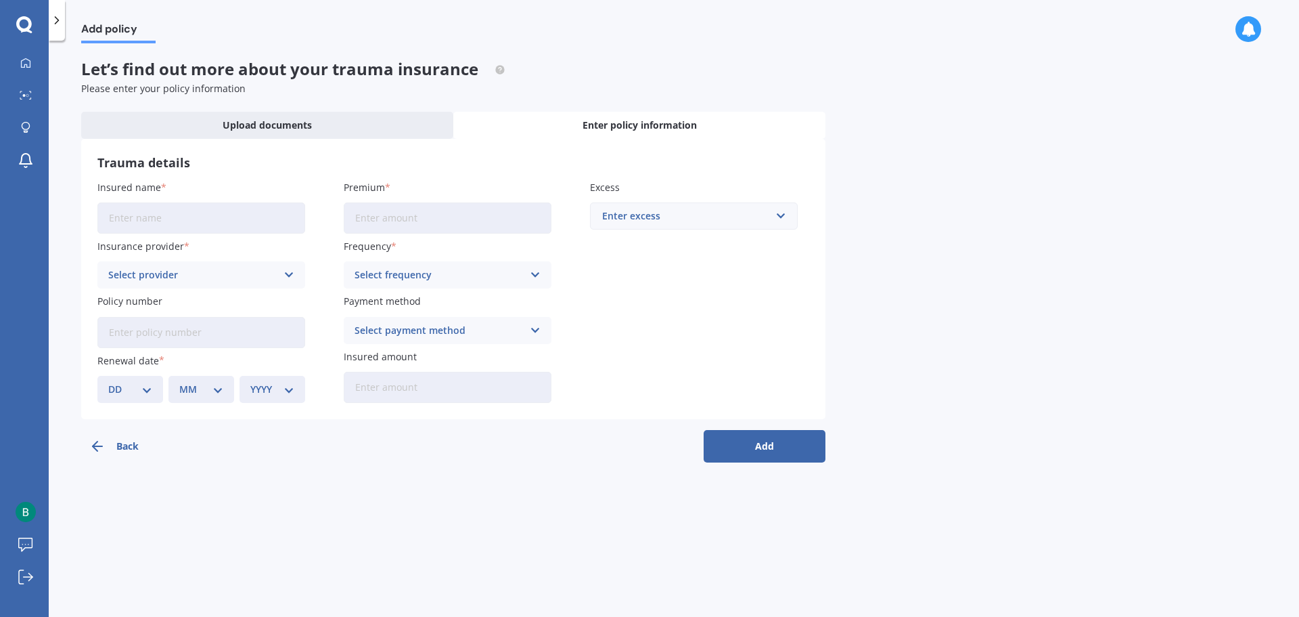
click at [167, 208] on input "Insured name" at bounding box center [201, 217] width 208 height 31
type input "[PERSON_NAME]"
click at [146, 263] on div "Select provider AIA ANZ Asteron Life Fidelity Life MAS Other Partners Life SBS" at bounding box center [201, 274] width 208 height 27
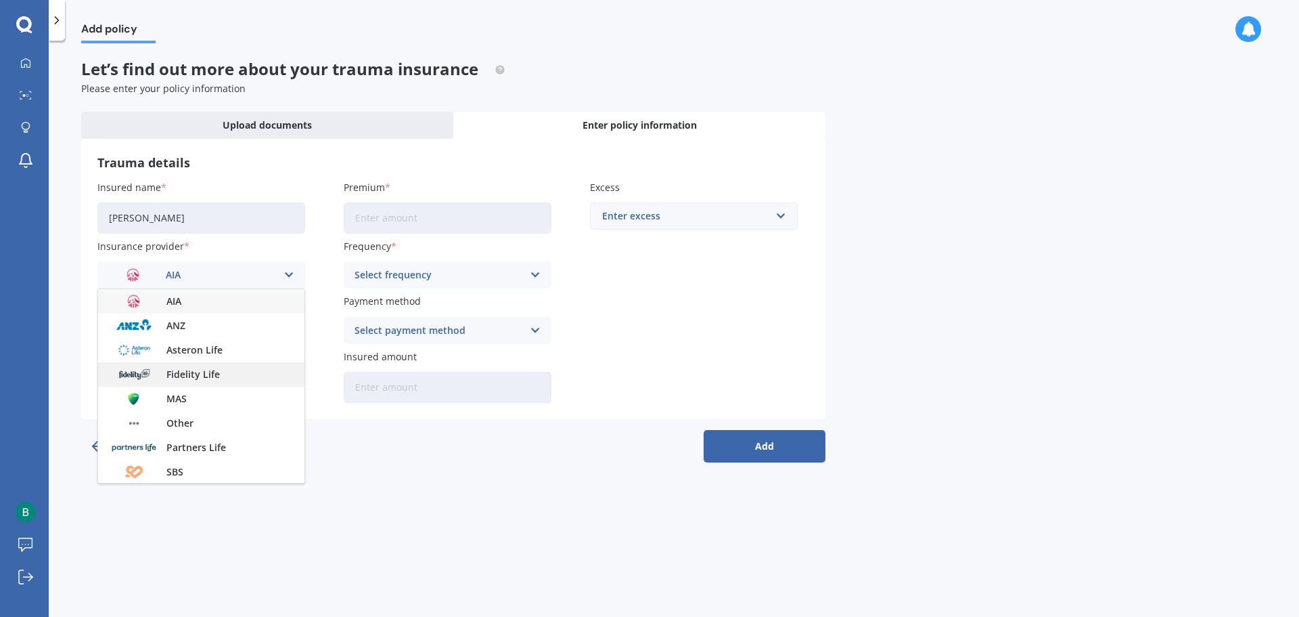
scroll to position [1, 0]
click at [179, 441] on span "Partners Life" at bounding box center [196, 445] width 60 height 9
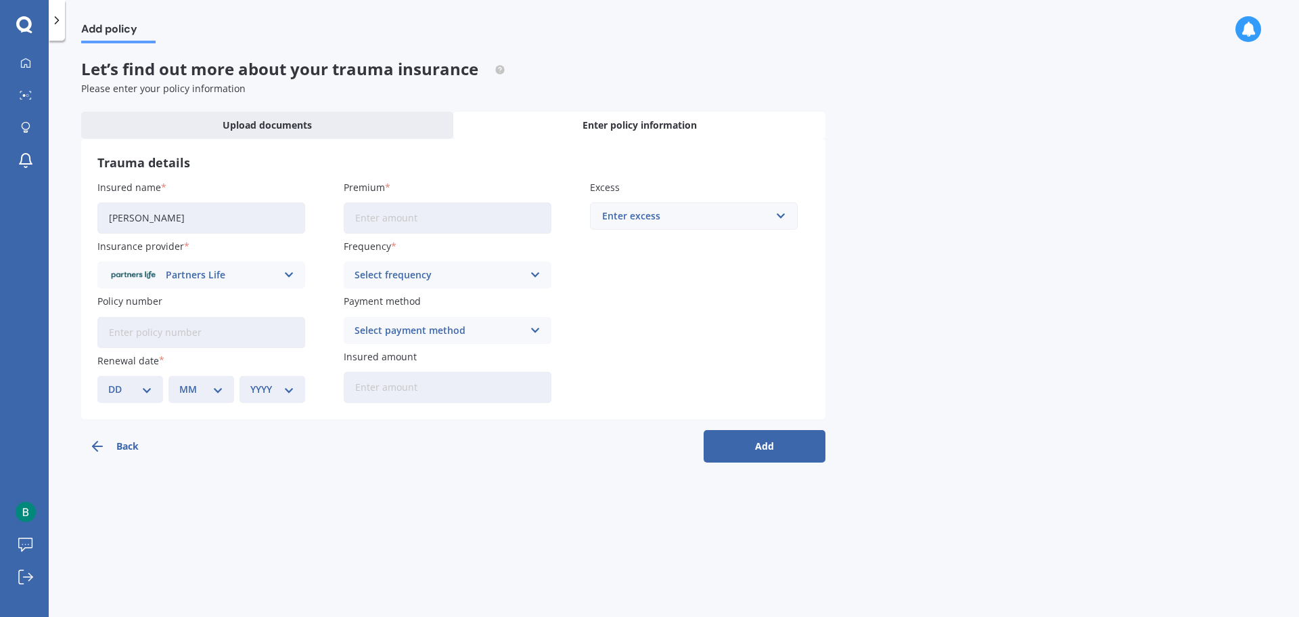
click at [126, 336] on input "Policy number" at bounding box center [201, 332] width 208 height 31
type input "169405"
click at [133, 386] on select "DD 01 02 03 04 05 06 07 08 09 10 11 12 13 14 15 16 17 18 19 20 21 22 23 24 25 2…" at bounding box center [130, 389] width 44 height 15
select select "23"
click at [108, 382] on select "DD 01 02 03 04 05 06 07 08 09 10 11 12 13 14 15 16 17 18 19 20 21 22 23 24 25 2…" at bounding box center [130, 389] width 44 height 15
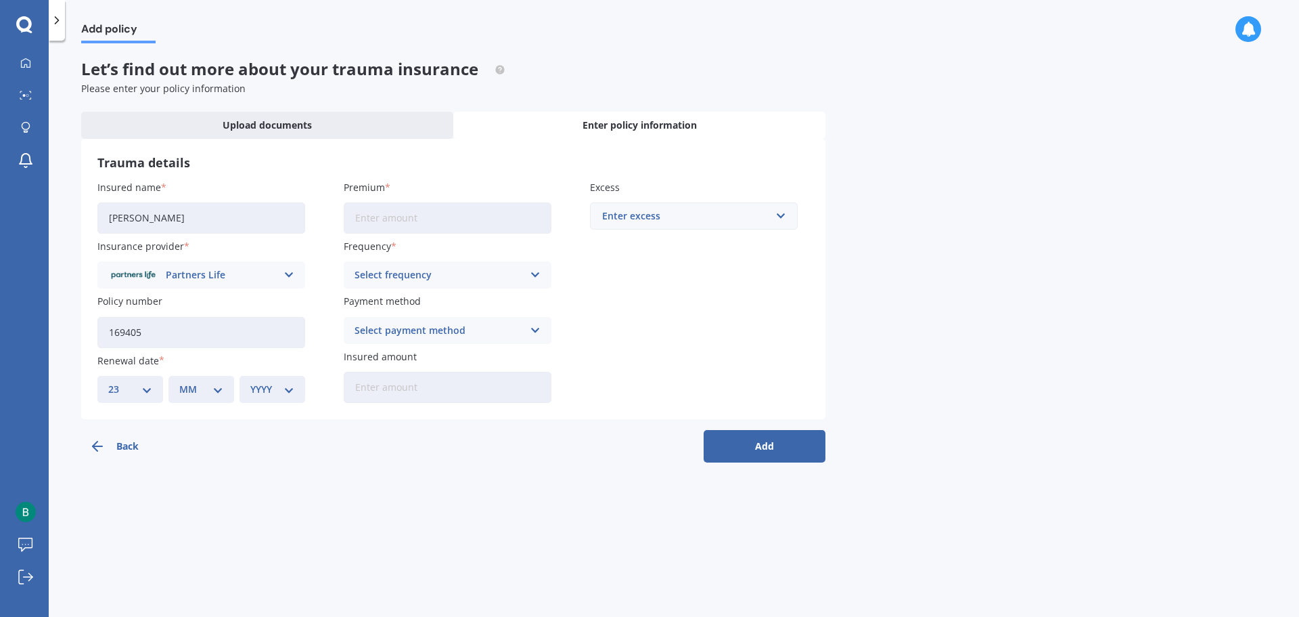
click at [205, 393] on select "MM 01 02 03 04 05 06 07 08 09 10 11 12" at bounding box center [201, 389] width 44 height 15
select select "08"
click at [179, 382] on select "MM 01 02 03 04 05 06 07 08 09 10 11 12" at bounding box center [201, 389] width 44 height 15
click at [282, 393] on select "YYYY 2027 2026 2025 2024 2023 2022 2021 2020 2019 2018 2017 2016 2015 2014 2013…" at bounding box center [272, 389] width 44 height 15
select select "2025"
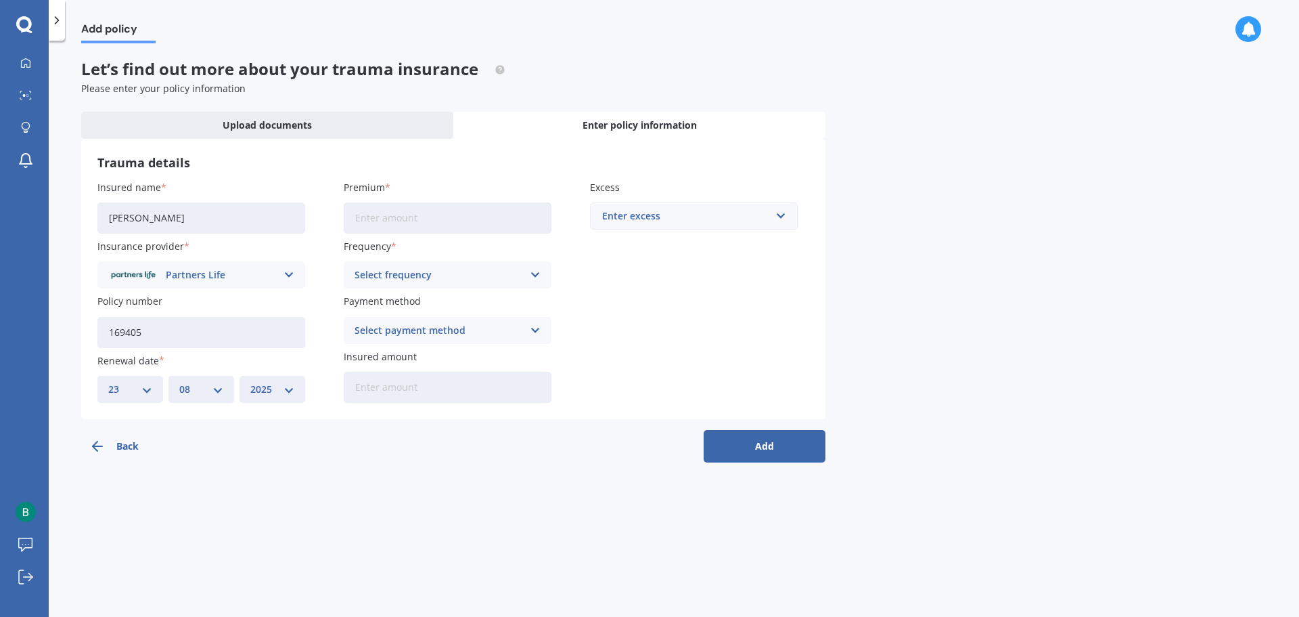
click at [250, 382] on select "YYYY 2027 2026 2025 2024 2023 2022 2021 2020 2019 2018 2017 2016 2015 2014 2013…" at bounding box center [272, 389] width 44 height 15
click at [414, 225] on input "Premium" at bounding box center [448, 217] width 208 height 31
click at [183, 268] on div "Partners Life AIA ANZ Asteron Life Fidelity Life MAS Other Partners Life SBS" at bounding box center [201, 274] width 208 height 27
click at [29, 93] on icon at bounding box center [26, 95] width 12 height 9
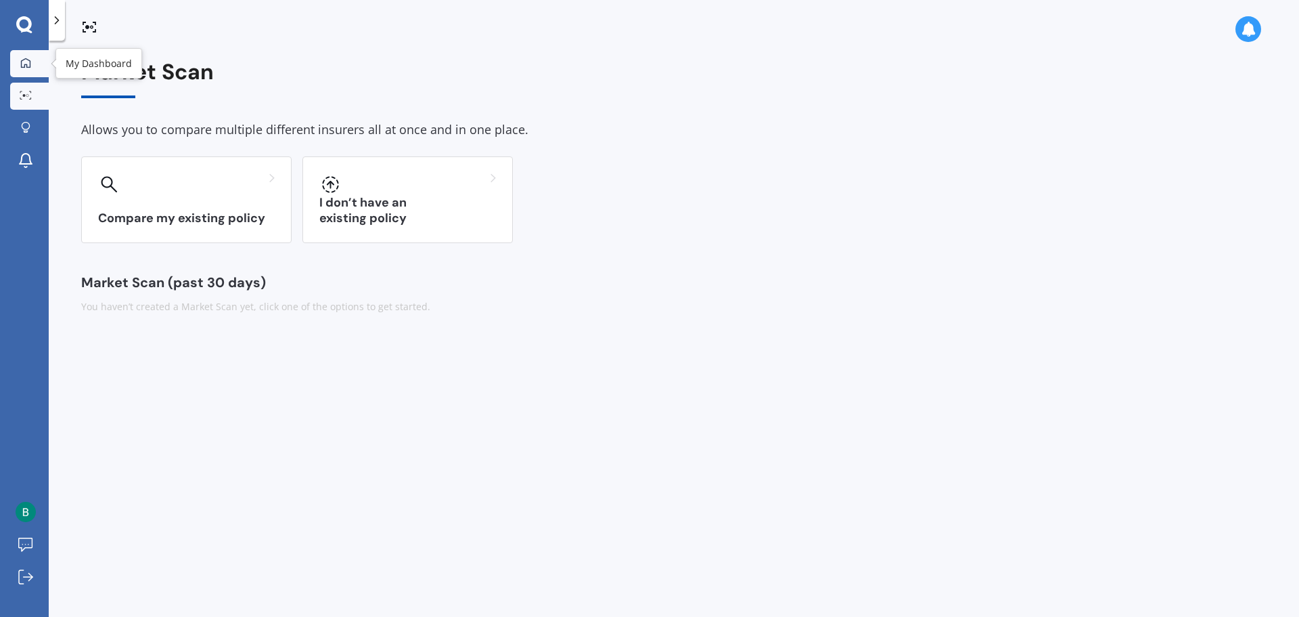
click at [20, 59] on div at bounding box center [26, 64] width 20 height 12
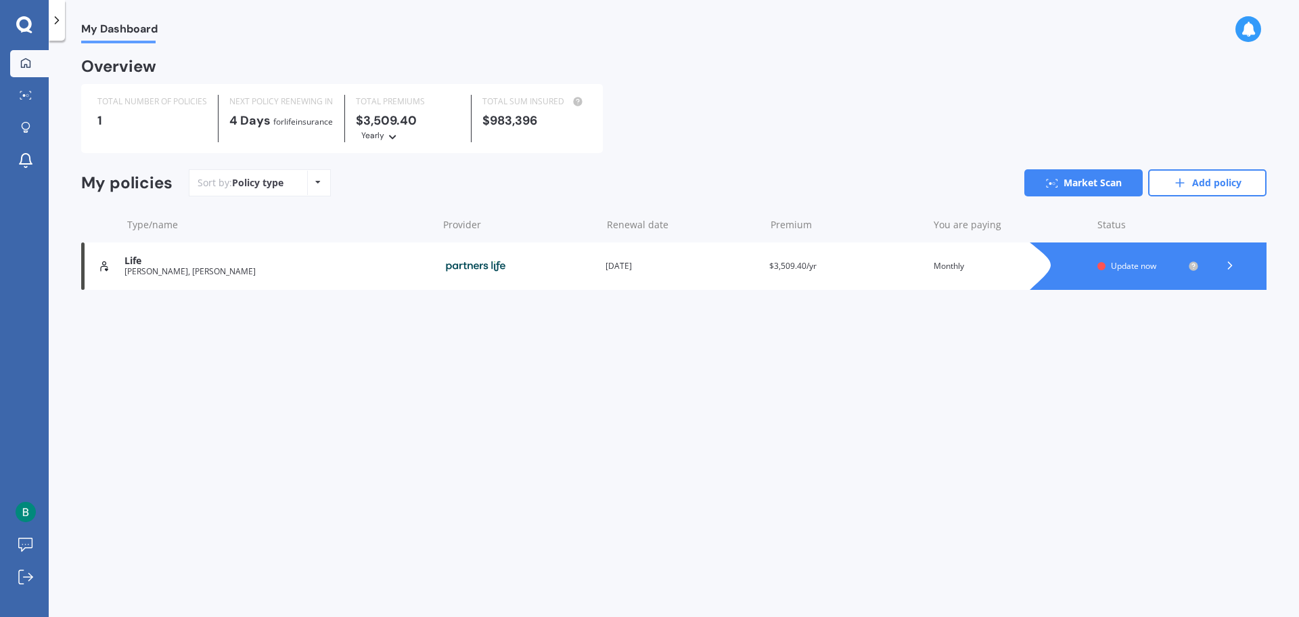
drag, startPoint x: 502, startPoint y: 261, endPoint x: 261, endPoint y: 268, distance: 241.0
drag, startPoint x: 261, startPoint y: 268, endPoint x: 209, endPoint y: 265, distance: 52.2
click at [209, 265] on div "Life" at bounding box center [278, 261] width 307 height 12
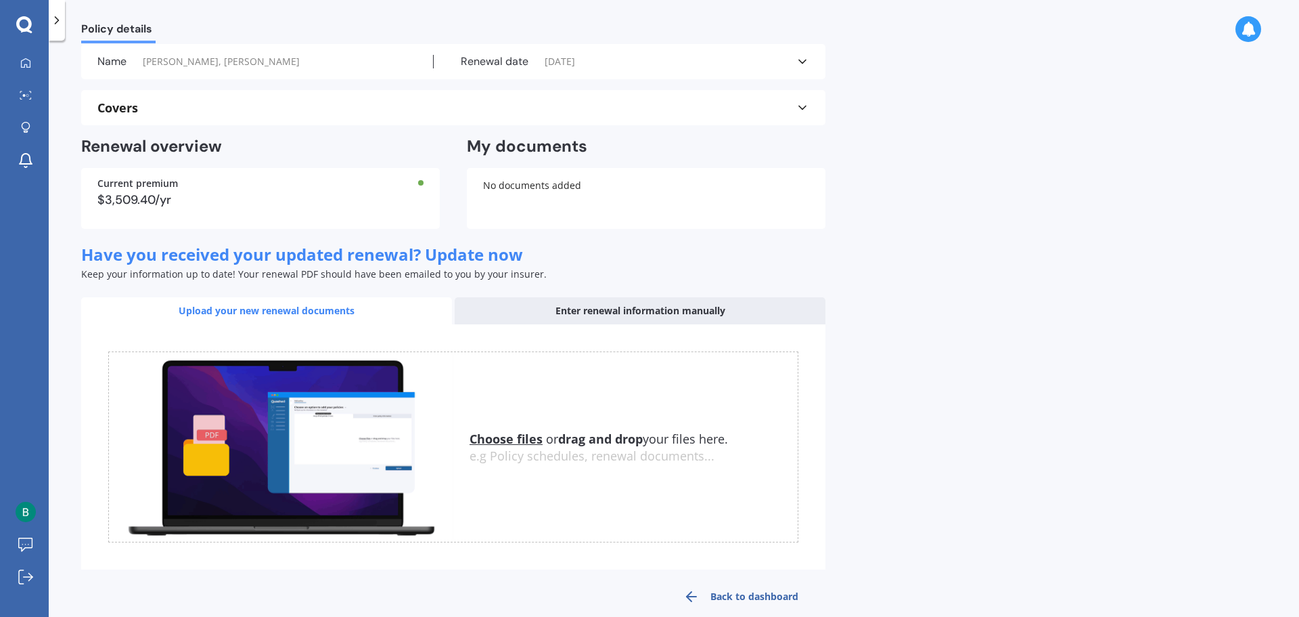
scroll to position [67, 0]
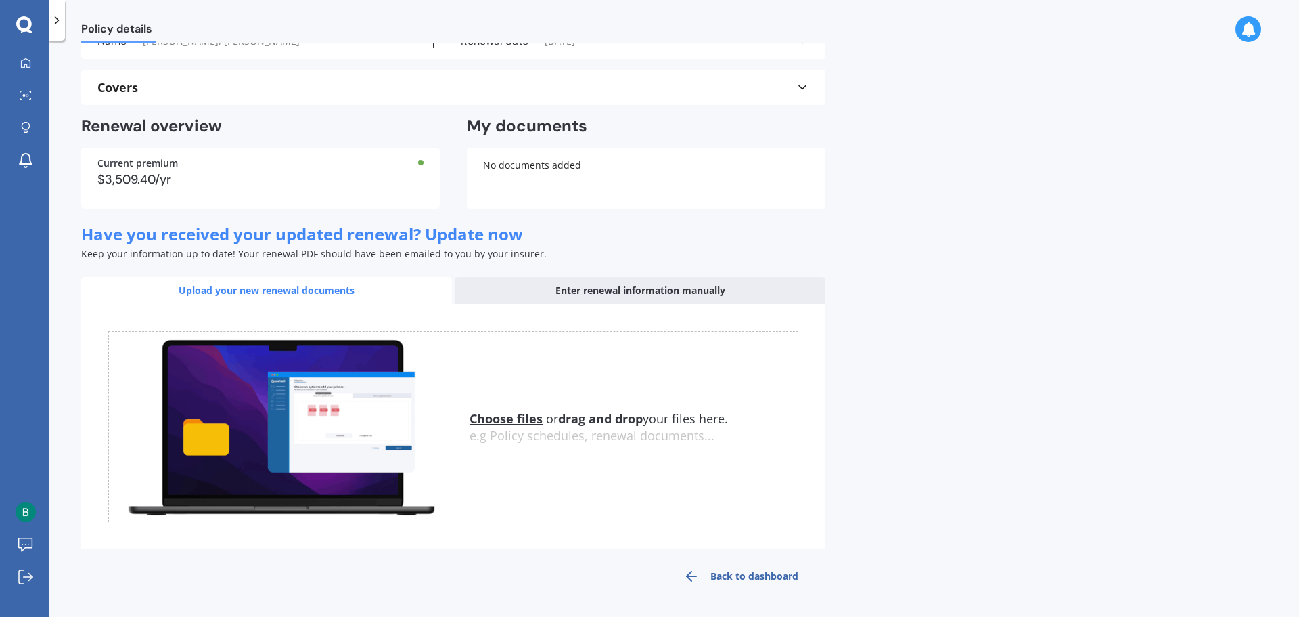
click at [363, 241] on span "Have you received your updated renewal? Update now" at bounding box center [302, 234] width 442 height 22
click at [22, 53] on link "My Dashboard" at bounding box center [29, 63] width 39 height 27
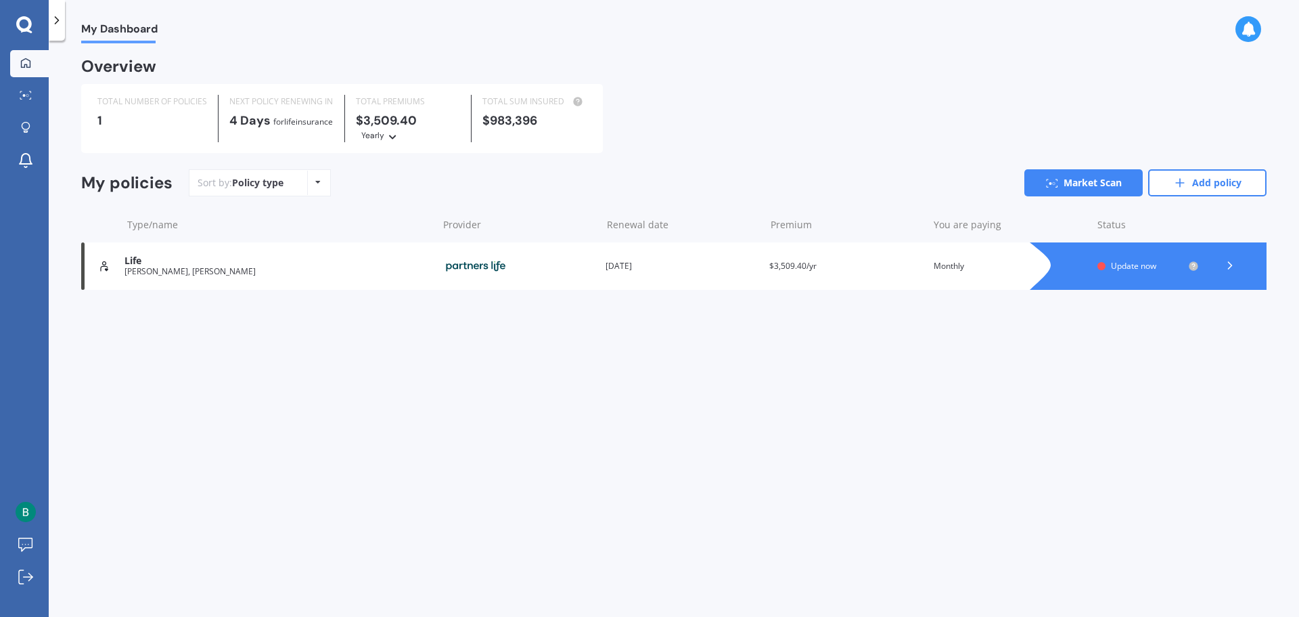
click at [28, 26] on icon at bounding box center [24, 25] width 16 height 18
click at [26, 512] on img at bounding box center [26, 511] width 20 height 20
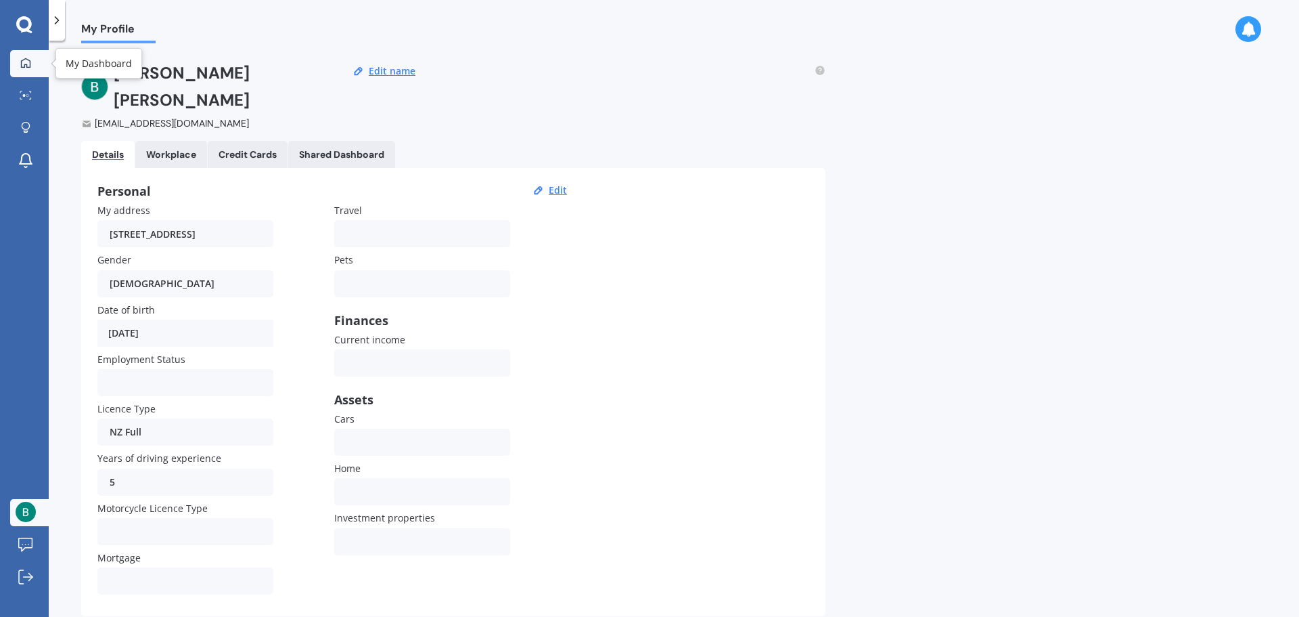
click at [20, 64] on div at bounding box center [26, 64] width 20 height 12
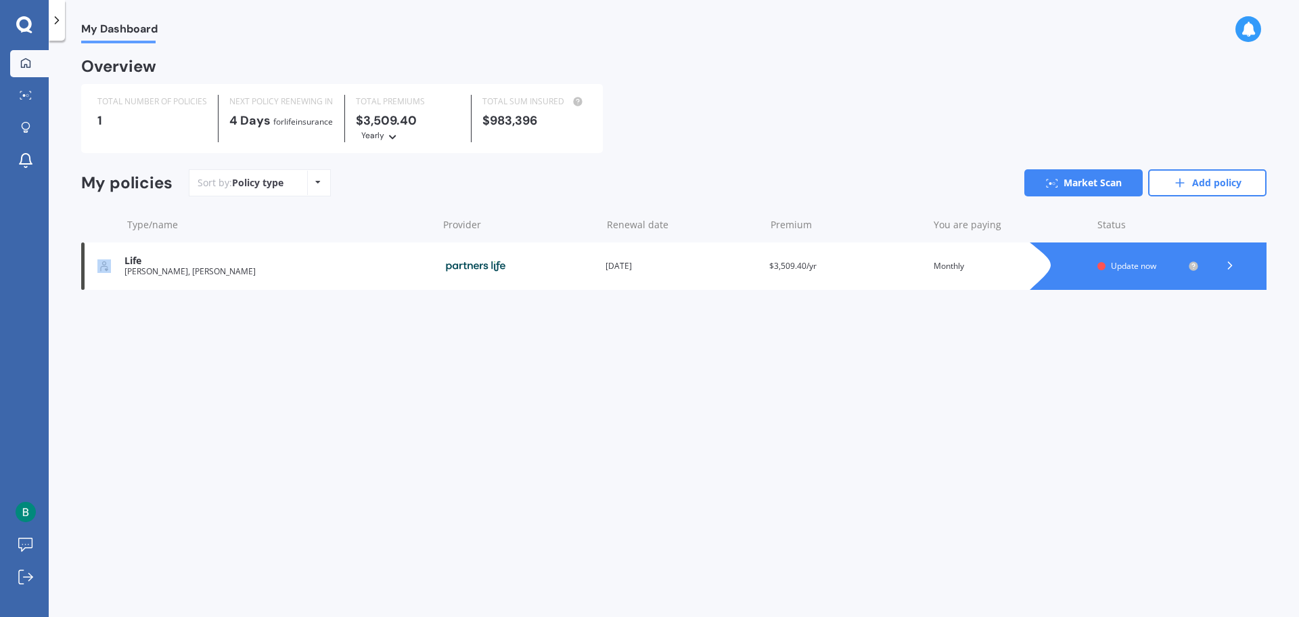
drag, startPoint x: 83, startPoint y: 265, endPoint x: 94, endPoint y: 269, distance: 11.6
click at [99, 295] on div "My policies Sort by: Policy type Policy type Alphabetical Date added Renewing n…" at bounding box center [674, 232] width 1186 height 126
click at [108, 265] on img at bounding box center [104, 266] width 14 height 14
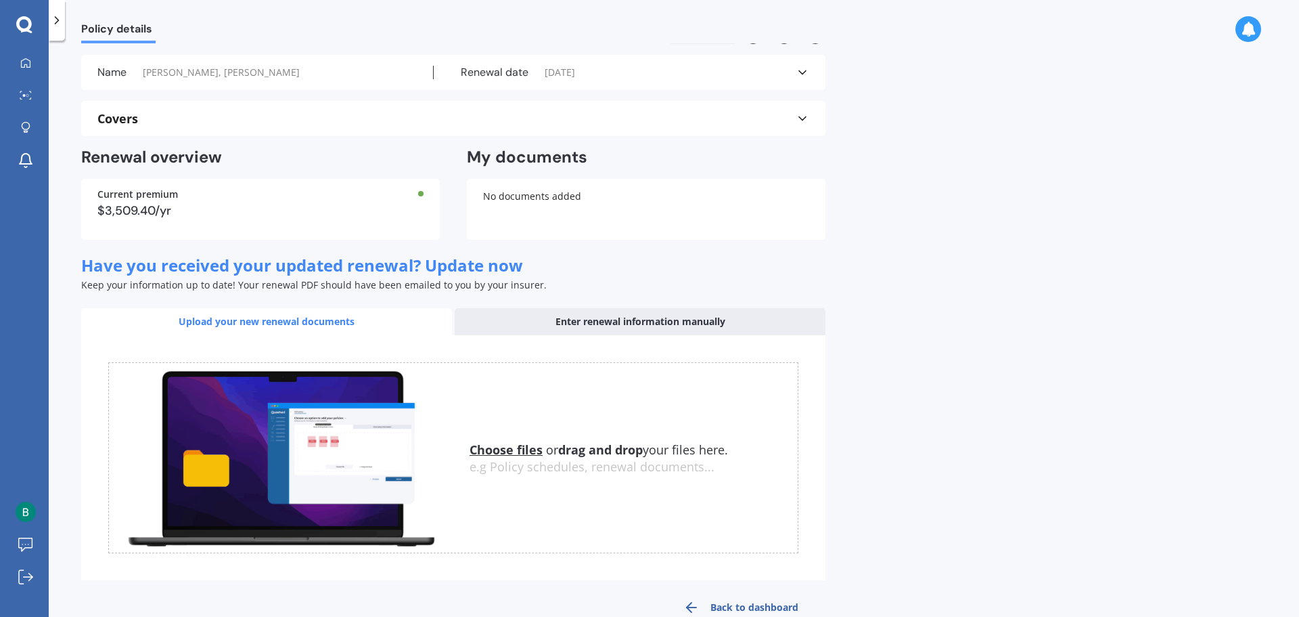
scroll to position [67, 0]
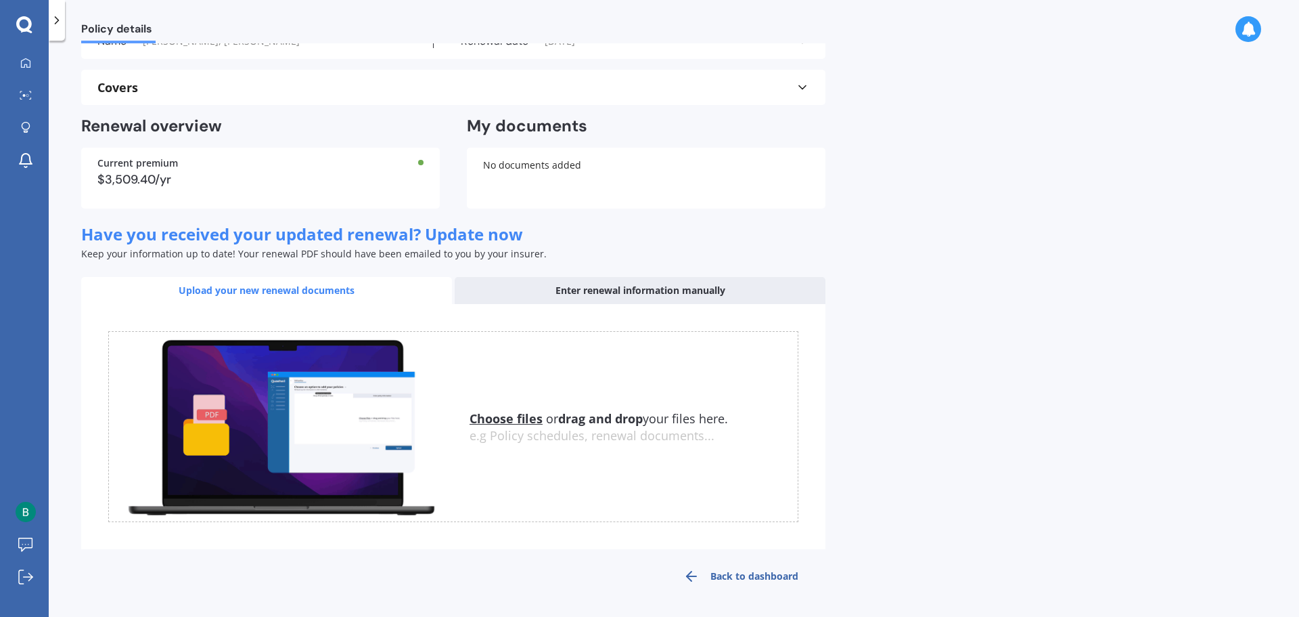
drag, startPoint x: 587, startPoint y: 301, endPoint x: 605, endPoint y: 284, distance: 24.9
click at [591, 298] on div "Enter renewal information manually" at bounding box center [640, 290] width 371 height 27
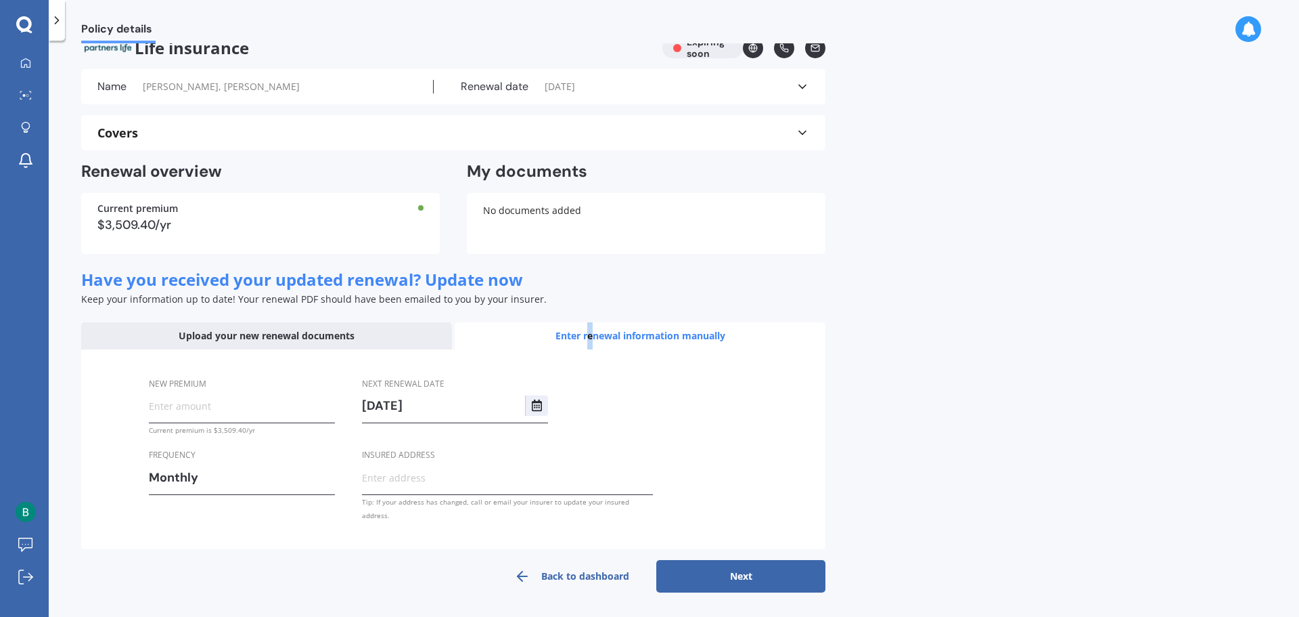
scroll to position [8, 0]
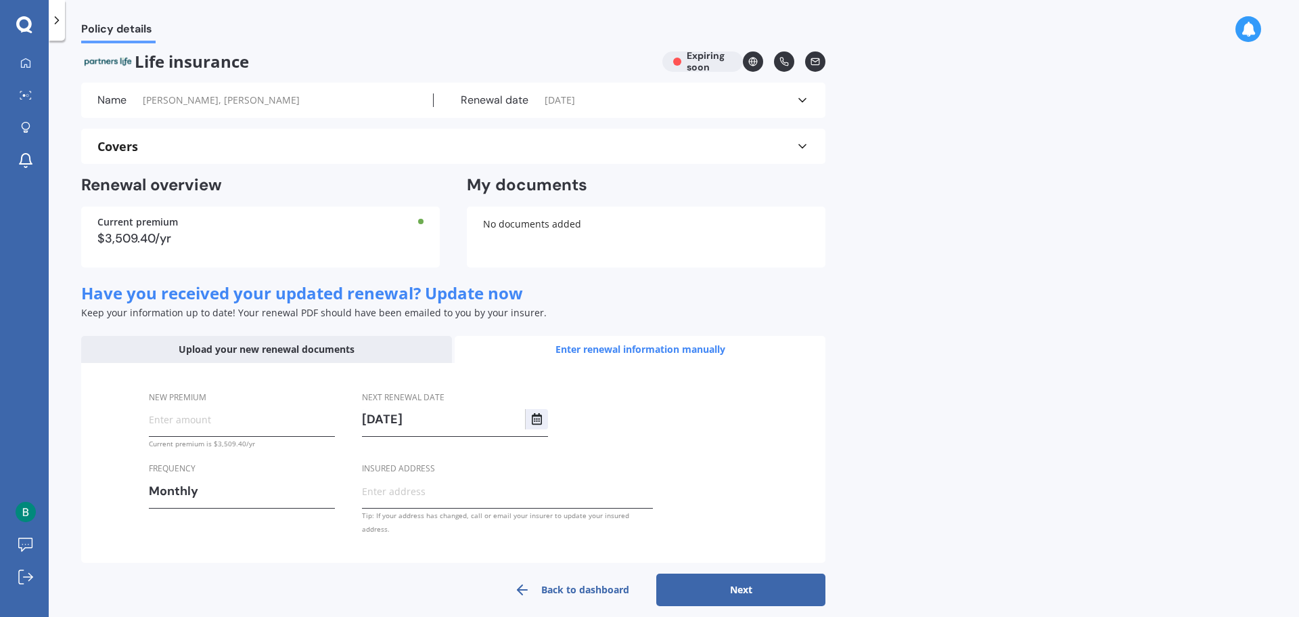
click at [605, 284] on div "Have you received your updated renewal? Update now Keep your information up to …" at bounding box center [453, 302] width 744 height 36
click at [173, 421] on input "New premium" at bounding box center [242, 419] width 186 height 20
click at [179, 425] on input "New premium" at bounding box center [242, 419] width 186 height 20
click at [215, 443] on div "Current premium is $3,509.40/yr" at bounding box center [242, 444] width 186 height 14
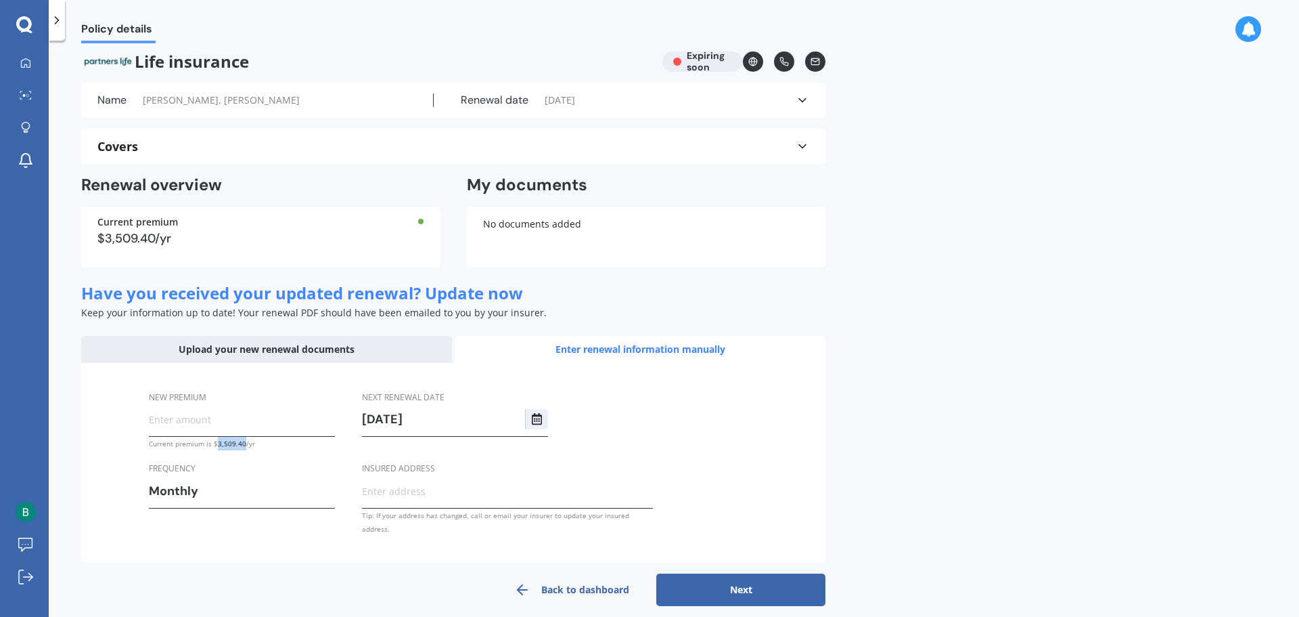
copy div "3,509.40"
click at [172, 414] on input "New premium" at bounding box center [242, 419] width 186 height 20
paste input "$3,509.40"
click at [172, 414] on input "$3,509.40" at bounding box center [242, 419] width 186 height 20
type input "$3,609.40"
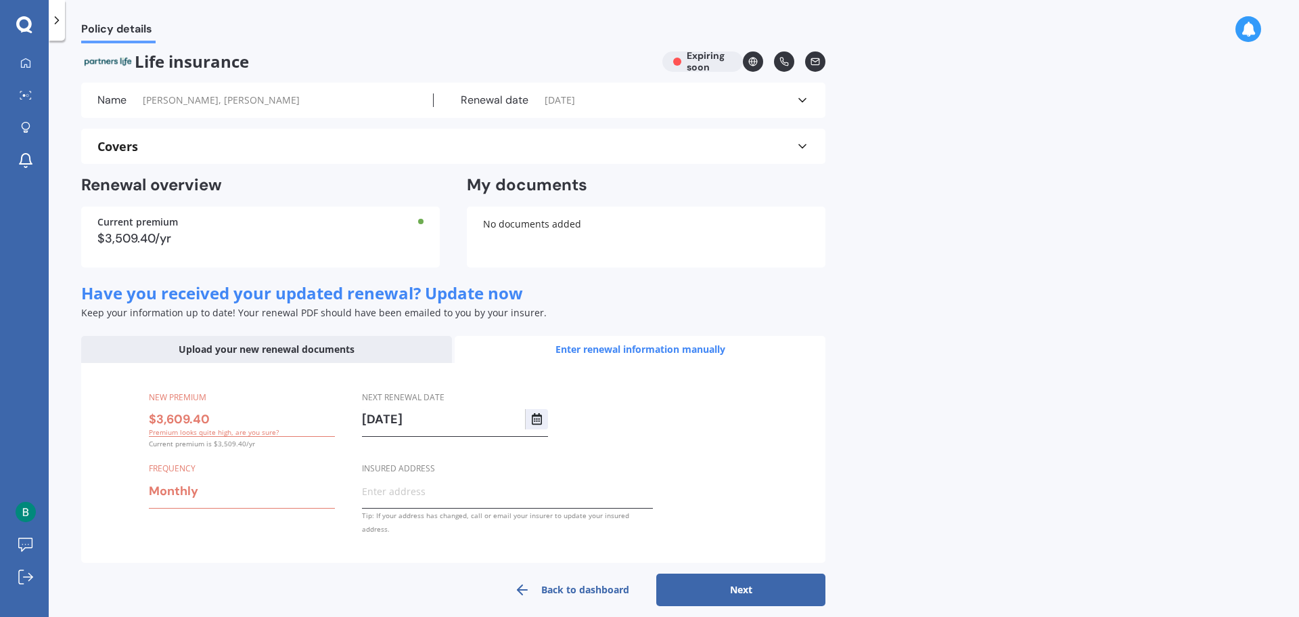
click at [187, 483] on div "Monthly" at bounding box center [233, 491] width 169 height 20
click at [189, 347] on div "Yearly" at bounding box center [242, 346] width 185 height 24
click at [395, 498] on input "Insured address" at bounding box center [507, 491] width 291 height 20
click at [753, 579] on button "Next" at bounding box center [740, 589] width 169 height 32
select select "23"
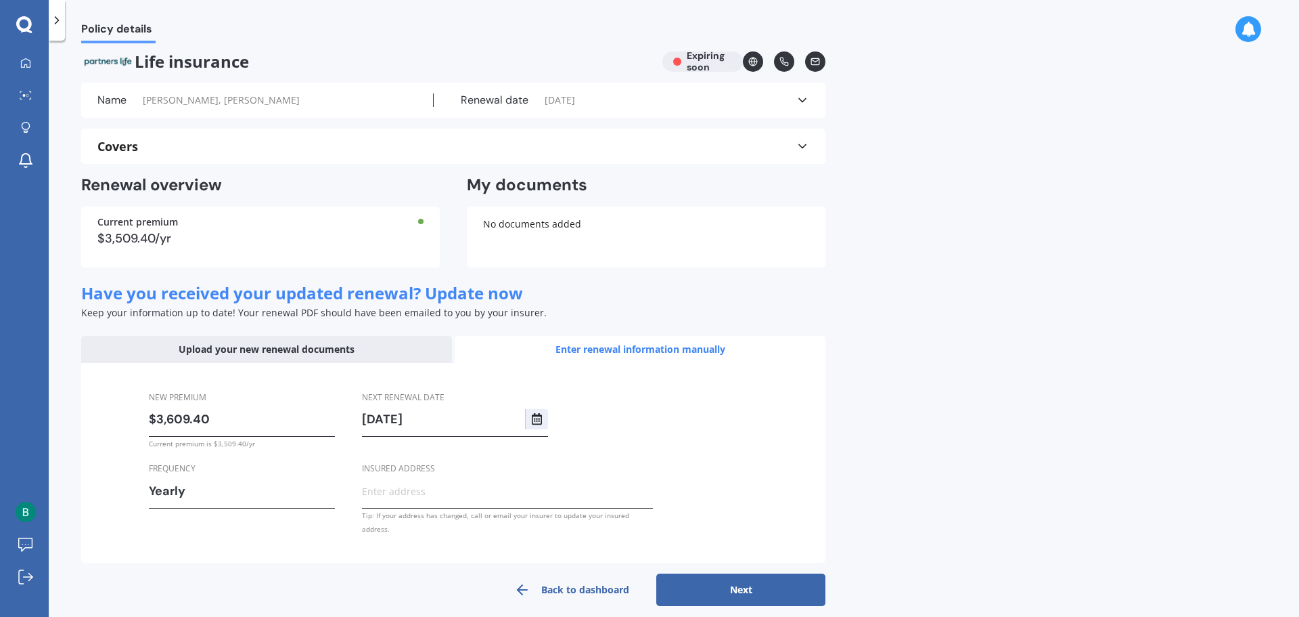
select select "08"
select select "2026"
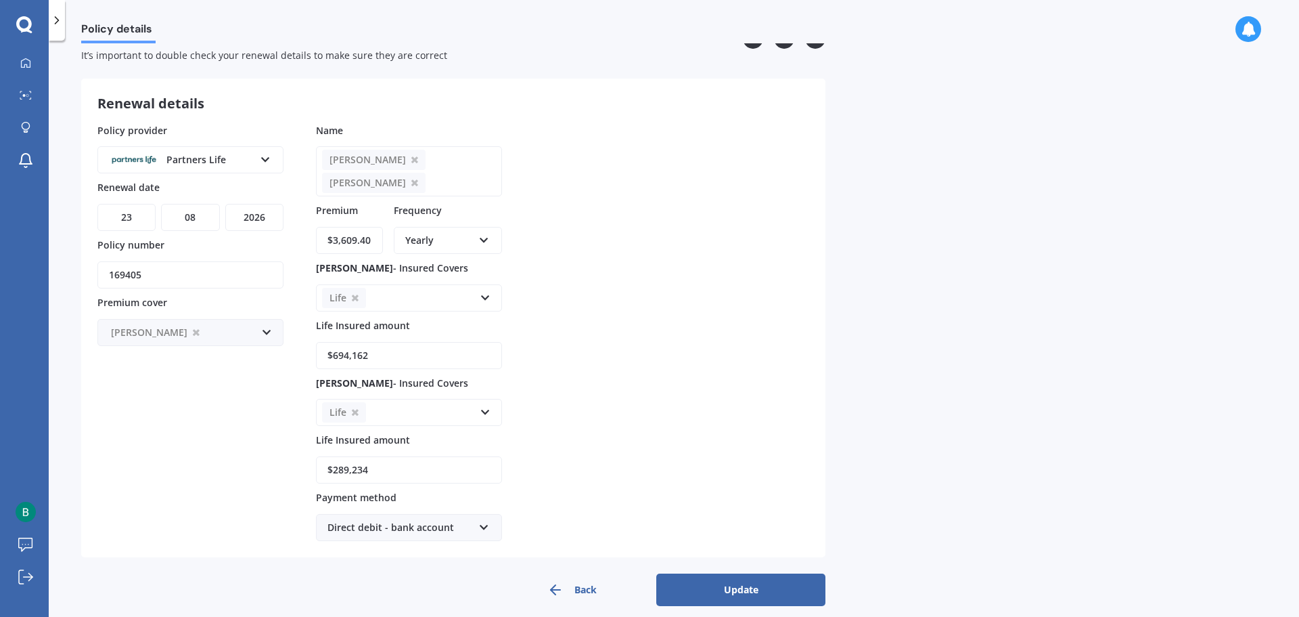
scroll to position [47, 0]
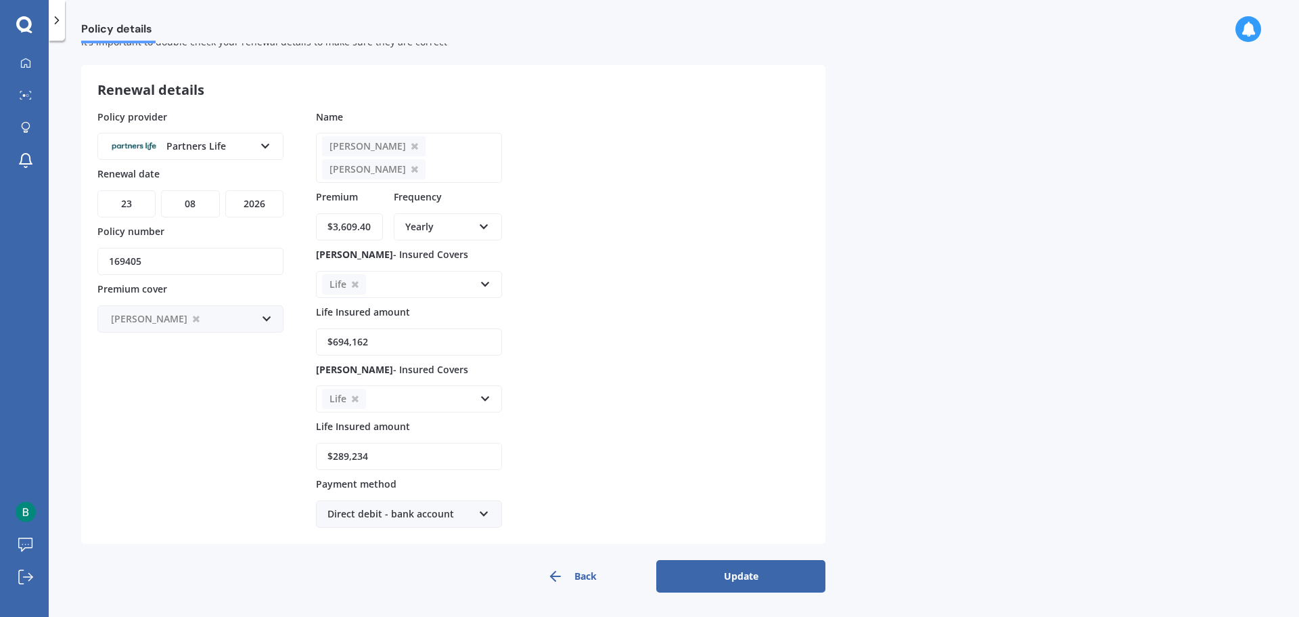
click at [742, 571] on button "Update" at bounding box center [740, 576] width 169 height 32
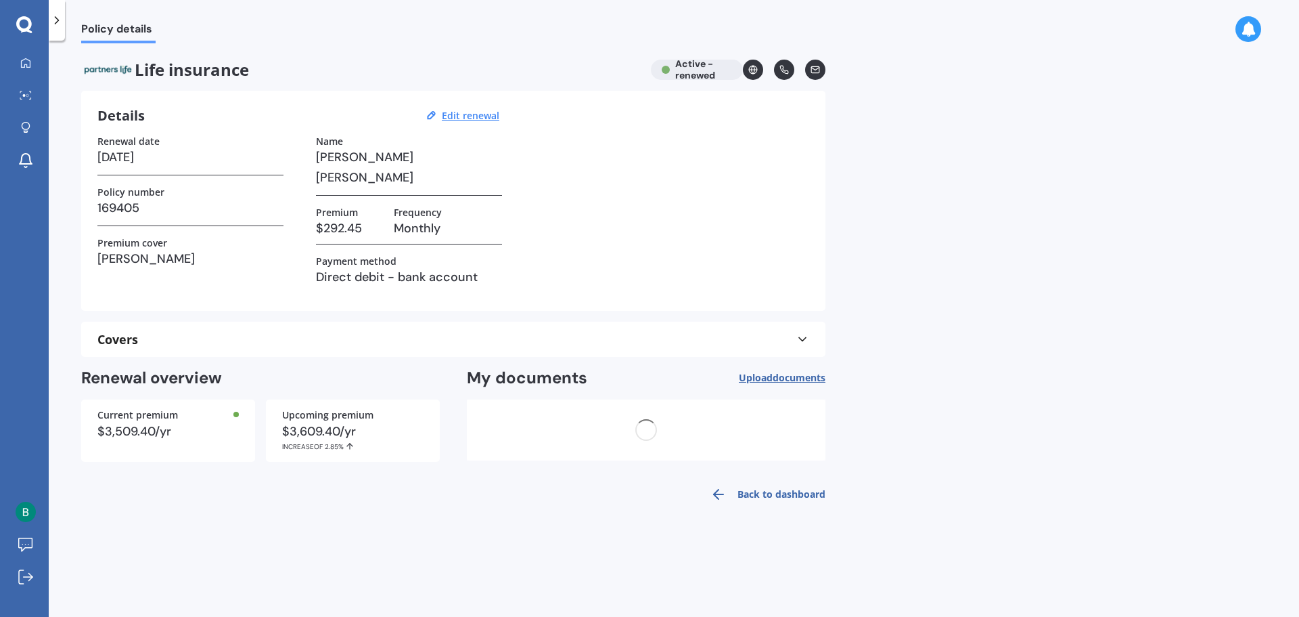
scroll to position [0, 0]
click at [468, 114] on u "Edit renewal" at bounding box center [471, 115] width 58 height 13
select select "23"
select select "08"
select select "2026"
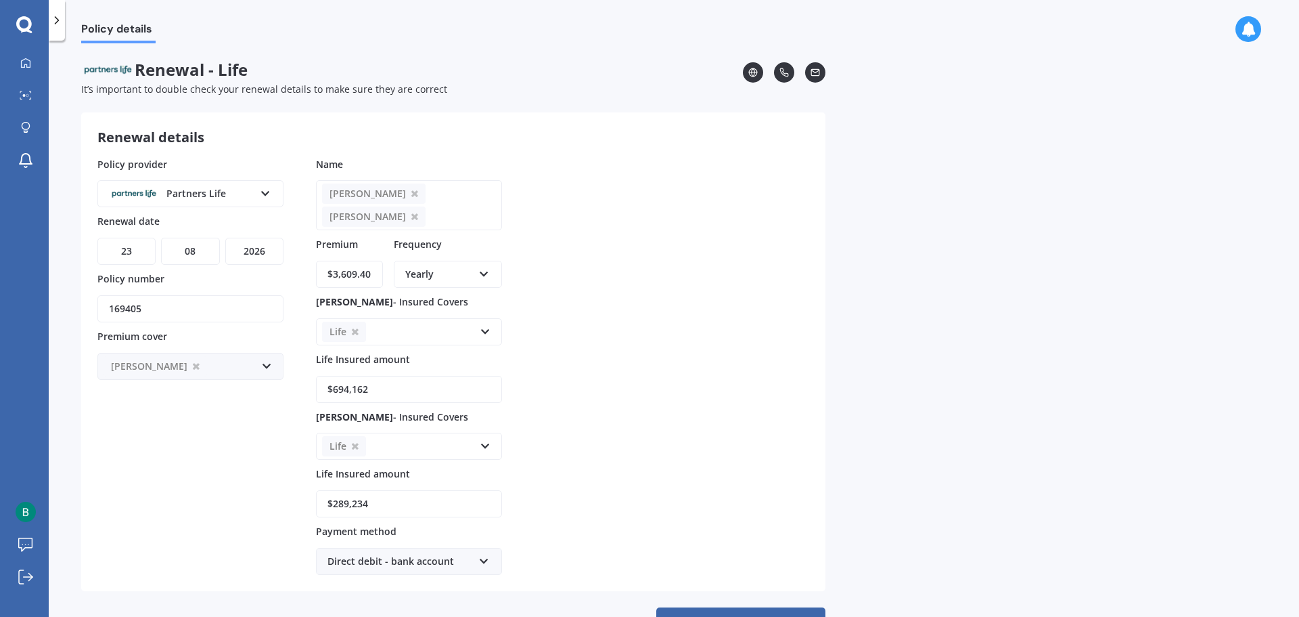
click at [269, 192] on icon at bounding box center [266, 190] width 12 height 9
click at [648, 229] on div "Policy provider Partners Life AA AIA AMP ANZ ASB Asteron Life BNZ Chubb Cigna C…" at bounding box center [453, 366] width 712 height 418
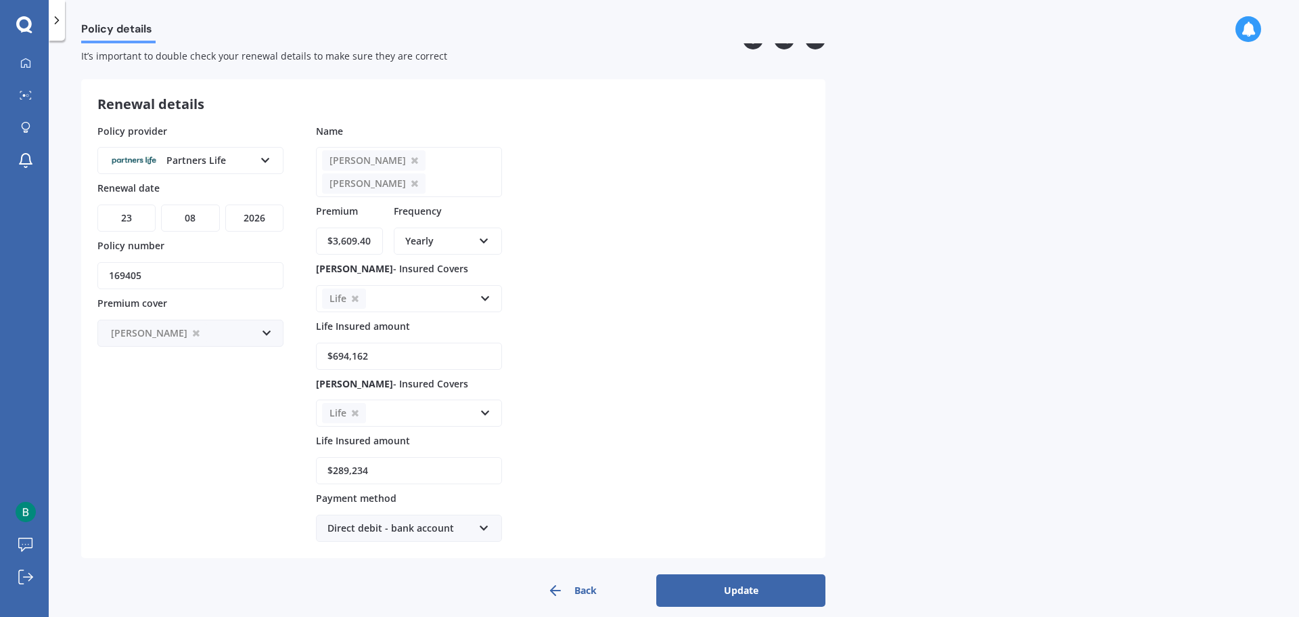
scroll to position [47, 0]
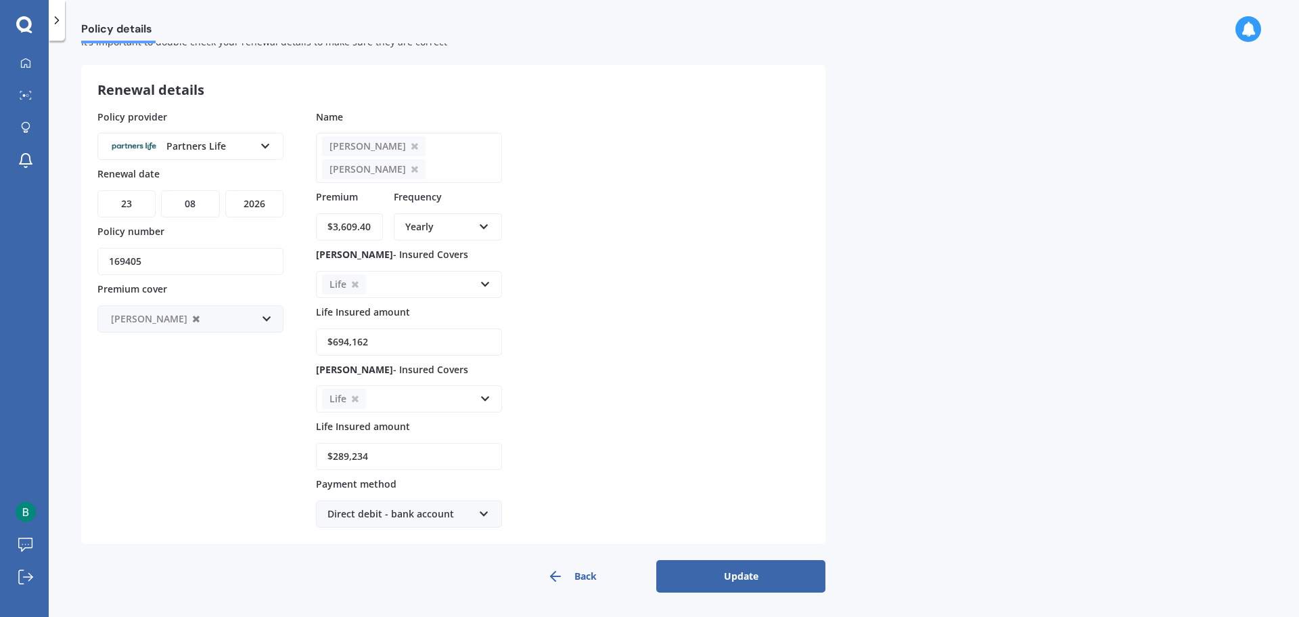
click at [193, 319] on icon at bounding box center [196, 319] width 7 height 9
click at [355, 283] on icon at bounding box center [355, 284] width 7 height 9
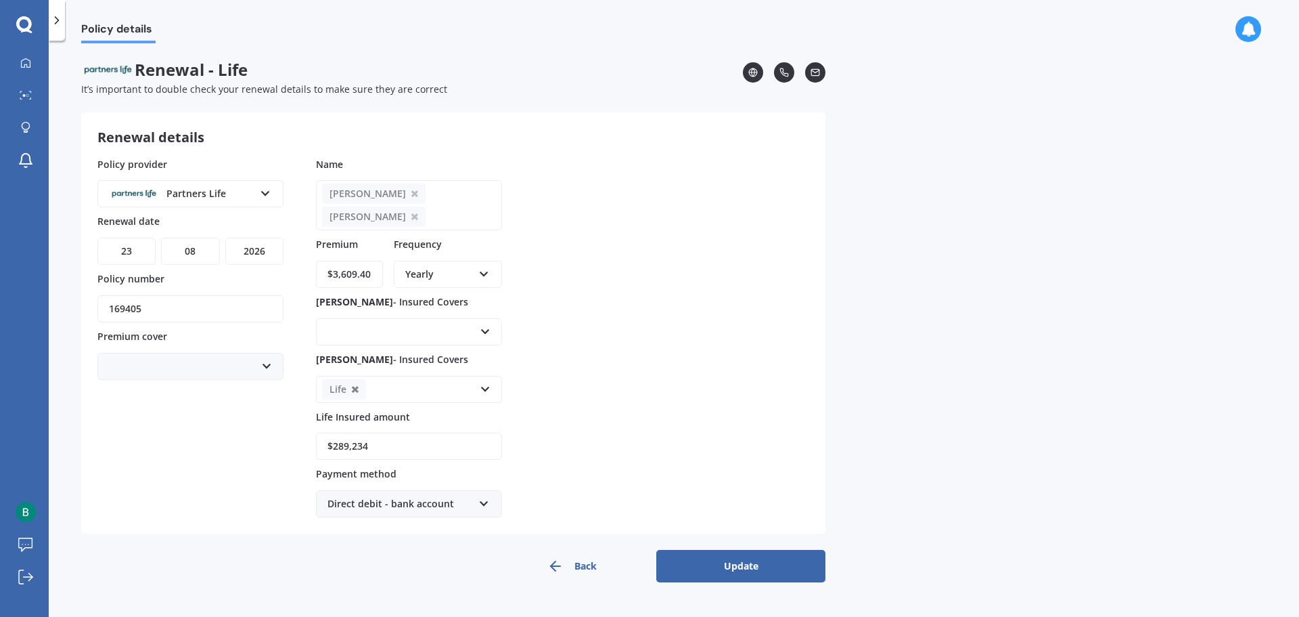
click at [353, 388] on icon at bounding box center [355, 389] width 7 height 9
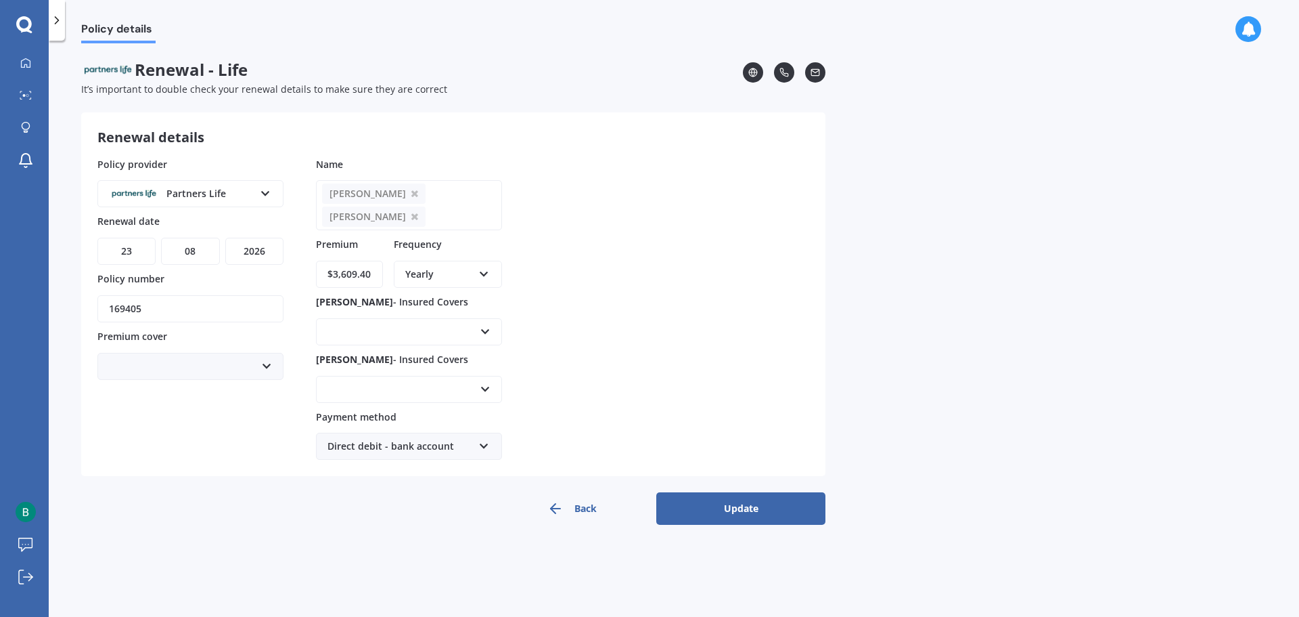
drag, startPoint x: 371, startPoint y: 273, endPoint x: 234, endPoint y: 277, distance: 136.8
click at [234, 277] on div "Policy provider Partners Life AA AIA AMP ANZ ASB Asteron Life BNZ Chubb Cigna C…" at bounding box center [453, 308] width 712 height 303
click at [418, 217] on icon at bounding box center [414, 217] width 7 height 9
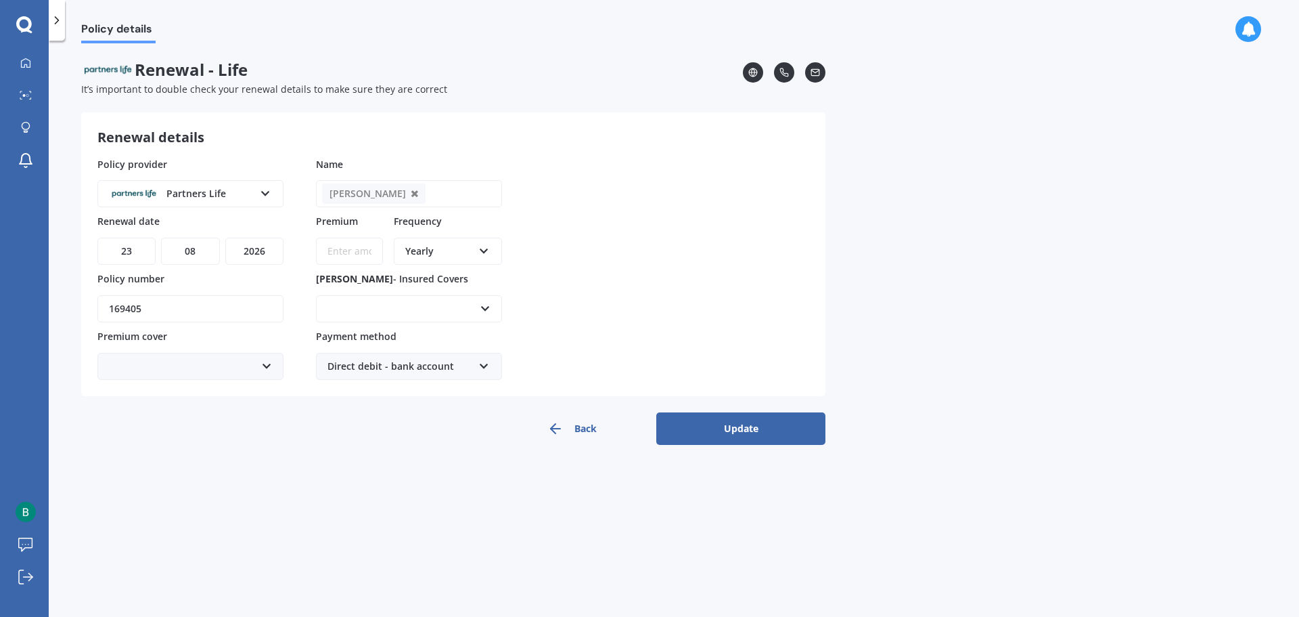
click at [411, 191] on icon at bounding box center [414, 193] width 7 height 9
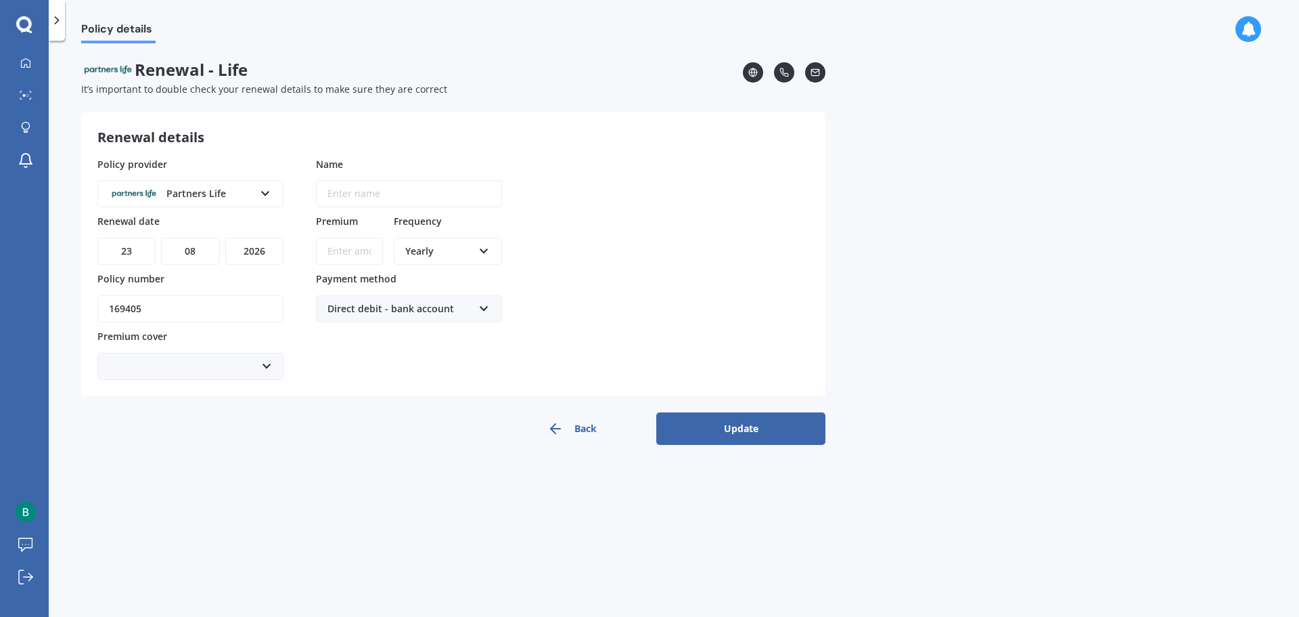
drag, startPoint x: 151, startPoint y: 307, endPoint x: 18, endPoint y: 307, distance: 132.6
click at [18, 307] on div "My Dashboard Market Scan Explore insurance Notifications [PERSON_NAME] Submit f…" at bounding box center [649, 308] width 1299 height 617
click at [757, 433] on button "Update" at bounding box center [740, 428] width 169 height 32
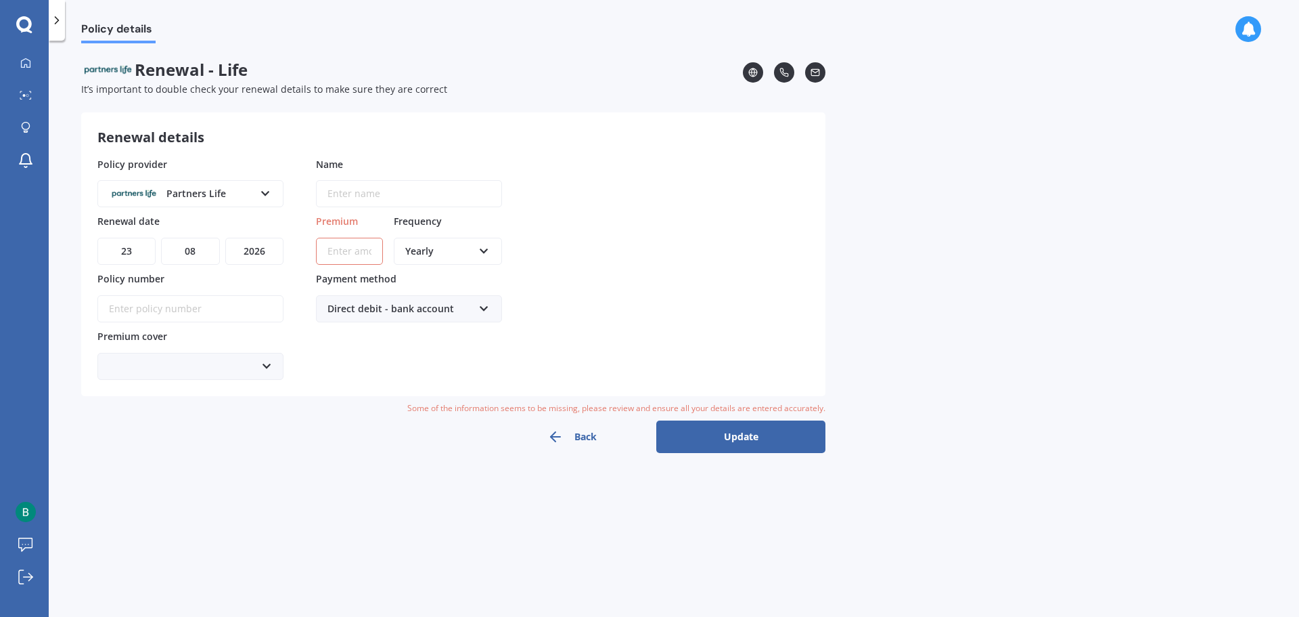
click at [767, 439] on button "Update" at bounding box center [740, 436] width 169 height 32
click at [767, 438] on button "Update" at bounding box center [740, 436] width 169 height 32
drag, startPoint x: 767, startPoint y: 438, endPoint x: 761, endPoint y: 412, distance: 26.3
click at [767, 437] on button "Update" at bounding box center [740, 436] width 169 height 32
drag, startPoint x: 347, startPoint y: 84, endPoint x: 215, endPoint y: 73, distance: 131.7
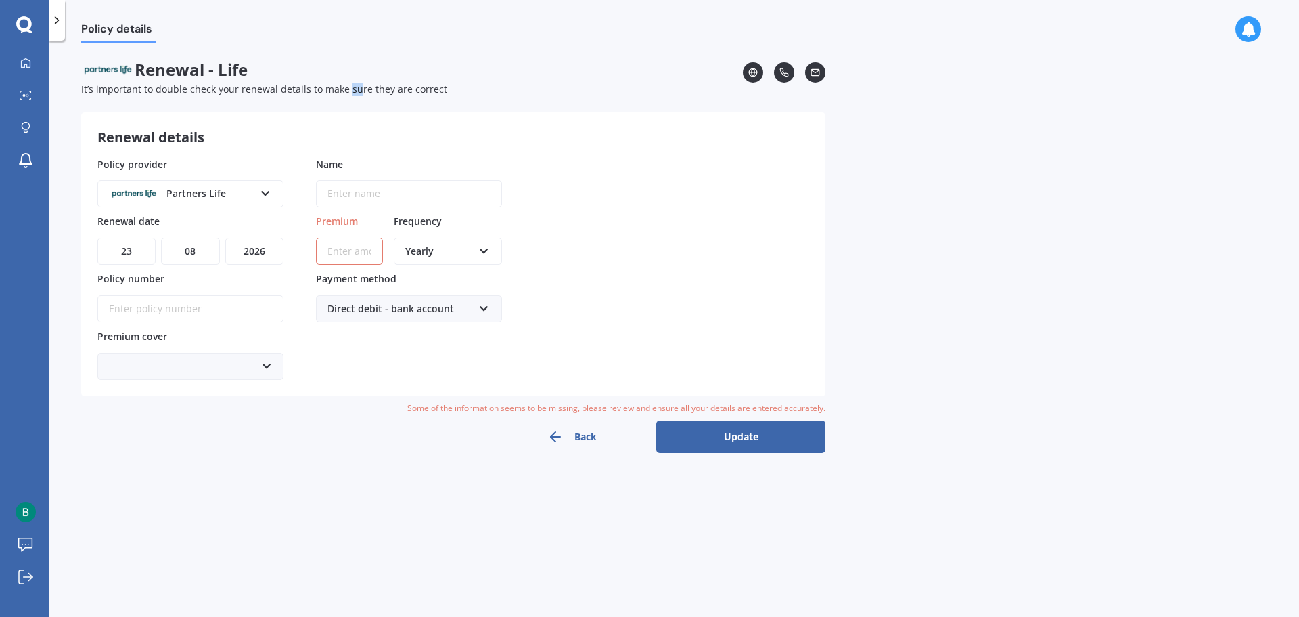
click at [346, 84] on span "It’s important to double check your renewal details to make sure they are corre…" at bounding box center [264, 89] width 366 height 13
click at [86, 69] on img at bounding box center [107, 70] width 53 height 20
click at [60, 25] on icon at bounding box center [57, 21] width 14 height 14
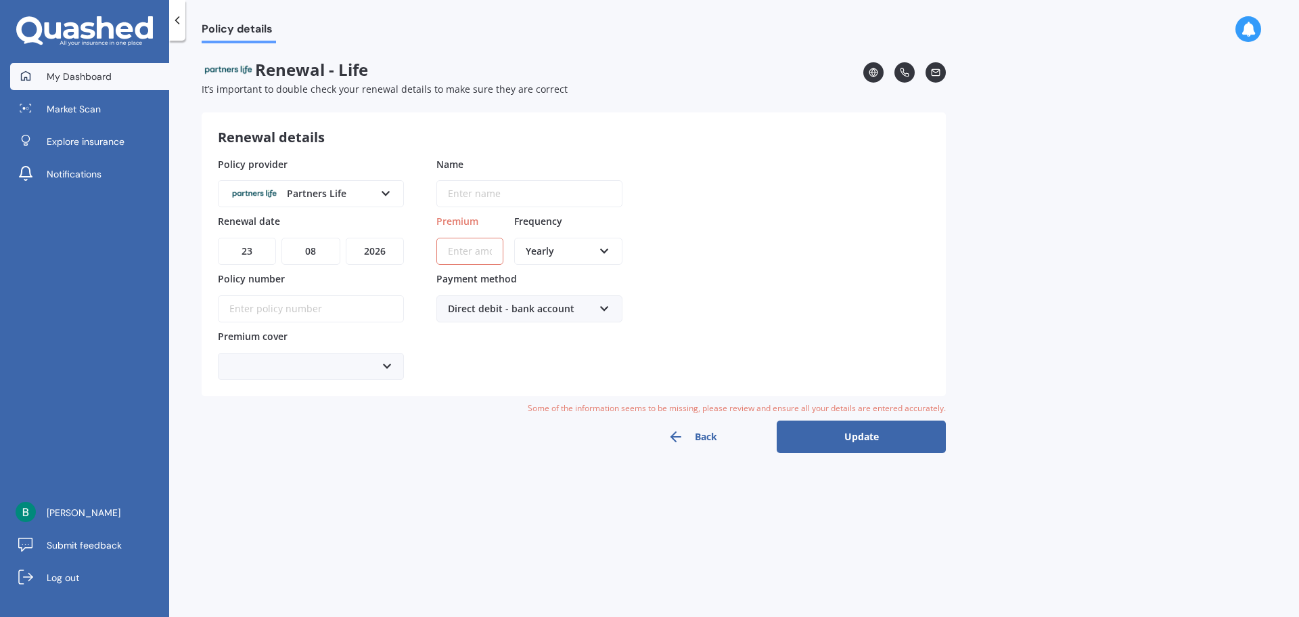
click at [68, 76] on span "My Dashboard" at bounding box center [79, 77] width 65 height 14
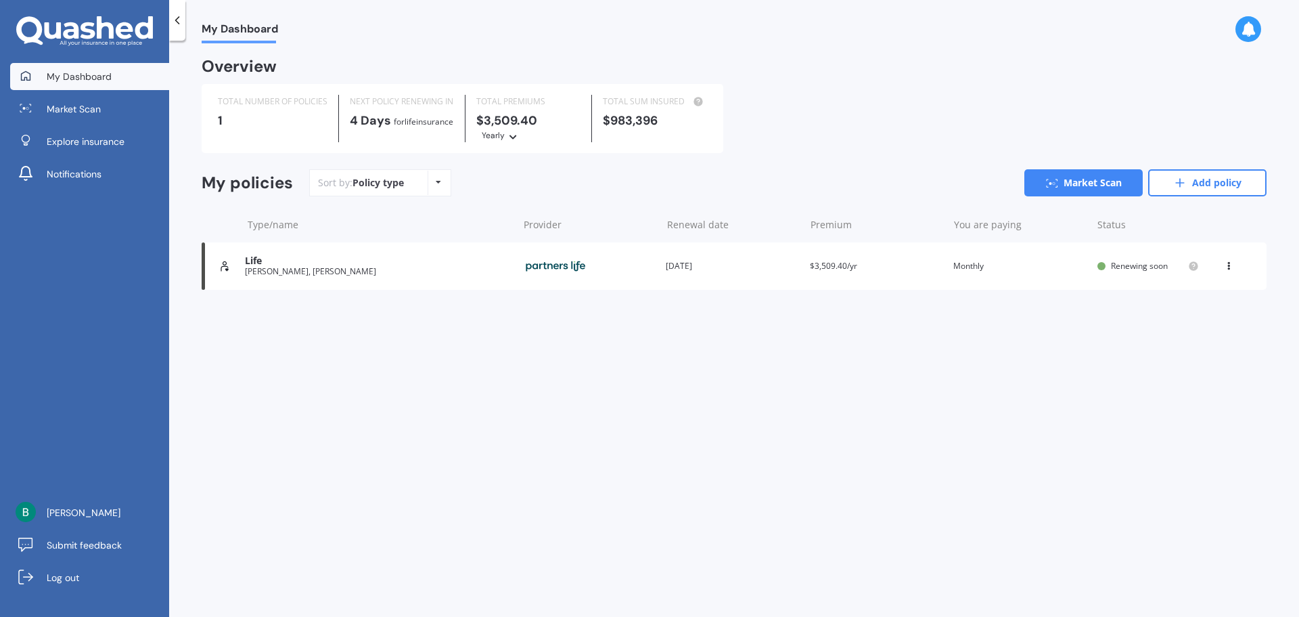
click at [1227, 266] on icon at bounding box center [1228, 263] width 9 height 8
click at [1199, 320] on div "Delete" at bounding box center [1199, 318] width 134 height 27
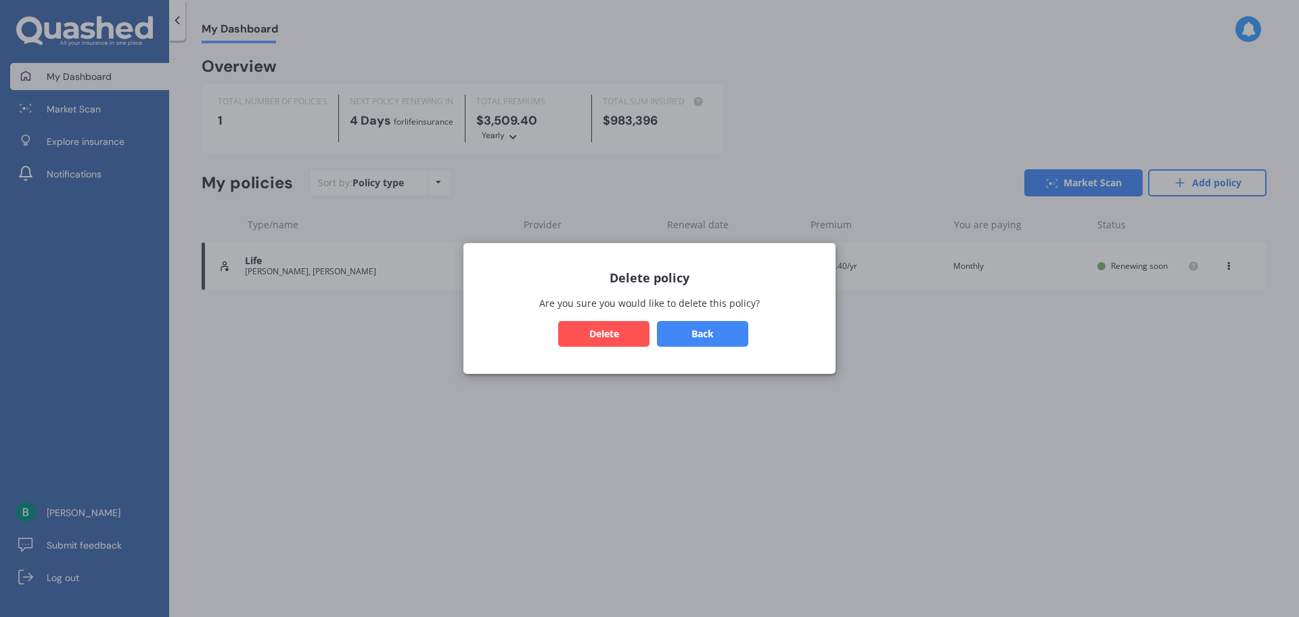
click at [606, 332] on button "Delete" at bounding box center [603, 334] width 91 height 26
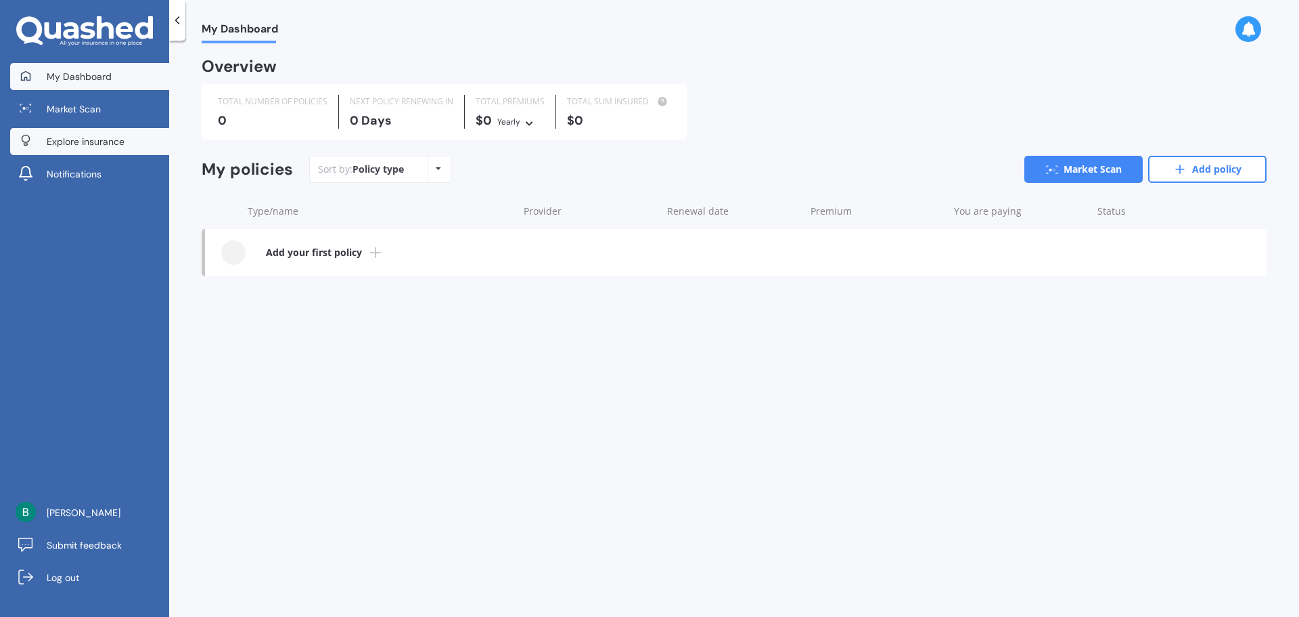
click at [74, 143] on span "Explore insurance" at bounding box center [86, 142] width 78 height 14
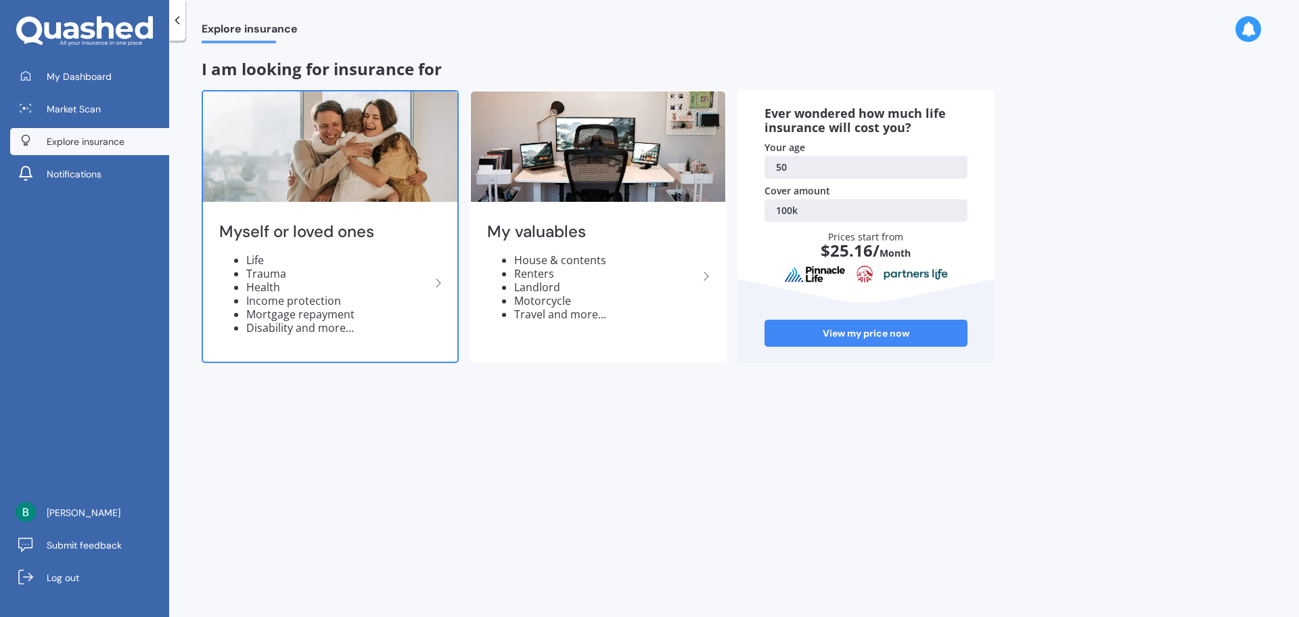
click at [339, 273] on li "Trauma" at bounding box center [338, 274] width 184 height 14
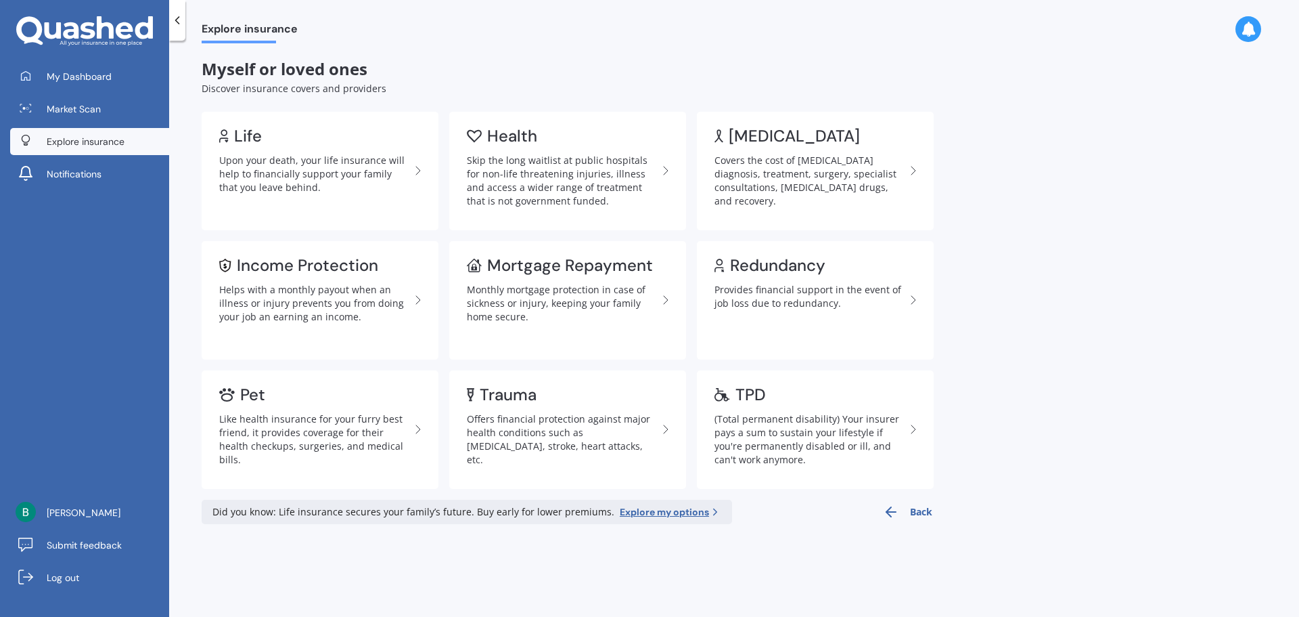
click at [908, 510] on button "Back" at bounding box center [907, 511] width 49 height 24
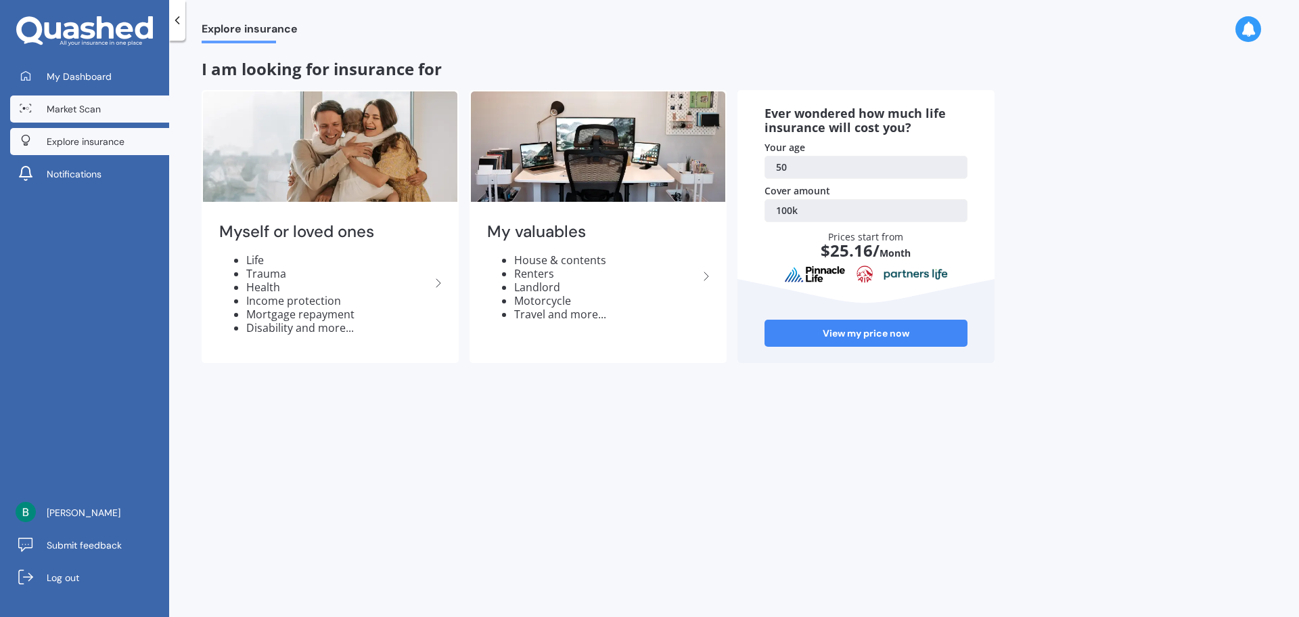
click at [64, 108] on span "Market Scan" at bounding box center [74, 109] width 54 height 14
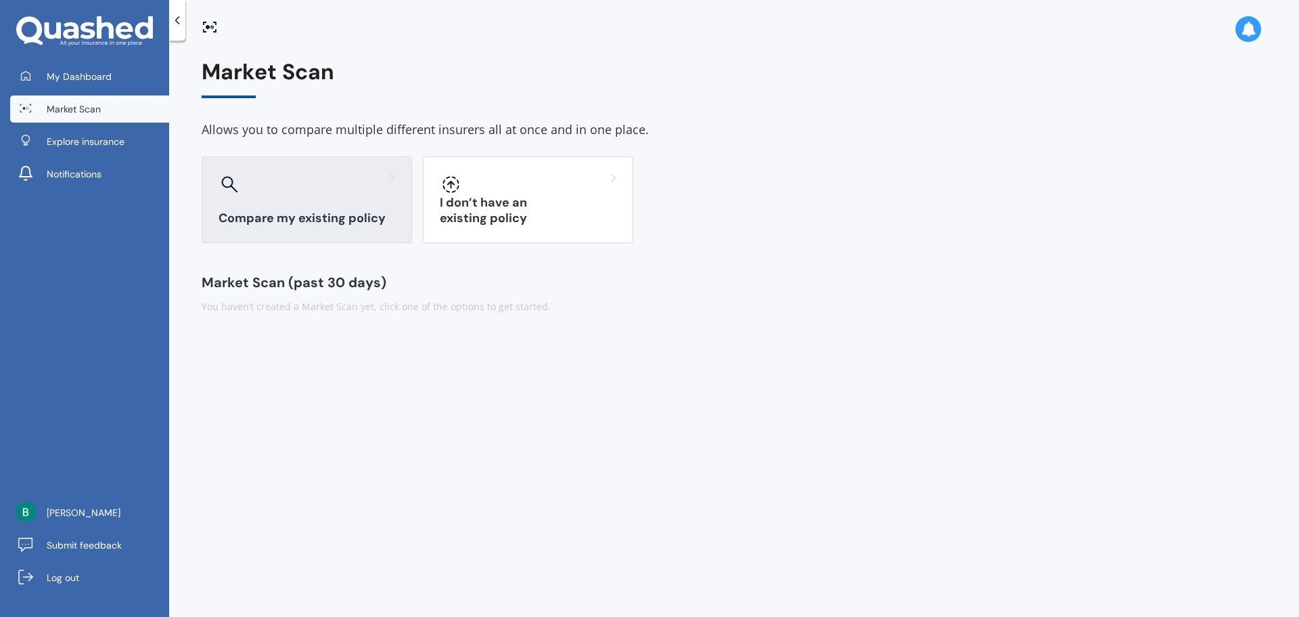
click at [282, 201] on div "Compare my existing policy" at bounding box center [307, 199] width 210 height 87
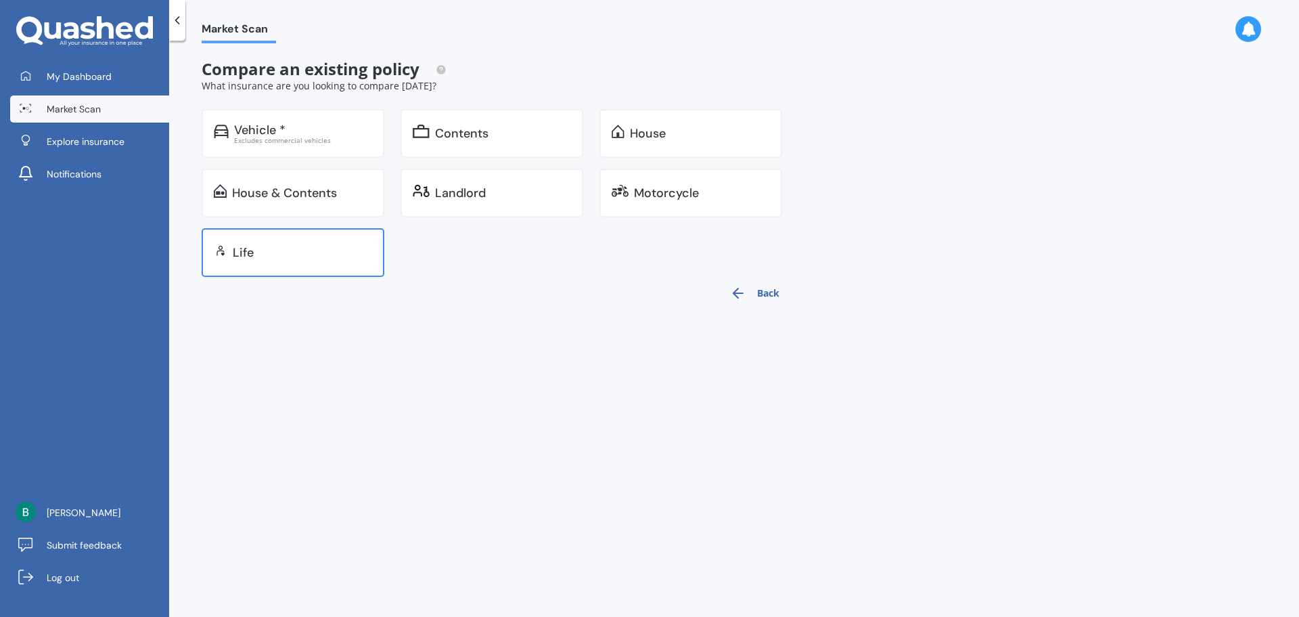
click at [280, 254] on div "Life" at bounding box center [302, 253] width 139 height 14
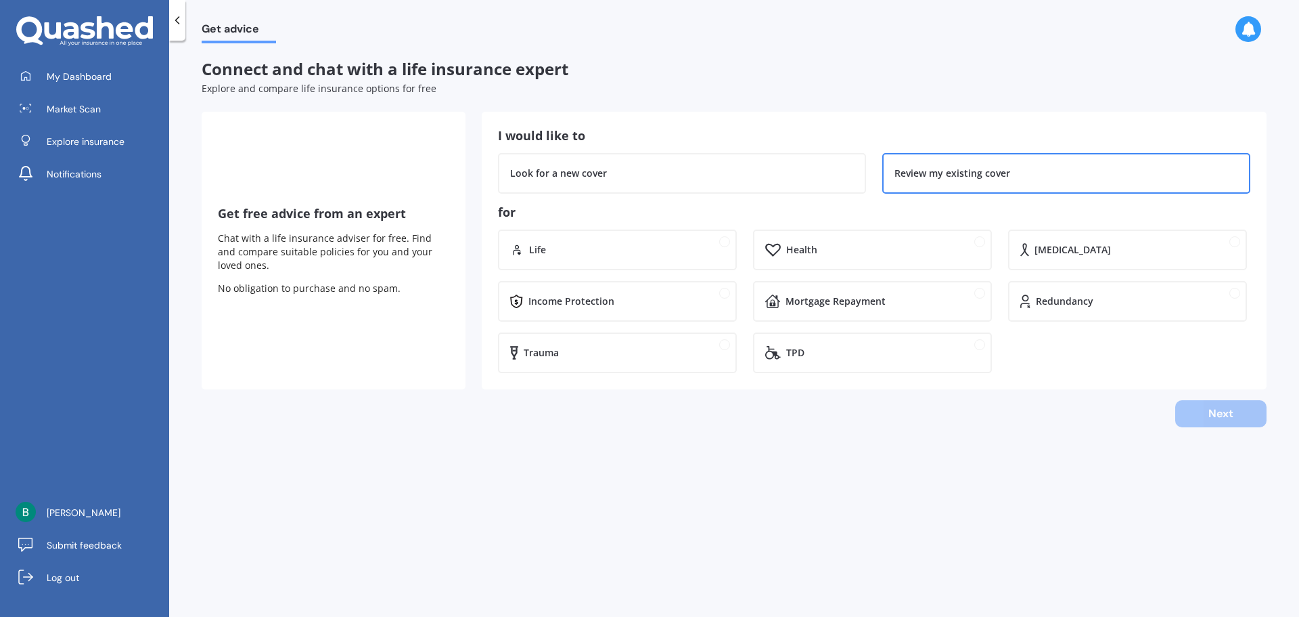
click at [957, 162] on div "Review my existing cover" at bounding box center [1067, 173] width 368 height 41
click at [596, 242] on div "Life" at bounding box center [617, 249] width 239 height 41
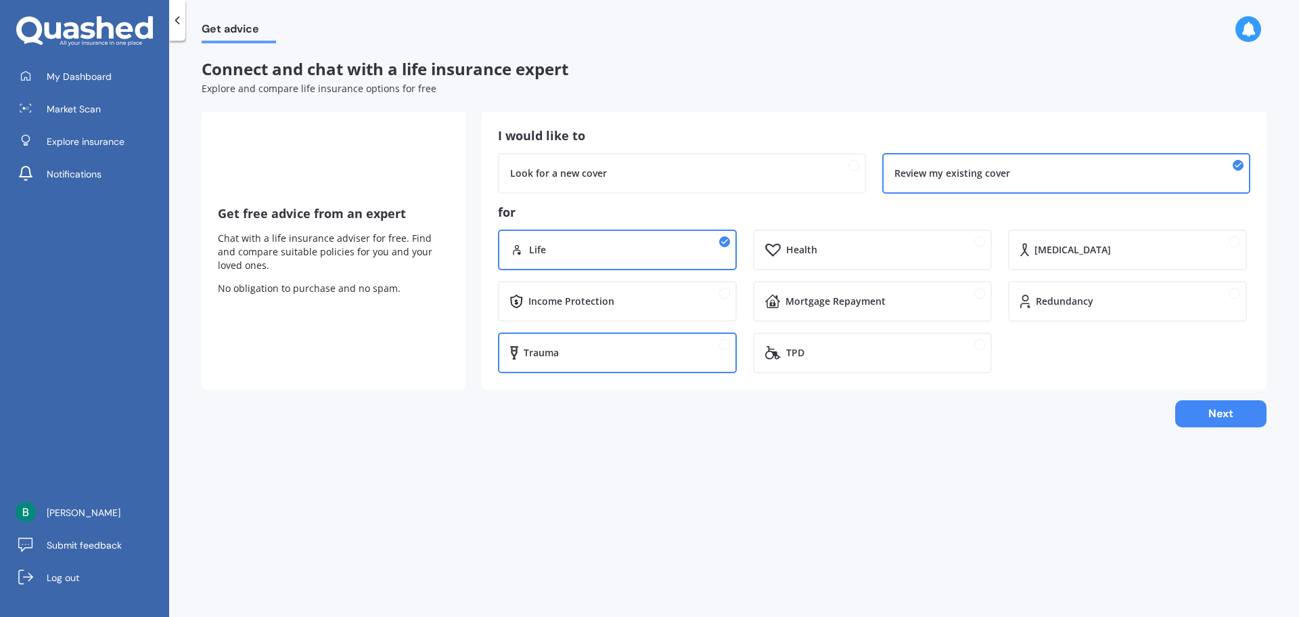
click at [561, 349] on div "Trauma" at bounding box center [625, 353] width 202 height 14
click at [575, 295] on div "Income Protection" at bounding box center [572, 301] width 86 height 14
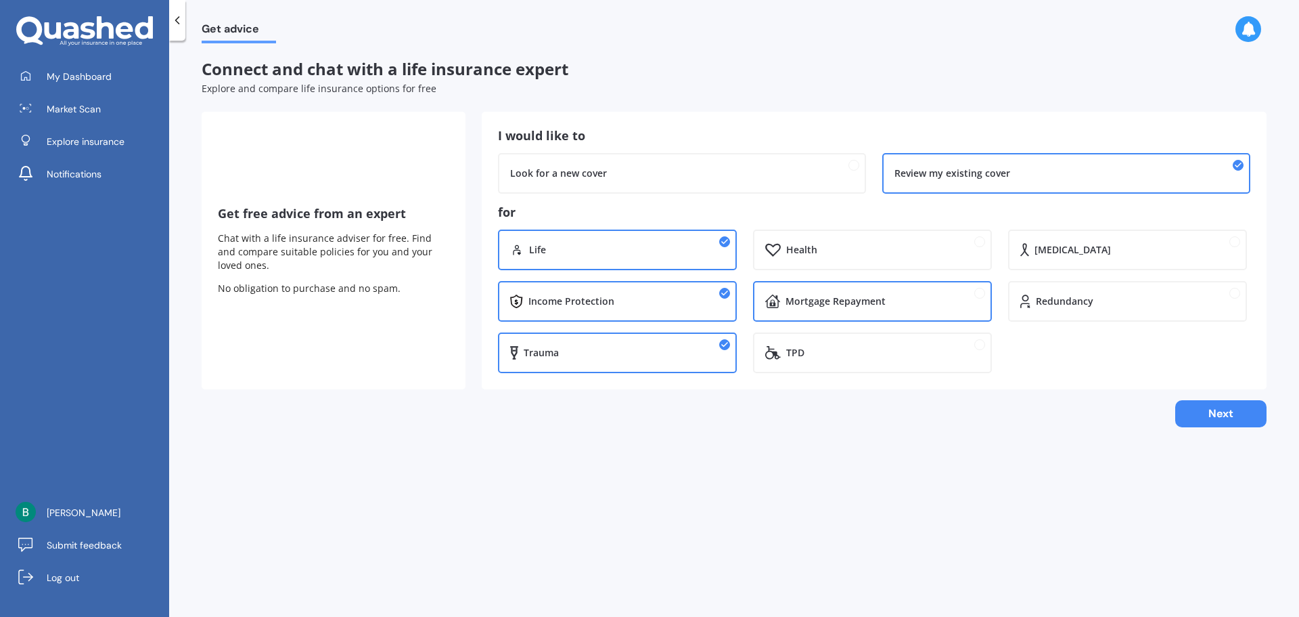
click at [835, 299] on div "Mortgage Repayment" at bounding box center [836, 301] width 100 height 14
click at [1229, 416] on button "Next" at bounding box center [1221, 413] width 91 height 27
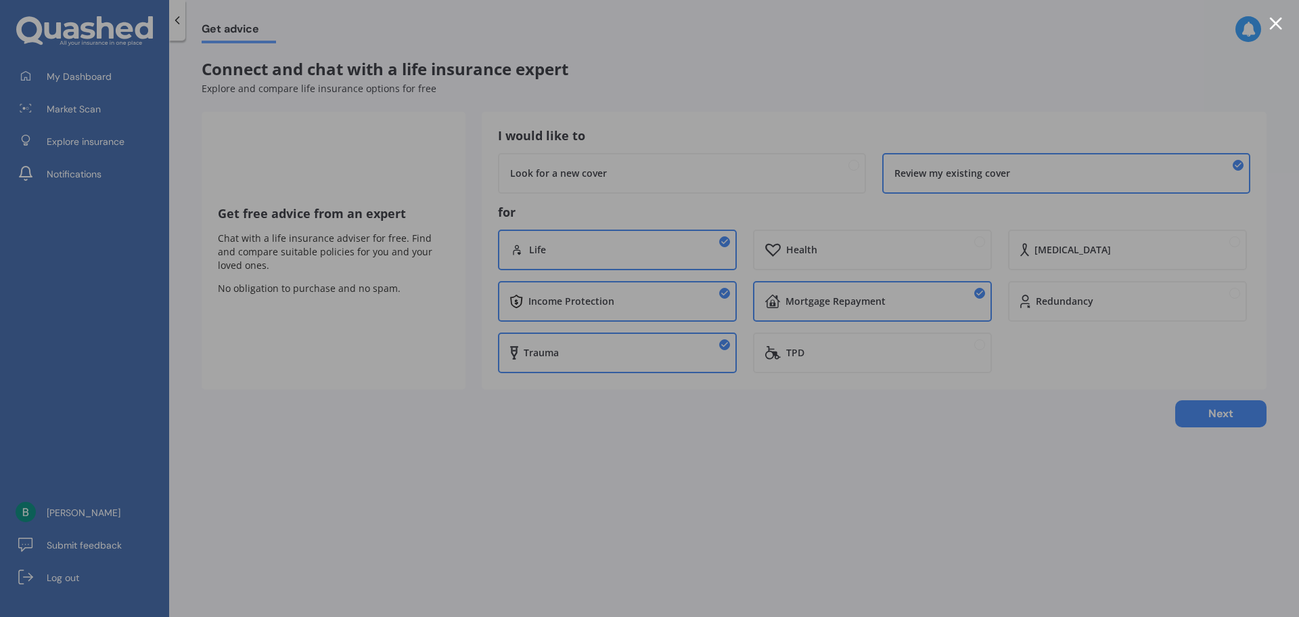
click at [1277, 23] on div at bounding box center [1276, 23] width 13 height 13
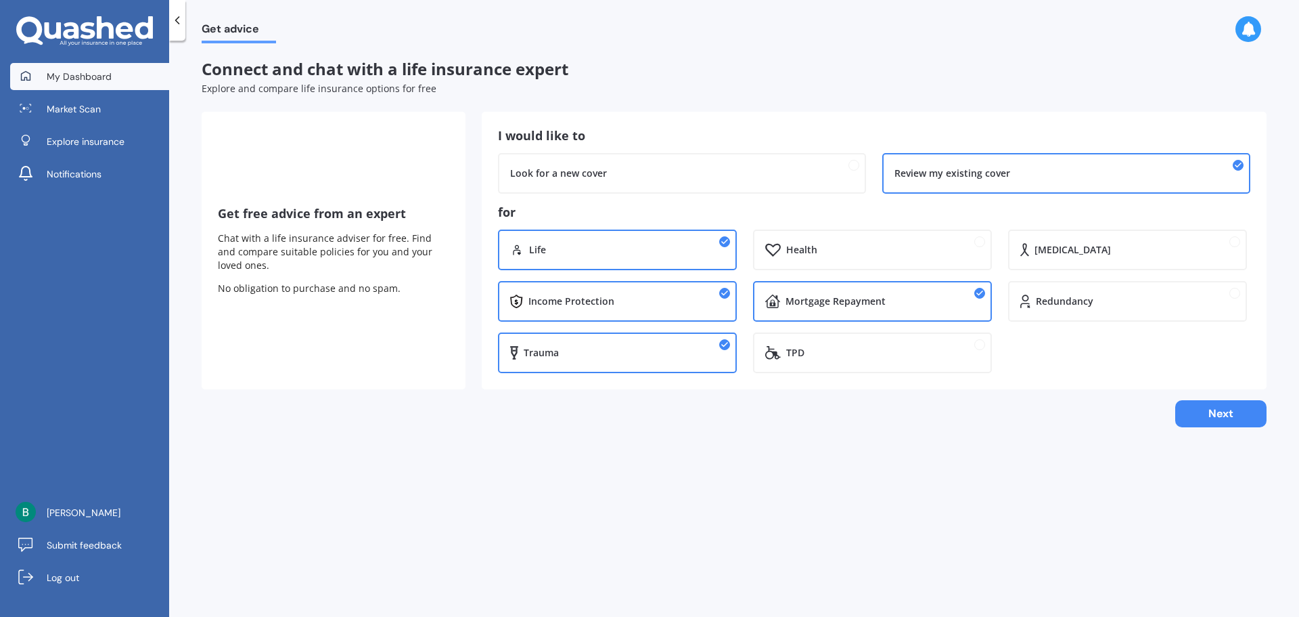
click at [74, 76] on span "My Dashboard" at bounding box center [79, 77] width 65 height 14
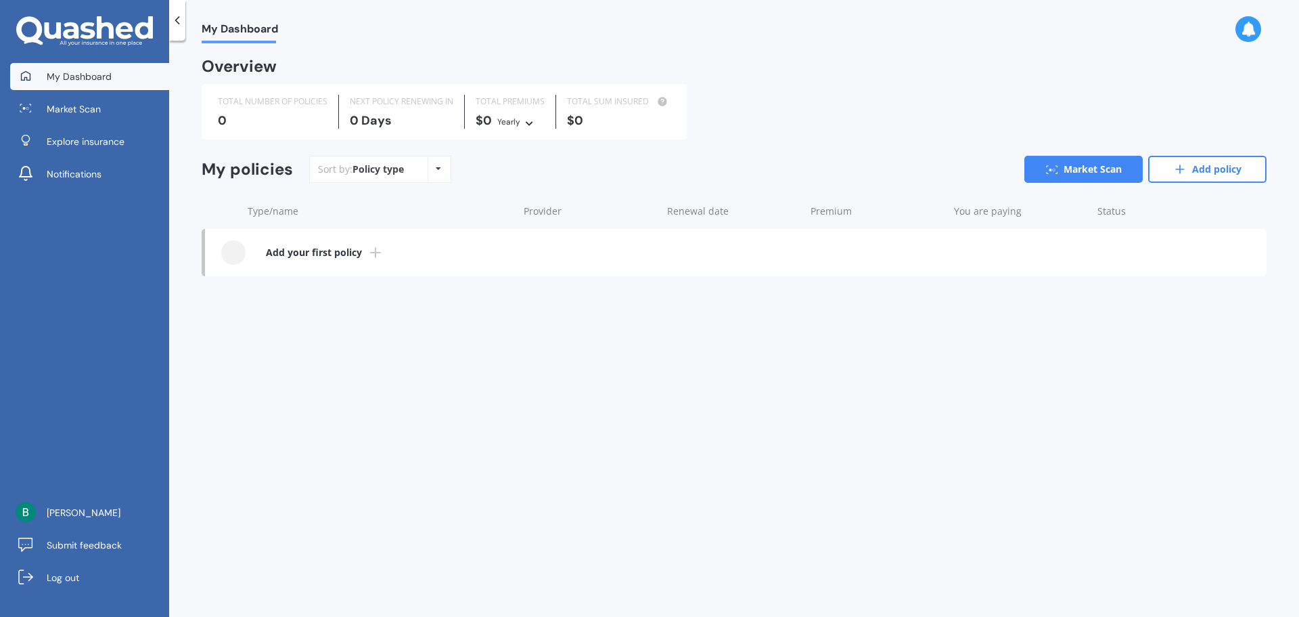
click at [311, 248] on b "Add your first policy" at bounding box center [314, 253] width 96 height 14
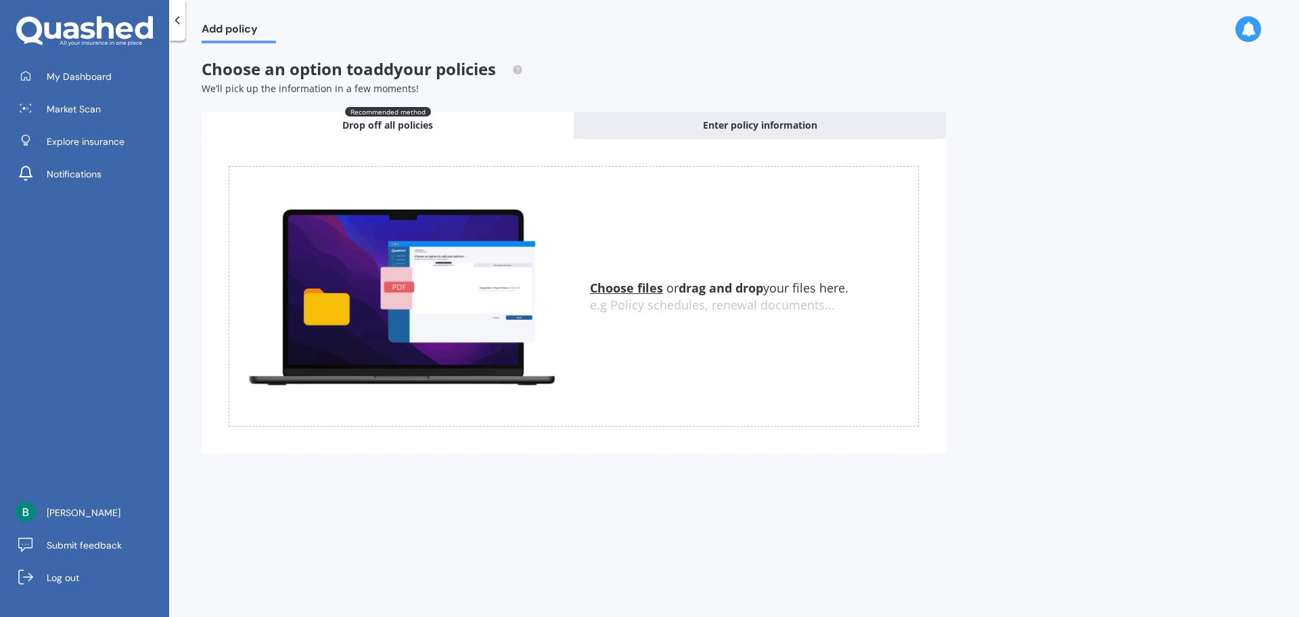
click at [376, 121] on span "Drop off all policies" at bounding box center [387, 125] width 91 height 14
click at [621, 284] on u "Choose files" at bounding box center [626, 288] width 73 height 16
